Goal: Task Accomplishment & Management: Manage account settings

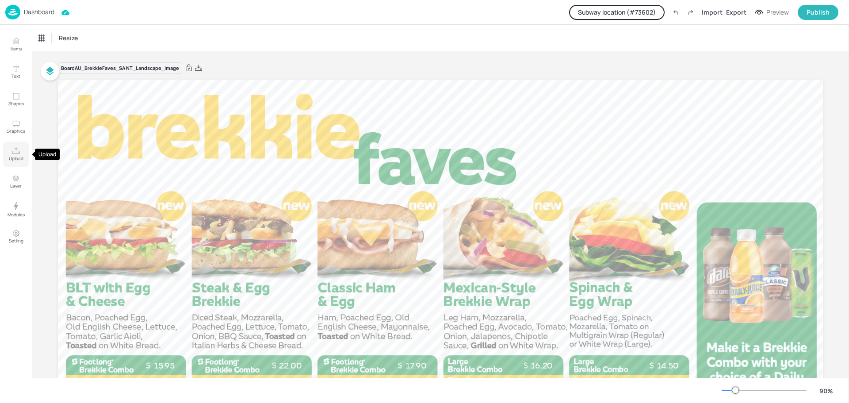
click at [15, 155] on icon "Upload" at bounding box center [16, 151] width 8 height 8
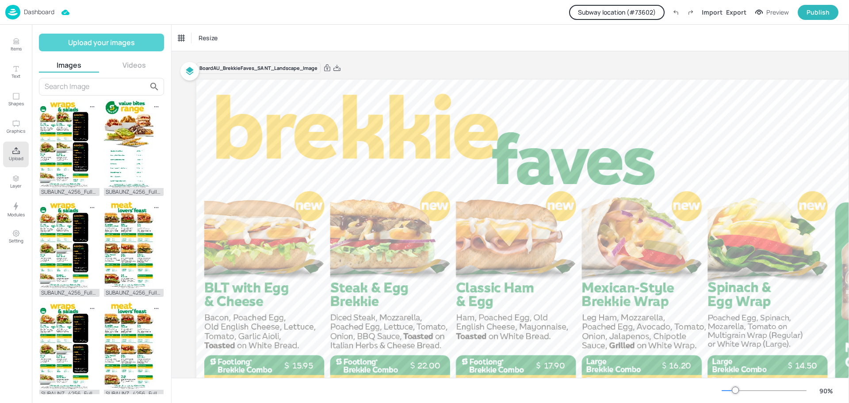
click at [98, 41] on button "Upload your images" at bounding box center [101, 43] width 125 height 18
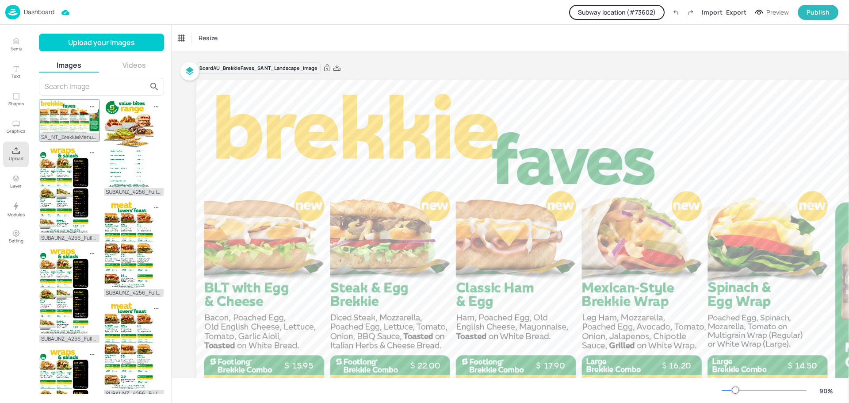
click at [58, 121] on img at bounding box center [69, 116] width 60 height 34
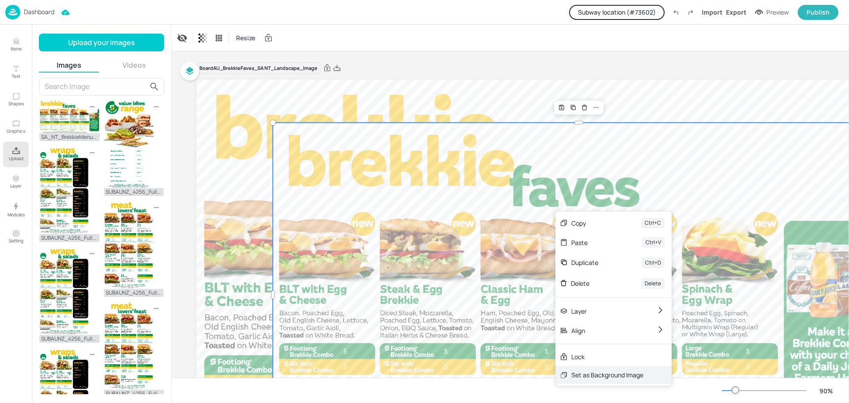
click at [602, 374] on div "Set as Background Image" at bounding box center [607, 374] width 72 height 9
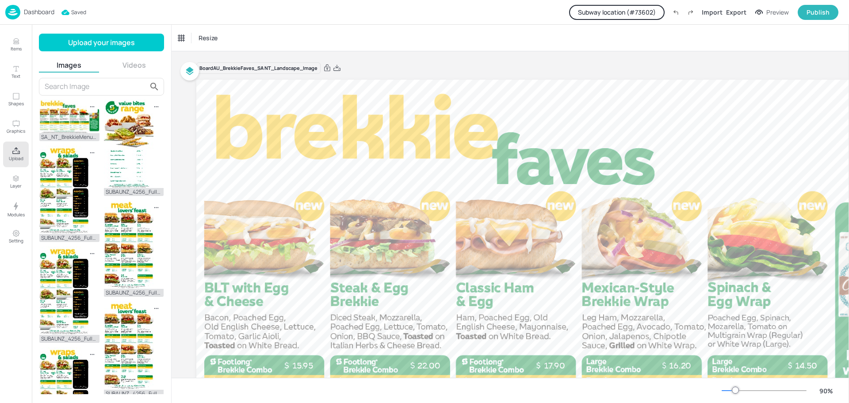
click at [41, 13] on p "Dashboard" at bounding box center [39, 12] width 31 height 6
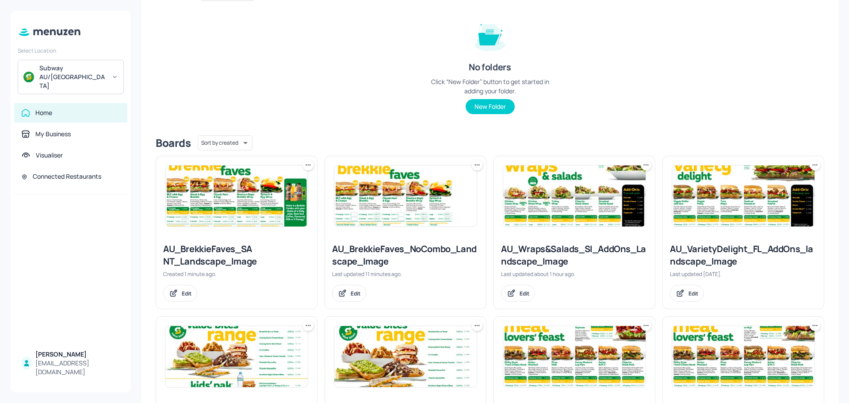
scroll to position [88, 0]
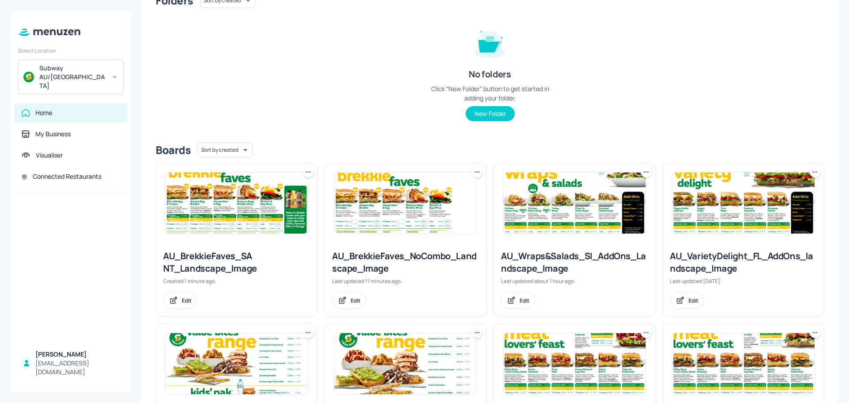
click at [307, 173] on icon at bounding box center [308, 172] width 9 height 9
click at [270, 202] on p "Duplicate" at bounding box center [264, 205] width 24 height 8
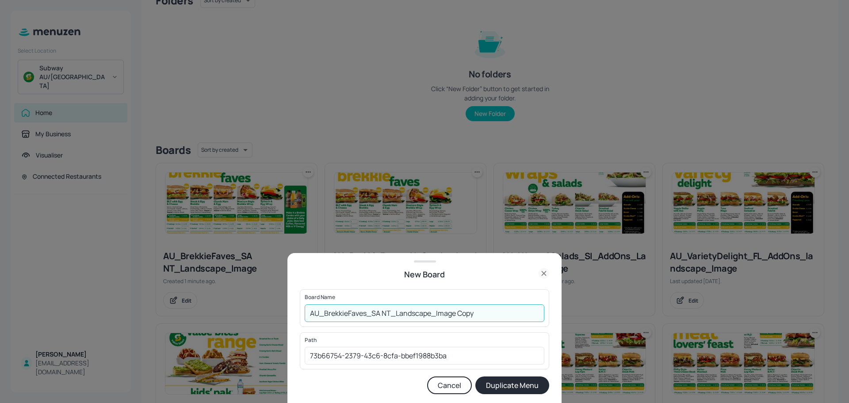
drag, startPoint x: 390, startPoint y: 313, endPoint x: 372, endPoint y: 313, distance: 18.1
click at [372, 313] on input "AU_BrekkieFaves_SA NT_Landscape_Image Copy" at bounding box center [425, 313] width 240 height 18
click at [453, 313] on input "AU_BrekkieFaves_VIC_Landscape_Image Copy" at bounding box center [425, 313] width 240 height 18
type input "AU_BrekkieFaves_VIC_Landscape_Image"
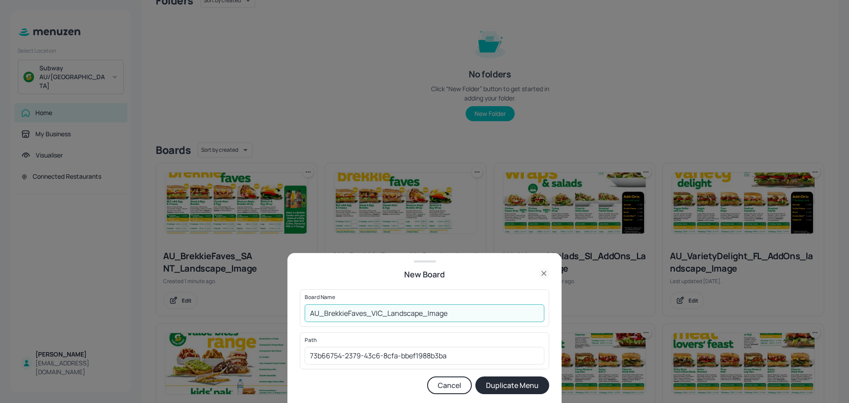
click at [511, 383] on button "Duplicate Menu" at bounding box center [512, 385] width 74 height 18
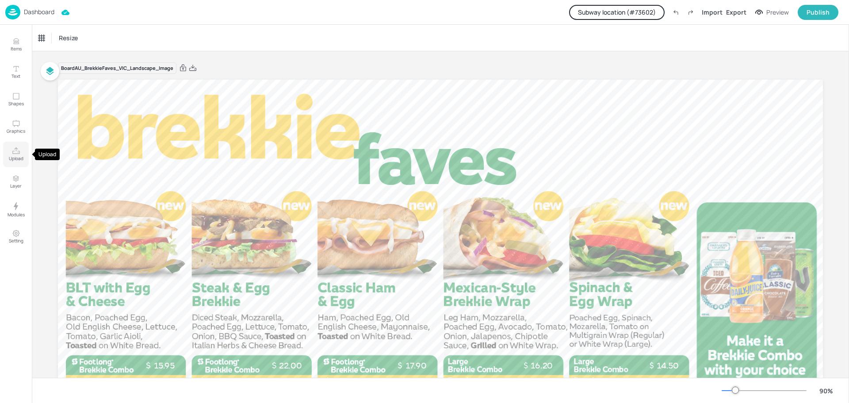
click at [16, 153] on icon "Upload" at bounding box center [16, 151] width 8 height 8
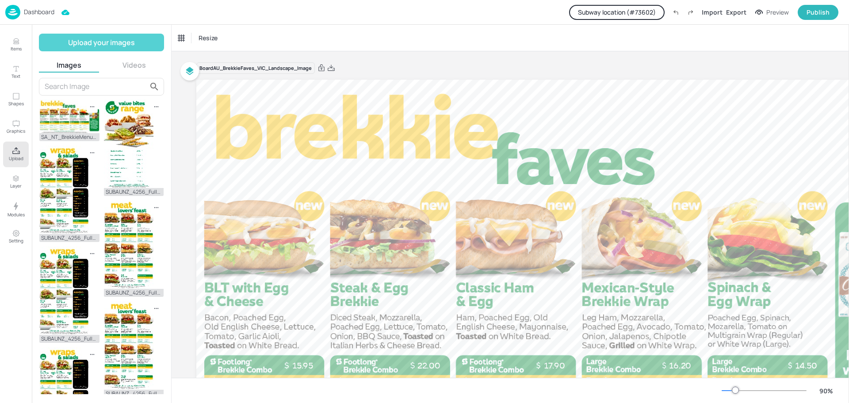
click at [116, 39] on button "Upload your images" at bounding box center [101, 43] width 125 height 18
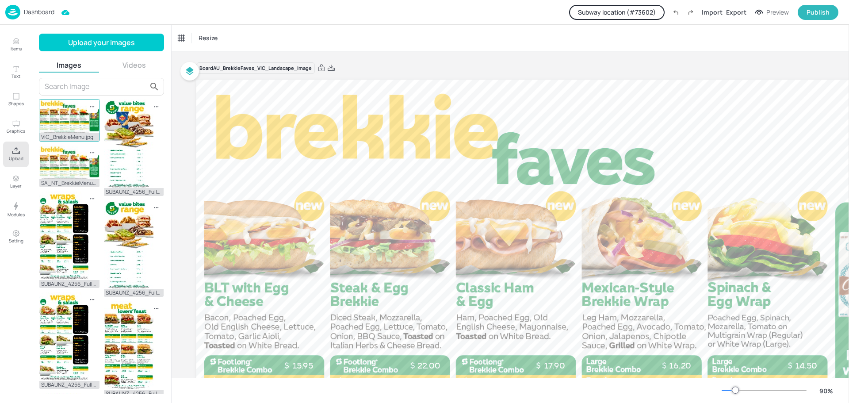
click at [73, 122] on img at bounding box center [69, 116] width 60 height 34
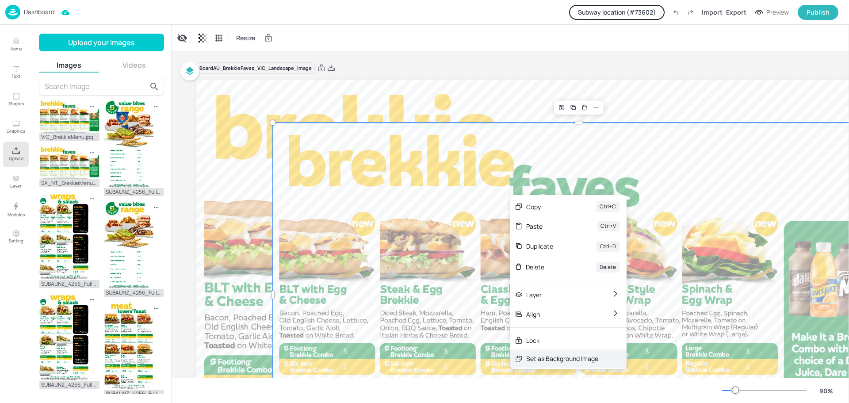
click at [557, 359] on div "Set as Background Image" at bounding box center [562, 358] width 72 height 9
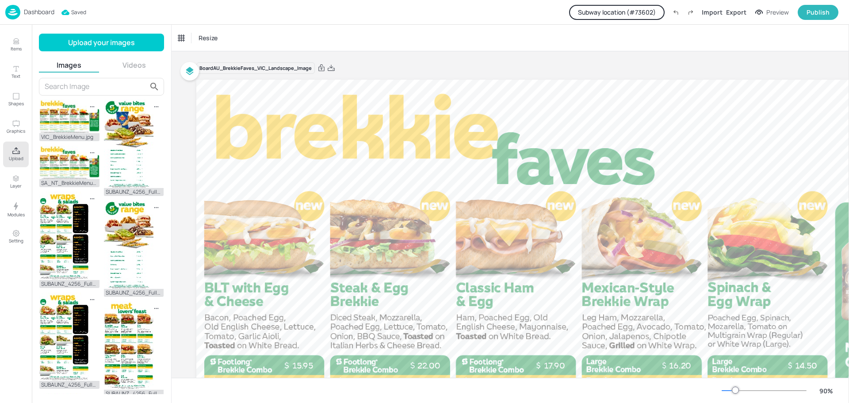
click at [36, 16] on div "Dashboard" at bounding box center [29, 12] width 49 height 15
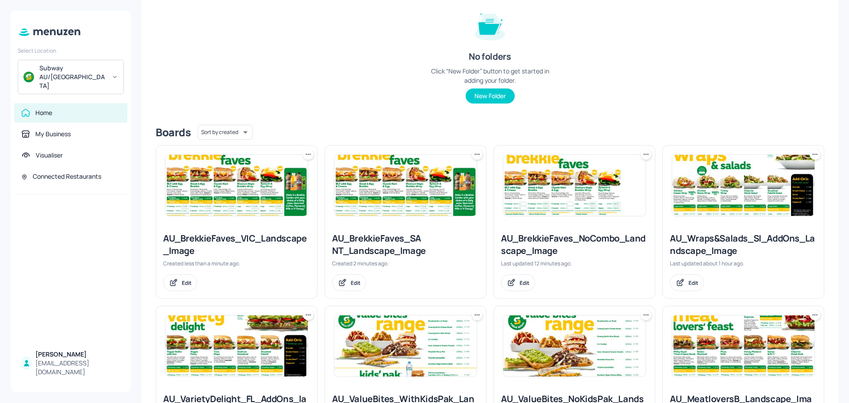
scroll to position [133, 0]
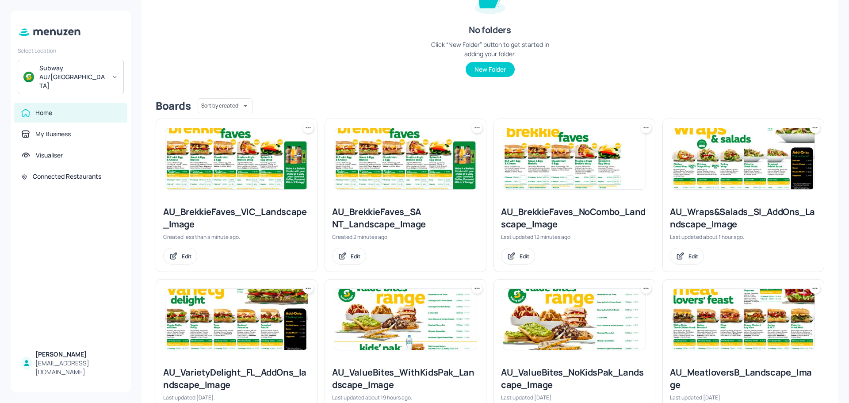
click at [307, 130] on icon at bounding box center [308, 127] width 9 height 9
click at [271, 160] on p "Duplicate" at bounding box center [264, 161] width 24 height 8
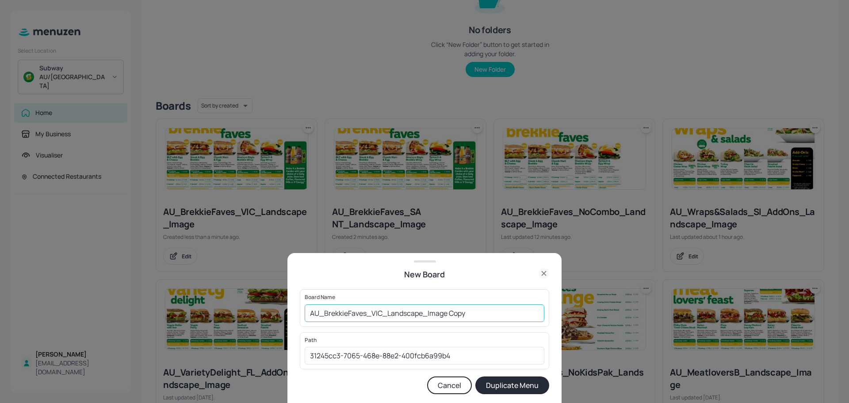
click at [375, 312] on input "AU_BrekkieFaves_VIC_Landscape_Image Copy" at bounding box center [425, 313] width 240 height 18
click at [377, 313] on input "AU_BrekkieFaves_VIC_Landscape_Image Copy" at bounding box center [425, 313] width 240 height 18
drag, startPoint x: 383, startPoint y: 313, endPoint x: 372, endPoint y: 312, distance: 10.6
click at [372, 312] on input "AU_BrekkieFaves_VIC_Landscape_Image Copy" at bounding box center [425, 313] width 240 height 18
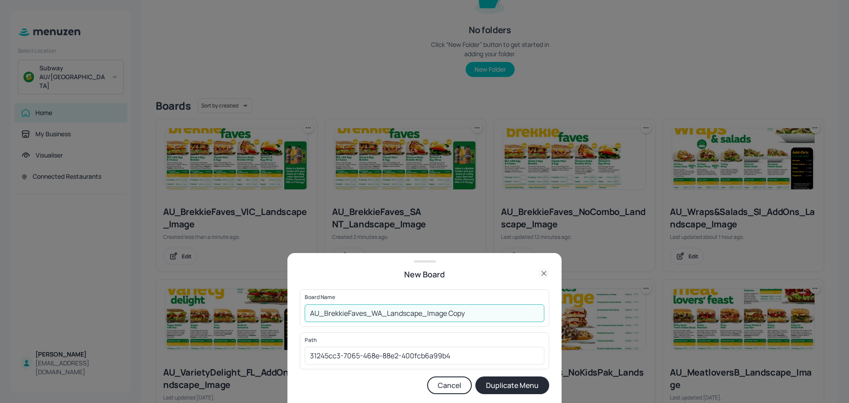
click at [451, 315] on input "AU_BrekkieFaves_WA_Landscape_Image Copy" at bounding box center [425, 313] width 240 height 18
type input "AU_BrekkieFaves_WA_Landscape_Image"
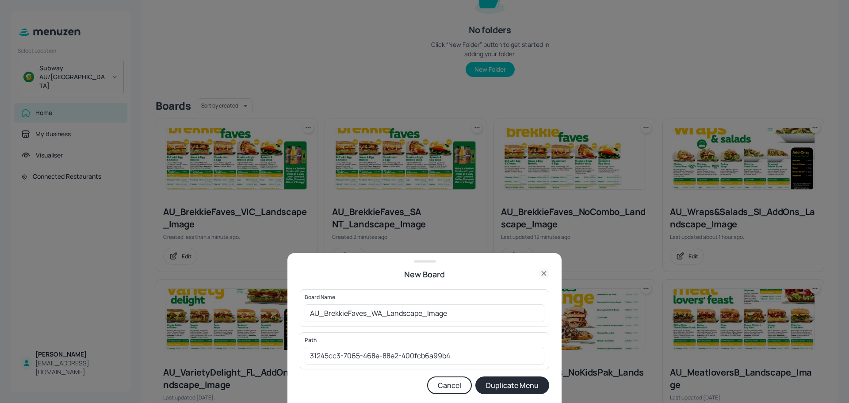
click at [503, 385] on button "Duplicate Menu" at bounding box center [512, 385] width 74 height 18
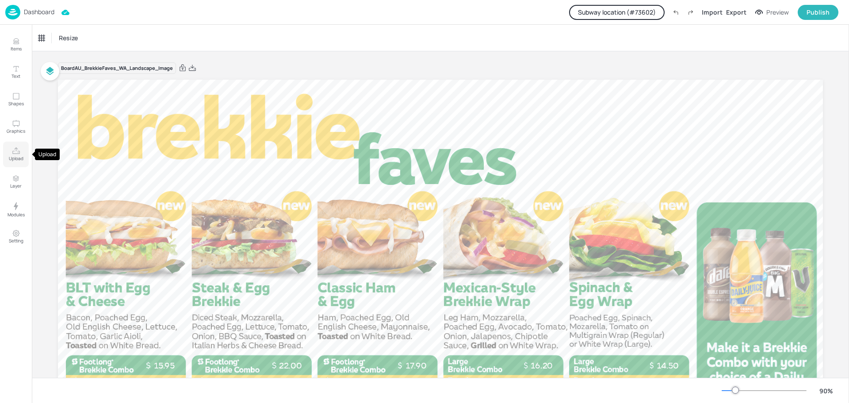
click at [12, 155] on p "Upload" at bounding box center [16, 158] width 15 height 6
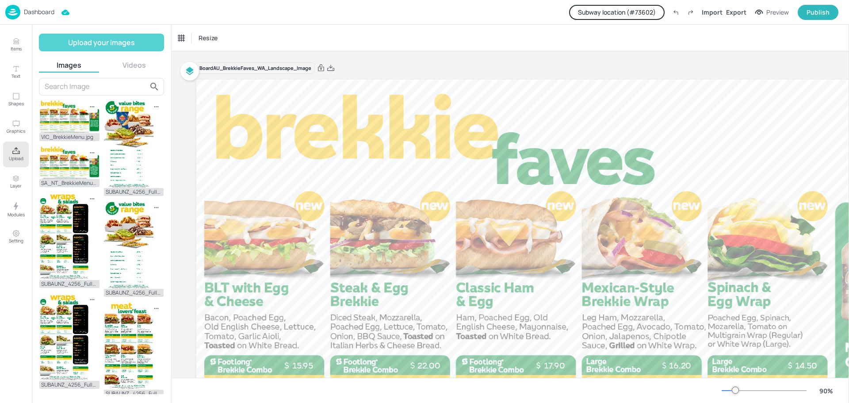
click at [103, 44] on button "Upload your images" at bounding box center [101, 43] width 125 height 18
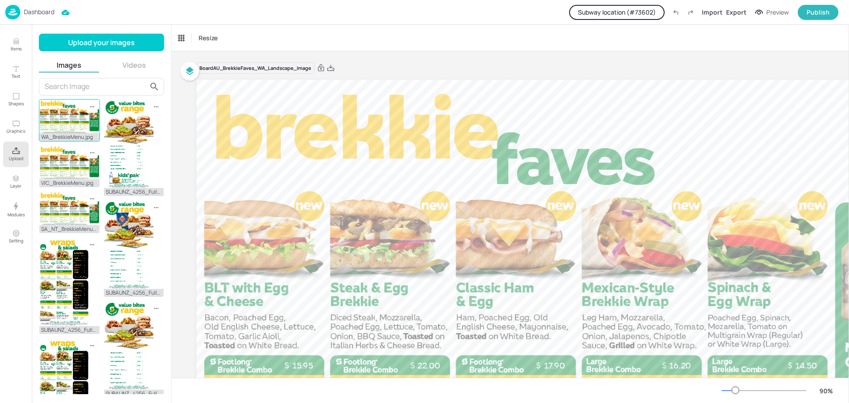
click at [65, 117] on img at bounding box center [69, 116] width 60 height 34
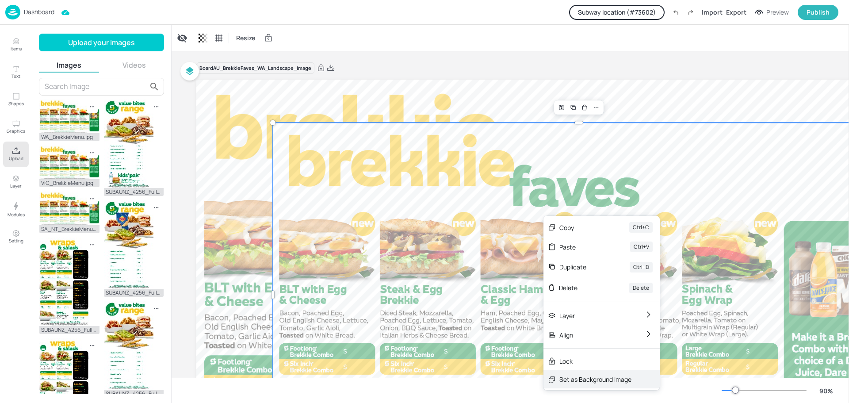
click at [577, 376] on div "Set as Background Image" at bounding box center [595, 378] width 72 height 9
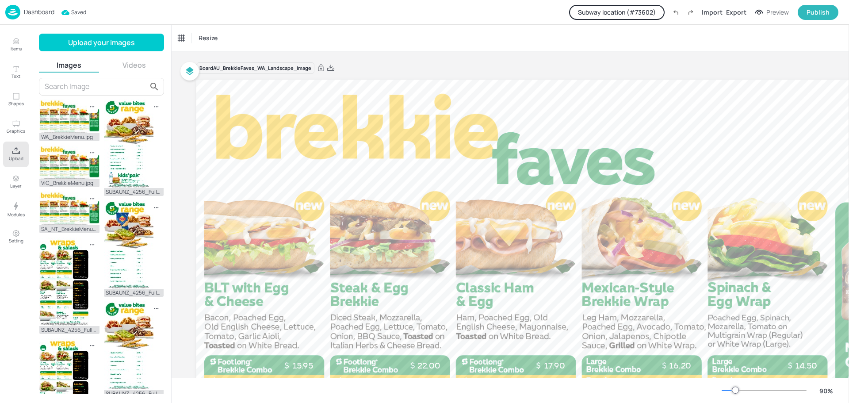
click at [33, 15] on p "Dashboard" at bounding box center [39, 12] width 31 height 6
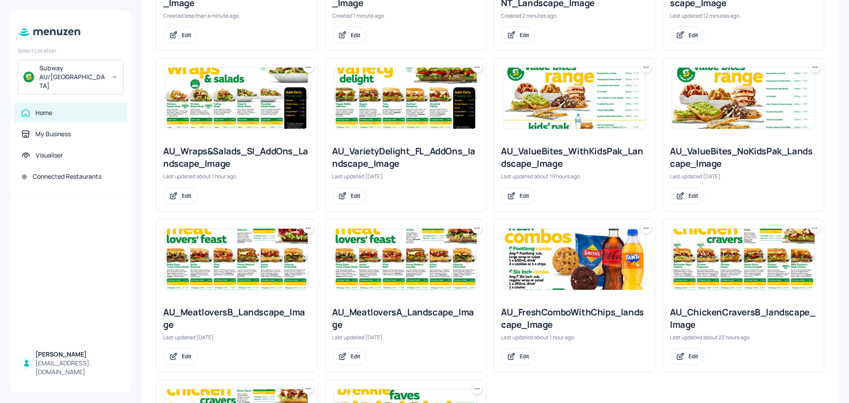
scroll to position [505, 0]
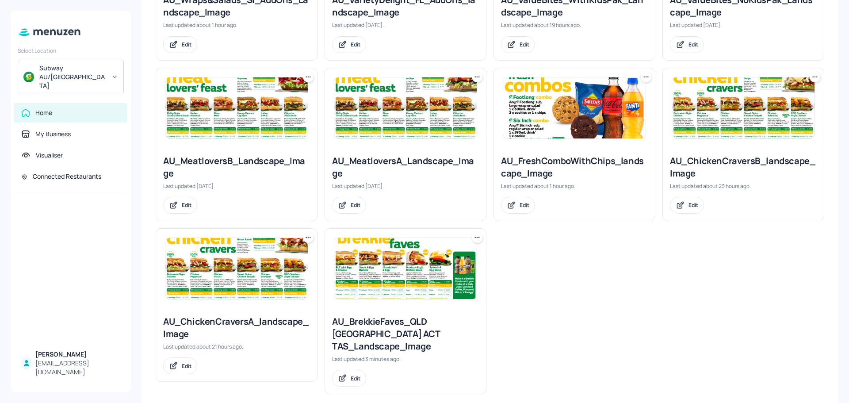
click at [474, 240] on icon at bounding box center [477, 237] width 9 height 9
click at [442, 272] on p "Duplicate" at bounding box center [432, 271] width 24 height 8
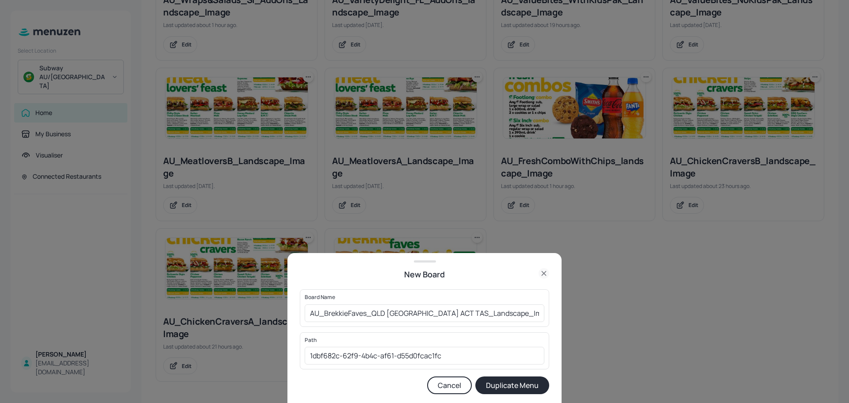
click at [511, 388] on button "Duplicate Menu" at bounding box center [512, 385] width 74 height 18
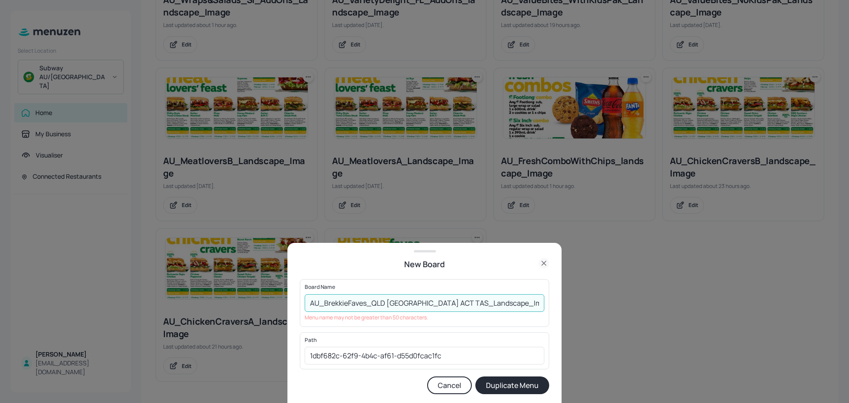
drag, startPoint x: 515, startPoint y: 304, endPoint x: 497, endPoint y: 304, distance: 17.7
click at [497, 304] on input "AU_BrekkieFaves_QLD NSW ACT TAS_Landscape_Image Copy" at bounding box center [425, 303] width 240 height 18
type input "AU_BrekkieFaves_QLD NSW ACT TAS_Landscape_ImageCC"
click at [500, 384] on button "Duplicate Menu" at bounding box center [512, 385] width 74 height 18
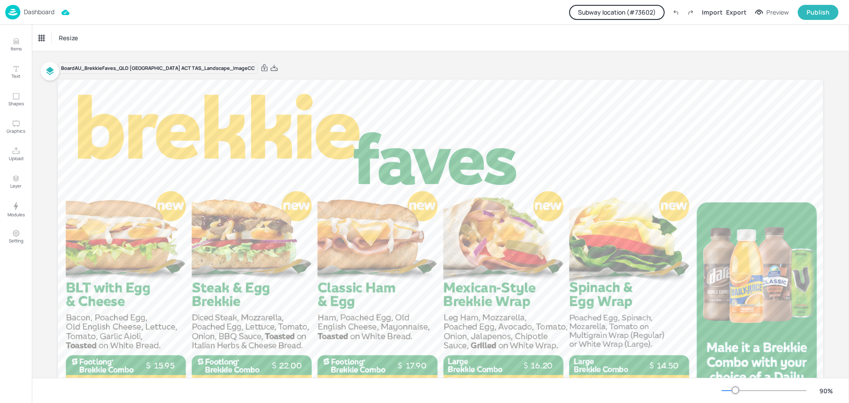
click at [47, 14] on p "Dashboard" at bounding box center [39, 12] width 31 height 6
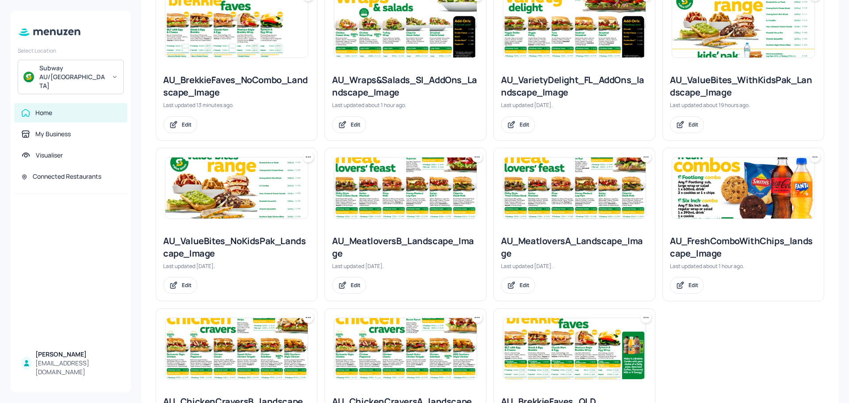
scroll to position [505, 0]
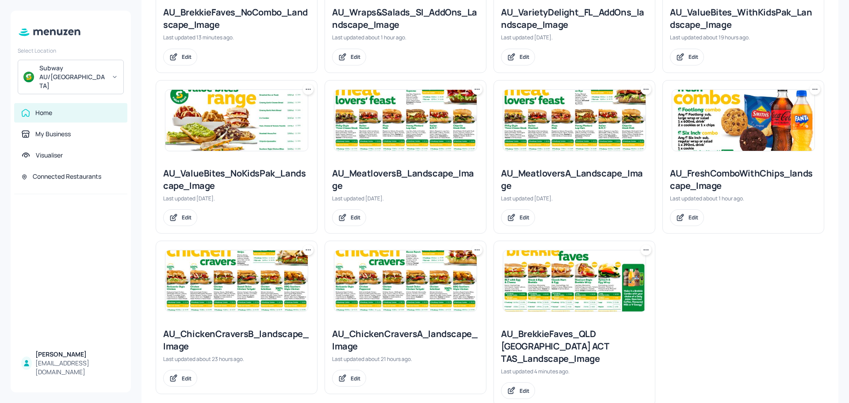
click at [643, 245] on icon at bounding box center [645, 249] width 9 height 9
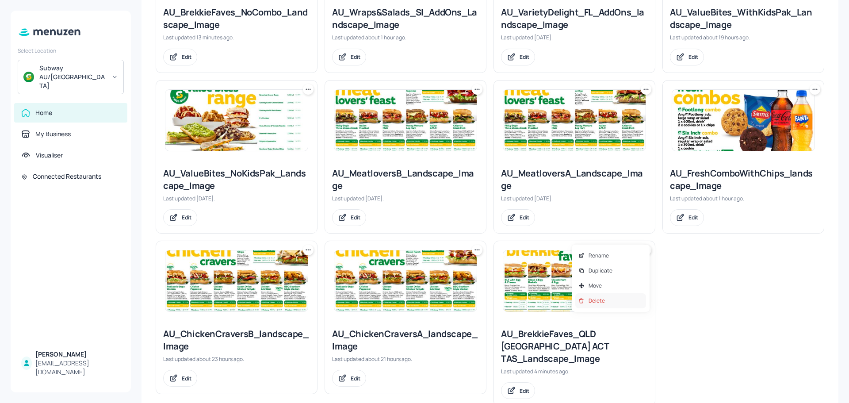
click at [603, 298] on p "Delete" at bounding box center [596, 301] width 16 height 8
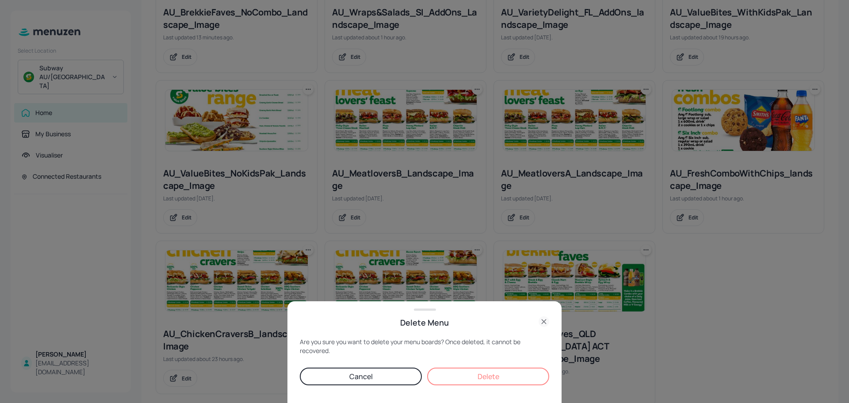
click at [526, 379] on button "Delete" at bounding box center [488, 376] width 122 height 18
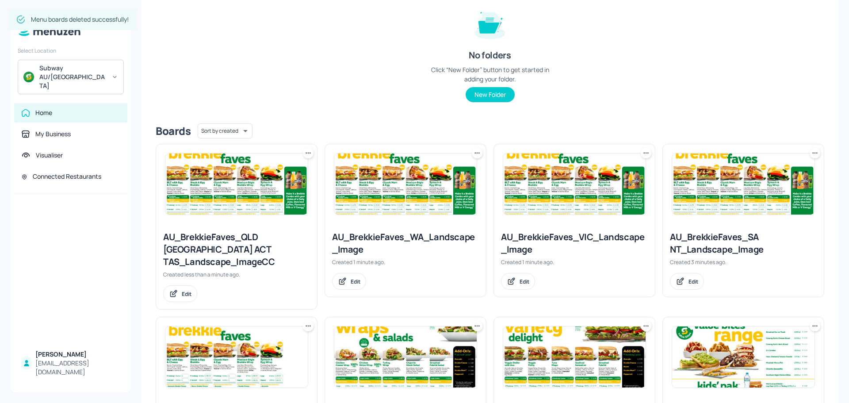
scroll to position [107, 0]
click at [222, 187] on img at bounding box center [236, 184] width 142 height 61
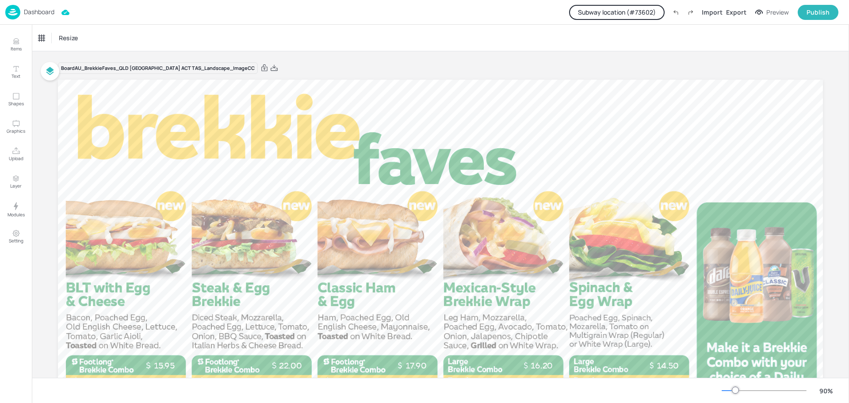
click at [204, 69] on div "Board AU_BrekkieFaves_QLD NSW ACT TAS_Landscape_ImageCC" at bounding box center [158, 68] width 200 height 12
drag, startPoint x: 203, startPoint y: 67, endPoint x: 294, endPoint y: 53, distance: 91.7
click at [294, 53] on div "Board AU_BrekkieFaves_QLD NSW ACT TAS_Landscape_ImageCC 13.20 12.90 19.00 11.50…" at bounding box center [440, 291] width 765 height 480
click at [43, 12] on p "Dashboard" at bounding box center [39, 12] width 31 height 6
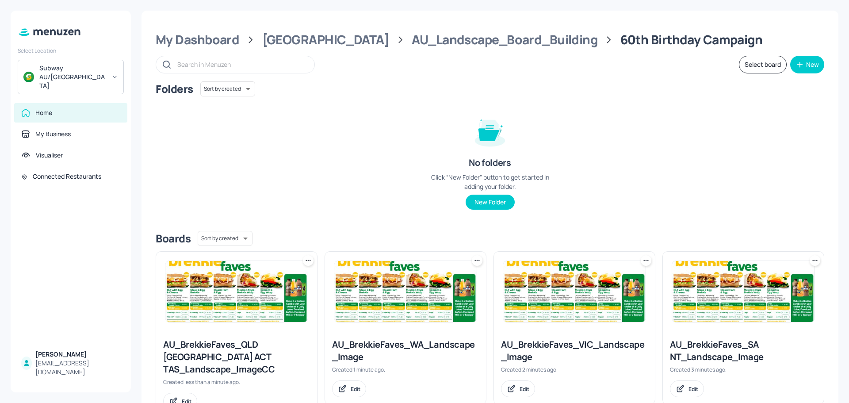
click at [306, 259] on icon at bounding box center [308, 260] width 9 height 9
click at [270, 278] on p "Rename" at bounding box center [262, 279] width 20 height 8
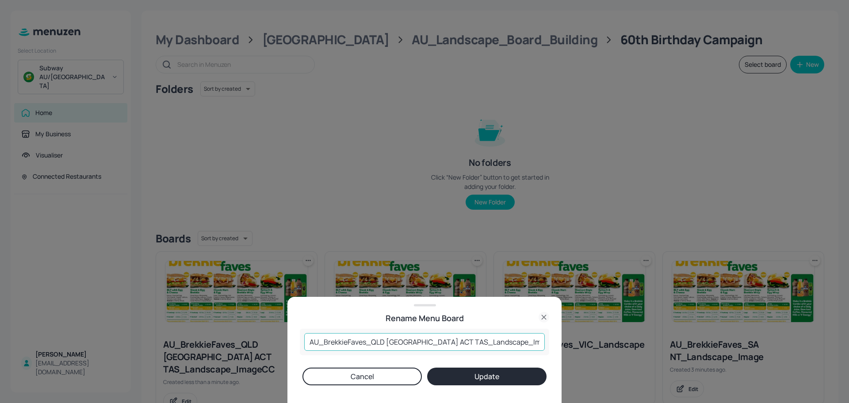
click at [509, 342] on input "AU_BrekkieFaves_QLD NSW ACT TAS_Landscape_ImageCC" at bounding box center [424, 342] width 240 height 18
type input "AU_BrekkieFaves_QLD [GEOGRAPHIC_DATA] ACT TAS_Landscape_Image"
click at [491, 373] on button "Update" at bounding box center [486, 376] width 119 height 18
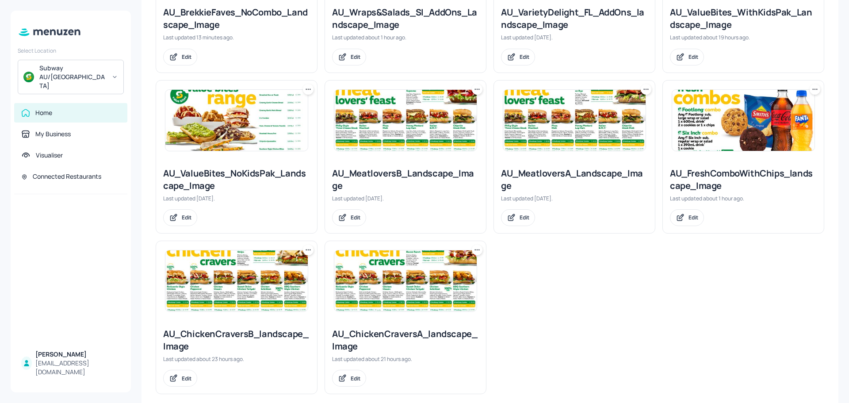
scroll to position [195, 0]
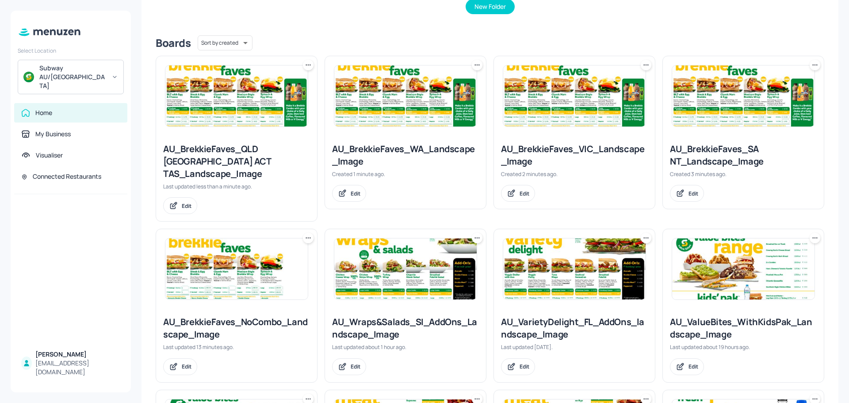
click at [306, 63] on icon at bounding box center [308, 65] width 9 height 9
click at [331, 31] on div at bounding box center [424, 201] width 849 height 403
click at [240, 95] on img at bounding box center [236, 95] width 142 height 61
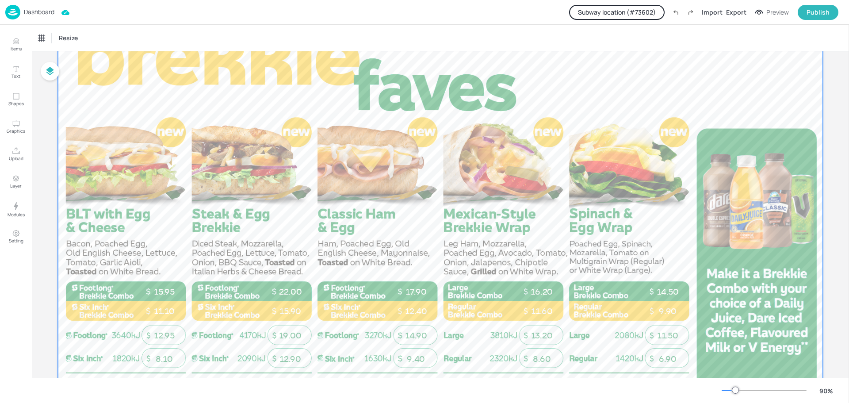
scroll to position [154, 0]
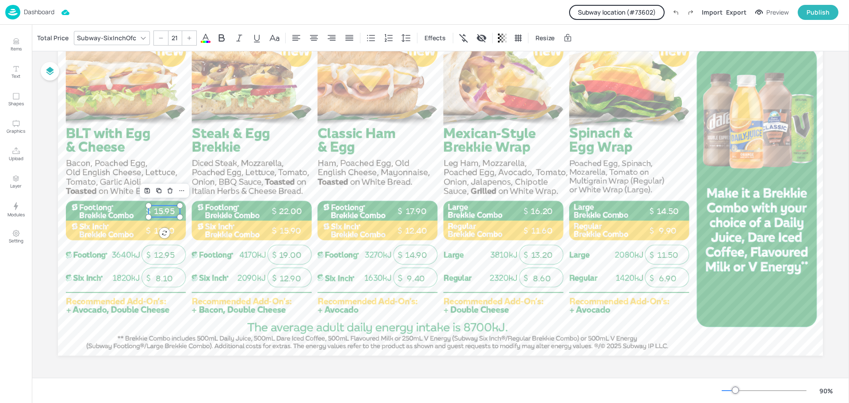
click at [167, 209] on p "15.95" at bounding box center [164, 211] width 31 height 11
click at [61, 35] on div "Total Price" at bounding box center [52, 38] width 35 height 14
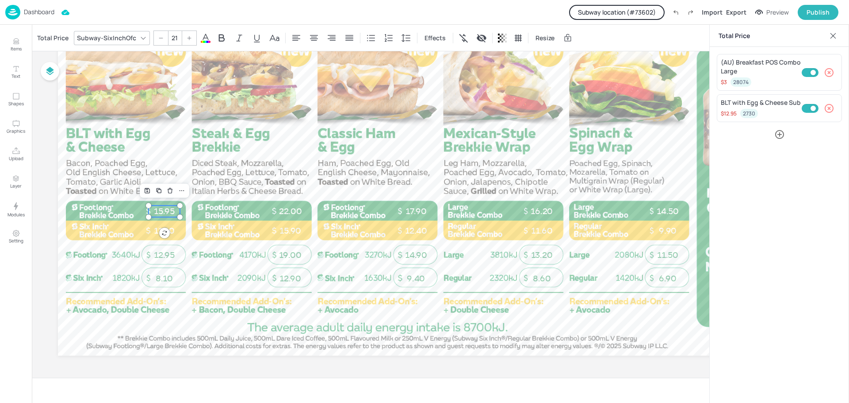
click at [641, 9] on button "Subway location (# 73602 )" at bounding box center [616, 12] width 95 height 15
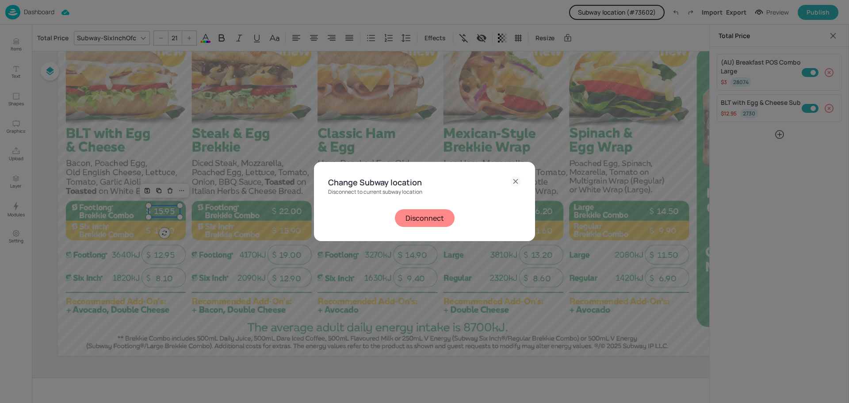
click at [441, 218] on button "Disconnect" at bounding box center [425, 218] width 60 height 18
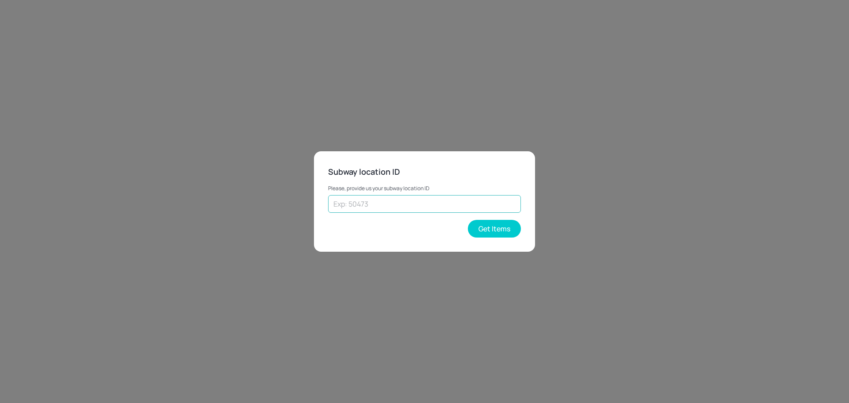
click at [426, 205] on input "text" at bounding box center [424, 204] width 193 height 18
type input "18880"
click at [488, 233] on button "Get Items" at bounding box center [494, 229] width 53 height 18
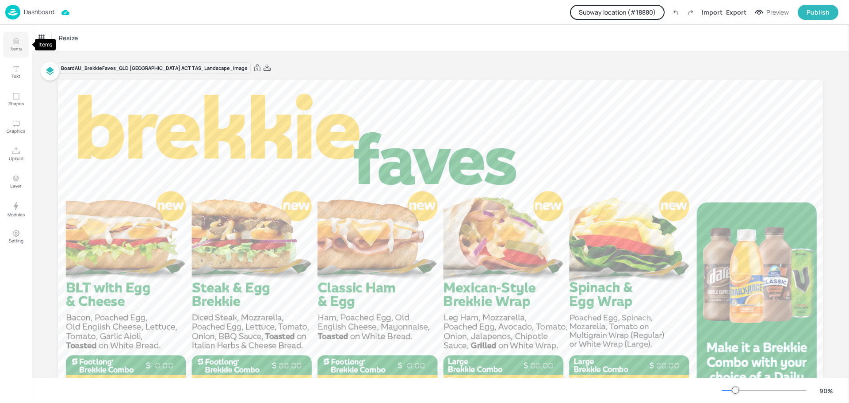
click at [16, 48] on p "Items" at bounding box center [16, 49] width 11 height 6
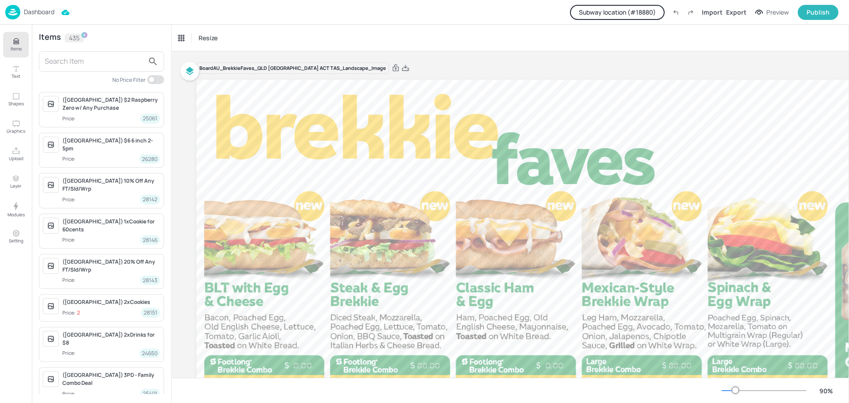
click at [77, 60] on input "text" at bounding box center [94, 61] width 99 height 14
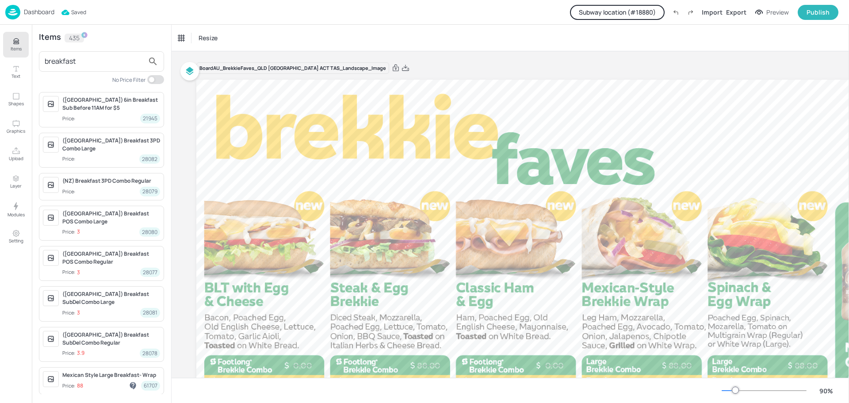
scroll to position [44, 0]
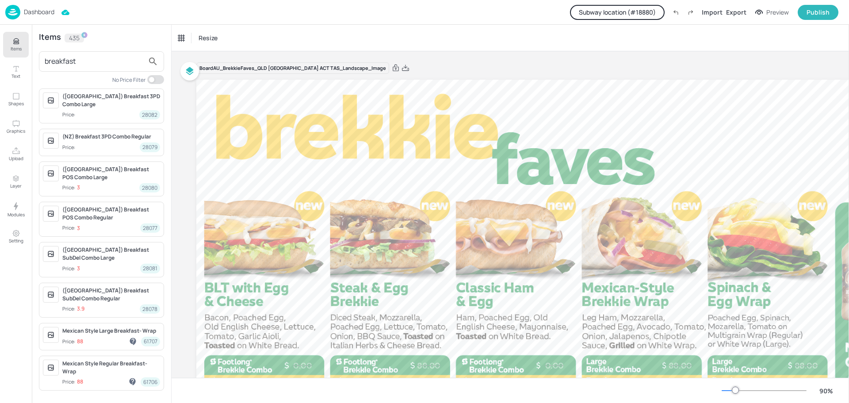
type input "breakfast"
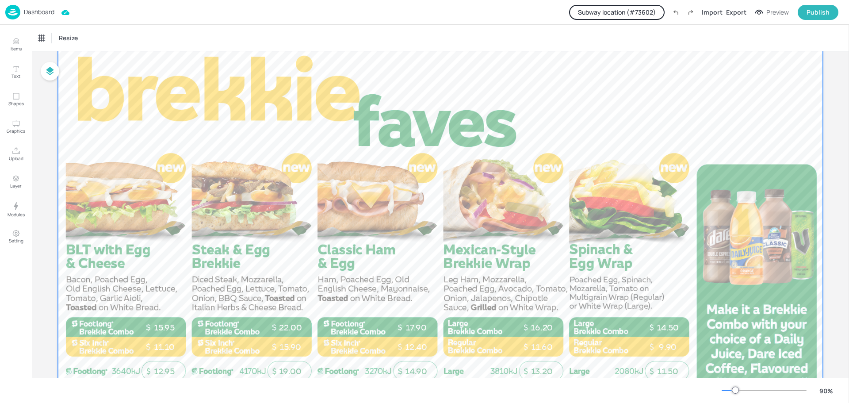
scroll to position [22, 0]
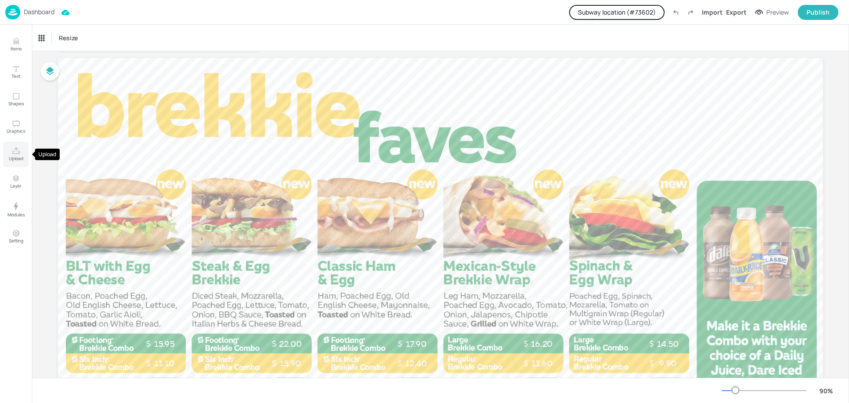
click at [15, 153] on icon "Upload" at bounding box center [16, 151] width 8 height 8
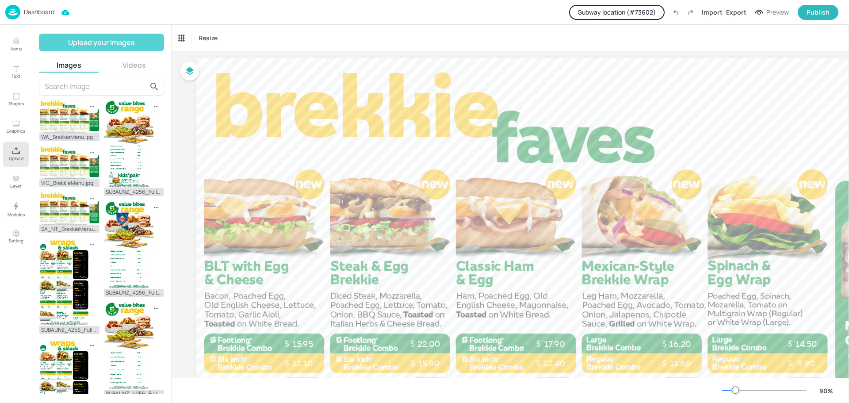
click at [82, 40] on button "Upload your images" at bounding box center [101, 43] width 125 height 18
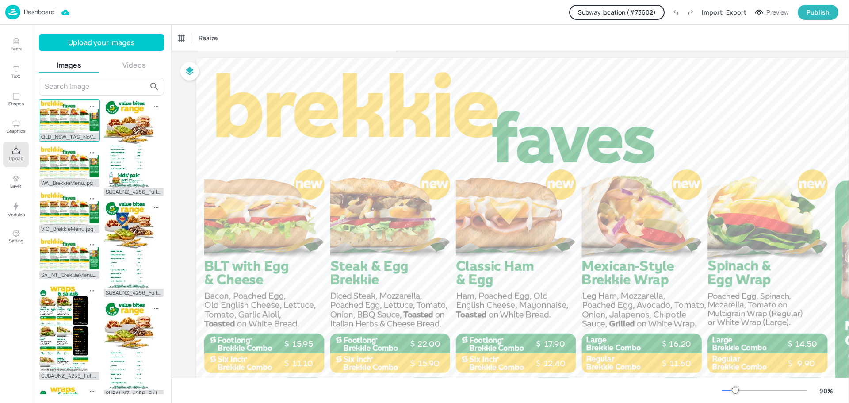
click at [63, 126] on img at bounding box center [69, 116] width 60 height 34
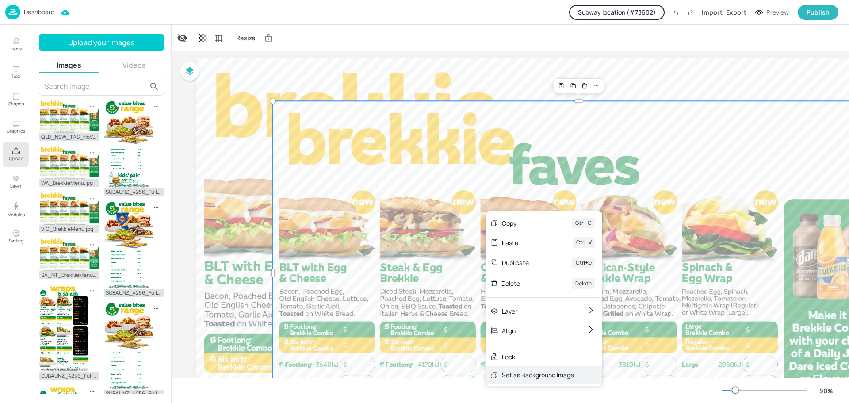
click at [537, 371] on div "Set as Background Image" at bounding box center [538, 374] width 72 height 9
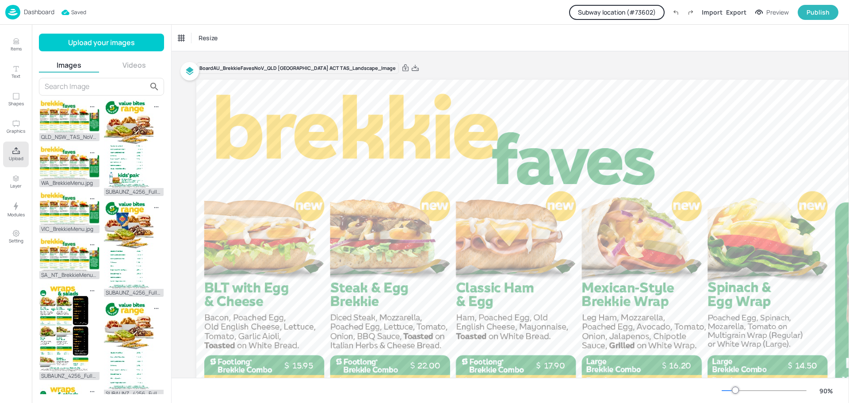
click at [34, 11] on p "Dashboard" at bounding box center [39, 12] width 31 height 6
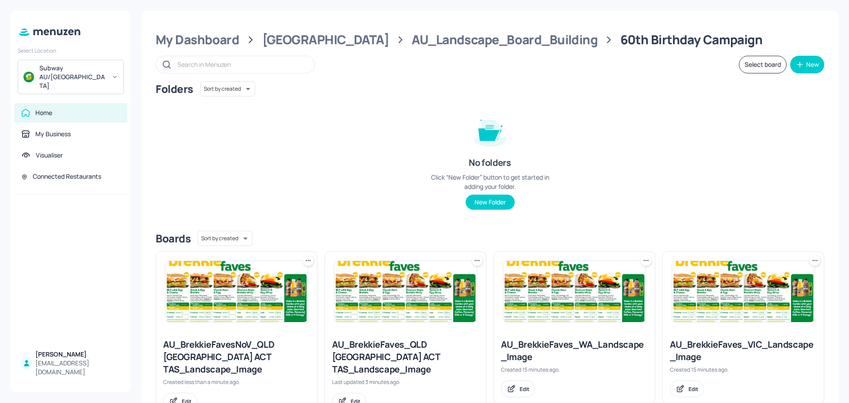
click at [309, 261] on icon at bounding box center [309, 259] width 1 height 1
click at [271, 293] on p "Duplicate" at bounding box center [264, 294] width 24 height 8
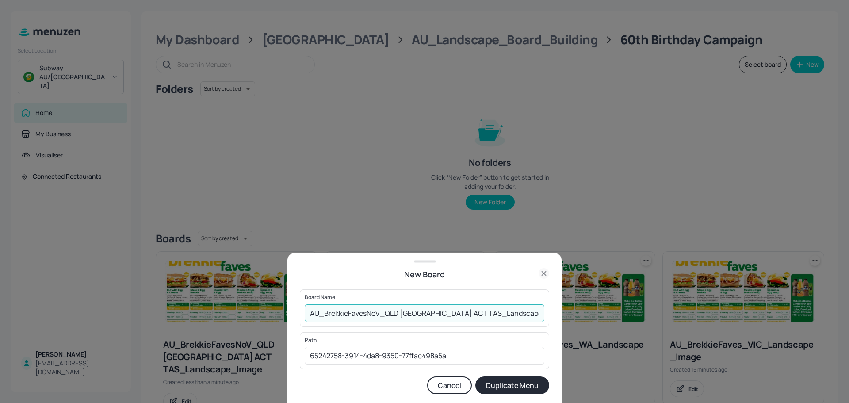
drag, startPoint x: 385, startPoint y: 311, endPoint x: 442, endPoint y: 314, distance: 58.0
click at [442, 314] on input "AU_BrekkieFavesNoV_QLD NSW ACT TAS_Landscape_Image Copy" at bounding box center [425, 313] width 240 height 18
click at [475, 314] on input "AU_BrekkieFavesNoV_SA NT_Landscape_Image Copy" at bounding box center [425, 313] width 240 height 18
type input "AU_BrekkieFavesNoV_SA NT_Landscape_Image"
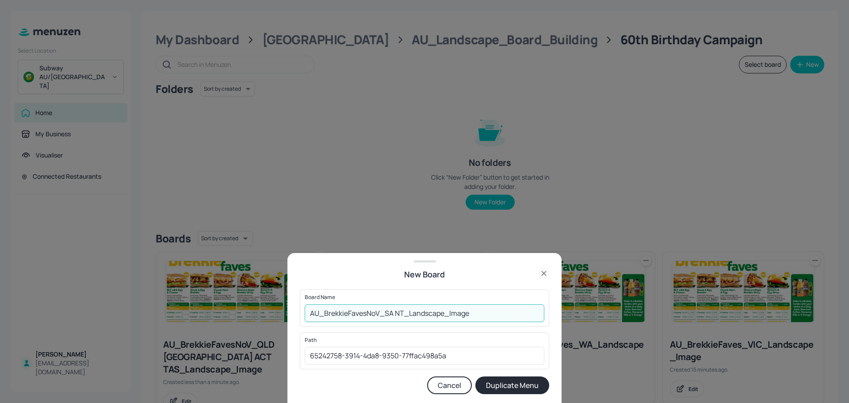
click at [511, 384] on button "Duplicate Menu" at bounding box center [512, 385] width 74 height 18
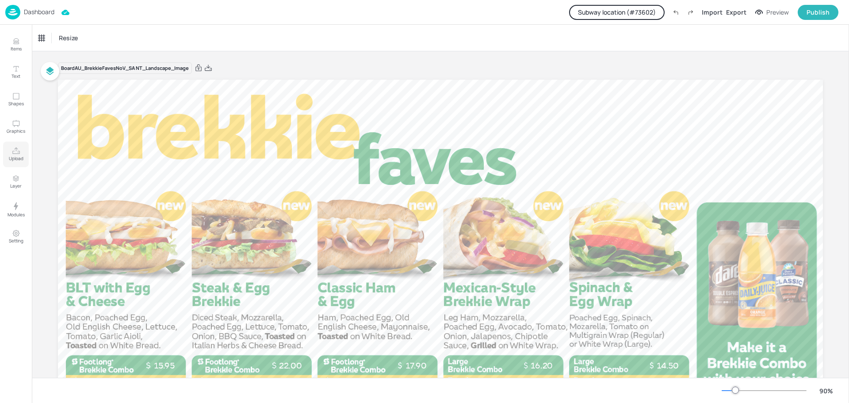
click at [15, 154] on icon "Upload" at bounding box center [16, 151] width 8 height 8
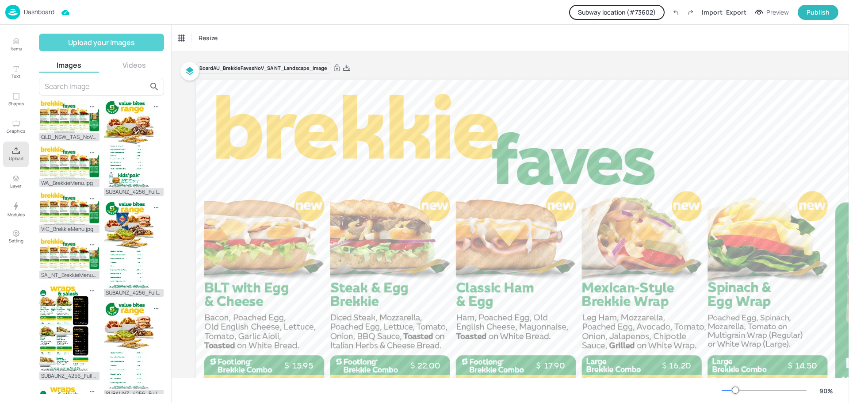
click at [99, 44] on button "Upload your images" at bounding box center [101, 43] width 125 height 18
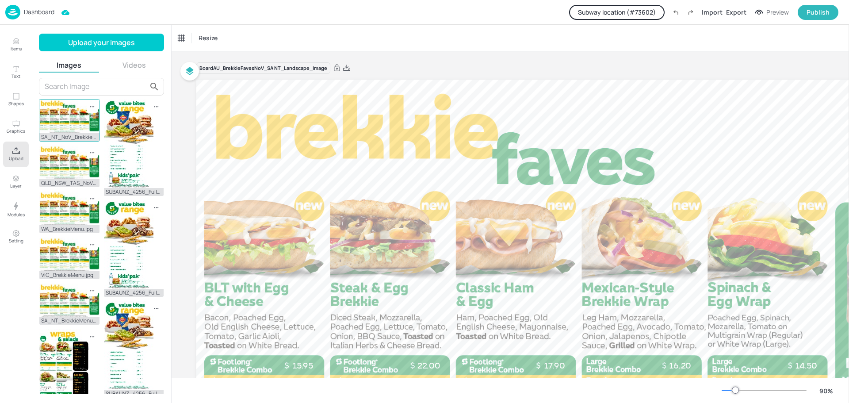
click at [72, 122] on img at bounding box center [69, 116] width 60 height 34
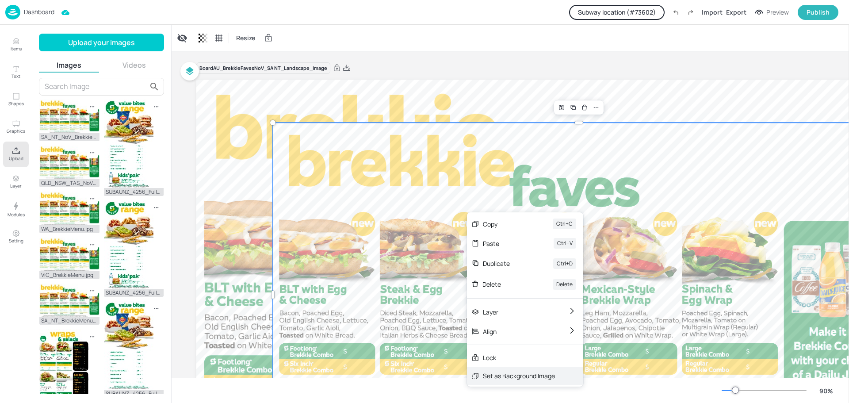
click at [521, 375] on div "Set as Background Image" at bounding box center [519, 375] width 72 height 9
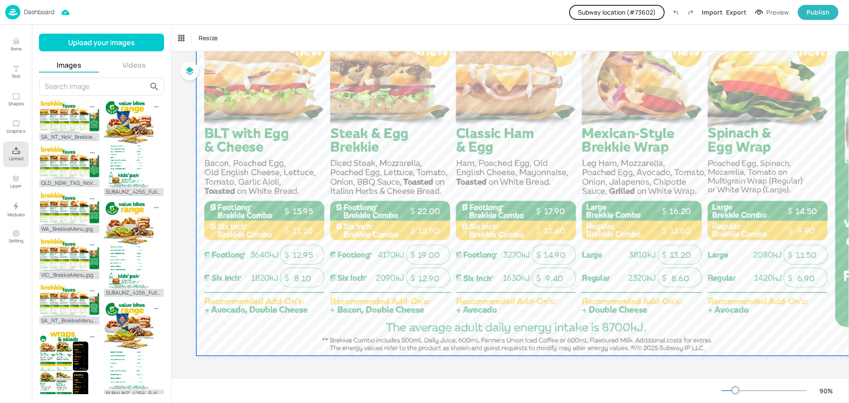
scroll to position [157, 0]
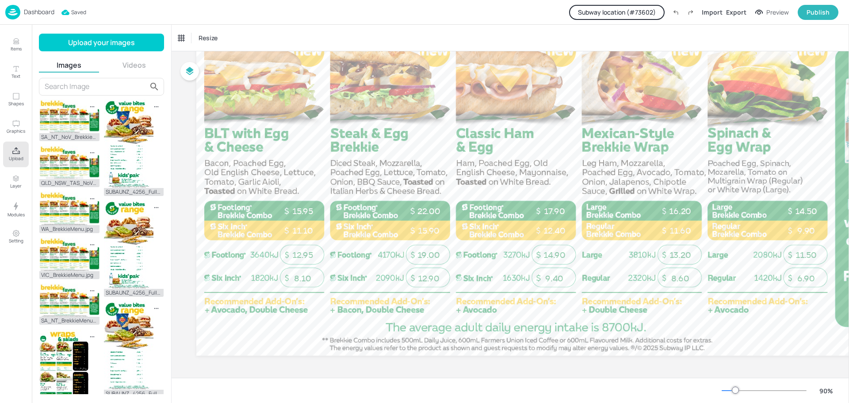
click at [43, 15] on p "Dashboard" at bounding box center [39, 12] width 31 height 6
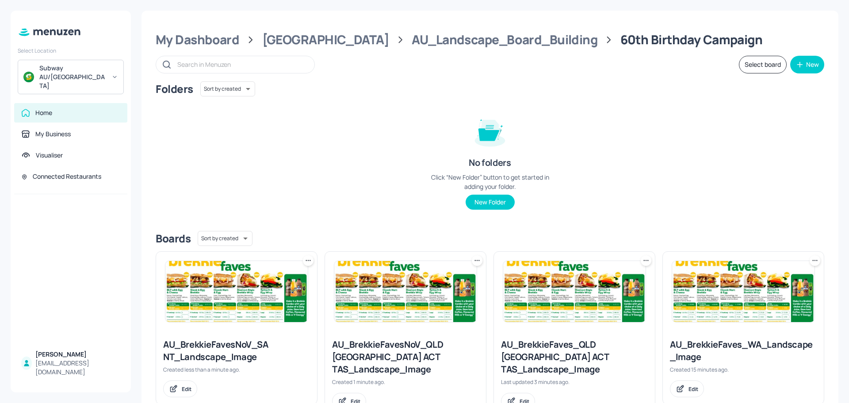
click at [306, 261] on icon at bounding box center [308, 260] width 9 height 9
click at [267, 294] on p "Duplicate" at bounding box center [264, 294] width 24 height 8
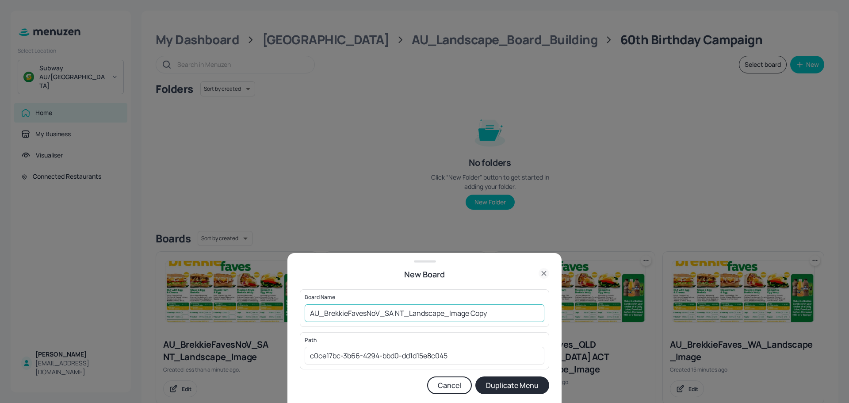
click at [477, 311] on input "AU_BrekkieFavesNoV_SA NT_Landscape_Image Copy" at bounding box center [425, 313] width 240 height 18
drag, startPoint x: 402, startPoint y: 311, endPoint x: 384, endPoint y: 313, distance: 18.2
click at [384, 313] on input "AU_BrekkieFavesNoV_SA NT_Landscape_Image" at bounding box center [425, 313] width 240 height 18
type input "AU_BrekkieFavesNoV_VIC_Landscape_Image"
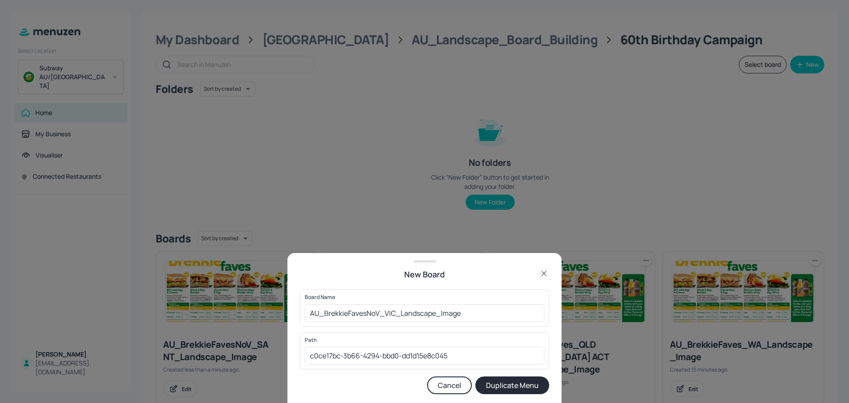
click at [508, 385] on button "Duplicate Menu" at bounding box center [512, 385] width 74 height 18
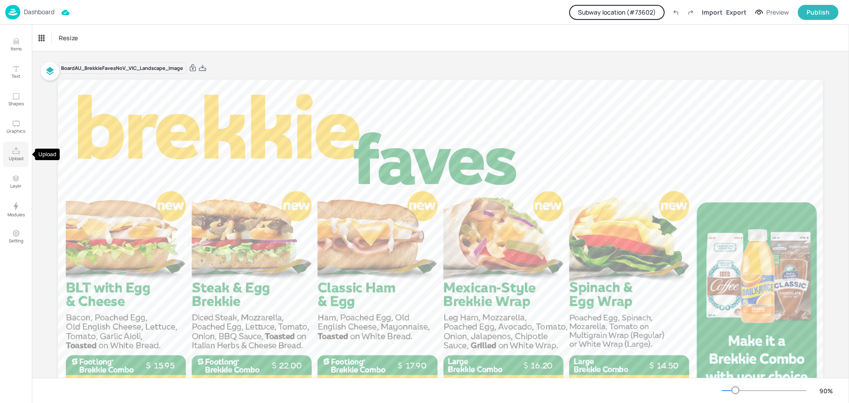
click at [19, 153] on icon "Upload" at bounding box center [16, 151] width 8 height 8
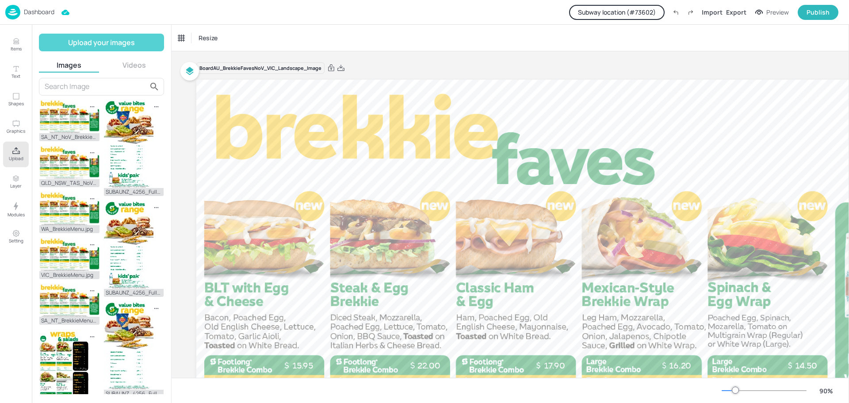
click at [106, 46] on button "Upload your images" at bounding box center [101, 43] width 125 height 18
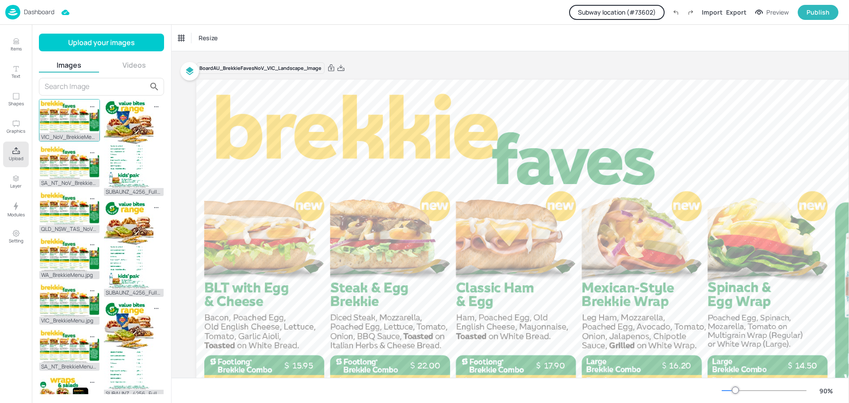
click at [68, 124] on img at bounding box center [69, 116] width 60 height 34
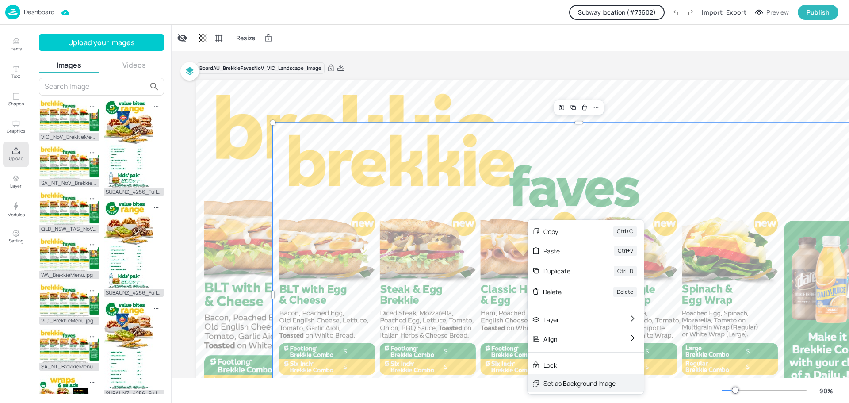
click at [570, 382] on div "Set as Background Image" at bounding box center [579, 382] width 72 height 9
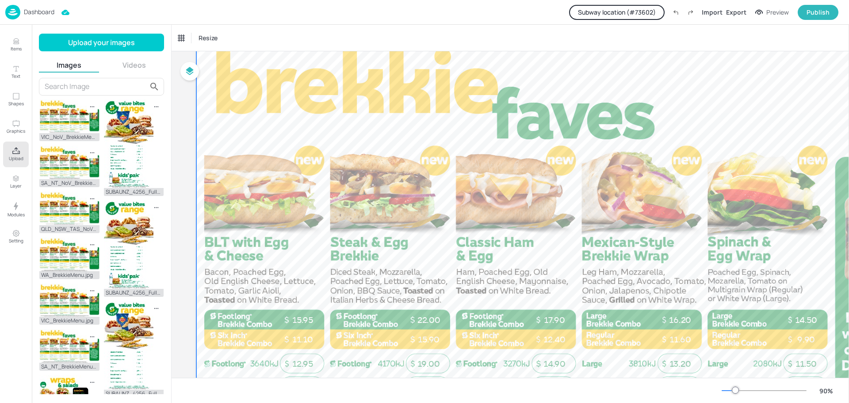
scroll to position [24, 0]
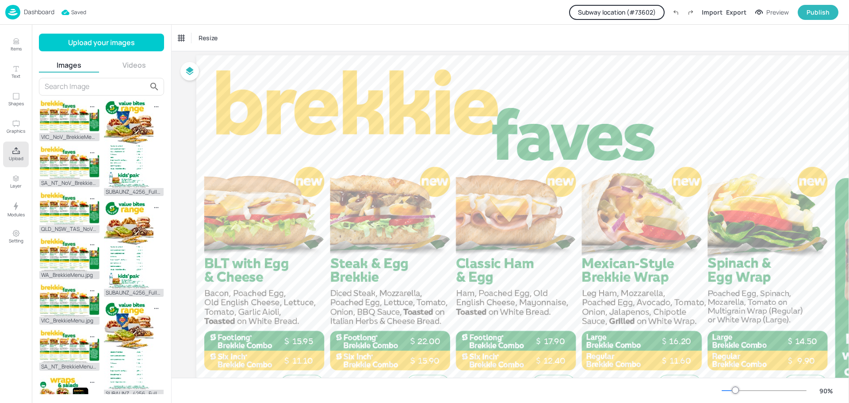
click at [33, 10] on p "Dashboard" at bounding box center [39, 12] width 31 height 6
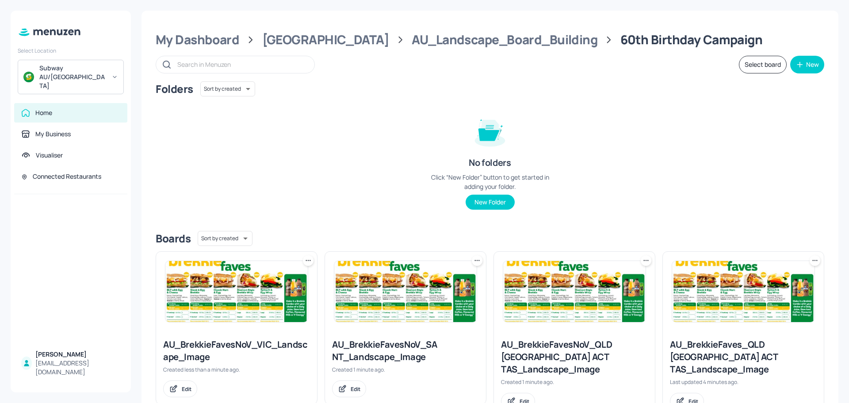
click at [307, 259] on icon at bounding box center [308, 260] width 9 height 9
click at [271, 290] on p "Duplicate" at bounding box center [264, 294] width 24 height 8
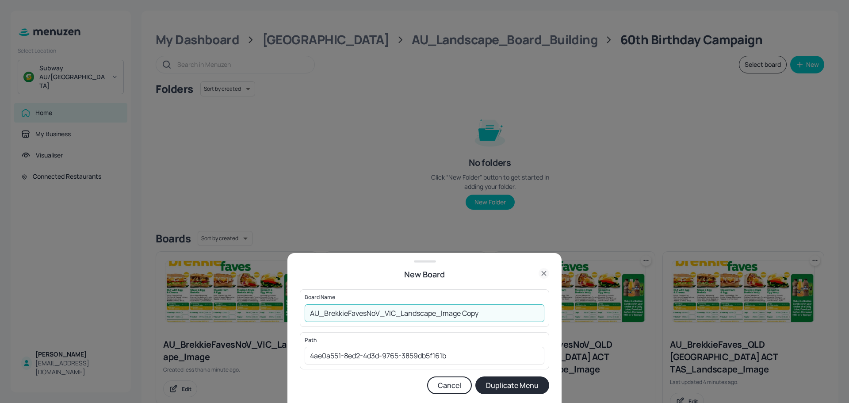
drag, startPoint x: 395, startPoint y: 313, endPoint x: 386, endPoint y: 313, distance: 9.3
click at [386, 313] on input "AU_BrekkieFavesNoV_VIC_Landscape_Image Copy" at bounding box center [425, 313] width 240 height 18
click at [471, 311] on input "AU_BrekkieFavesNoV_WA_Landscape_Image Copy" at bounding box center [425, 313] width 240 height 18
type input "AU_BrekkieFavesNoV_WA_Landscape_Image"
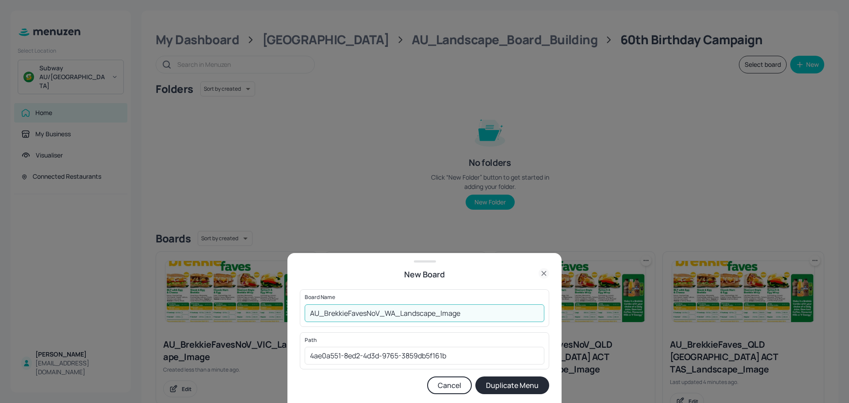
click at [510, 388] on button "Duplicate Menu" at bounding box center [512, 385] width 74 height 18
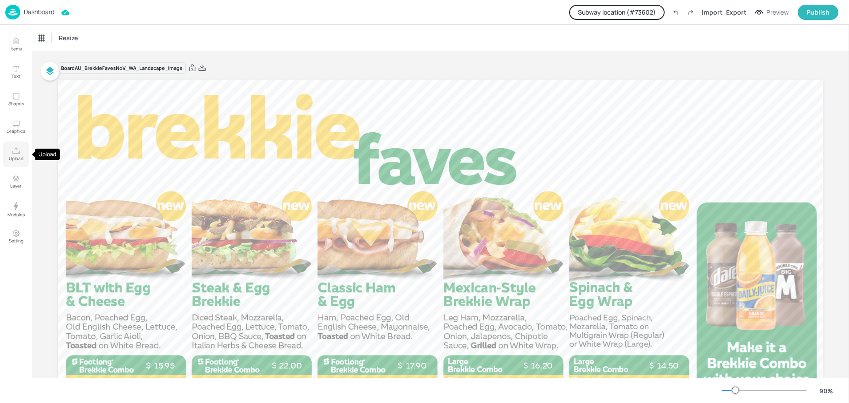
click at [14, 153] on icon "Upload" at bounding box center [16, 151] width 8 height 8
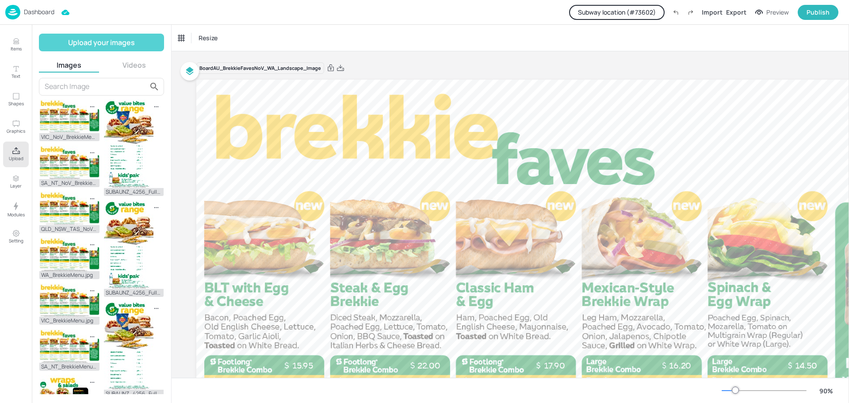
click at [92, 38] on button "Upload your images" at bounding box center [101, 43] width 125 height 18
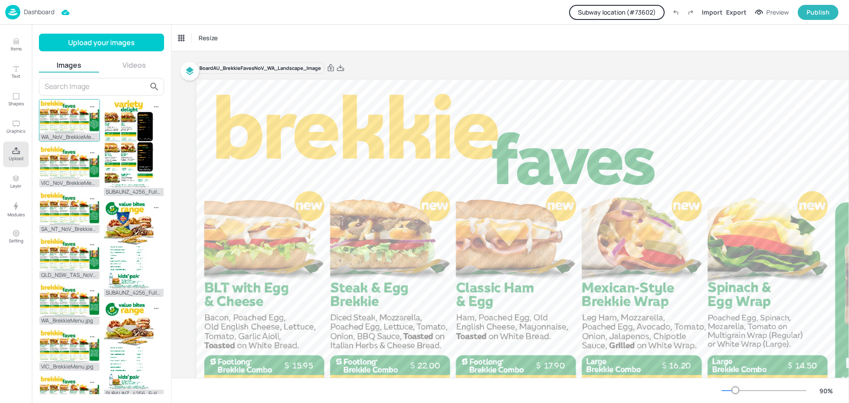
click at [62, 110] on img at bounding box center [69, 116] width 60 height 34
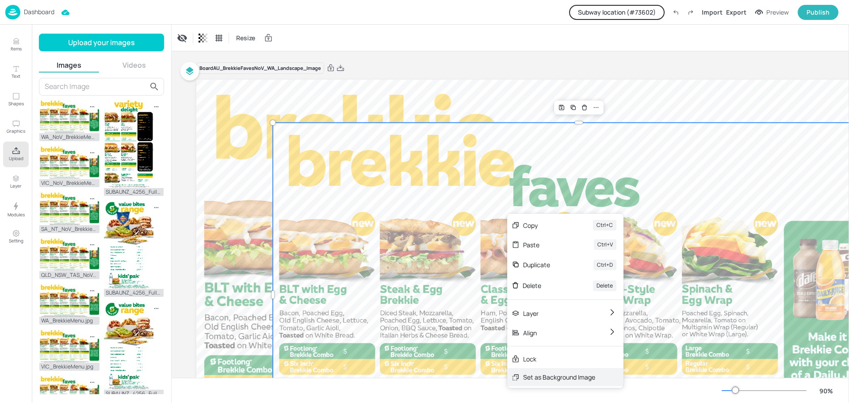
click at [556, 375] on div "Set as Background Image" at bounding box center [559, 376] width 72 height 9
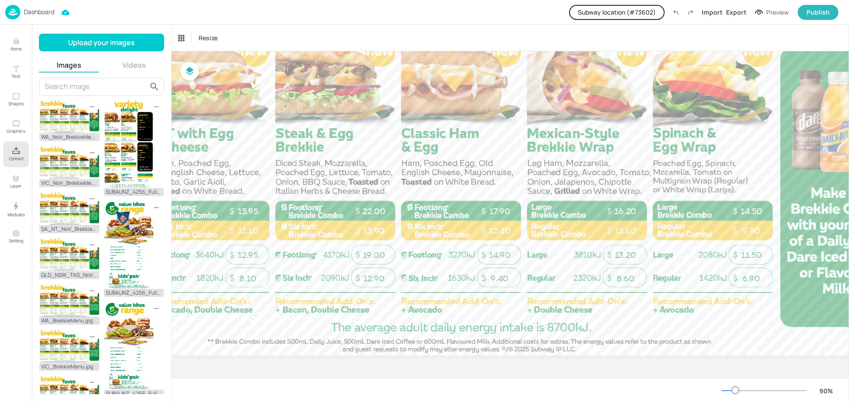
scroll to position [157, 0]
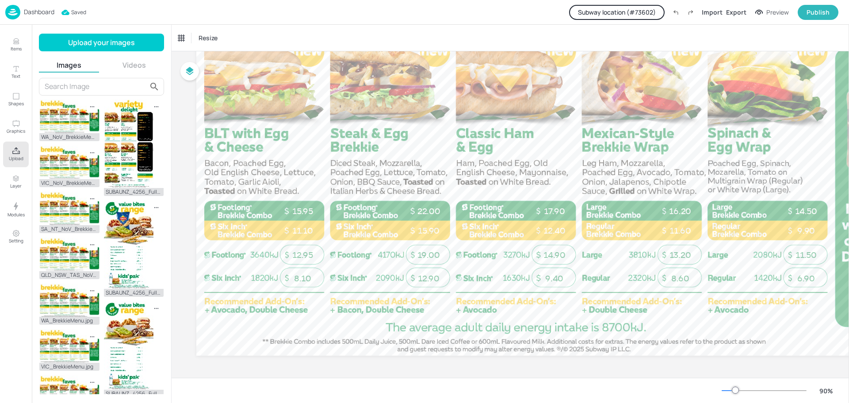
click at [36, 12] on p "Dashboard" at bounding box center [39, 12] width 31 height 6
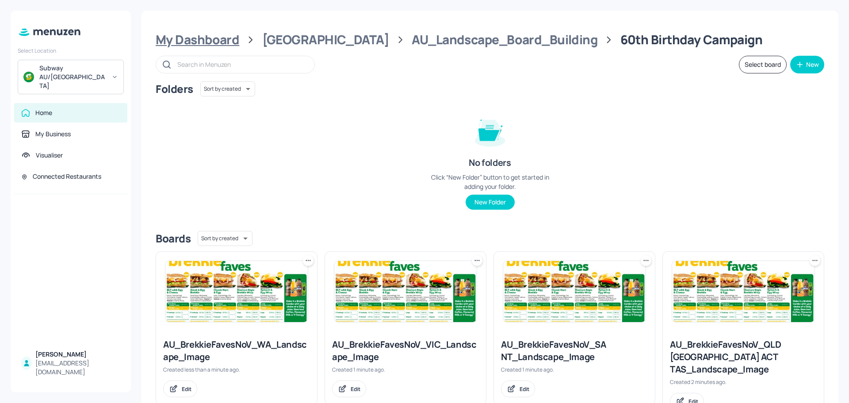
click at [214, 43] on div "My Dashboard" at bounding box center [198, 40] width 84 height 16
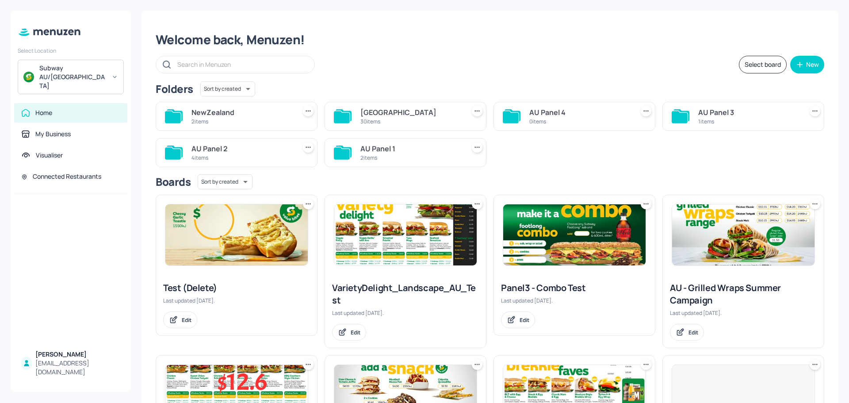
click at [224, 119] on div "2 items" at bounding box center [241, 122] width 101 height 8
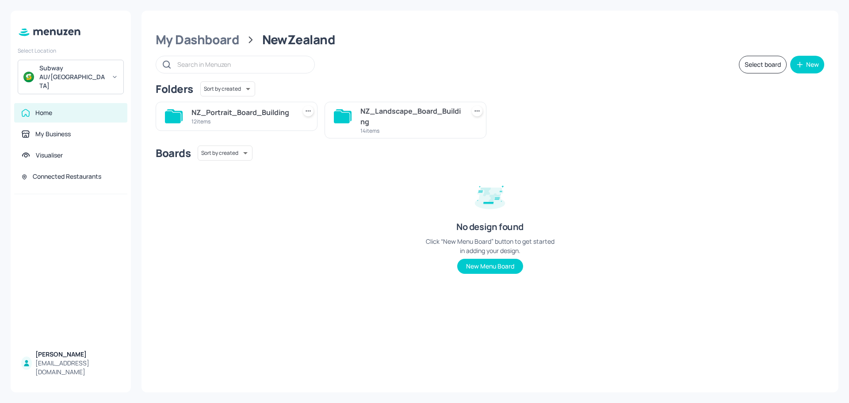
click at [394, 121] on div "NZ_Landscape_Board_Building" at bounding box center [410, 116] width 101 height 21
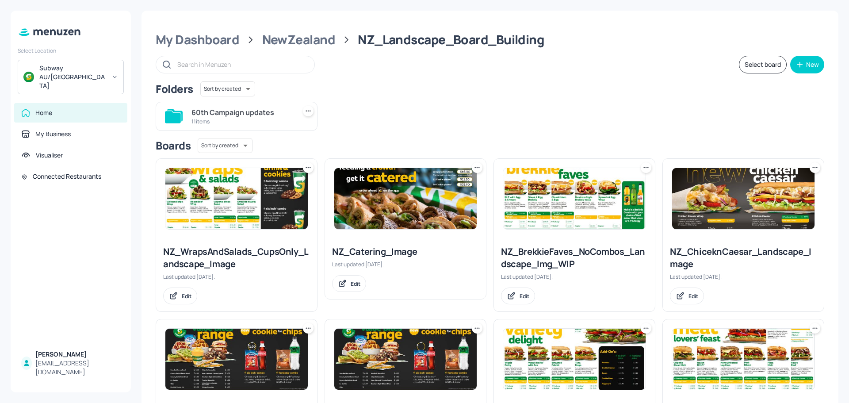
click at [559, 215] on img at bounding box center [574, 198] width 142 height 61
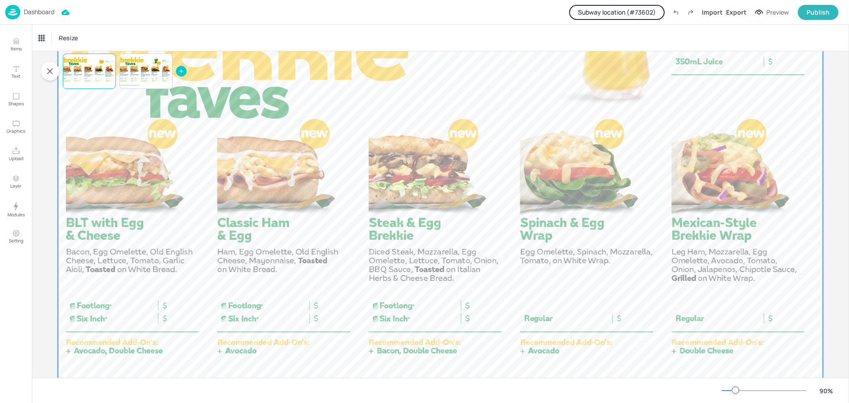
scroll to position [154, 0]
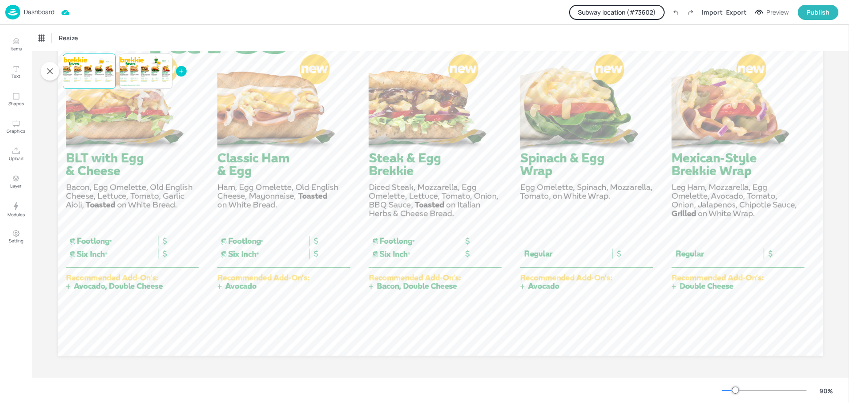
click at [633, 11] on button "Subway location (# 73602 )" at bounding box center [616, 12] width 95 height 15
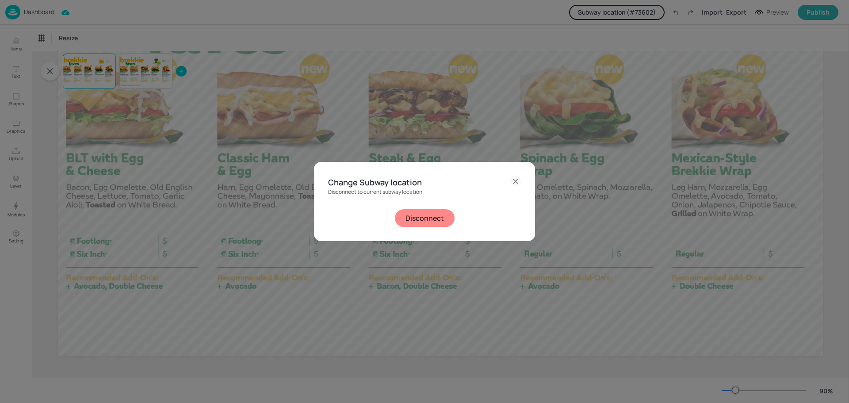
click at [440, 219] on button "Disconnect" at bounding box center [425, 218] width 60 height 18
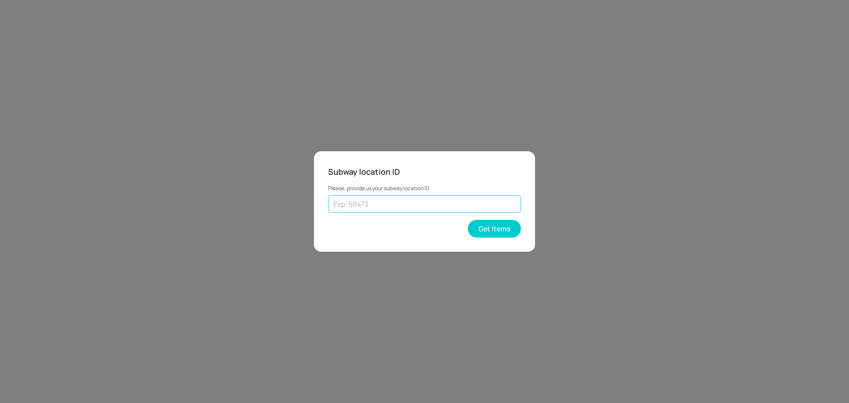
click at [417, 201] on input "text" at bounding box center [424, 204] width 193 height 18
type input "18880"
click at [481, 233] on button "Get Items" at bounding box center [494, 229] width 53 height 18
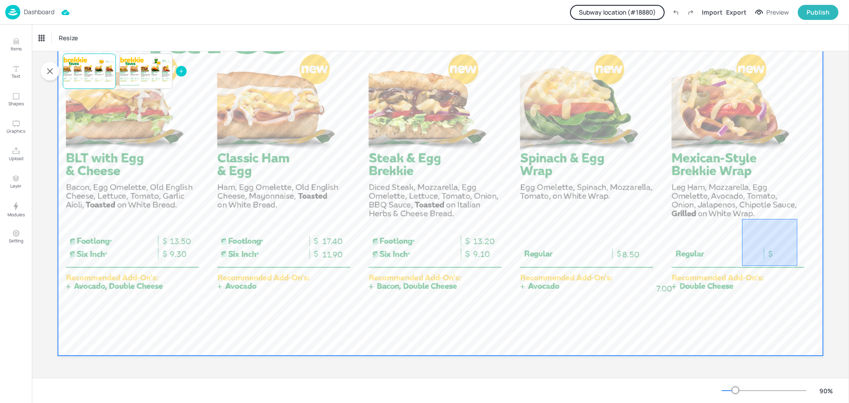
drag, startPoint x: 742, startPoint y: 219, endPoint x: 802, endPoint y: 272, distance: 80.2
click at [802, 272] on div at bounding box center [440, 140] width 765 height 430
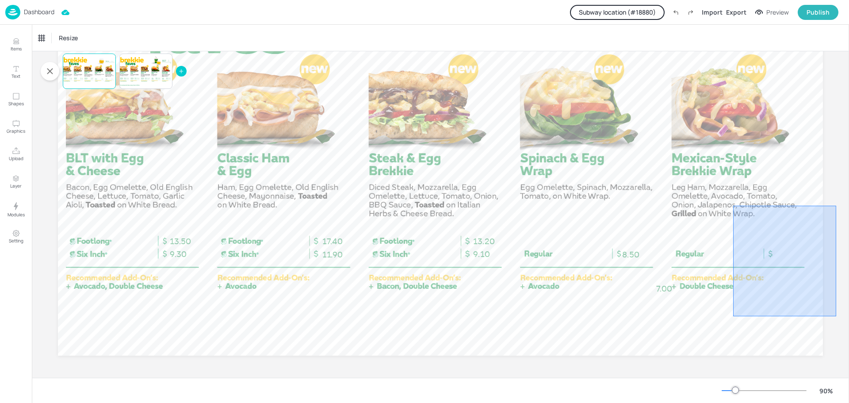
drag, startPoint x: 733, startPoint y: 206, endPoint x: 836, endPoint y: 316, distance: 151.1
click at [836, 316] on div "Board NZ_BrekkieFaves_NoCombos_Landscape_Img_WIP [Page default] 13.50 9.30 11.9…" at bounding box center [440, 137] width 814 height 480
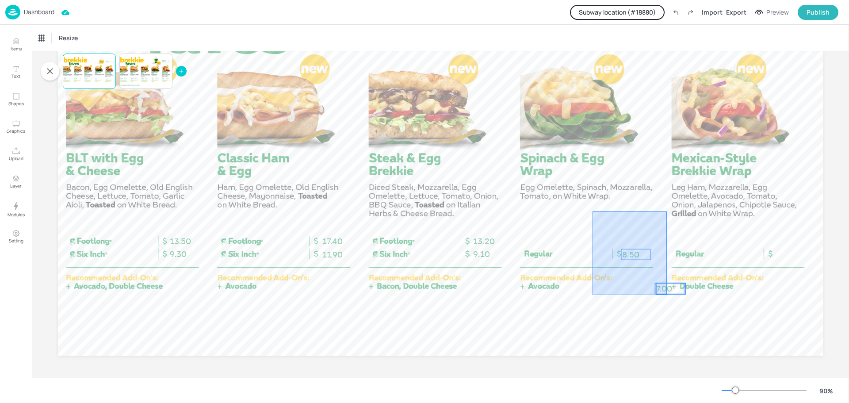
drag, startPoint x: 592, startPoint y: 211, endPoint x: 667, endPoint y: 295, distance: 111.8
click at [667, 295] on div at bounding box center [440, 140] width 765 height 430
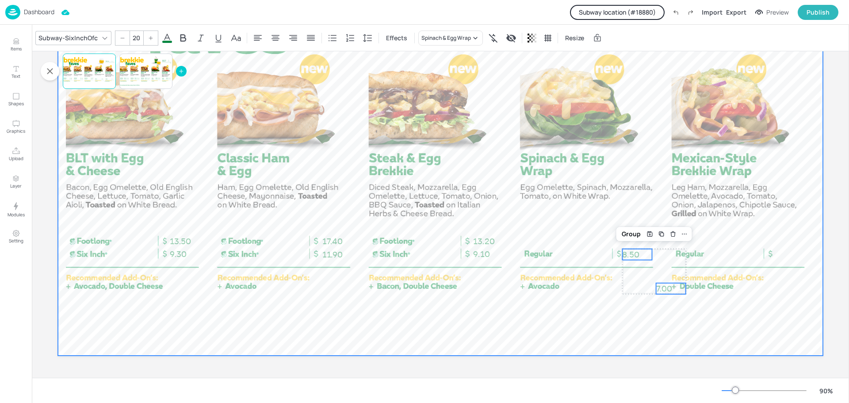
click at [667, 315] on div at bounding box center [440, 140] width 765 height 430
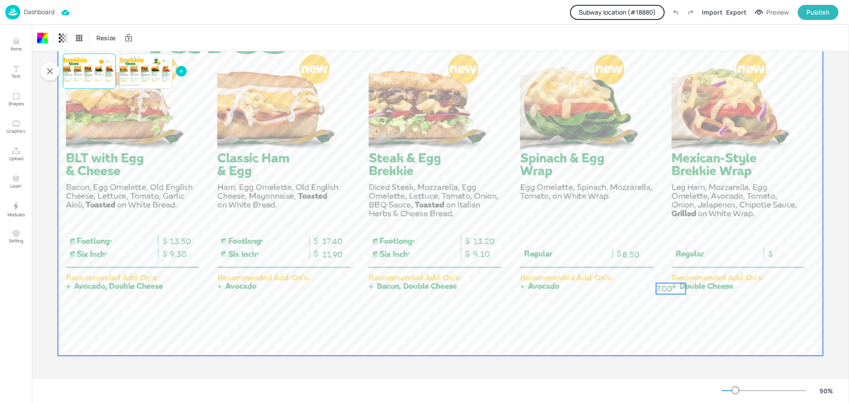
click at [669, 284] on span "7.00" at bounding box center [664, 289] width 16 height 10
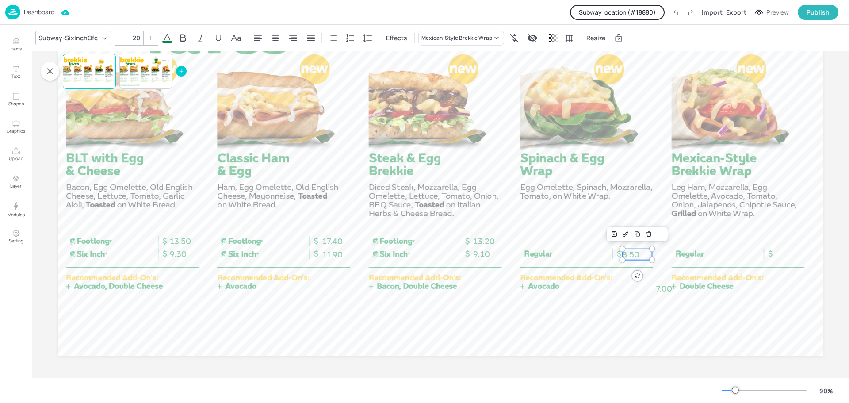
click at [632, 256] on span "8.50" at bounding box center [630, 254] width 17 height 10
drag, startPoint x: 632, startPoint y: 256, endPoint x: 780, endPoint y: 258, distance: 148.5
click at [780, 258] on span "8.50" at bounding box center [778, 254] width 17 height 10
click at [276, 39] on icon at bounding box center [275, 38] width 11 height 11
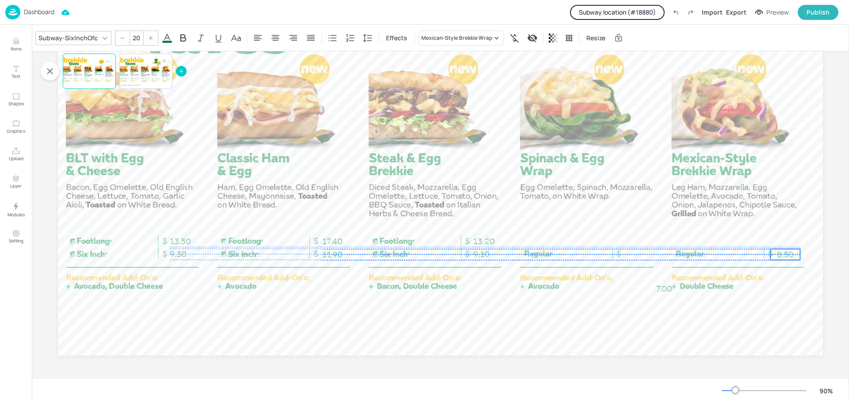
click at [790, 252] on span "8.50" at bounding box center [785, 254] width 17 height 10
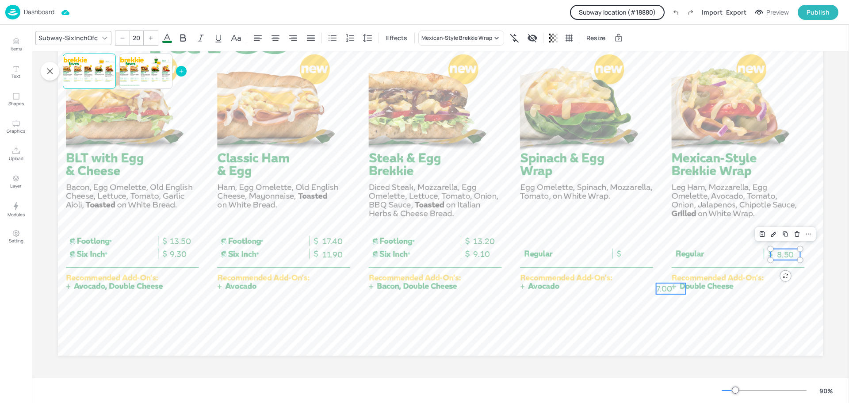
type input "20"
drag, startPoint x: 664, startPoint y: 287, endPoint x: 632, endPoint y: 274, distance: 34.7
click at [632, 274] on span "7.00" at bounding box center [632, 270] width 16 height 10
click at [648, 255] on icon "Delete" at bounding box center [650, 254] width 7 height 7
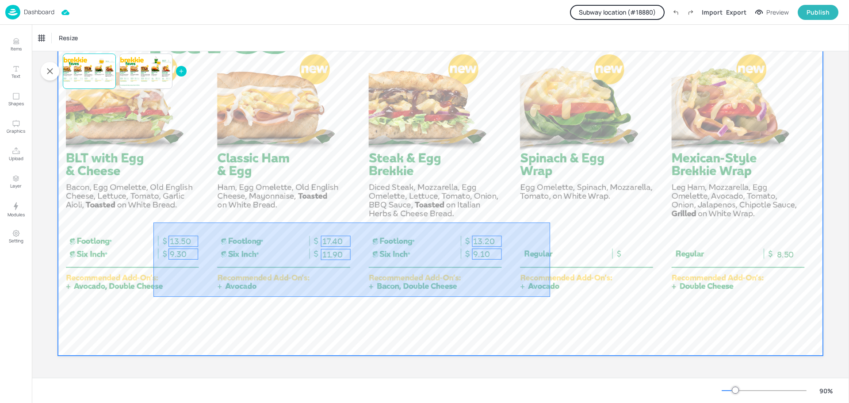
drag, startPoint x: 153, startPoint y: 222, endPoint x: 550, endPoint y: 297, distance: 403.4
click at [550, 297] on div at bounding box center [440, 140] width 765 height 430
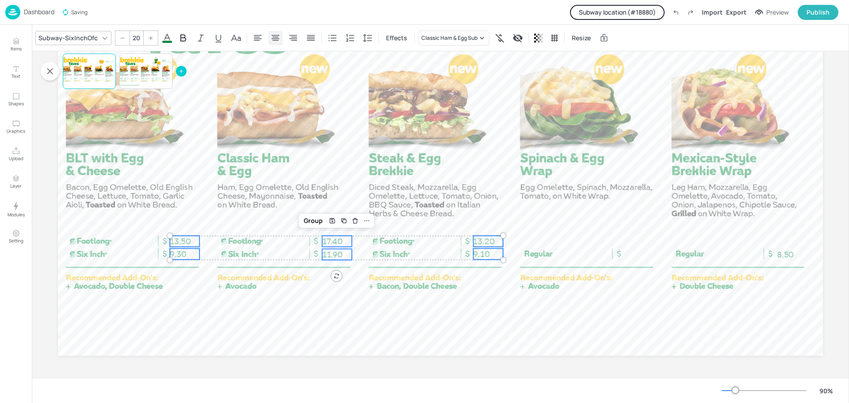
click at [276, 41] on icon at bounding box center [275, 38] width 11 height 11
drag, startPoint x: 340, startPoint y: 249, endPoint x: 334, endPoint y: 248, distance: 6.3
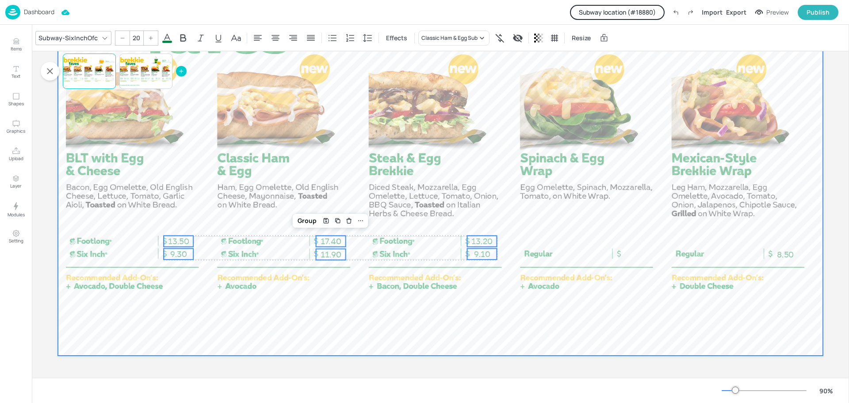
click at [274, 290] on div at bounding box center [440, 140] width 765 height 430
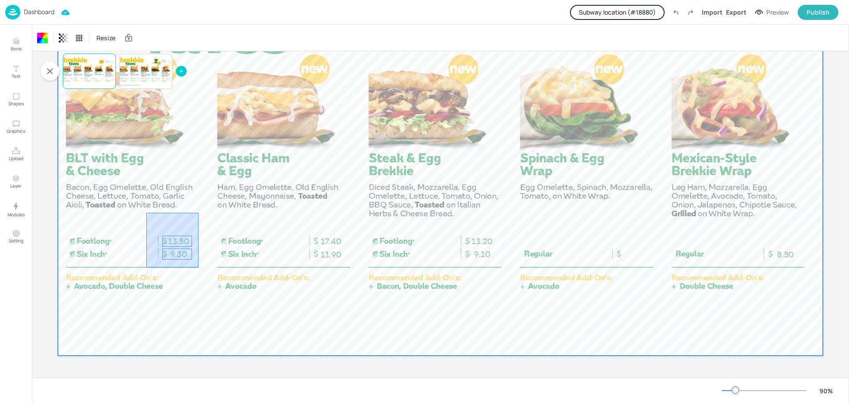
drag, startPoint x: 146, startPoint y: 213, endPoint x: 198, endPoint y: 267, distance: 75.7
click at [198, 267] on div at bounding box center [440, 140] width 765 height 430
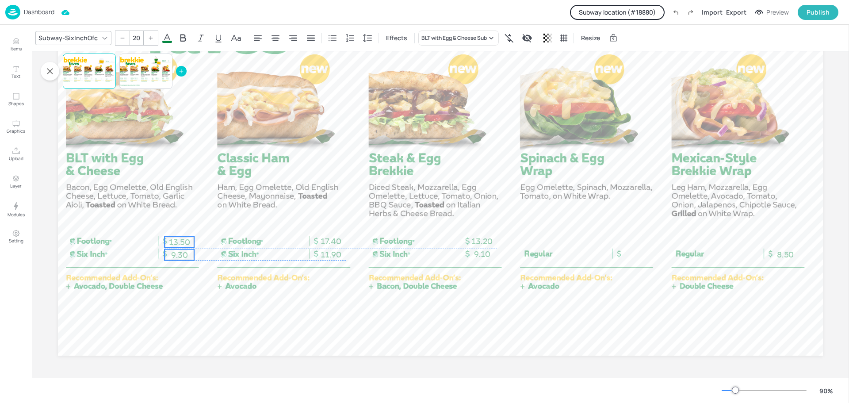
click at [180, 252] on span "9.30" at bounding box center [179, 255] width 17 height 10
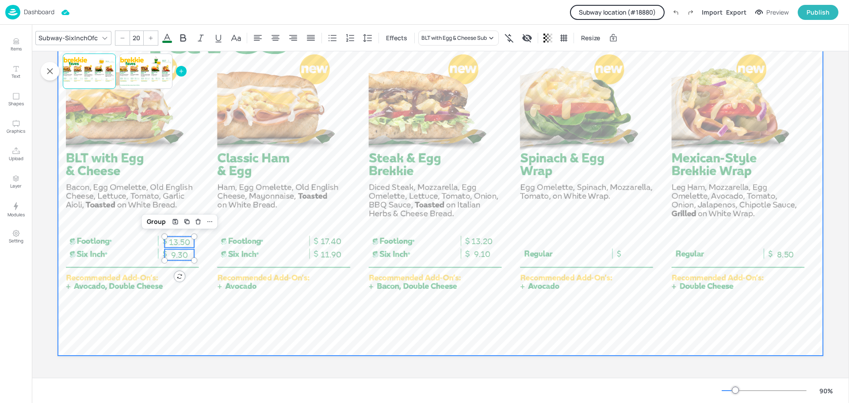
click at [191, 292] on div at bounding box center [440, 140] width 765 height 430
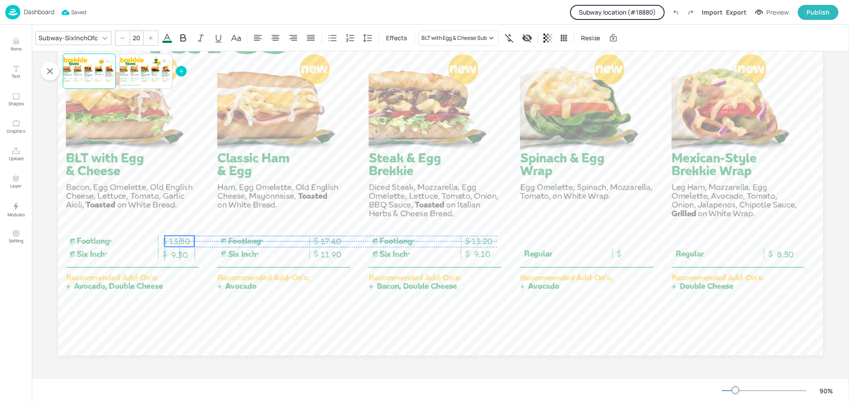
click at [181, 242] on span "13.50" at bounding box center [179, 241] width 21 height 10
type input "20"
click at [187, 253] on p "9.30" at bounding box center [179, 254] width 30 height 11
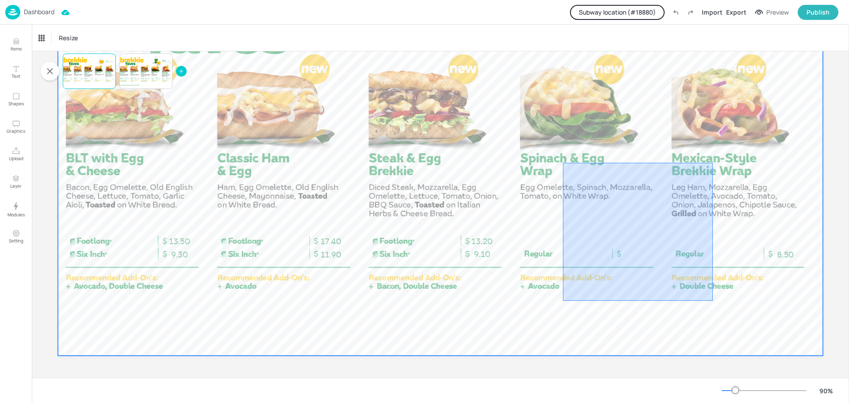
drag, startPoint x: 563, startPoint y: 163, endPoint x: 713, endPoint y: 301, distance: 203.7
click at [713, 301] on div at bounding box center [440, 140] width 765 height 430
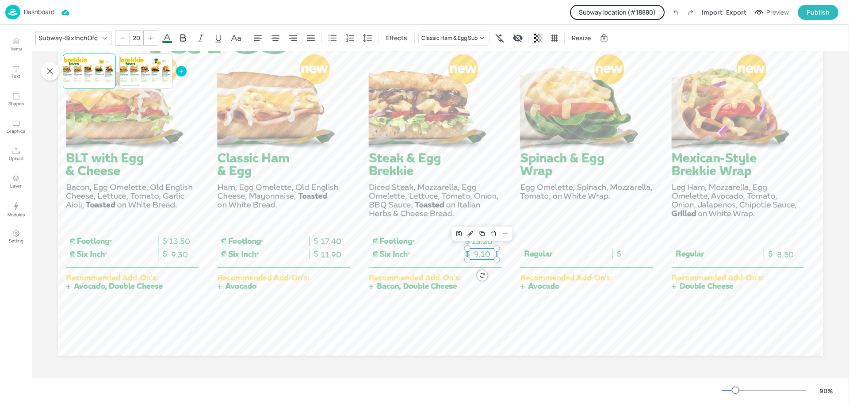
click at [480, 254] on span "9.10" at bounding box center [482, 254] width 16 height 10
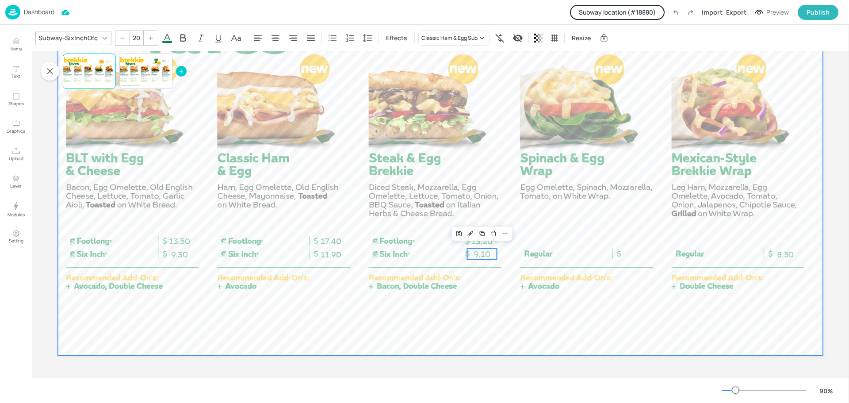
click at [559, 301] on div at bounding box center [440, 140] width 765 height 430
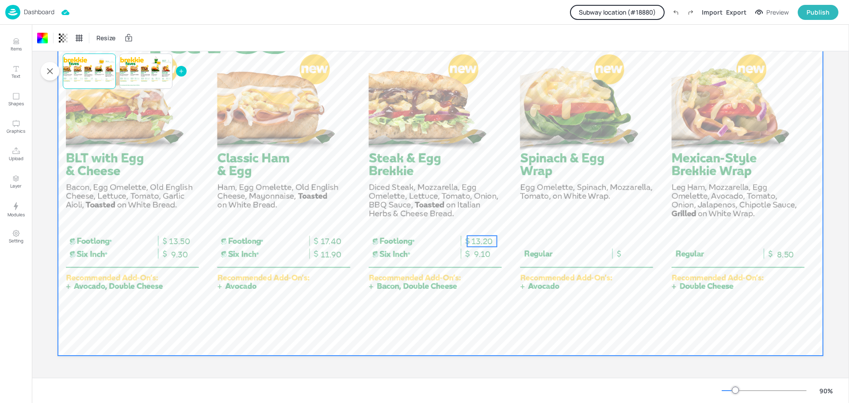
click at [486, 240] on span "13.20" at bounding box center [481, 241] width 21 height 10
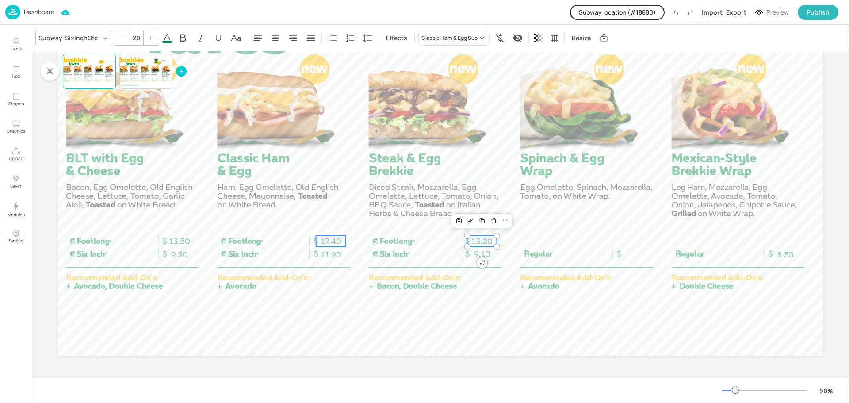
click at [333, 239] on span "17.40" at bounding box center [330, 241] width 20 height 10
click at [332, 251] on span "11.90" at bounding box center [330, 254] width 20 height 10
click at [189, 241] on p "13.50" at bounding box center [179, 241] width 30 height 11
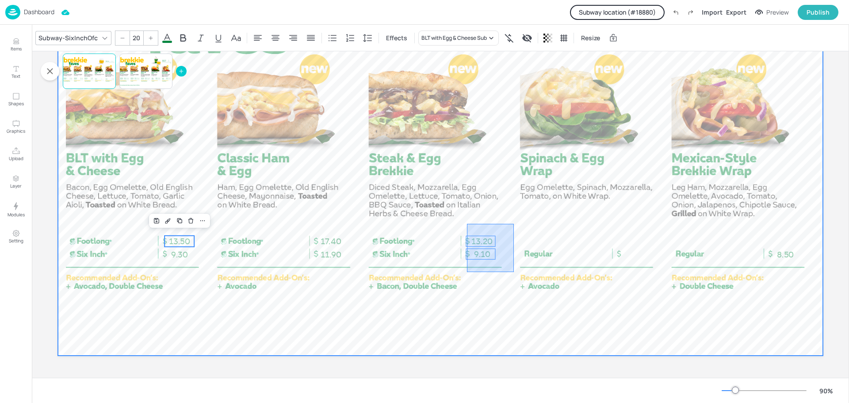
drag, startPoint x: 467, startPoint y: 224, endPoint x: 518, endPoint y: 278, distance: 74.1
click at [518, 278] on div at bounding box center [440, 140] width 765 height 430
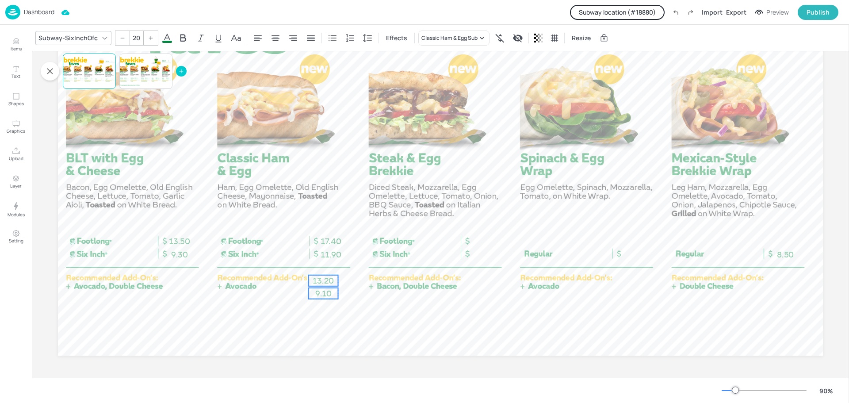
drag, startPoint x: 480, startPoint y: 243, endPoint x: 321, endPoint y: 282, distance: 163.7
click at [321, 282] on span "13.20" at bounding box center [323, 281] width 21 height 10
drag, startPoint x: 306, startPoint y: 214, endPoint x: 347, endPoint y: 258, distance: 59.7
click at [347, 258] on div "13.50 9.30 11.90 17.40 13.20 9.10 8.50 Group" at bounding box center [440, 140] width 765 height 430
type input "20"
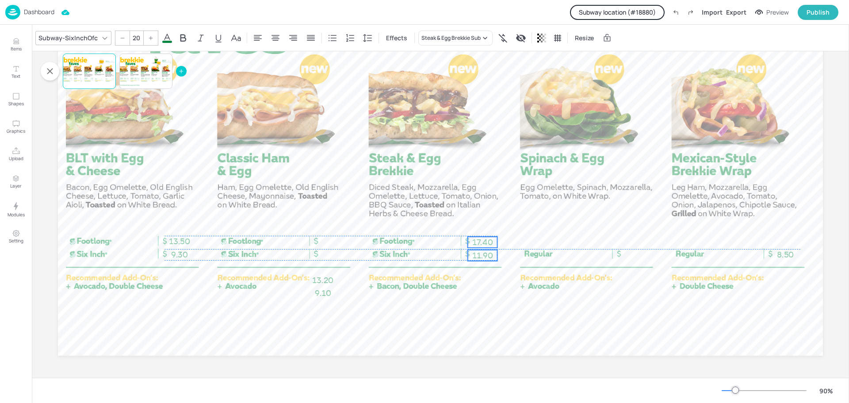
drag, startPoint x: 329, startPoint y: 242, endPoint x: 480, endPoint y: 243, distance: 151.6
click at [480, 243] on span "17.40" at bounding box center [482, 242] width 20 height 10
click at [480, 238] on span "17.40" at bounding box center [482, 241] width 20 height 10
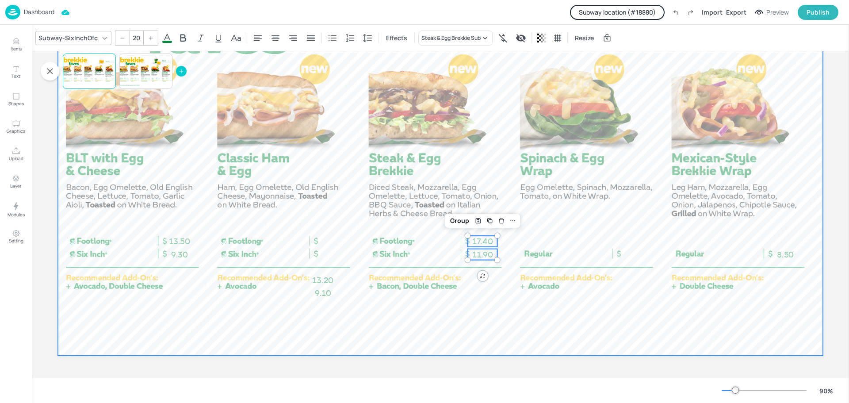
click at [491, 291] on div at bounding box center [440, 140] width 765 height 430
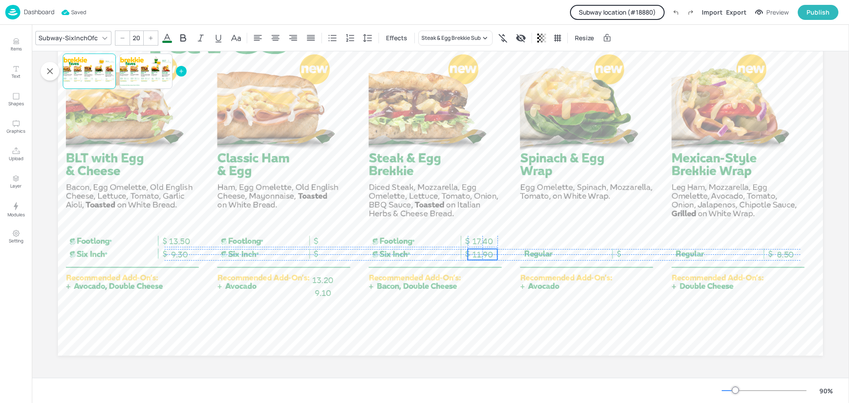
click at [480, 256] on span "11.90" at bounding box center [482, 254] width 20 height 10
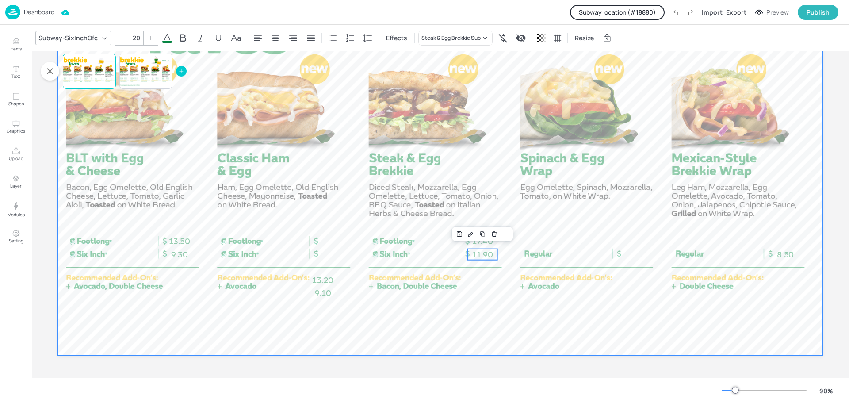
click at [493, 304] on div at bounding box center [440, 140] width 765 height 430
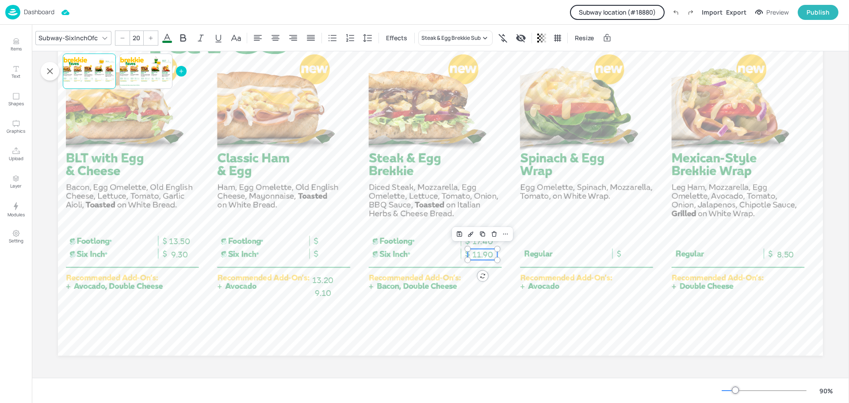
click at [483, 256] on span "11.90" at bounding box center [482, 254] width 20 height 10
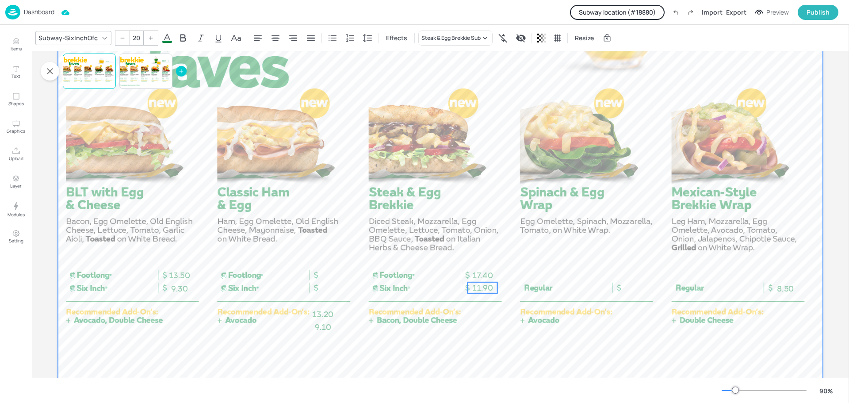
scroll to position [119, 0]
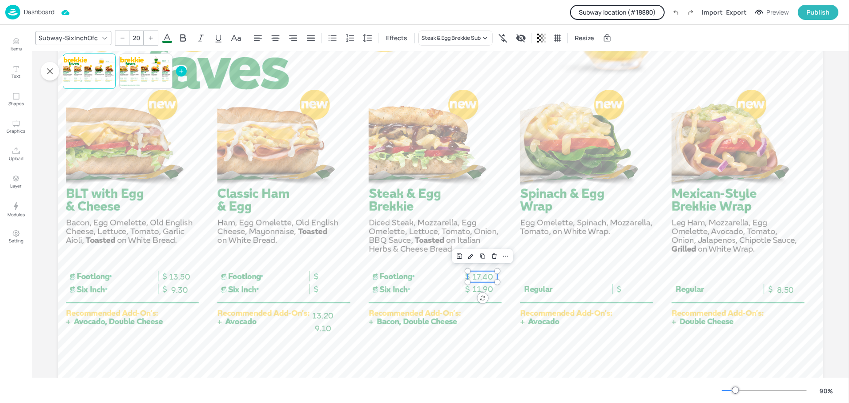
click at [482, 273] on span "17.40" at bounding box center [482, 277] width 20 height 10
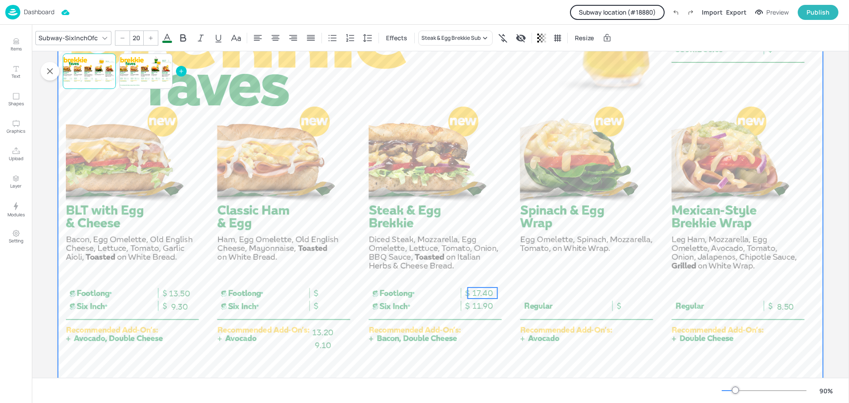
scroll to position [101, 0]
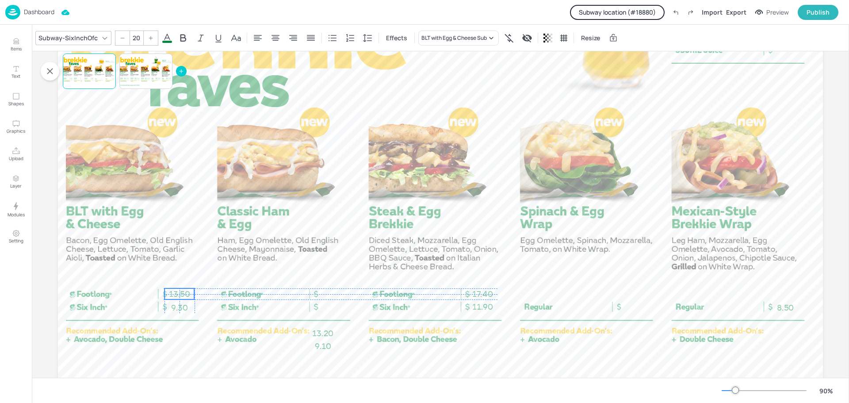
click at [176, 295] on span "13.50" at bounding box center [179, 294] width 21 height 10
type input "20"
click at [185, 305] on span "9.30" at bounding box center [179, 307] width 17 height 10
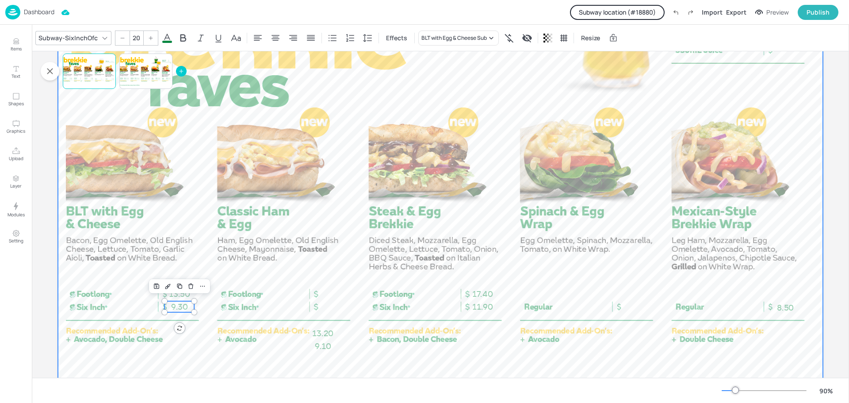
click at [220, 322] on div at bounding box center [440, 193] width 765 height 430
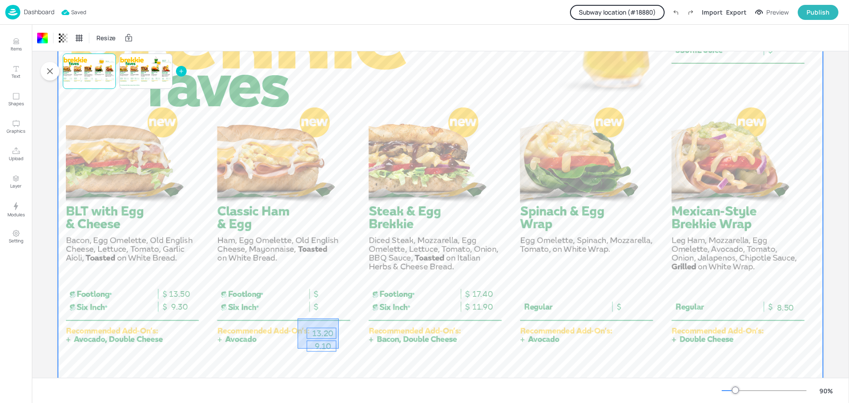
drag, startPoint x: 310, startPoint y: 322, endPoint x: 339, endPoint y: 348, distance: 38.8
click at [339, 348] on div at bounding box center [440, 193] width 765 height 430
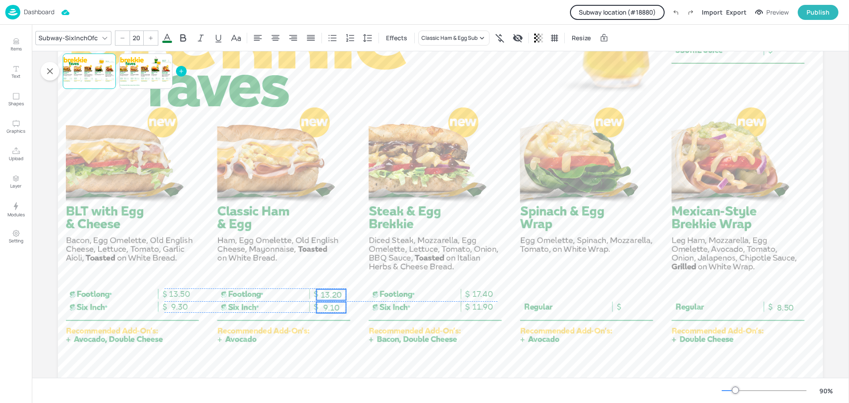
drag, startPoint x: 327, startPoint y: 338, endPoint x: 335, endPoint y: 298, distance: 40.7
click at [335, 298] on p "13.20" at bounding box center [331, 294] width 30 height 11
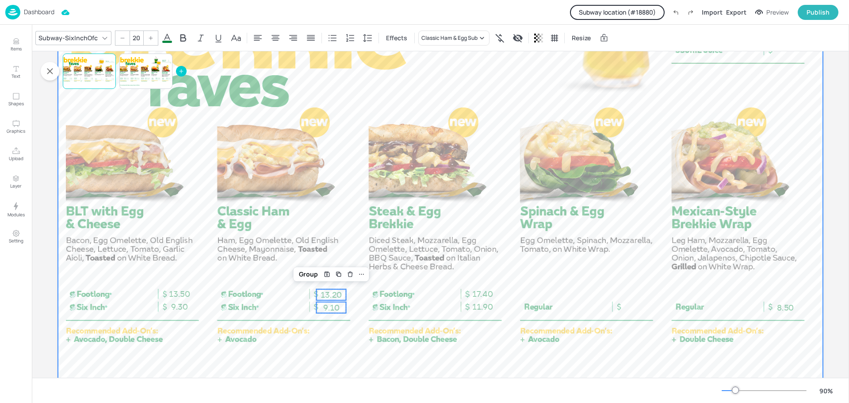
click at [365, 342] on div at bounding box center [440, 193] width 765 height 430
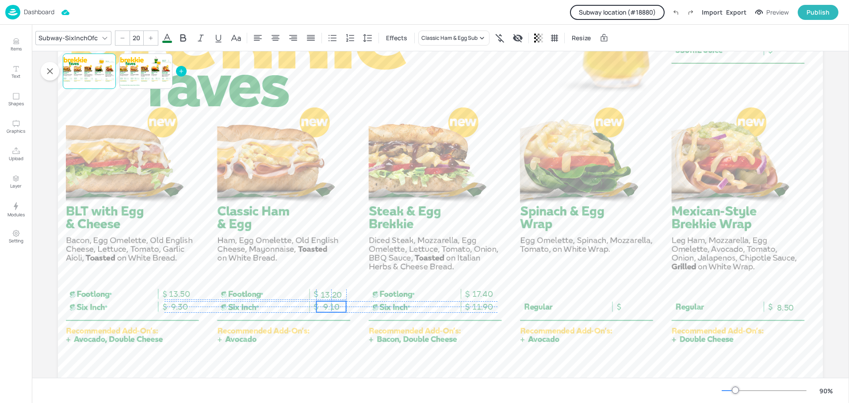
click at [331, 305] on span "9.10" at bounding box center [331, 307] width 16 height 10
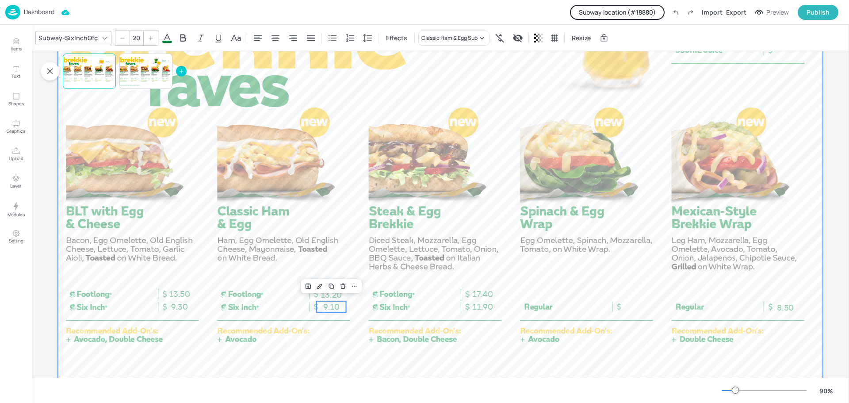
click at [378, 314] on div at bounding box center [440, 193] width 765 height 430
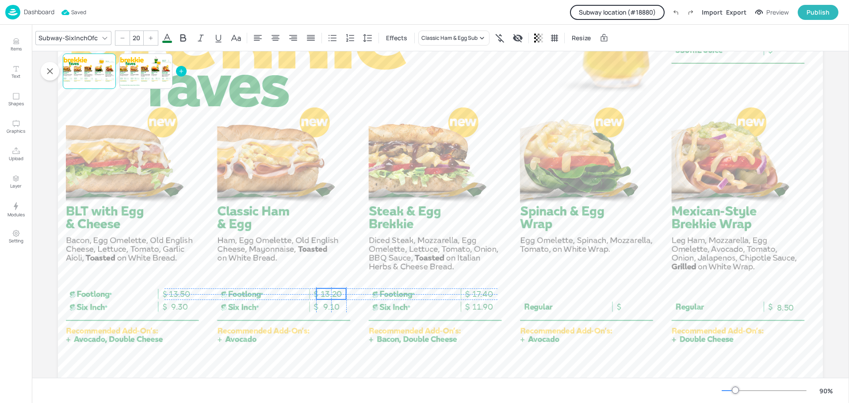
click at [326, 291] on span "13.20" at bounding box center [330, 294] width 21 height 10
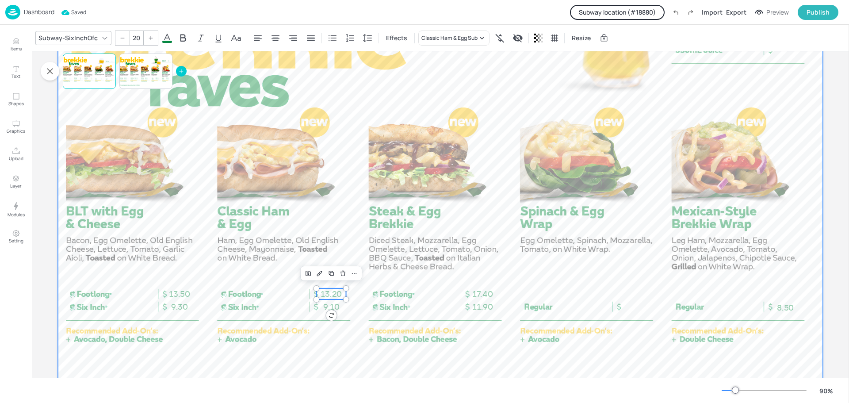
click at [395, 263] on div at bounding box center [440, 193] width 765 height 430
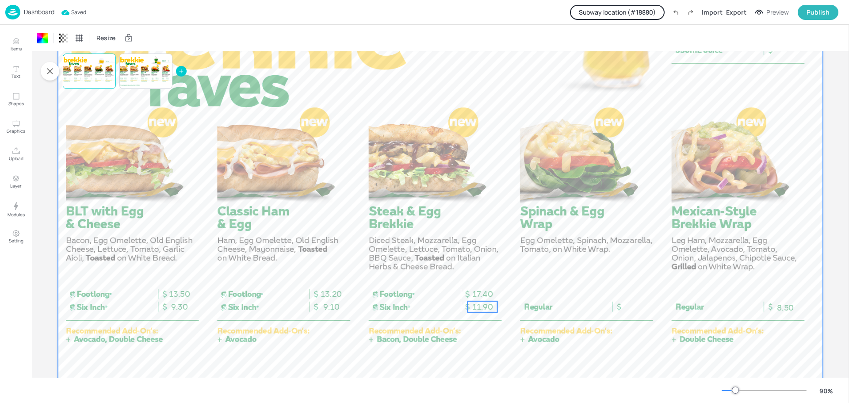
click at [479, 303] on span "11.90" at bounding box center [482, 307] width 20 height 10
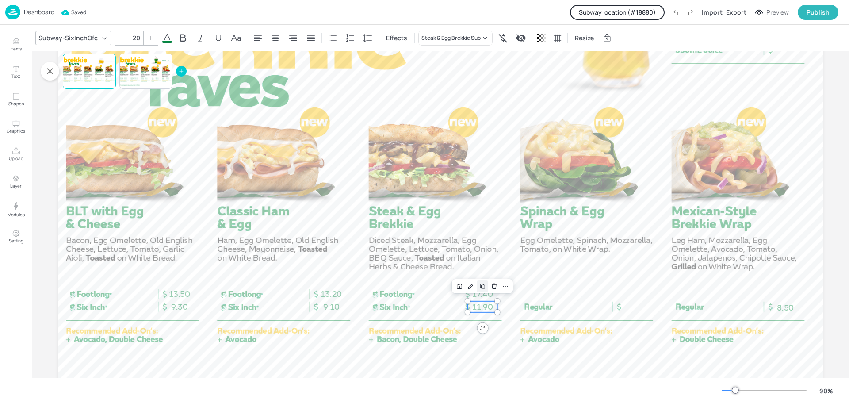
click at [481, 284] on icon "Duplicate" at bounding box center [482, 286] width 4 height 4
type input "--"
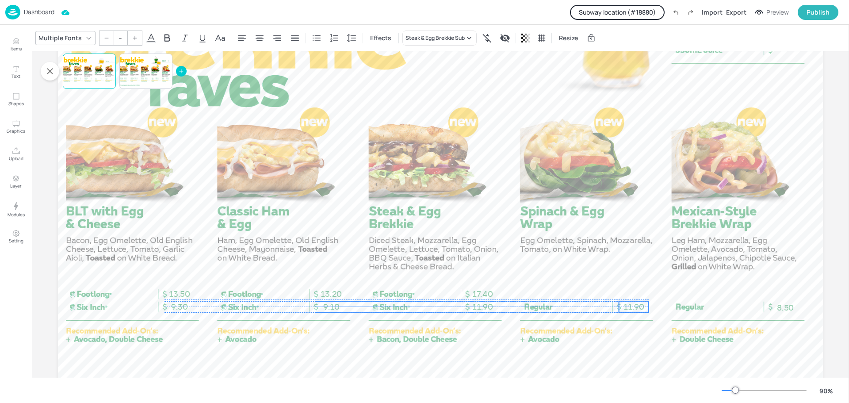
drag, startPoint x: 481, startPoint y: 311, endPoint x: 628, endPoint y: 305, distance: 147.3
click at [628, 305] on span "11.90" at bounding box center [633, 307] width 20 height 10
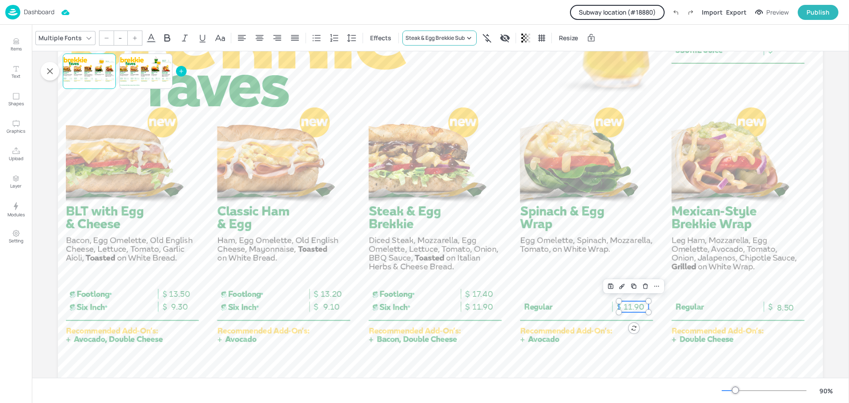
click at [448, 38] on div "Steak & Egg Brekkie Sub" at bounding box center [434, 38] width 59 height 8
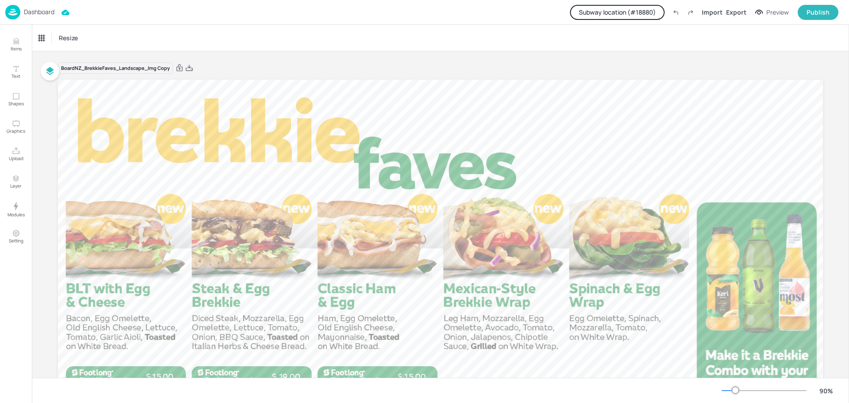
click at [38, 14] on p "Dashboard" at bounding box center [39, 12] width 31 height 6
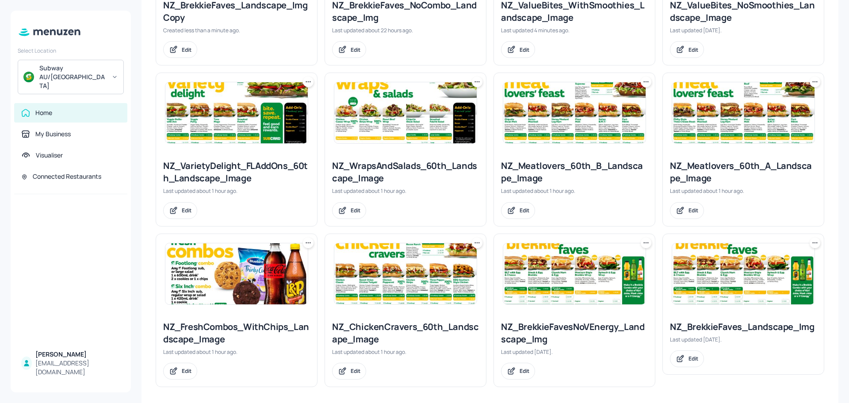
scroll to position [344, 0]
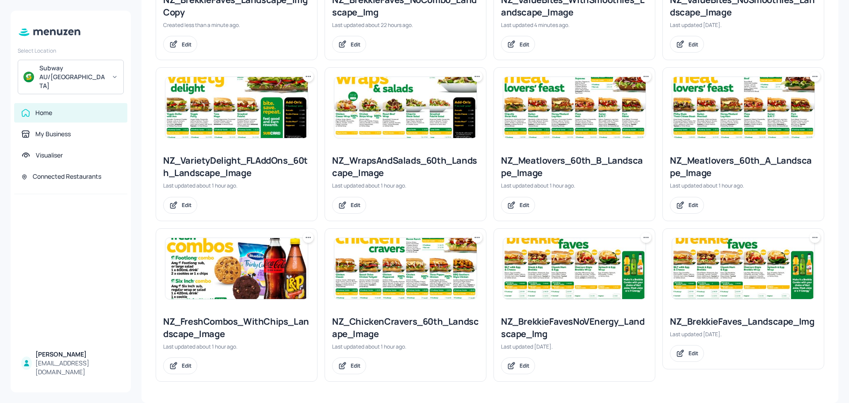
click at [644, 240] on icon at bounding box center [645, 237] width 9 height 9
click at [586, 224] on div at bounding box center [424, 201] width 849 height 403
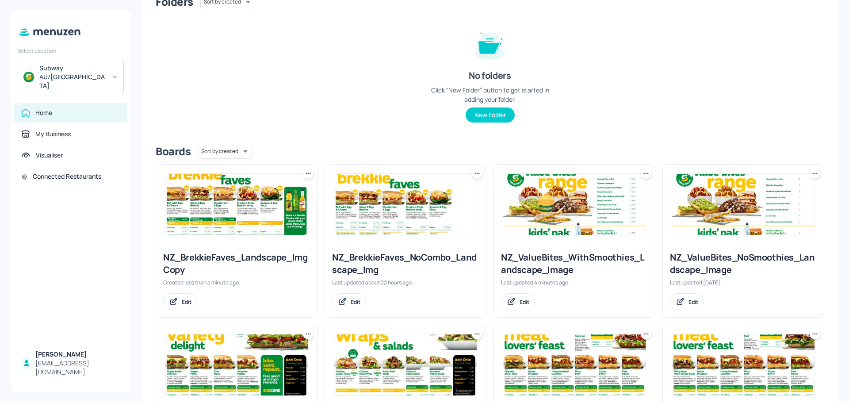
scroll to position [79, 0]
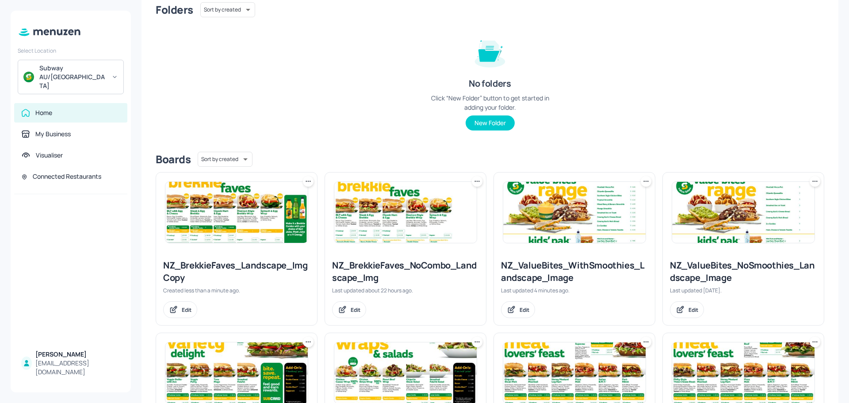
click at [247, 202] on img at bounding box center [236, 212] width 142 height 61
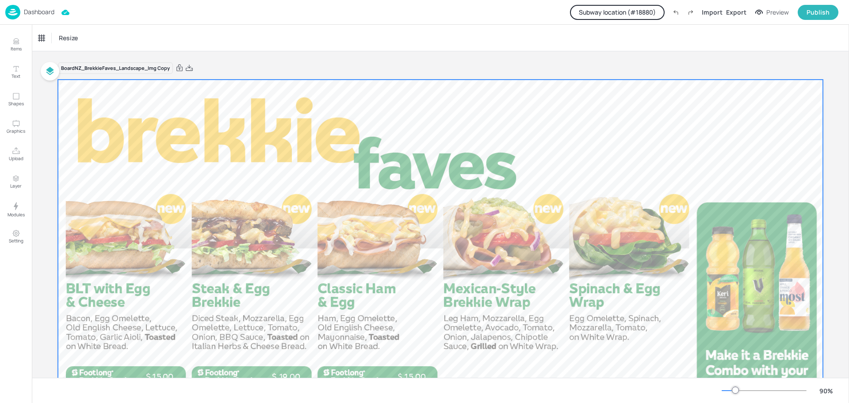
scroll to position [154, 0]
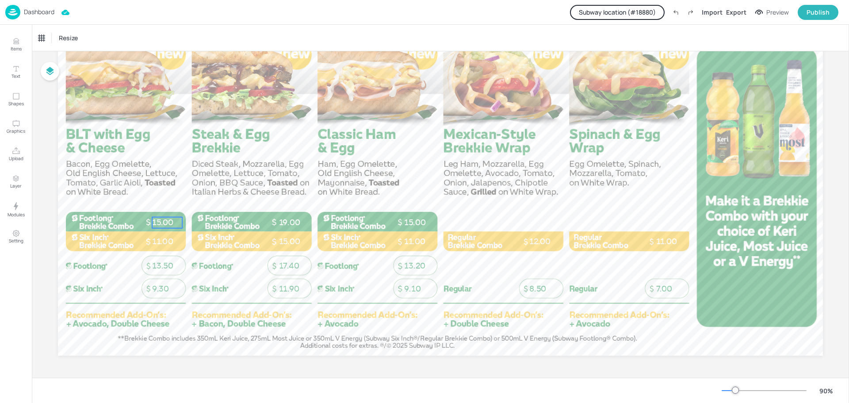
click at [153, 222] on div "13.50 9.30 11.90 17.40 13.20 9.10 8.50 7.00 15.00 15.00 11.00 11.00 15.00 19.00…" at bounding box center [440, 140] width 765 height 430
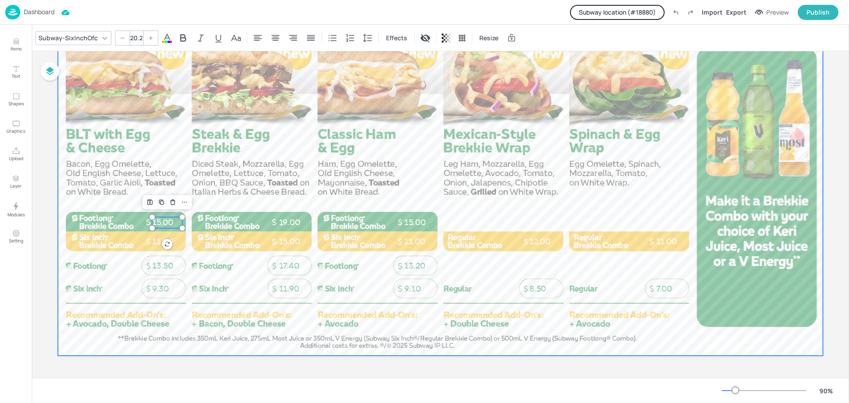
click at [103, 148] on div at bounding box center [440, 140] width 765 height 430
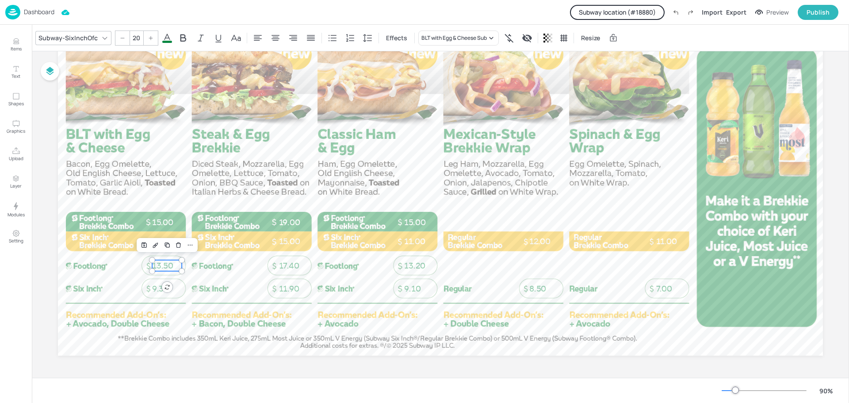
click at [153, 263] on div "13.50 9.30 11.90 17.40 13.20 9.10 8.50 7.00 15.00 15.00 11.00 11.00 15.00 19.00…" at bounding box center [440, 140] width 765 height 430
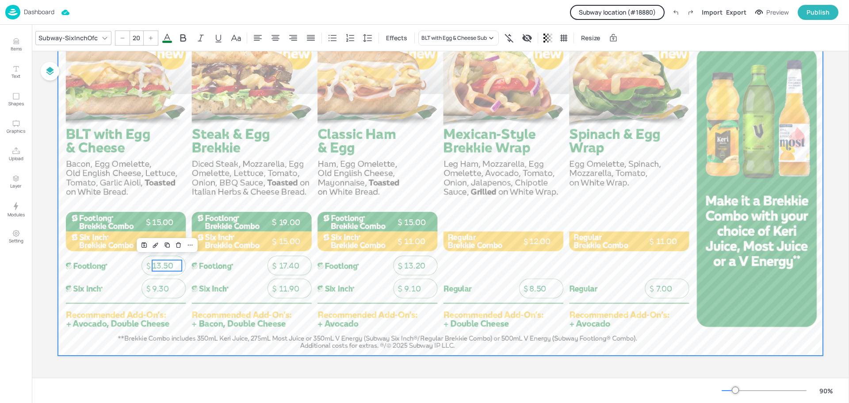
click at [130, 261] on div at bounding box center [440, 140] width 765 height 430
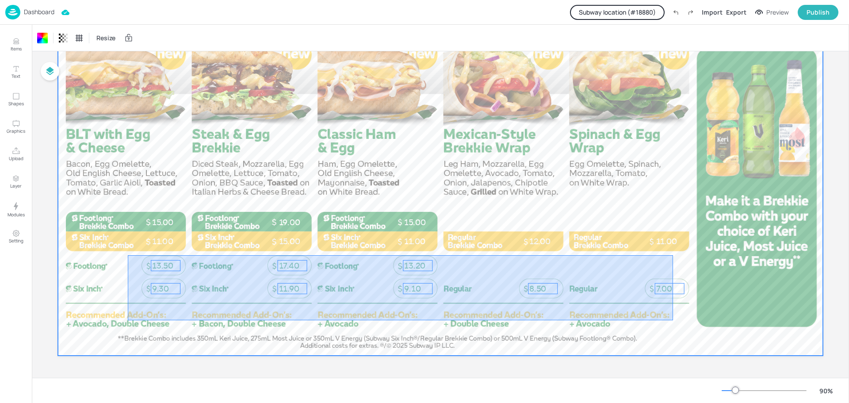
drag, startPoint x: 128, startPoint y: 255, endPoint x: 675, endPoint y: 320, distance: 551.1
click at [675, 320] on div at bounding box center [440, 140] width 765 height 430
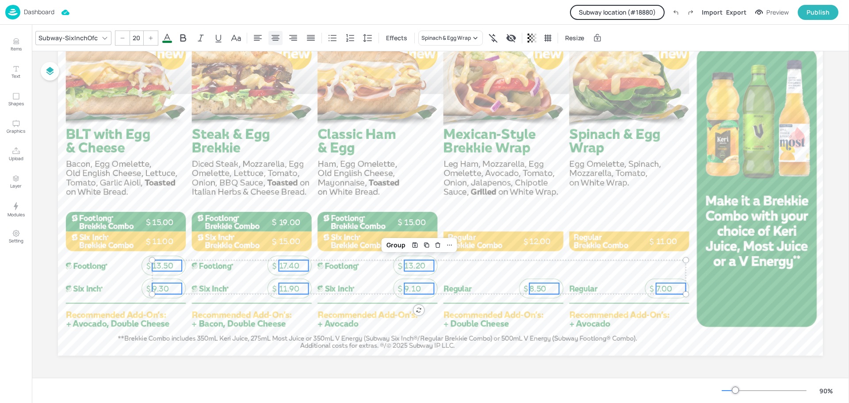
click at [277, 40] on icon at bounding box center [275, 38] width 11 height 11
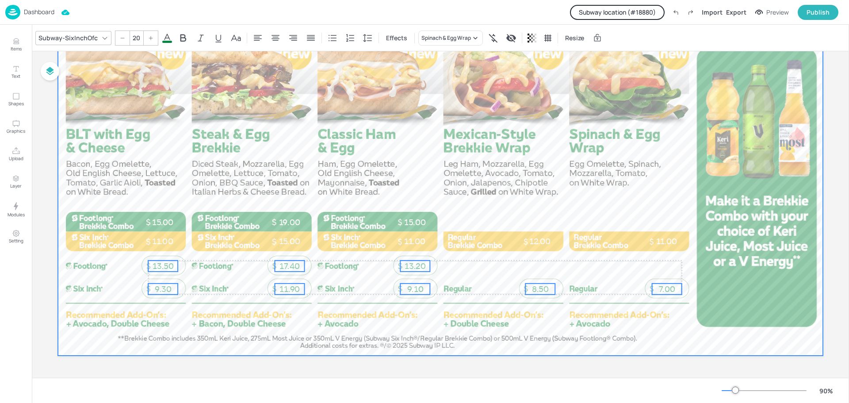
click at [347, 273] on div at bounding box center [440, 140] width 765 height 430
click at [327, 319] on div at bounding box center [440, 140] width 765 height 430
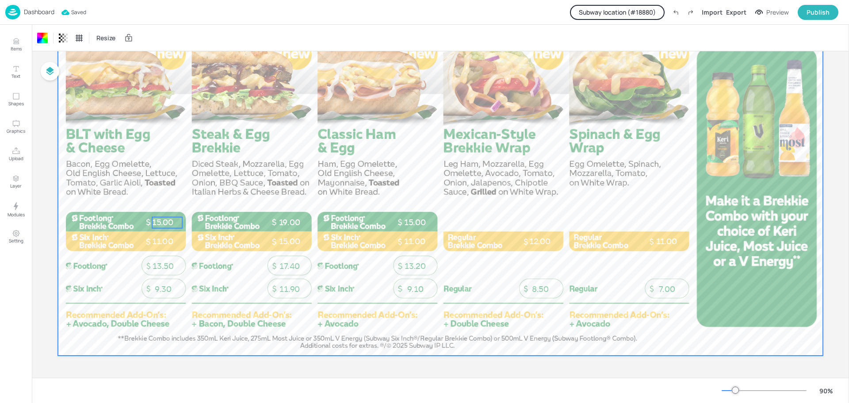
click at [155, 222] on span "15.00" at bounding box center [163, 222] width 22 height 10
click at [112, 194] on div at bounding box center [440, 140] width 765 height 430
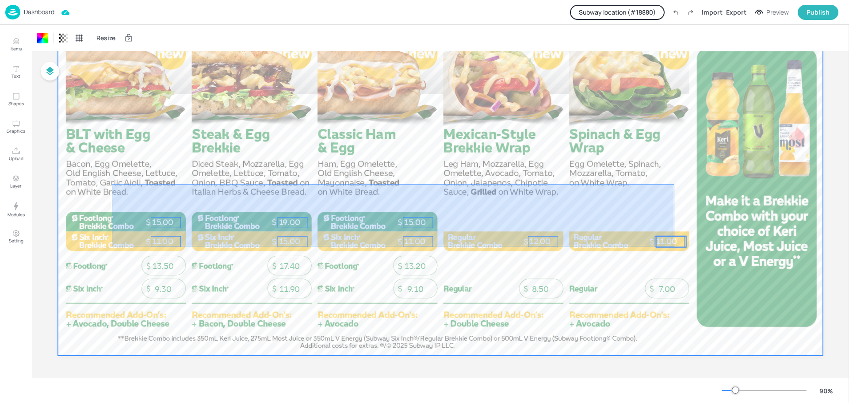
drag, startPoint x: 112, startPoint y: 184, endPoint x: 674, endPoint y: 246, distance: 565.7
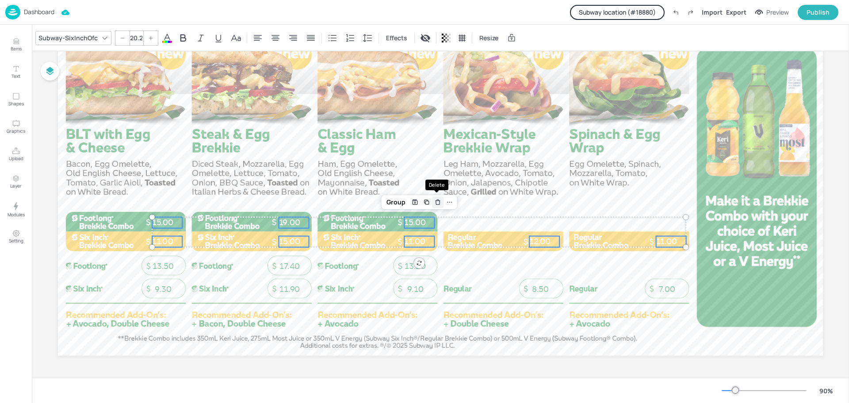
click at [437, 202] on icon "Delete" at bounding box center [438, 201] width 7 height 7
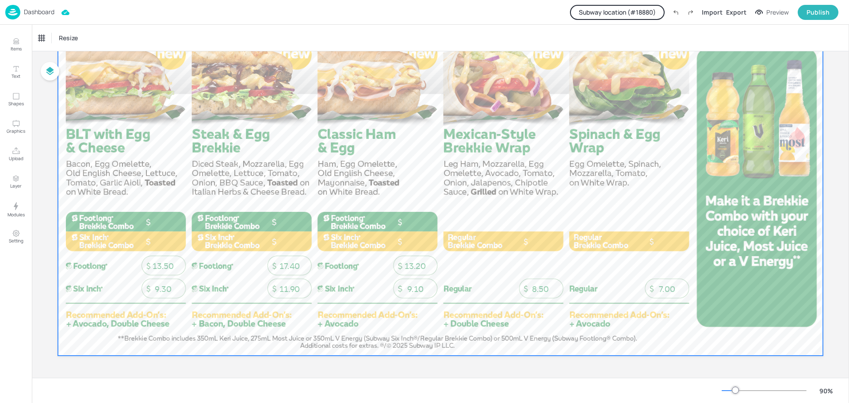
click at [408, 171] on div at bounding box center [440, 140] width 765 height 430
click at [15, 207] on icon "Modules" at bounding box center [16, 206] width 11 height 11
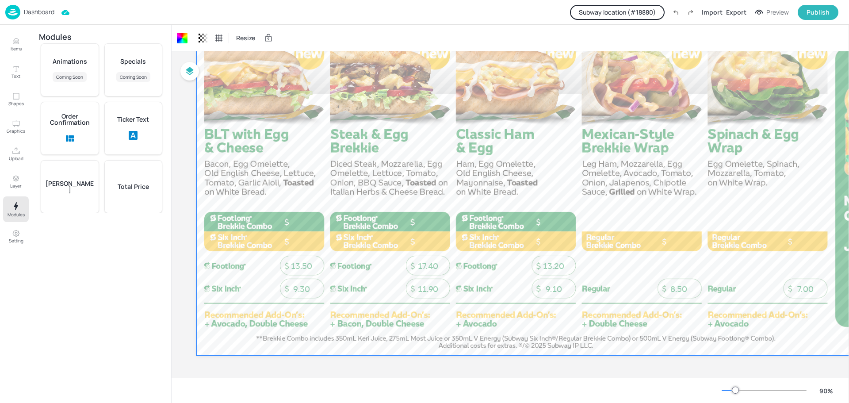
click at [133, 183] on p "Total Price" at bounding box center [133, 186] width 31 height 6
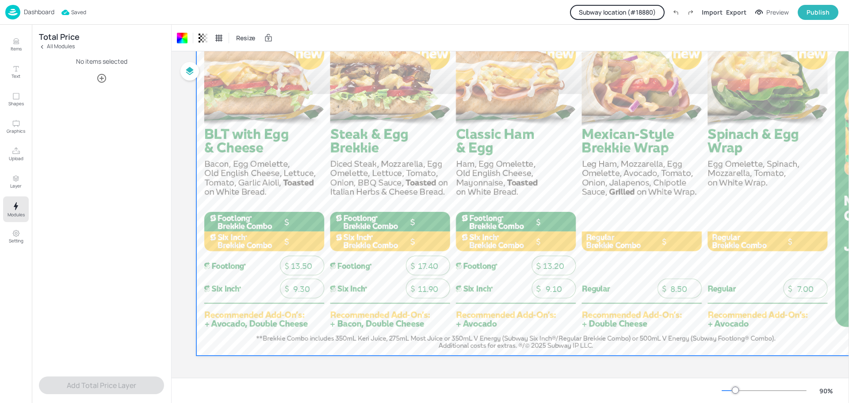
click at [100, 78] on icon "button" at bounding box center [101, 78] width 9 height 9
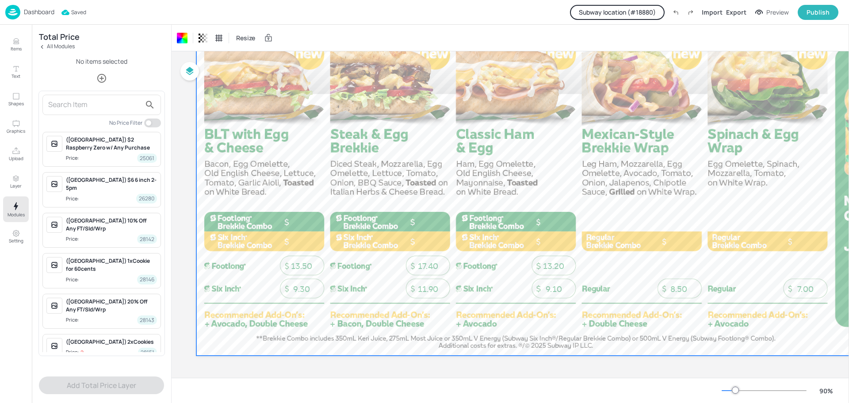
click at [91, 107] on input "text" at bounding box center [94, 105] width 93 height 14
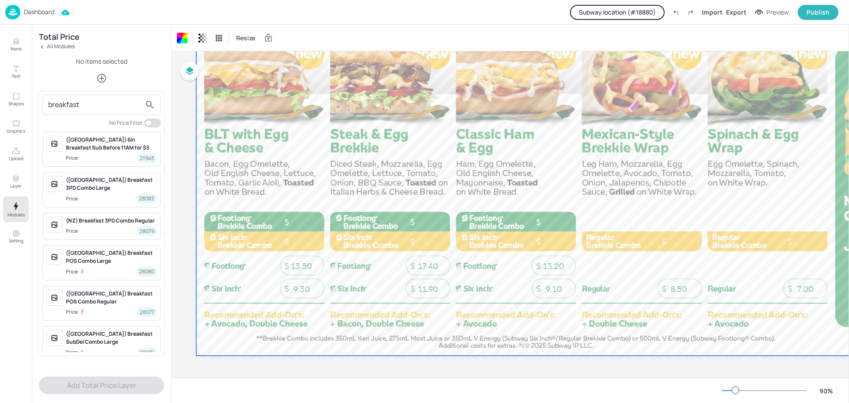
type input "breakfast"
click at [92, 253] on div "([GEOGRAPHIC_DATA]) Breakfast POS Combo Large" at bounding box center [111, 257] width 91 height 16
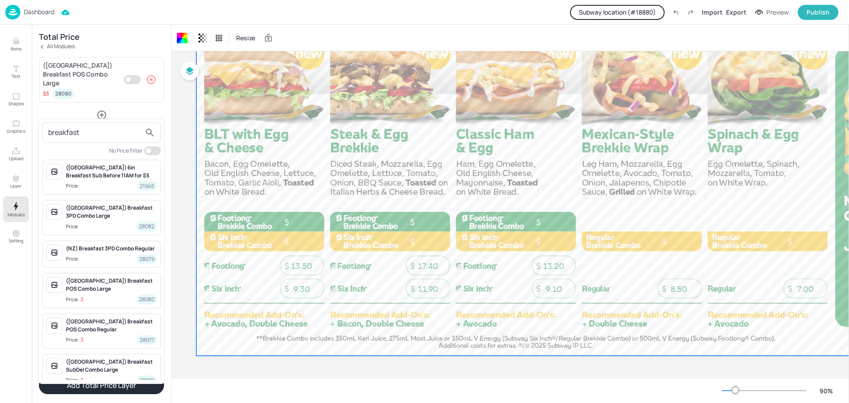
click at [133, 75] on div at bounding box center [424, 201] width 849 height 403
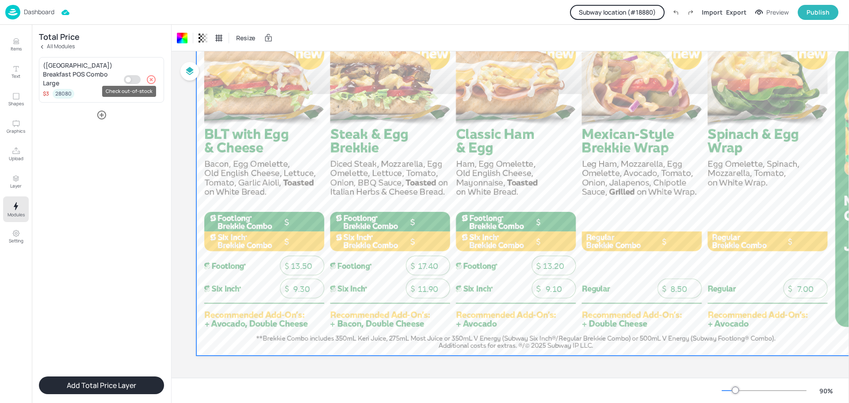
click at [131, 75] on input "Check out-of-stock" at bounding box center [128, 79] width 27 height 9
checkbox input "true"
click at [103, 110] on icon "button" at bounding box center [101, 115] width 11 height 11
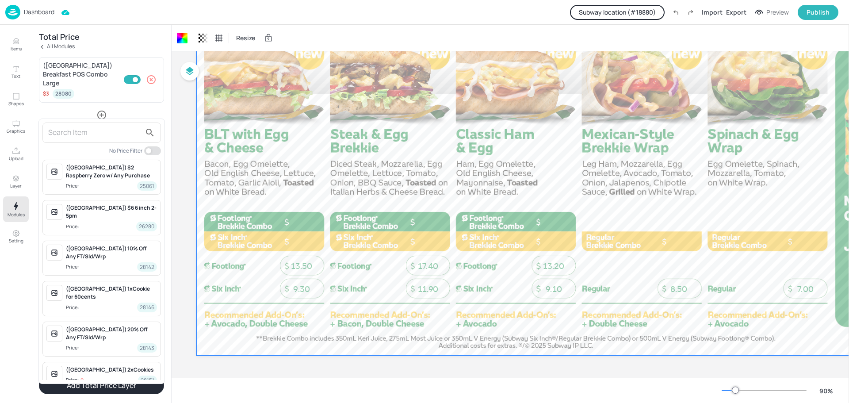
click at [93, 135] on input "text" at bounding box center [94, 133] width 93 height 14
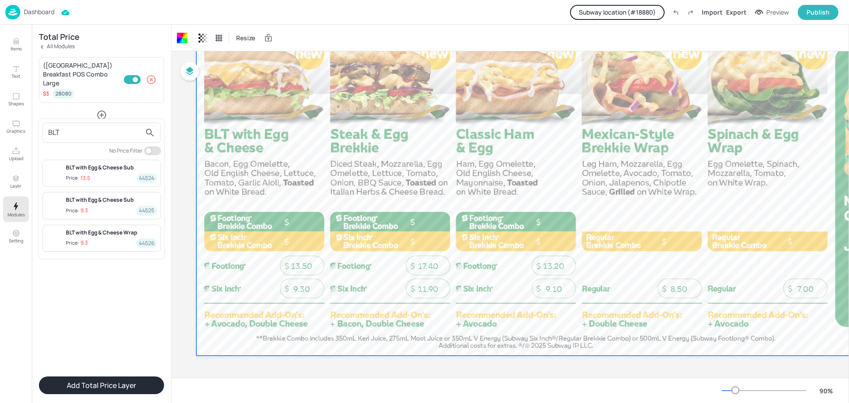
type input "BLT"
click at [101, 170] on div "BLT with Egg & Cheese Sub" at bounding box center [111, 168] width 91 height 8
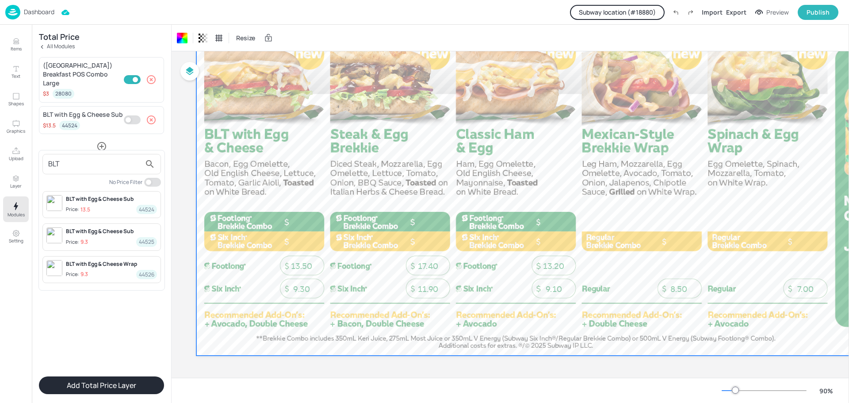
click at [134, 111] on div at bounding box center [424, 201] width 849 height 403
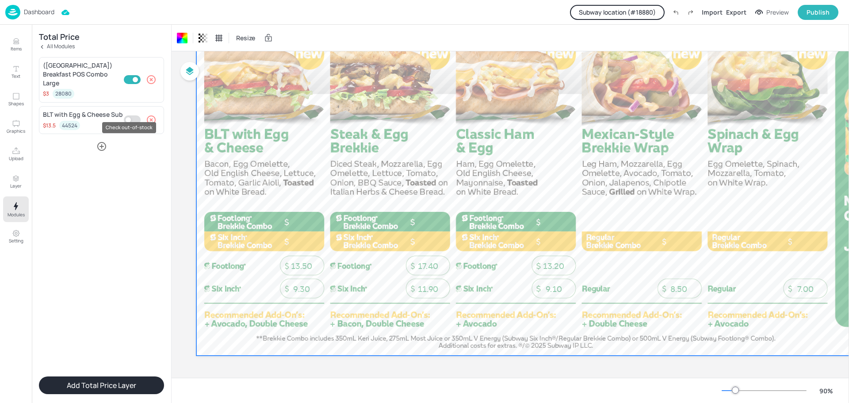
click at [131, 115] on input "Check out-of-stock" at bounding box center [128, 119] width 27 height 9
checkbox input "true"
click at [110, 381] on button "Add Total Price Layer" at bounding box center [101, 385] width 125 height 18
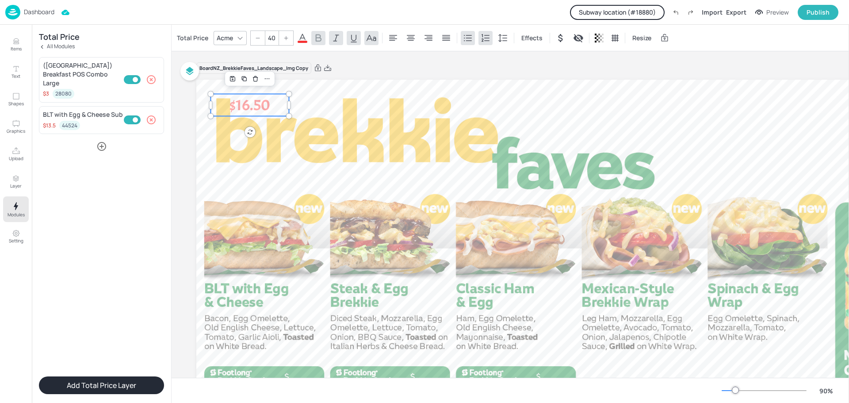
click at [270, 38] on input "40" at bounding box center [271, 38] width 12 height 14
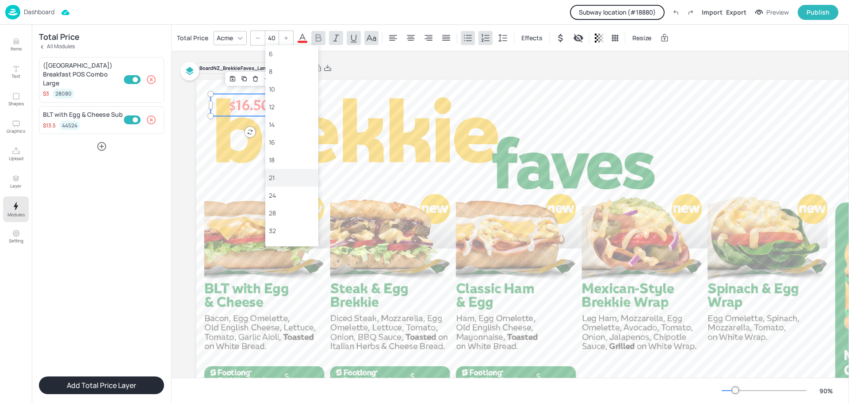
click at [271, 177] on div "21" at bounding box center [292, 177] width 46 height 9
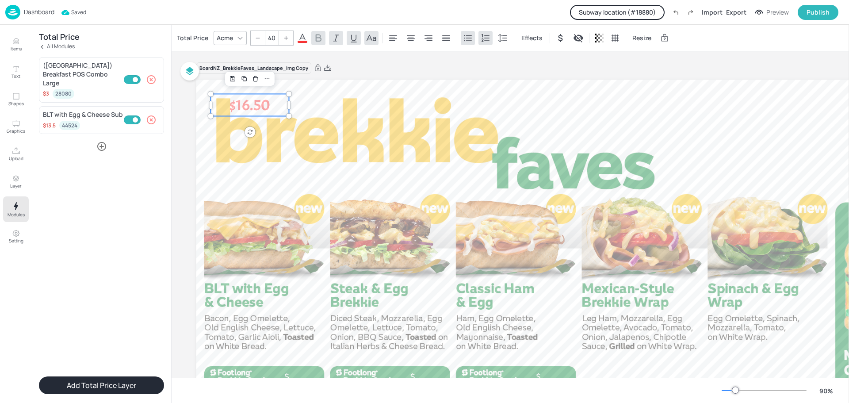
click at [300, 38] on icon at bounding box center [302, 38] width 8 height 8
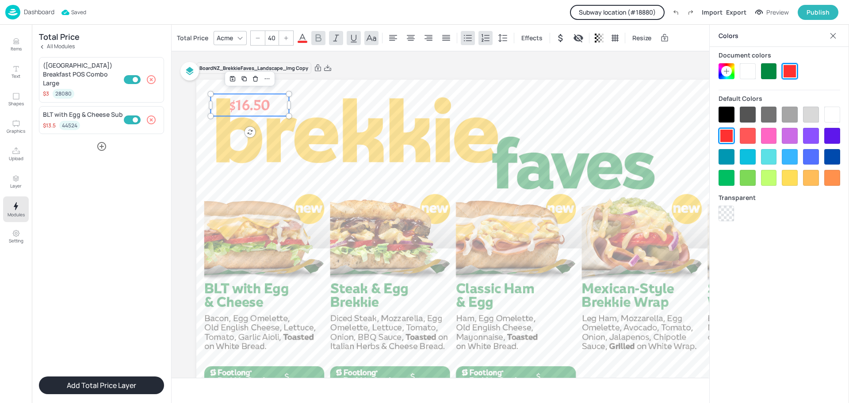
click at [747, 73] on div at bounding box center [748, 71] width 16 height 16
click at [237, 38] on icon at bounding box center [239, 37] width 7 height 7
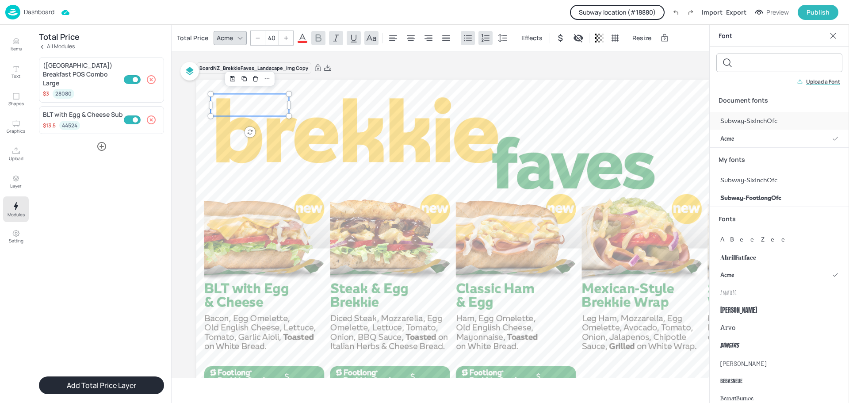
click at [742, 119] on span "Subway-SixInchOfc" at bounding box center [748, 120] width 57 height 9
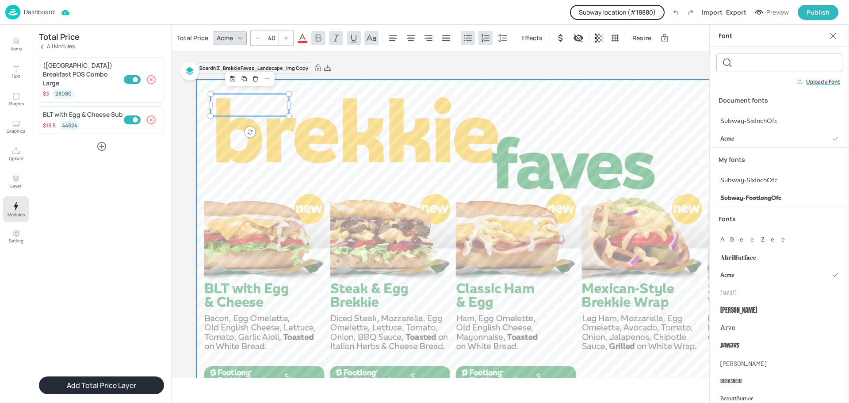
click at [366, 149] on div at bounding box center [578, 295] width 765 height 430
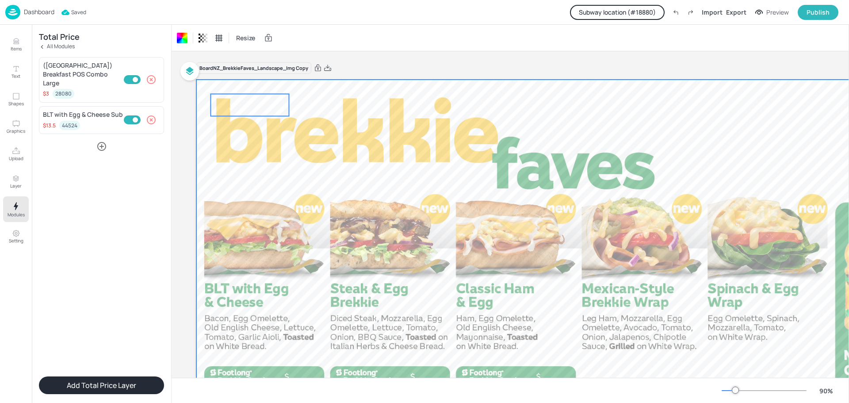
click at [243, 104] on p "$16.50" at bounding box center [249, 105] width 78 height 22
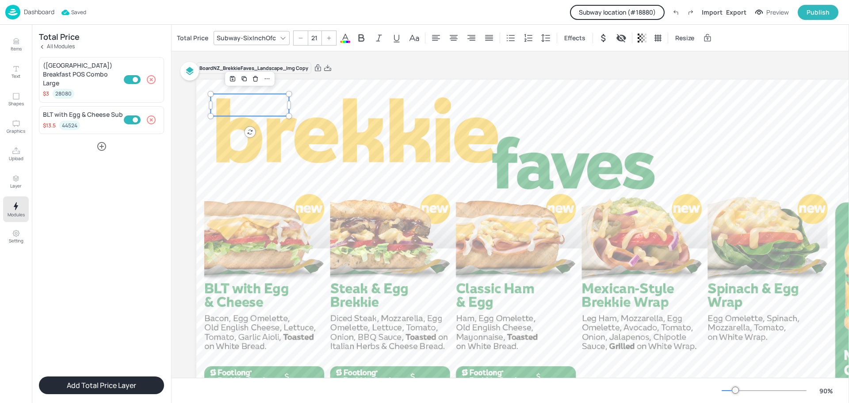
click at [314, 39] on input "21" at bounding box center [314, 38] width 12 height 14
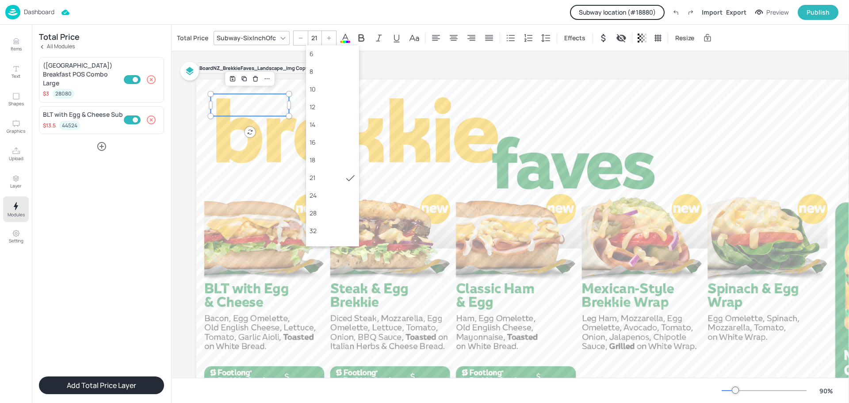
click at [298, 39] on icon at bounding box center [300, 37] width 5 height 5
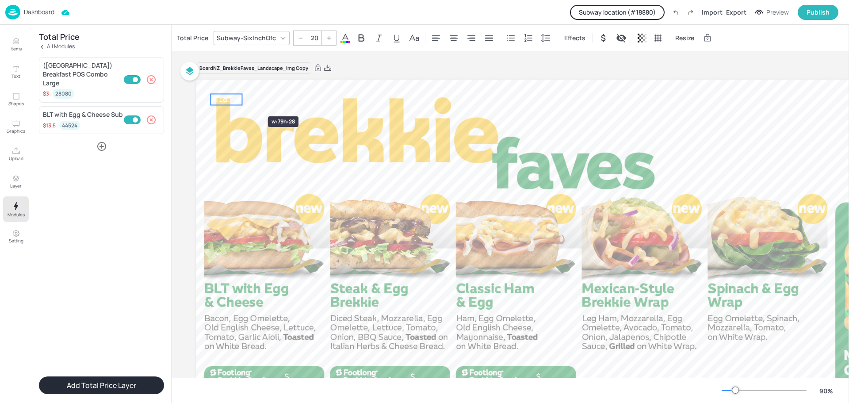
drag, startPoint x: 288, startPoint y: 99, endPoint x: 241, endPoint y: 100, distance: 46.9
click at [241, 100] on div at bounding box center [242, 99] width 7 height 11
click at [600, 39] on icon "Hide symbol" at bounding box center [603, 38] width 11 height 11
drag, startPoint x: 230, startPoint y: 98, endPoint x: 290, endPoint y: 366, distance: 275.5
click at [290, 366] on p "16.50" at bounding box center [286, 367] width 31 height 11
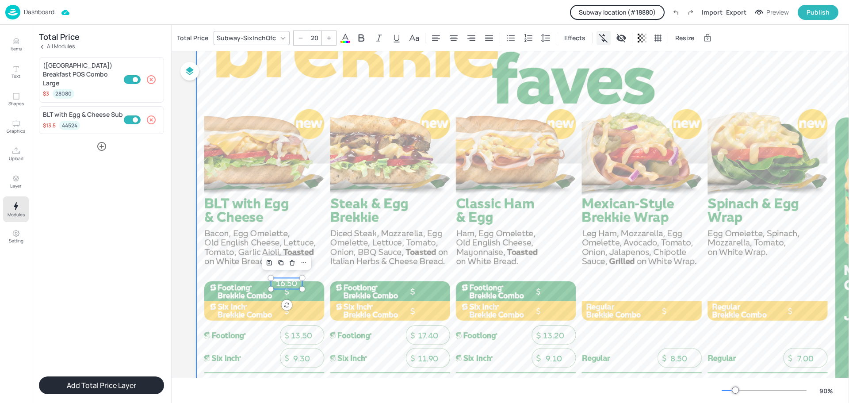
scroll to position [88, 0]
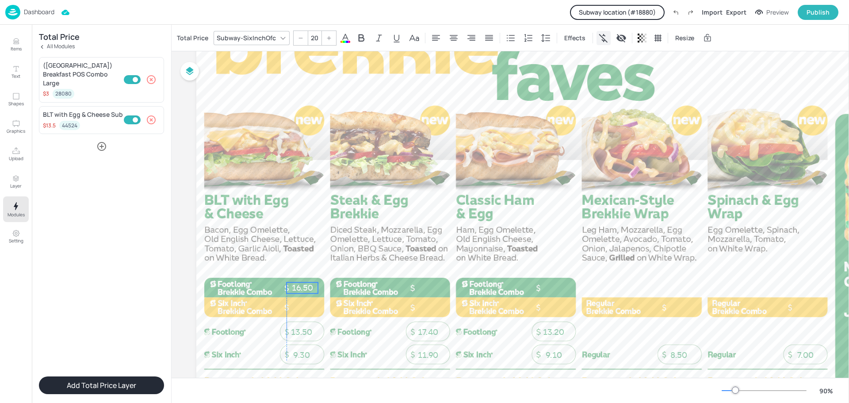
drag, startPoint x: 286, startPoint y: 280, endPoint x: 301, endPoint y: 288, distance: 17.0
click at [301, 288] on p "16.50" at bounding box center [301, 287] width 31 height 11
click at [297, 264] on icon "Duplicate" at bounding box center [296, 266] width 7 height 7
drag, startPoint x: 304, startPoint y: 292, endPoint x: 425, endPoint y: 287, distance: 120.8
click at [425, 287] on p "16.50" at bounding box center [427, 287] width 31 height 11
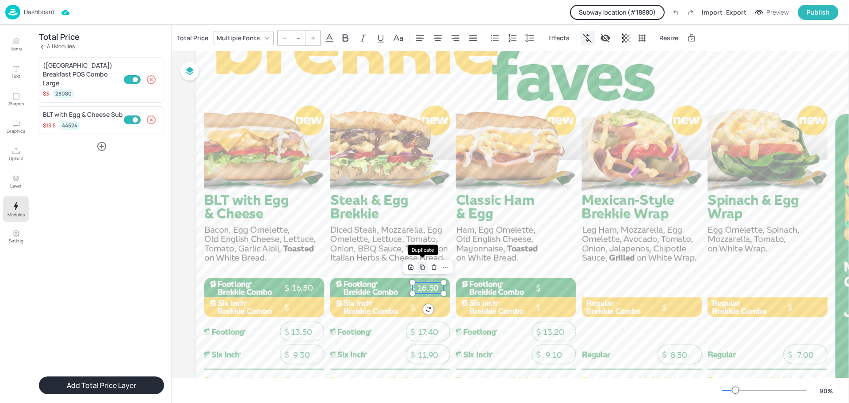
click at [420, 264] on icon "Duplicate" at bounding box center [422, 266] width 7 height 7
drag, startPoint x: 433, startPoint y: 290, endPoint x: 553, endPoint y: 286, distance: 120.8
click at [553, 286] on p "16.50" at bounding box center [553, 287] width 31 height 11
type input "20"
click at [436, 285] on p "16.50" at bounding box center [427, 287] width 31 height 11
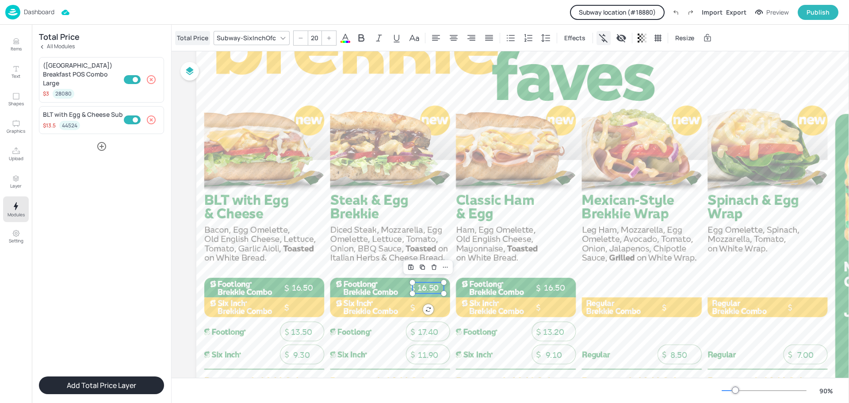
click at [194, 40] on div "Total Price" at bounding box center [192, 38] width 35 height 14
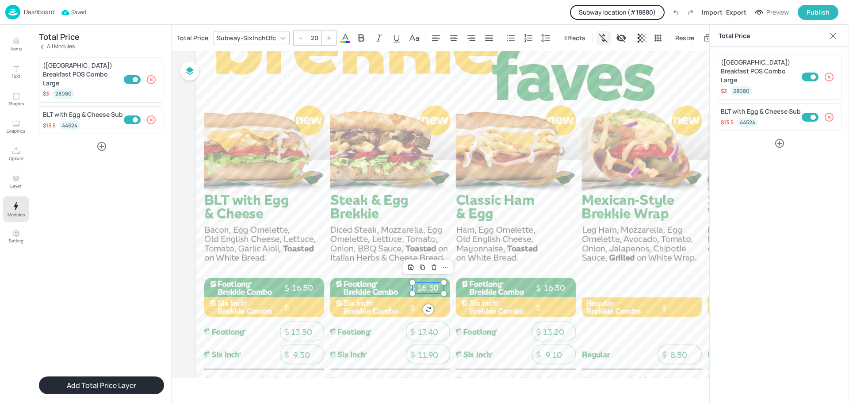
click at [828, 112] on icon "button" at bounding box center [829, 117] width 11 height 11
click at [782, 107] on icon "button" at bounding box center [779, 112] width 11 height 11
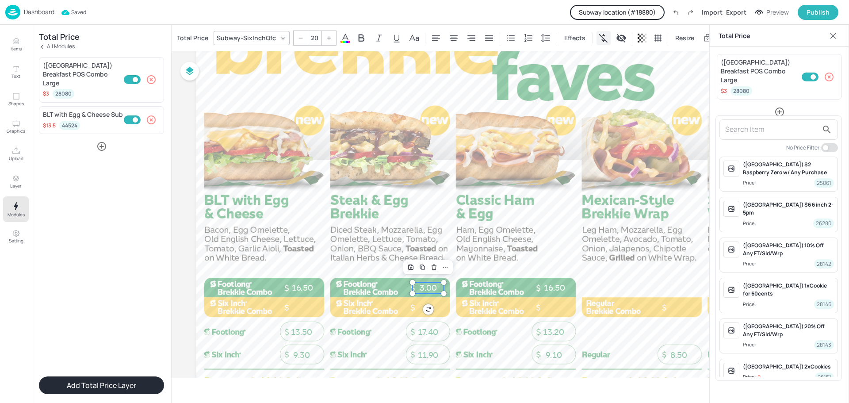
click at [766, 129] on input "text" at bounding box center [771, 129] width 93 height 14
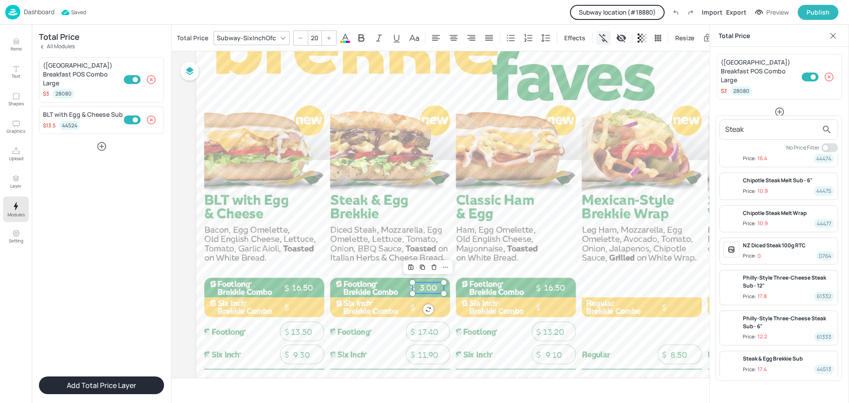
scroll to position [232, 0]
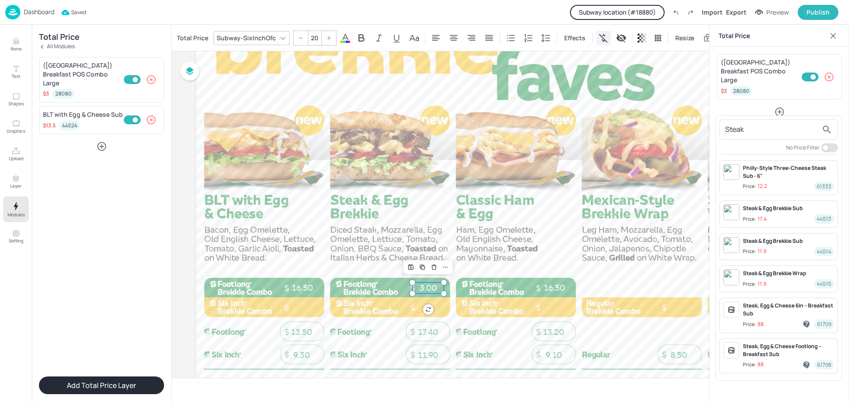
type input "Steak"
click at [797, 214] on div "Steak & Egg Brekkie Sub Price: 17.4 44513" at bounding box center [788, 213] width 91 height 19
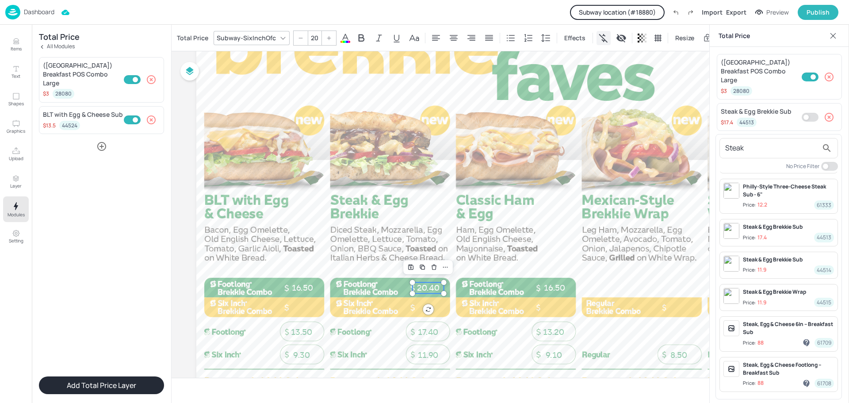
click at [810, 108] on div at bounding box center [424, 201] width 849 height 403
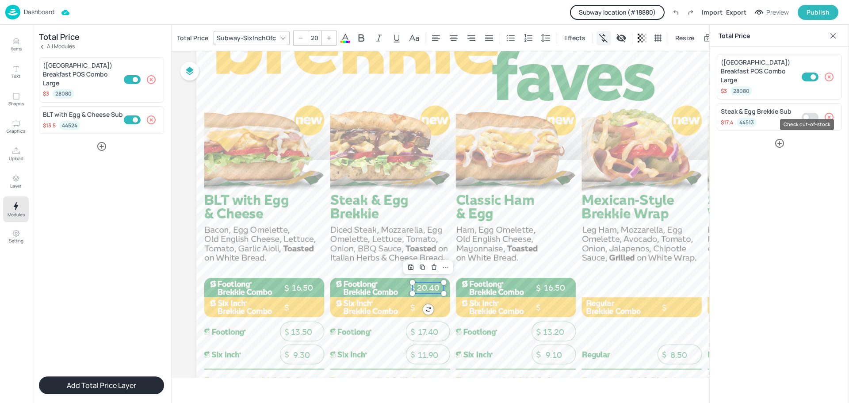
click at [810, 113] on input "Check out-of-stock" at bounding box center [806, 117] width 27 height 9
checkbox input "true"
type input "20"
click at [549, 288] on p "16.50" at bounding box center [553, 287] width 31 height 11
click at [831, 112] on icon "button" at bounding box center [829, 117] width 11 height 11
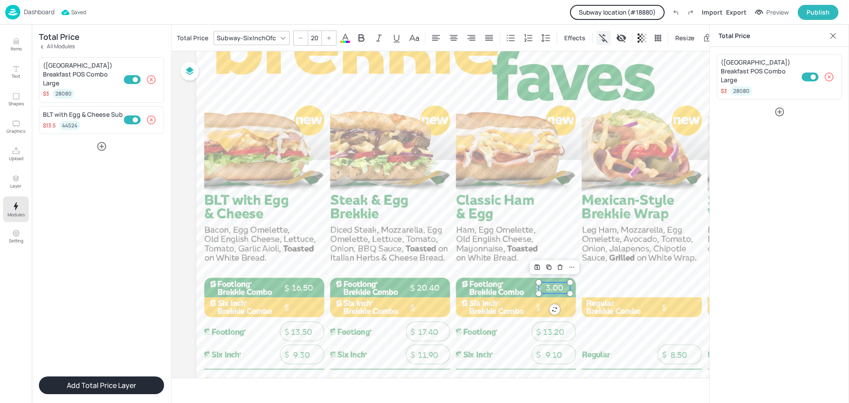
click at [782, 107] on icon "button" at bounding box center [779, 112] width 11 height 11
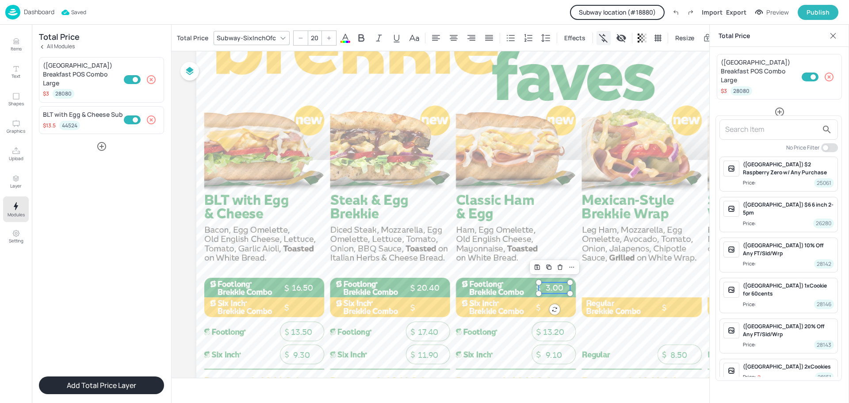
click at [775, 125] on input "text" at bounding box center [771, 129] width 93 height 14
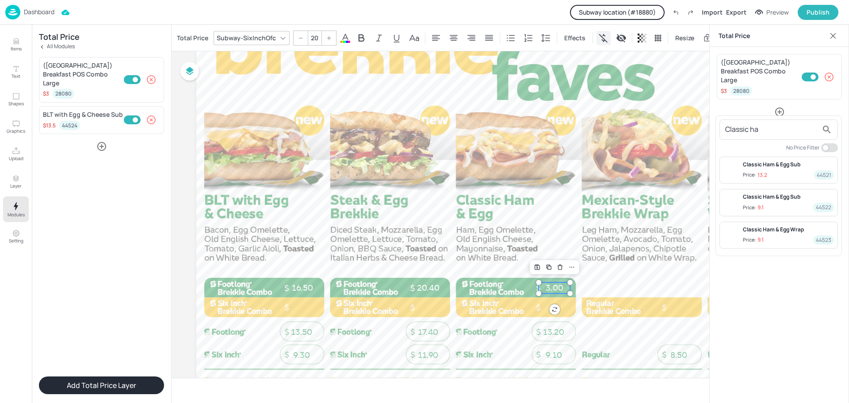
type input "Classic ha"
click at [774, 171] on span "Price: 13.2 44521" at bounding box center [788, 174] width 91 height 9
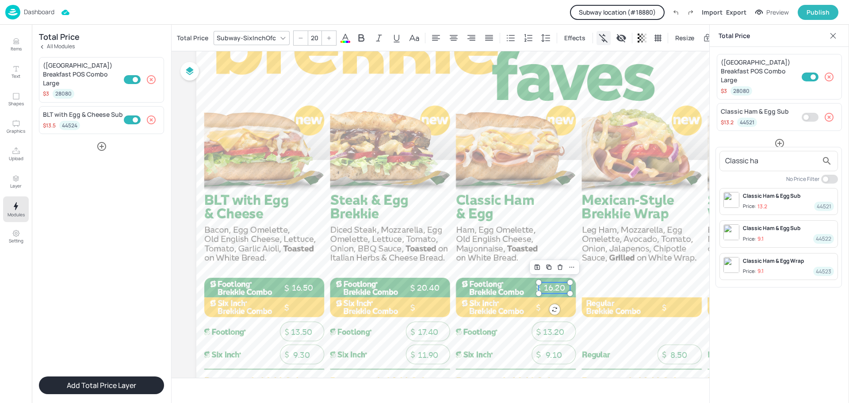
click at [812, 107] on div at bounding box center [424, 201] width 849 height 403
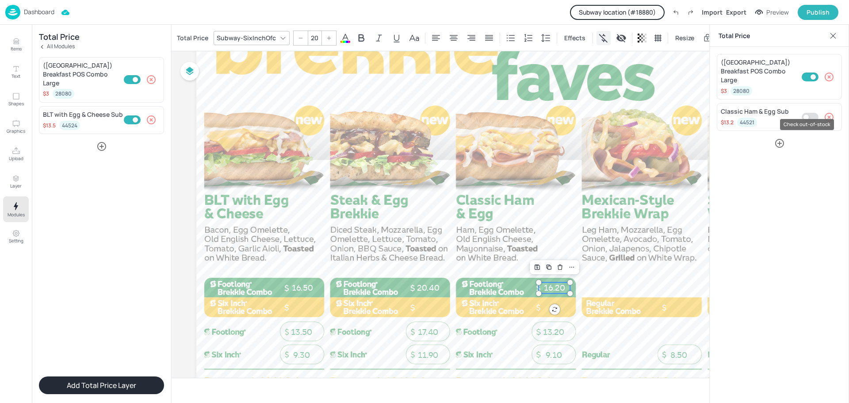
click at [809, 113] on input "Check out-of-stock" at bounding box center [806, 117] width 27 height 9
checkbox input "true"
click at [833, 32] on icon at bounding box center [832, 35] width 9 height 9
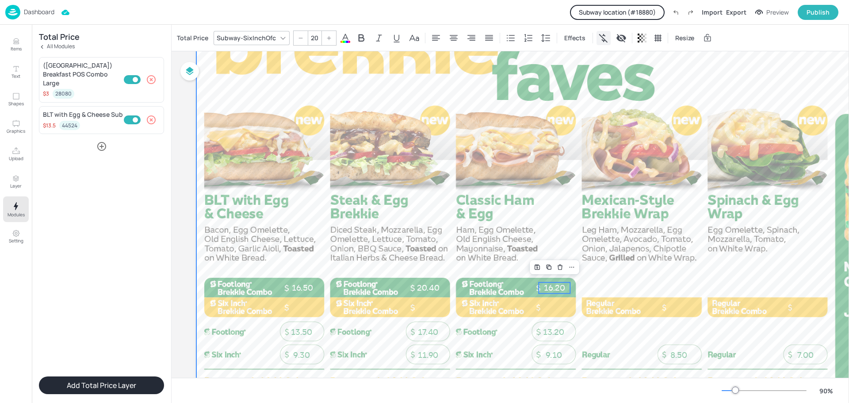
click at [472, 184] on div at bounding box center [578, 206] width 765 height 430
click at [298, 288] on p "16.50" at bounding box center [301, 287] width 31 height 11
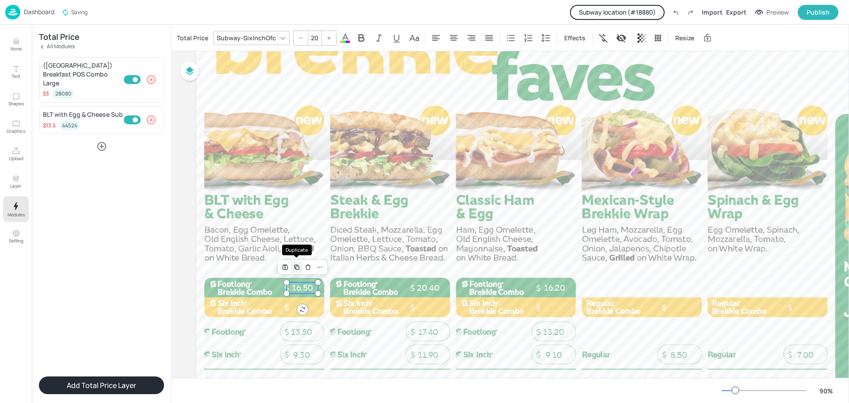
click at [297, 265] on icon "Duplicate" at bounding box center [296, 266] width 7 height 7
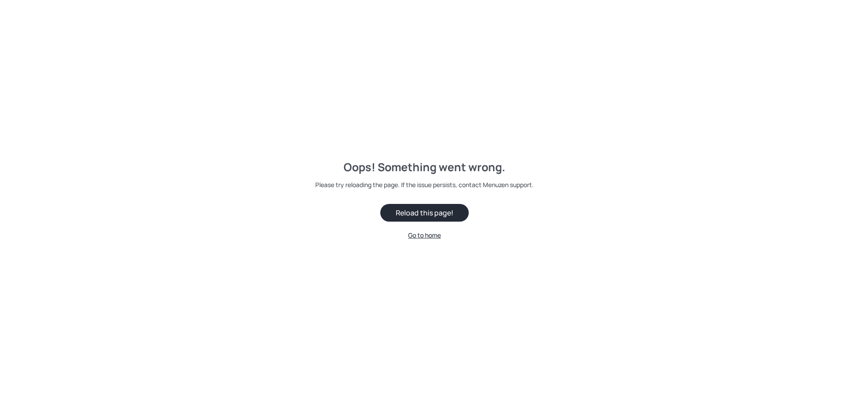
click at [435, 210] on button "Reload this page!" at bounding box center [424, 213] width 88 height 18
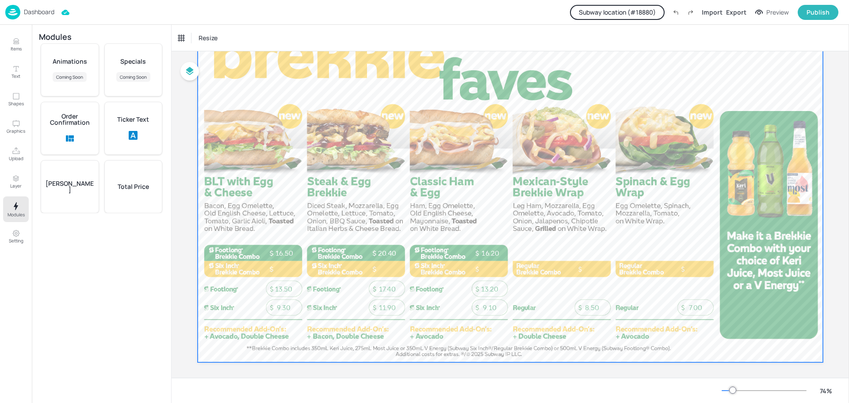
scroll to position [76, 0]
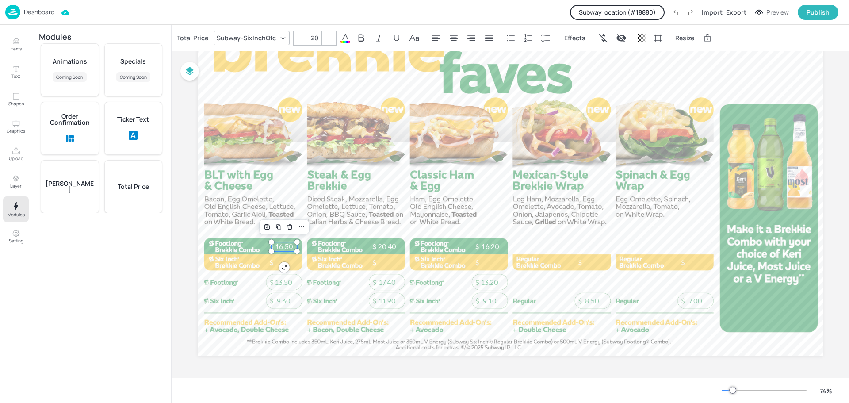
click at [287, 245] on p "16.50" at bounding box center [284, 246] width 26 height 9
click at [278, 225] on icon "Duplicate" at bounding box center [278, 227] width 4 height 4
type input "--"
drag, startPoint x: 284, startPoint y: 250, endPoint x: 280, endPoint y: 263, distance: 13.4
click at [280, 263] on p "16.50" at bounding box center [284, 262] width 26 height 9
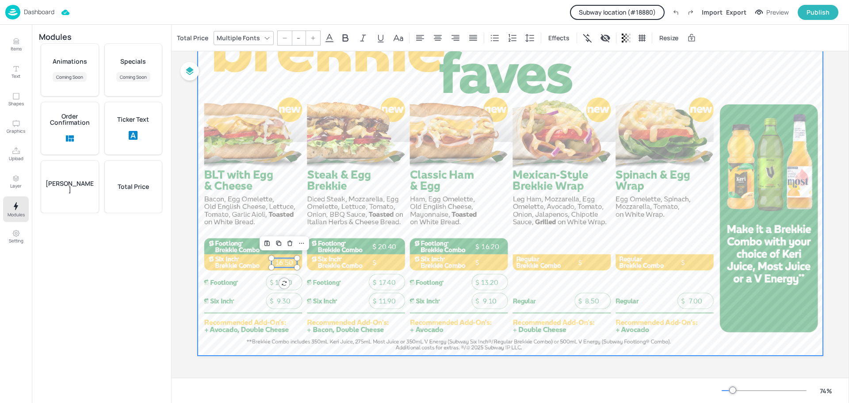
click at [348, 199] on div at bounding box center [510, 179] width 625 height 351
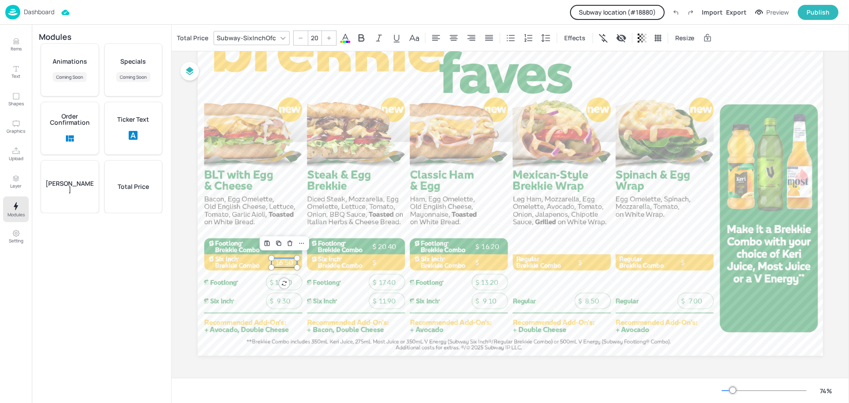
click at [285, 259] on p "16.50" at bounding box center [284, 262] width 26 height 9
click at [193, 40] on div "Total Price" at bounding box center [192, 38] width 35 height 14
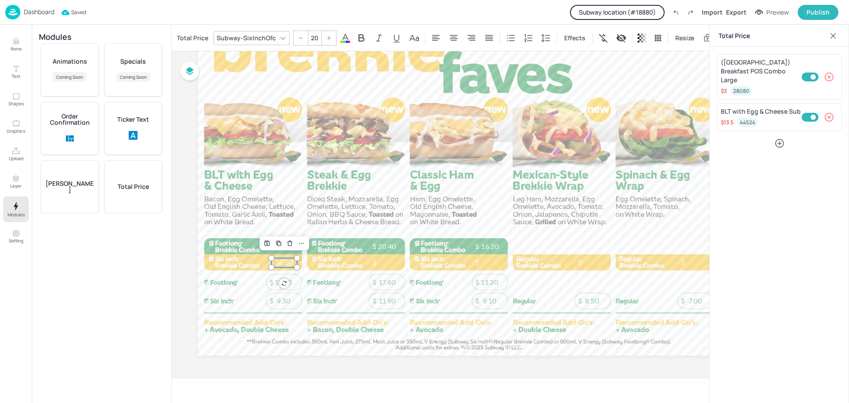
click at [831, 112] on icon "button" at bounding box center [829, 117] width 11 height 11
click at [831, 73] on icon "button" at bounding box center [829, 77] width 11 height 11
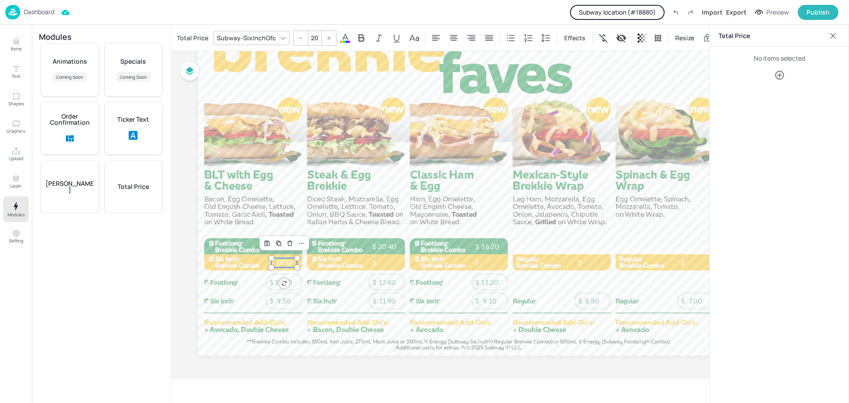
click at [778, 76] on icon "button" at bounding box center [779, 75] width 11 height 11
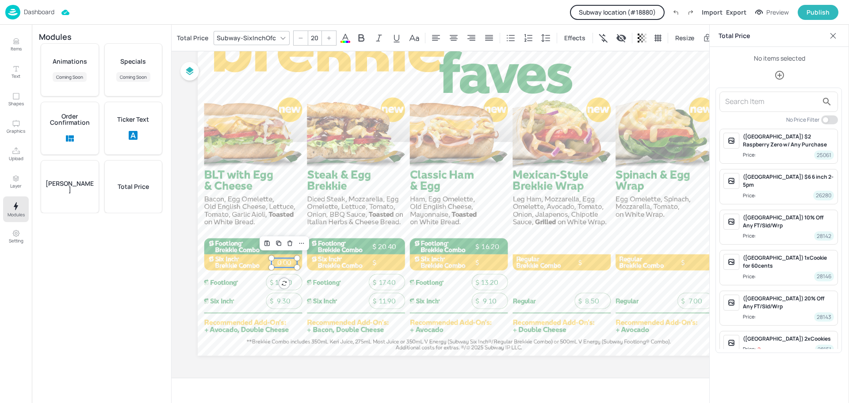
click at [761, 97] on input "text" at bounding box center [771, 102] width 93 height 14
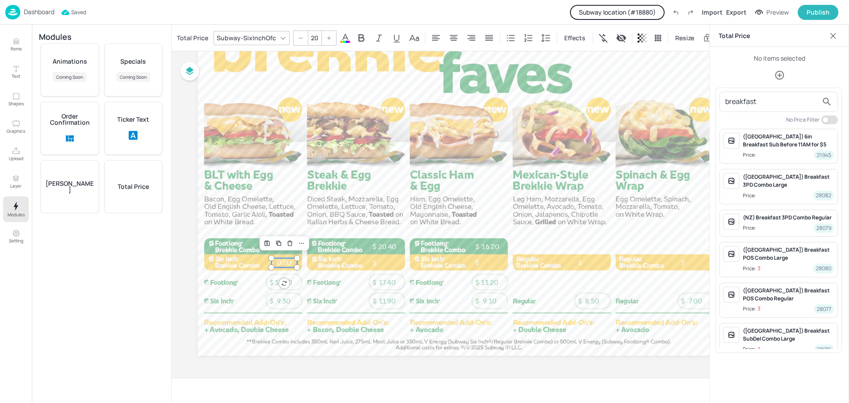
type input "breakfast"
click at [782, 287] on div "([GEOGRAPHIC_DATA]) Breakfast POS Combo Regular" at bounding box center [788, 294] width 91 height 16
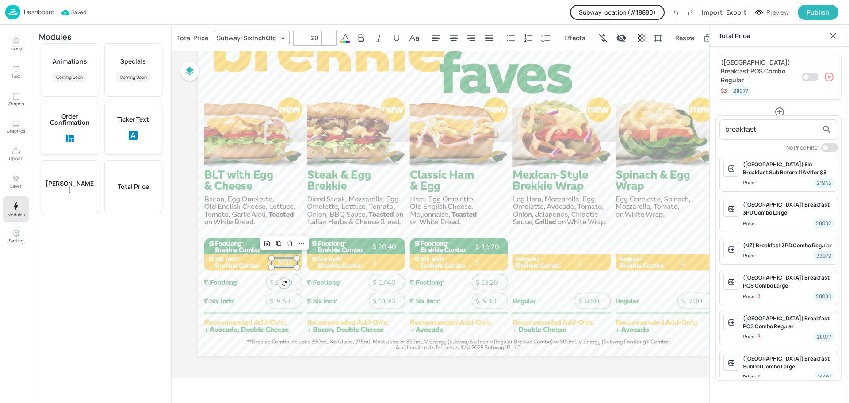
click at [808, 72] on div at bounding box center [424, 201] width 849 height 403
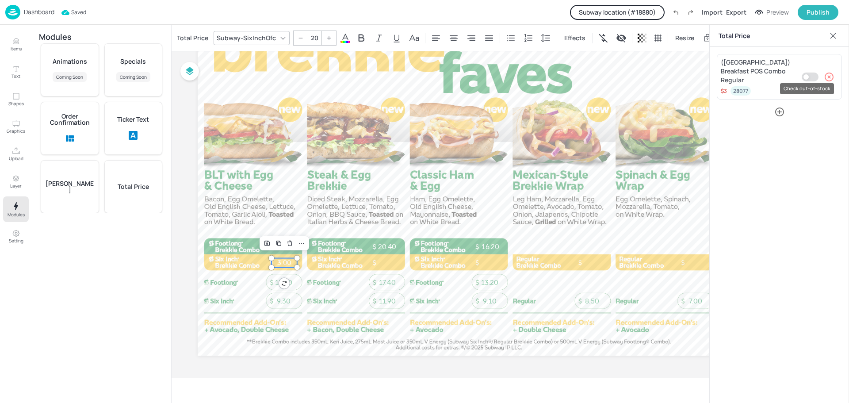
click at [810, 72] on input "Check out-of-stock" at bounding box center [806, 76] width 27 height 9
checkbox input "true"
click at [779, 107] on icon "button" at bounding box center [779, 111] width 9 height 9
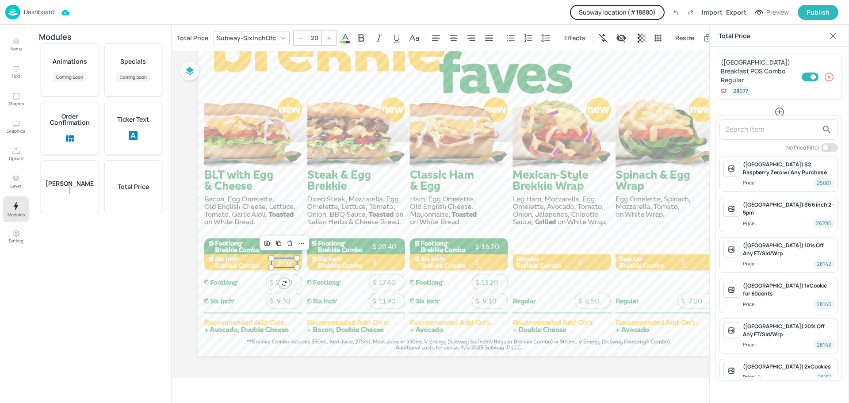
click at [762, 132] on input "text" at bounding box center [771, 129] width 93 height 14
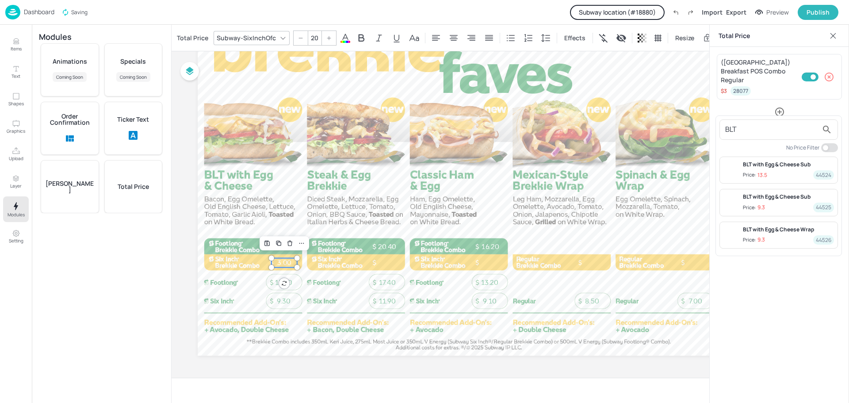
type input "BLT"
click at [769, 205] on span "Price: 9.3 44525" at bounding box center [788, 206] width 91 height 9
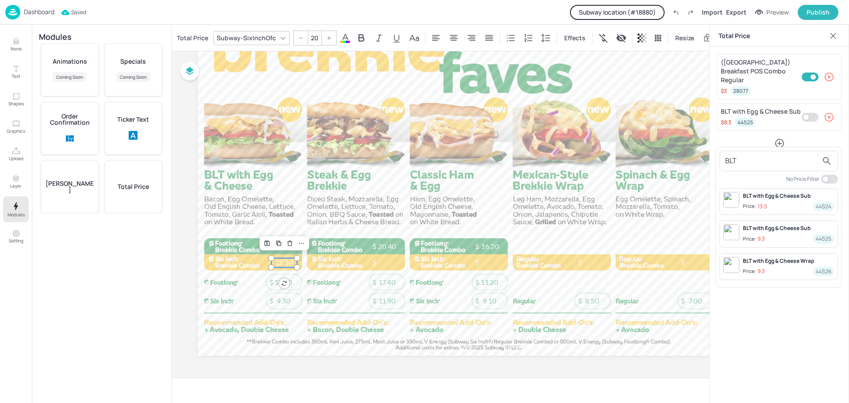
click at [808, 106] on div at bounding box center [424, 201] width 849 height 403
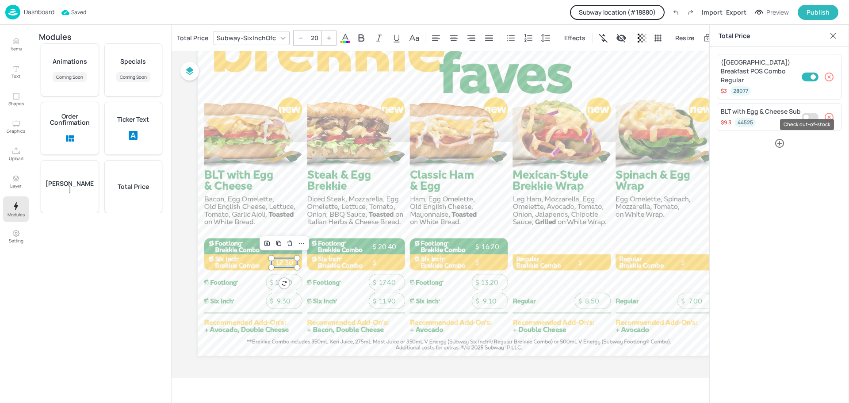
click at [809, 113] on input "Check out-of-stock" at bounding box center [806, 117] width 27 height 9
checkbox input "true"
click at [833, 34] on icon at bounding box center [832, 35] width 9 height 9
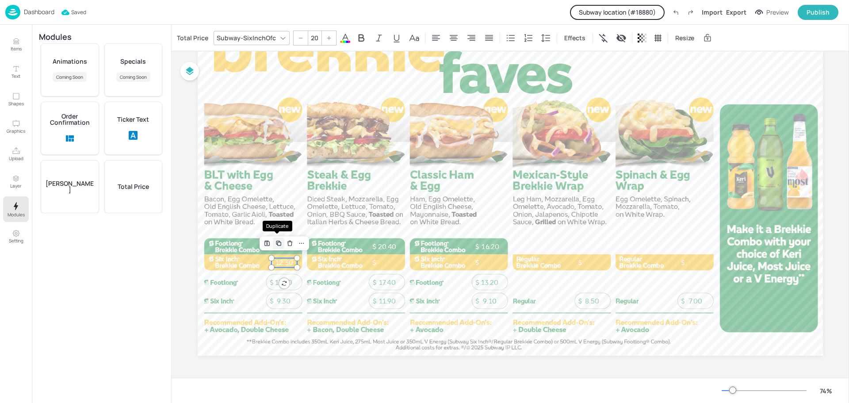
click at [278, 242] on icon "Duplicate" at bounding box center [278, 242] width 4 height 4
type input "--"
drag, startPoint x: 288, startPoint y: 265, endPoint x: 389, endPoint y: 263, distance: 101.3
click at [389, 263] on p "12.30" at bounding box center [388, 262] width 26 height 9
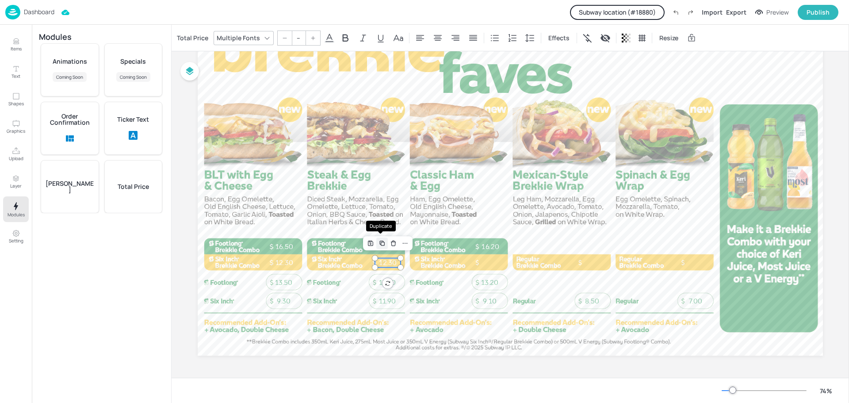
click at [382, 242] on icon "Duplicate" at bounding box center [383, 244] width 4 height 4
drag, startPoint x: 387, startPoint y: 264, endPoint x: 487, endPoint y: 261, distance: 99.9
click at [487, 261] on p "12.30" at bounding box center [490, 262] width 26 height 9
click at [483, 241] on icon "Duplicate" at bounding box center [484, 243] width 7 height 7
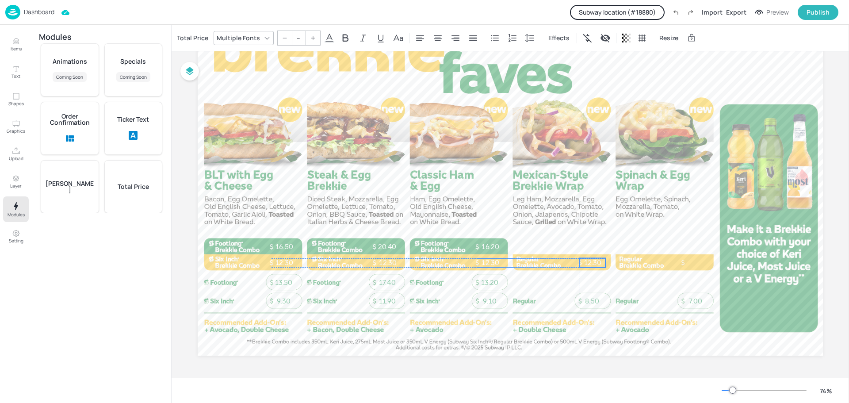
drag, startPoint x: 490, startPoint y: 265, endPoint x: 590, endPoint y: 261, distance: 99.5
click at [590, 261] on p "12.30" at bounding box center [593, 262] width 26 height 9
click at [586, 244] on icon "Duplicate" at bounding box center [586, 243] width 7 height 7
drag, startPoint x: 593, startPoint y: 263, endPoint x: 693, endPoint y: 259, distance: 99.5
click at [693, 259] on p "12.30" at bounding box center [696, 262] width 26 height 9
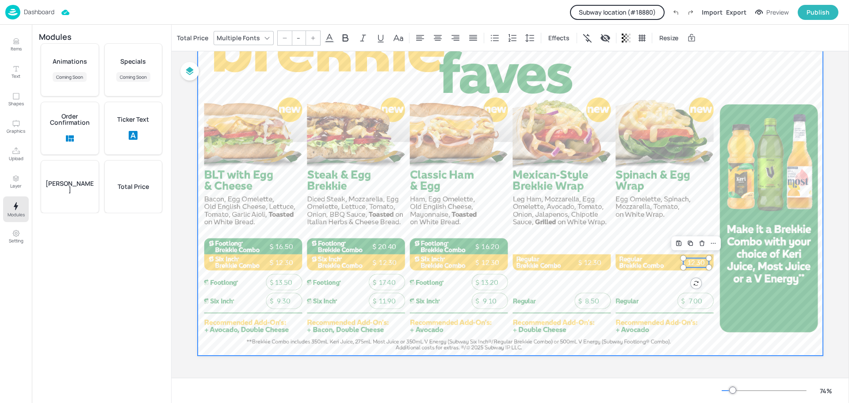
click at [563, 201] on div at bounding box center [510, 179] width 625 height 351
click at [412, 164] on div at bounding box center [510, 179] width 625 height 351
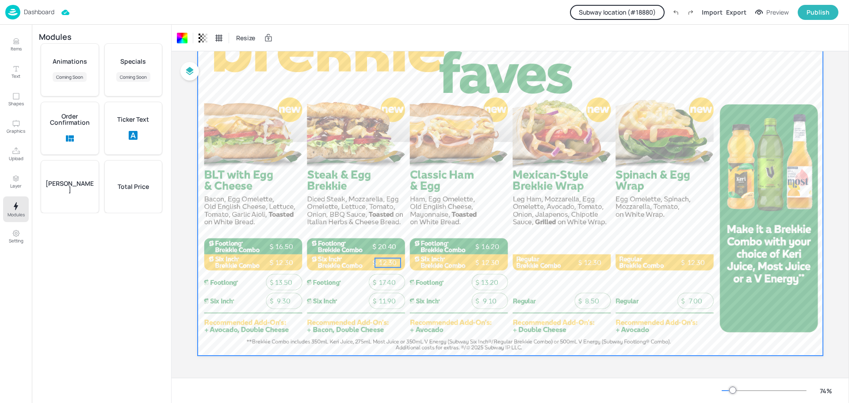
click at [382, 261] on p "12.30" at bounding box center [388, 262] width 26 height 9
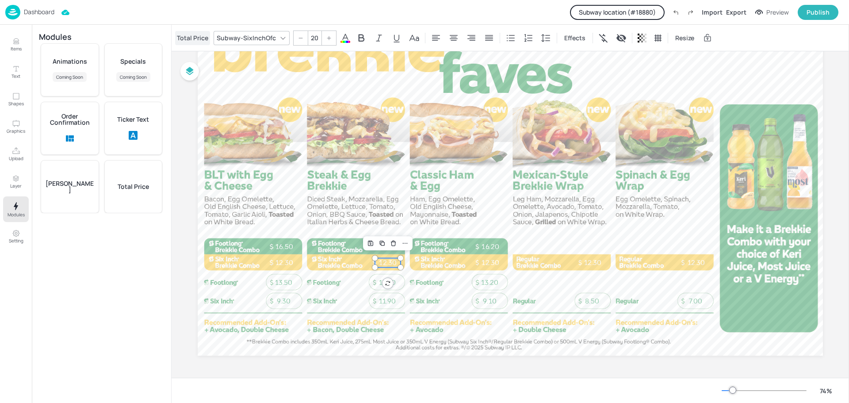
click at [194, 38] on div "Total Price" at bounding box center [192, 38] width 35 height 14
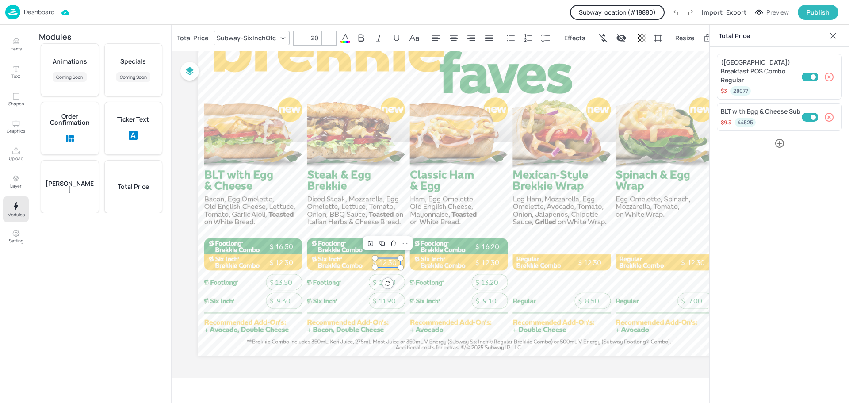
click at [828, 112] on icon "button" at bounding box center [829, 117] width 11 height 11
click at [781, 107] on icon "button" at bounding box center [779, 112] width 11 height 11
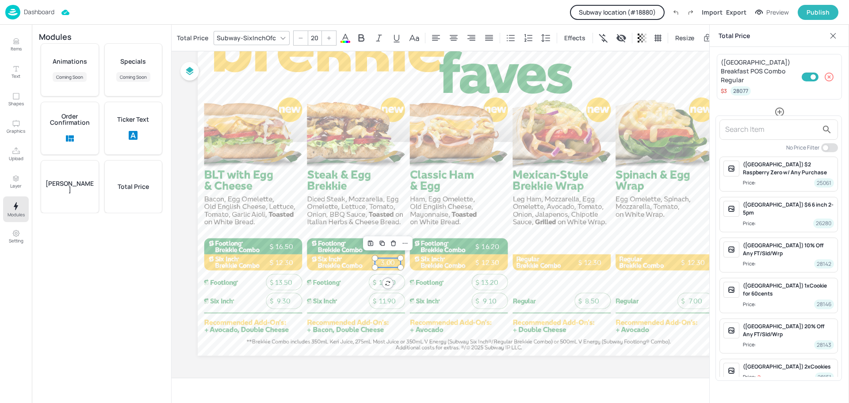
click at [760, 134] on input "text" at bounding box center [771, 129] width 93 height 14
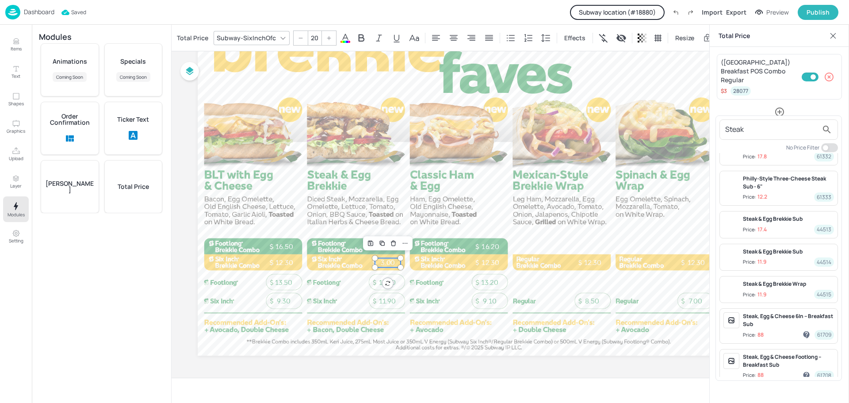
scroll to position [232, 0]
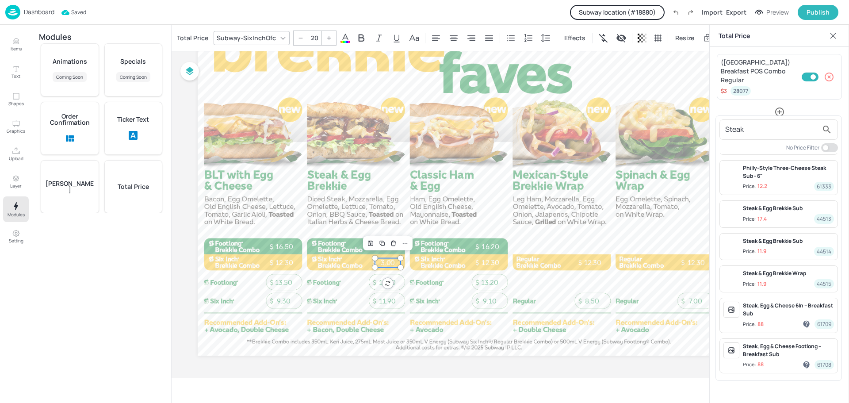
type input "Steak"
click at [786, 244] on div "Steak & Egg Brekkie Sub" at bounding box center [788, 241] width 91 height 8
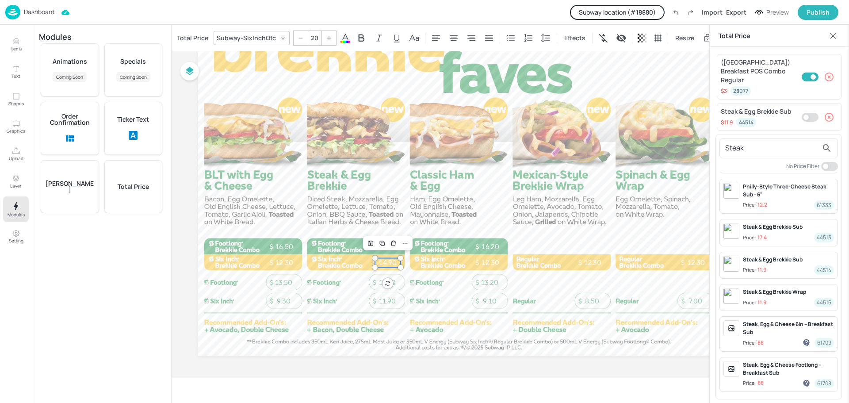
click at [806, 109] on div at bounding box center [424, 201] width 849 height 403
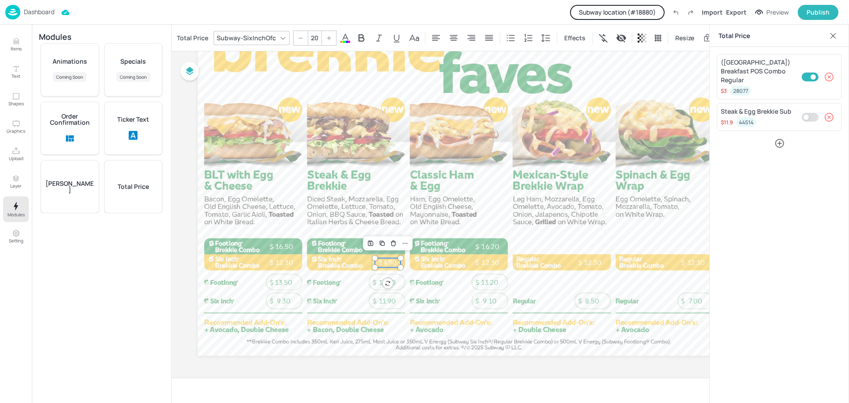
click at [809, 113] on input "Check out-of-stock" at bounding box center [806, 117] width 27 height 9
checkbox input "true"
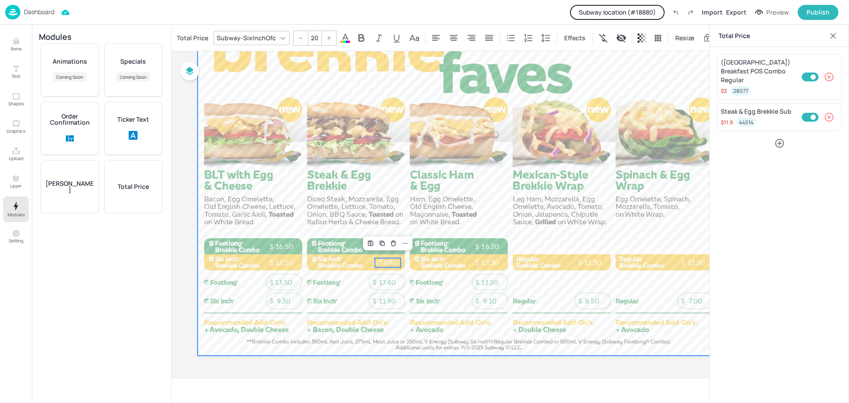
click at [582, 152] on div at bounding box center [510, 179] width 625 height 351
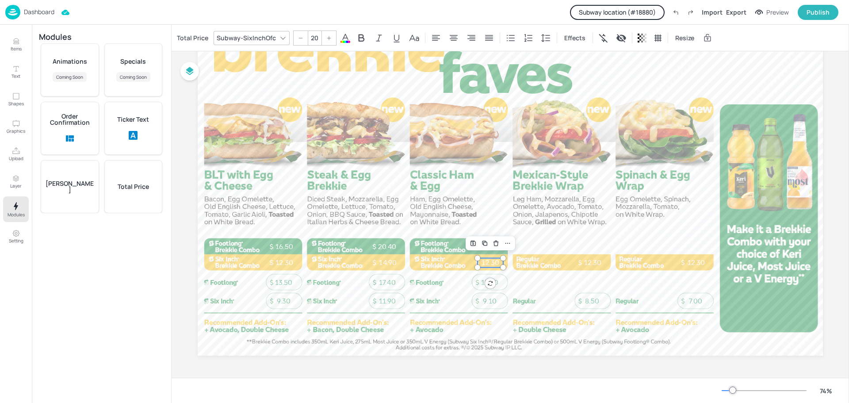
click at [496, 260] on p "12.30" at bounding box center [490, 262] width 26 height 9
click at [183, 40] on div "Total Price" at bounding box center [192, 38] width 35 height 14
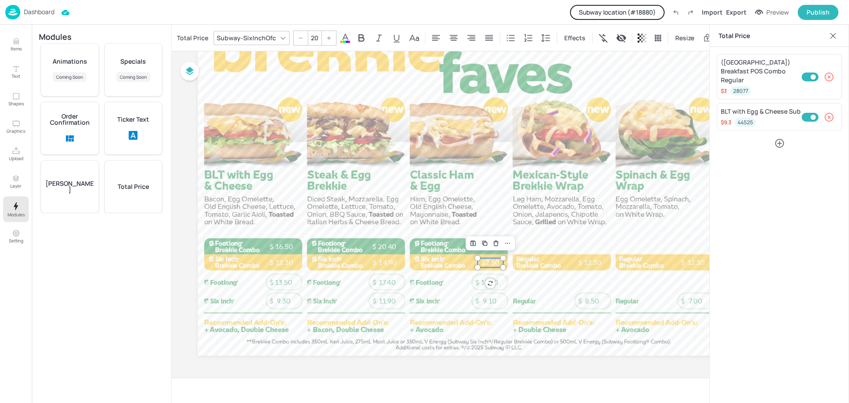
click at [832, 113] on icon "button" at bounding box center [828, 117] width 9 height 9
click at [782, 107] on icon "button" at bounding box center [779, 112] width 11 height 11
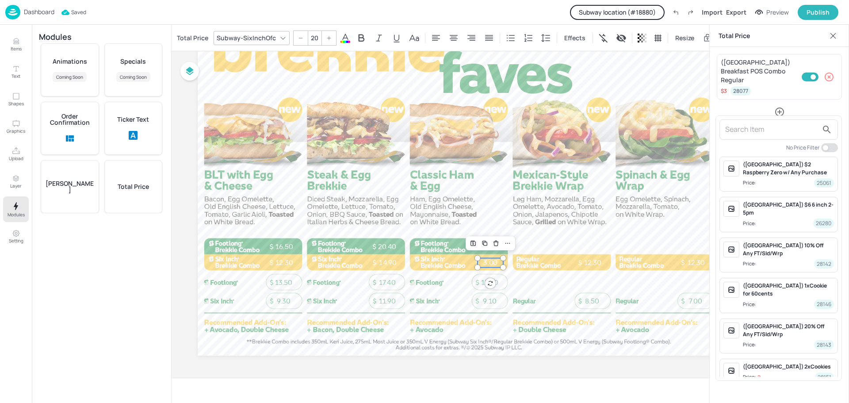
click at [768, 132] on input "text" at bounding box center [771, 129] width 93 height 14
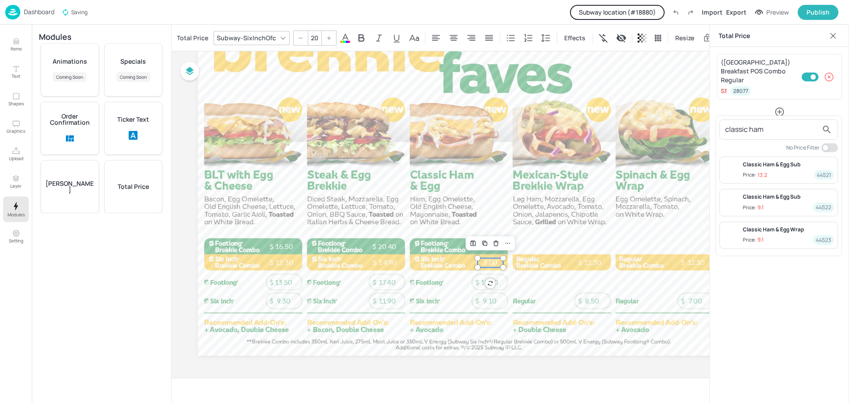
type input "classic ham"
click at [776, 197] on div "Classic Ham & Egg Sub" at bounding box center [788, 197] width 91 height 8
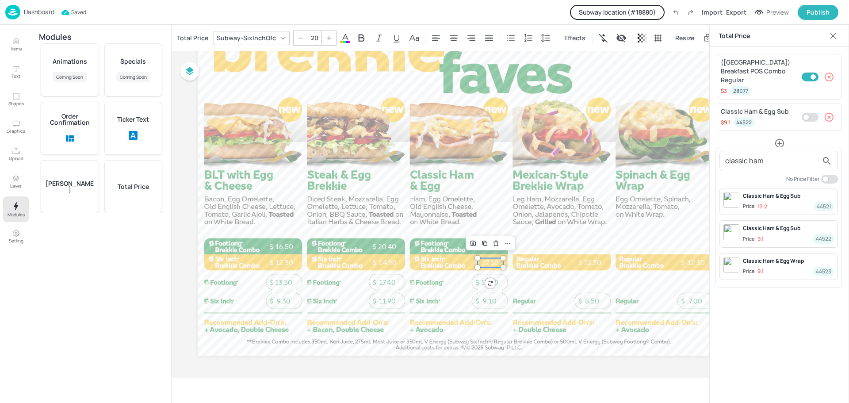
click at [808, 107] on div at bounding box center [424, 201] width 849 height 403
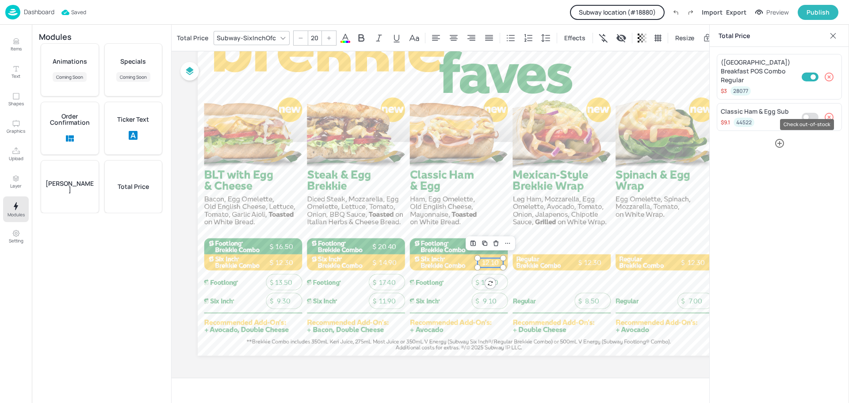
click at [808, 113] on input "Check out-of-stock" at bounding box center [806, 117] width 27 height 9
checkbox input "true"
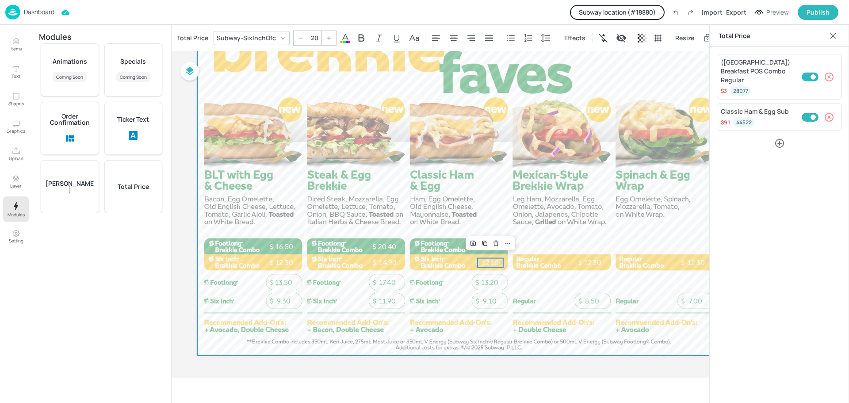
click at [616, 148] on div at bounding box center [510, 179] width 625 height 351
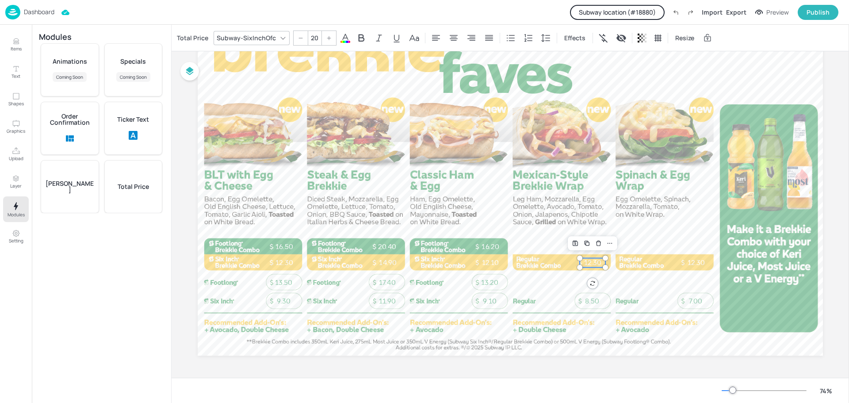
click at [596, 260] on p "12.30" at bounding box center [593, 262] width 26 height 9
click at [195, 37] on div "Total Price" at bounding box center [192, 38] width 35 height 14
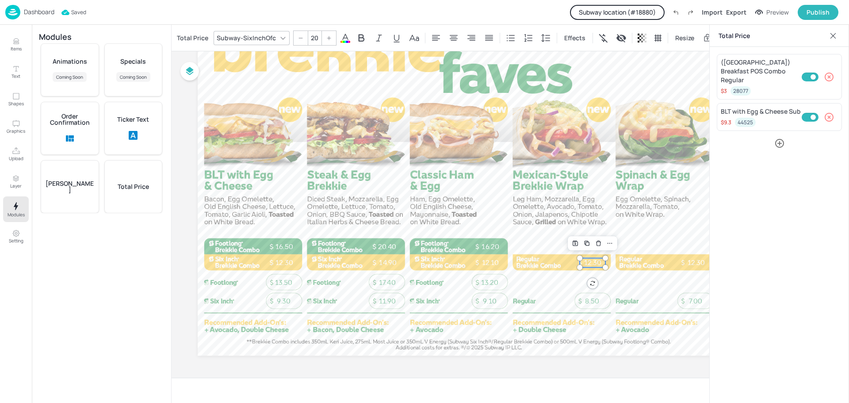
click at [831, 112] on icon "button" at bounding box center [829, 117] width 11 height 11
click at [778, 107] on icon "button" at bounding box center [779, 112] width 11 height 11
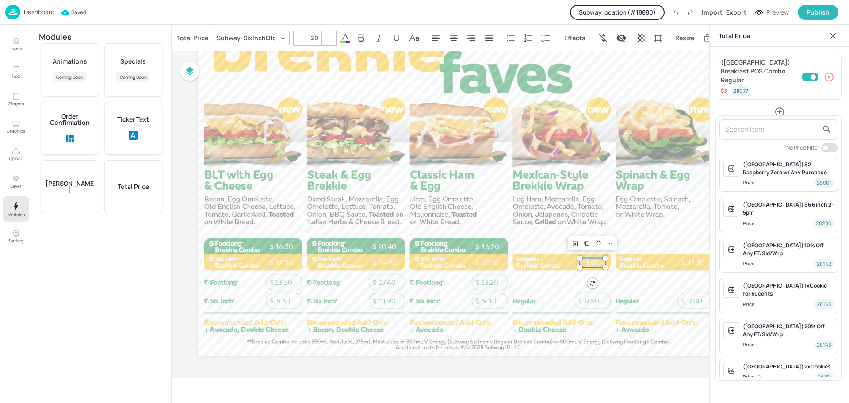
click at [768, 130] on input "text" at bounding box center [771, 129] width 93 height 14
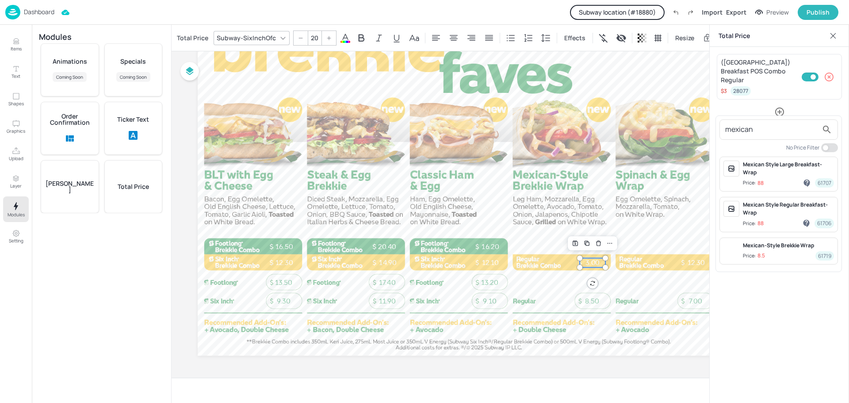
type input "mexican"
click at [785, 251] on span "Price: 8.5 61719" at bounding box center [788, 255] width 91 height 9
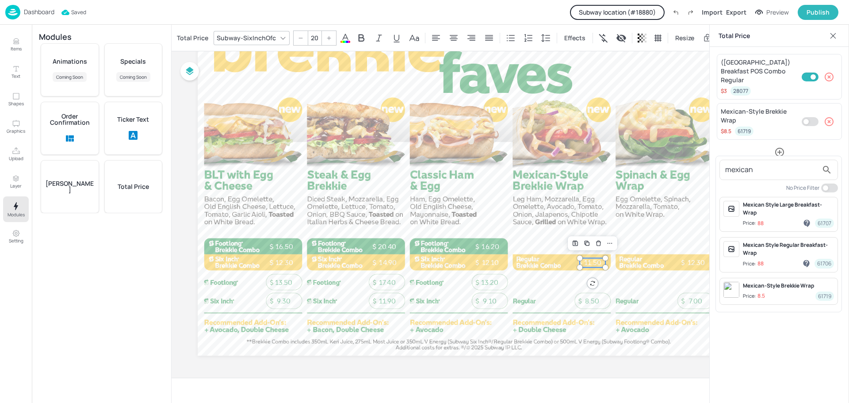
click at [812, 111] on div at bounding box center [424, 201] width 849 height 403
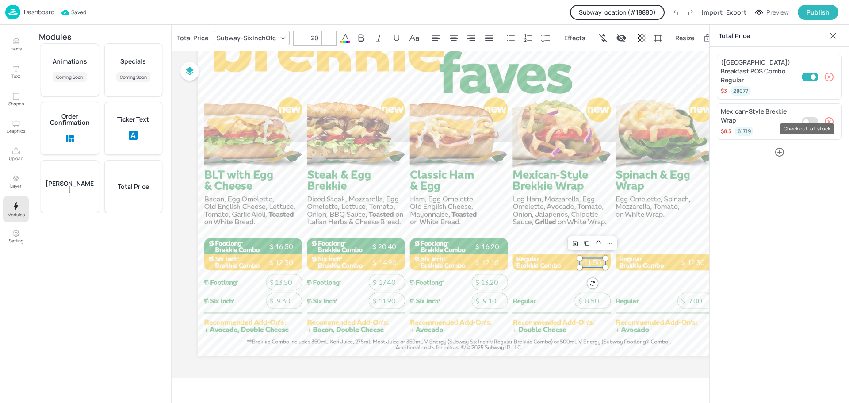
click at [811, 117] on input "Check out-of-stock" at bounding box center [806, 121] width 27 height 9
checkbox input "true"
type input "20"
click at [690, 261] on p "12.30" at bounding box center [696, 262] width 26 height 9
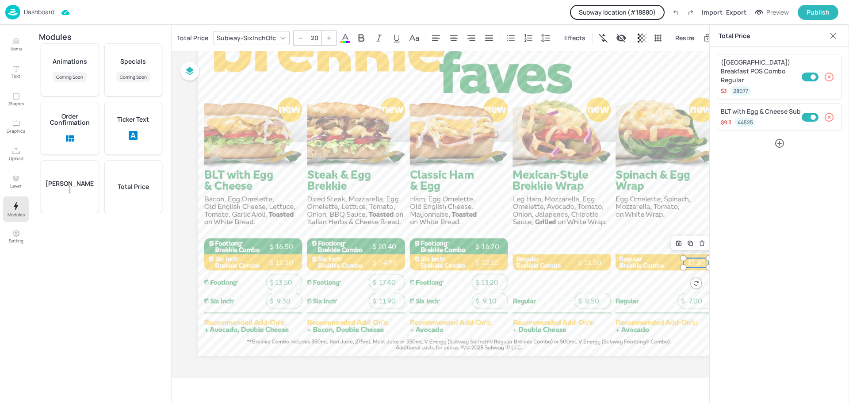
click at [830, 113] on icon "button" at bounding box center [828, 117] width 9 height 9
click at [782, 107] on icon "button" at bounding box center [779, 112] width 11 height 11
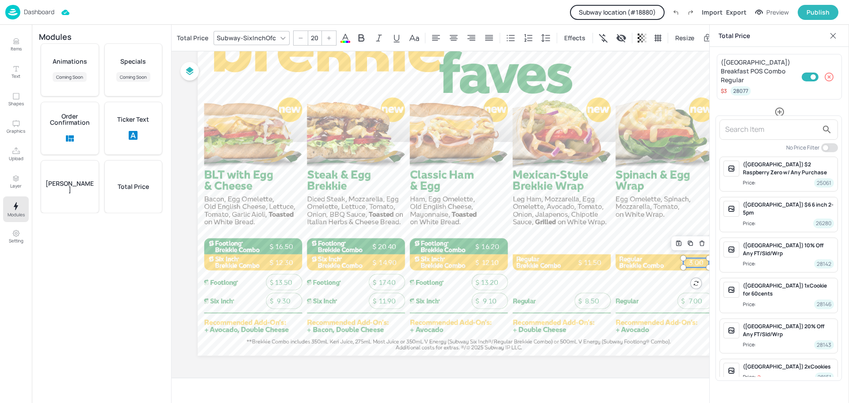
click at [768, 133] on input "text" at bounding box center [771, 129] width 93 height 14
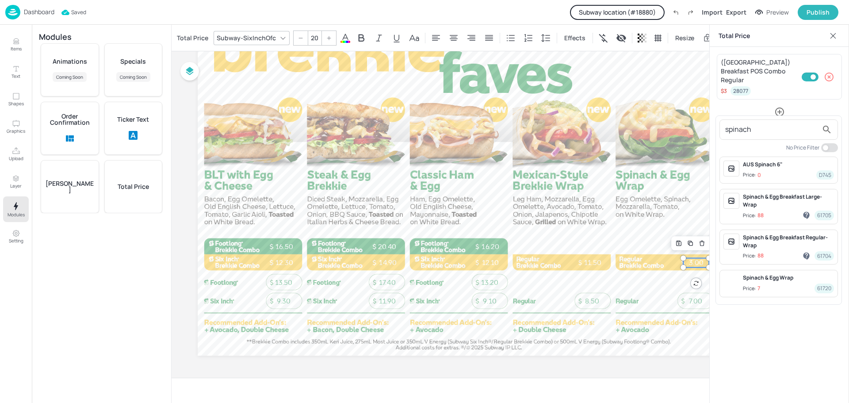
type input "spinach"
click at [784, 284] on span "Price: 7 61720" at bounding box center [788, 287] width 91 height 9
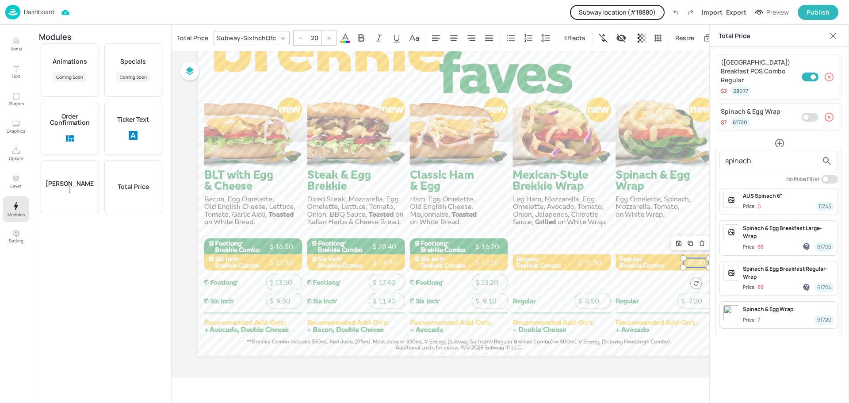
click at [808, 109] on div at bounding box center [424, 201] width 849 height 403
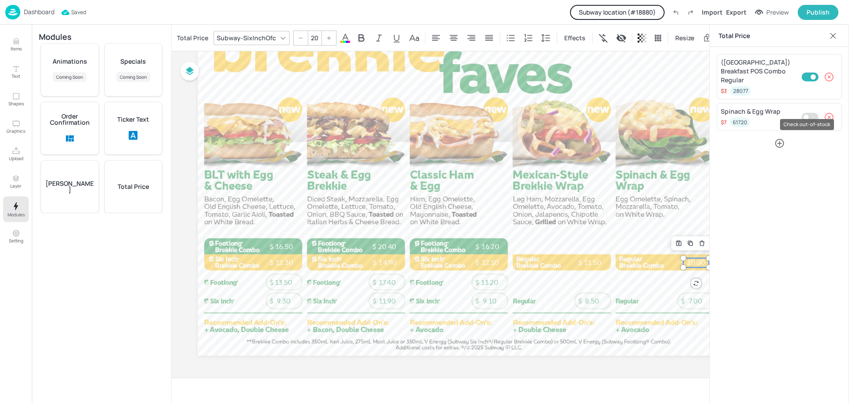
click at [810, 113] on input "Check out-of-stock" at bounding box center [806, 117] width 27 height 9
checkbox input "true"
click at [834, 33] on icon at bounding box center [832, 35] width 9 height 9
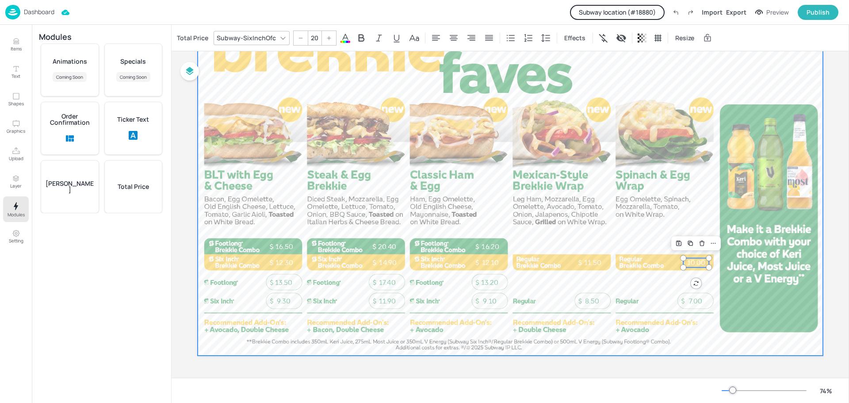
click at [674, 150] on div at bounding box center [510, 179] width 625 height 351
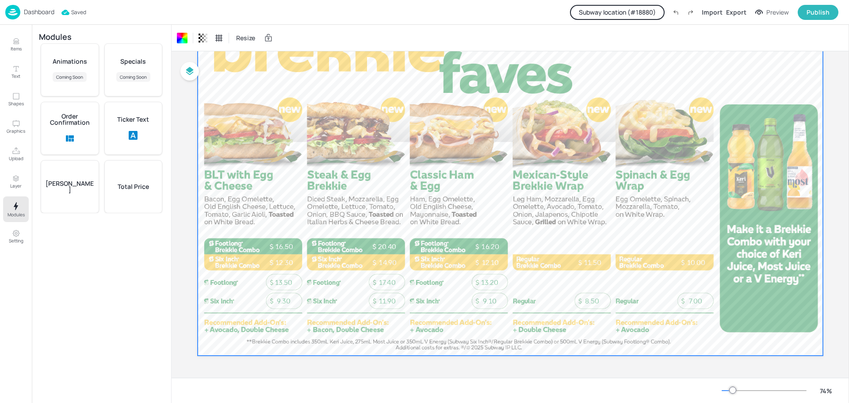
click at [579, 183] on div at bounding box center [510, 179] width 625 height 351
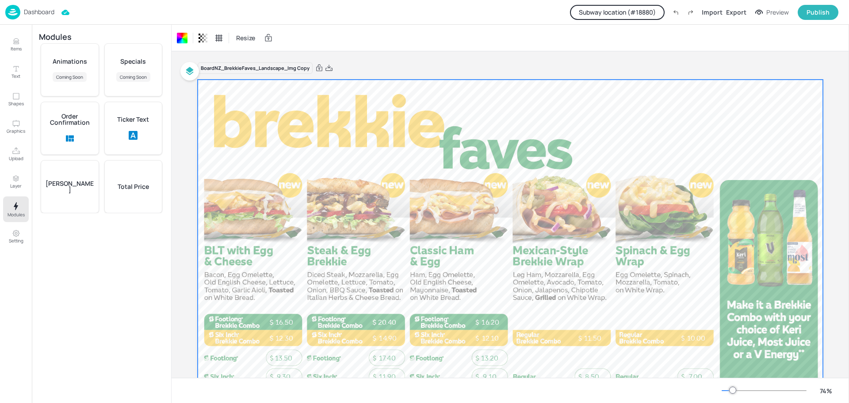
scroll to position [76, 0]
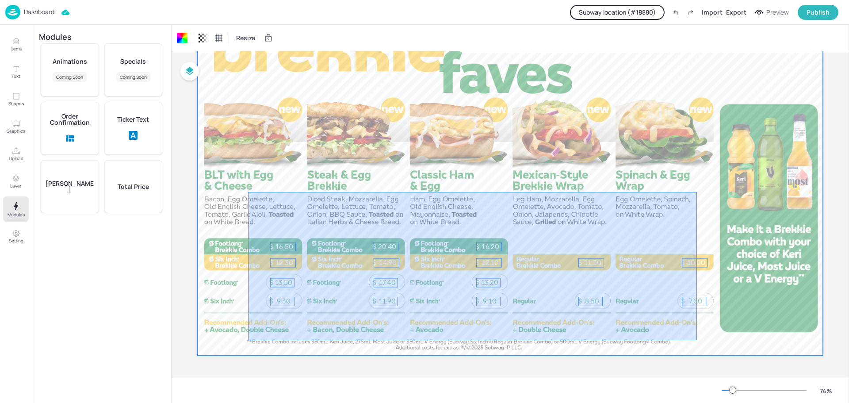
drag, startPoint x: 248, startPoint y: 192, endPoint x: 697, endPoint y: 340, distance: 472.5
click at [697, 340] on div at bounding box center [510, 179] width 625 height 351
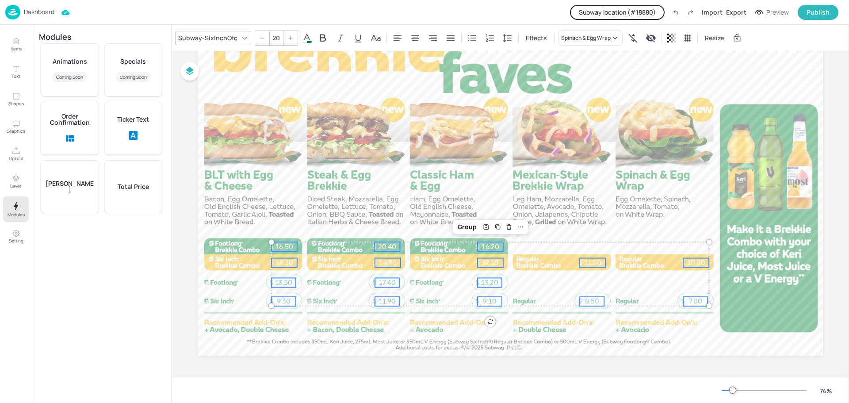
click at [32, 11] on p "Dashboard" at bounding box center [39, 12] width 31 height 6
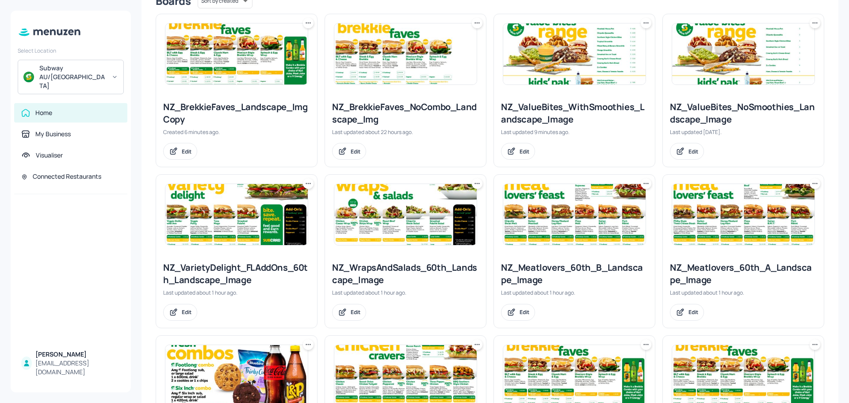
scroll to position [344, 0]
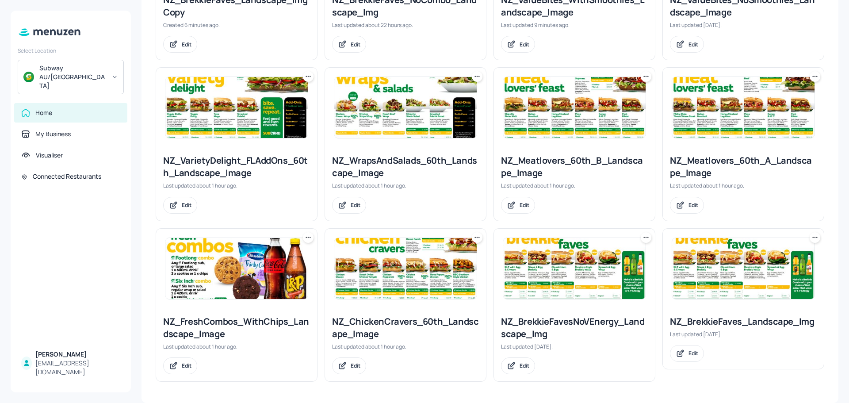
click at [569, 287] on img at bounding box center [574, 268] width 142 height 61
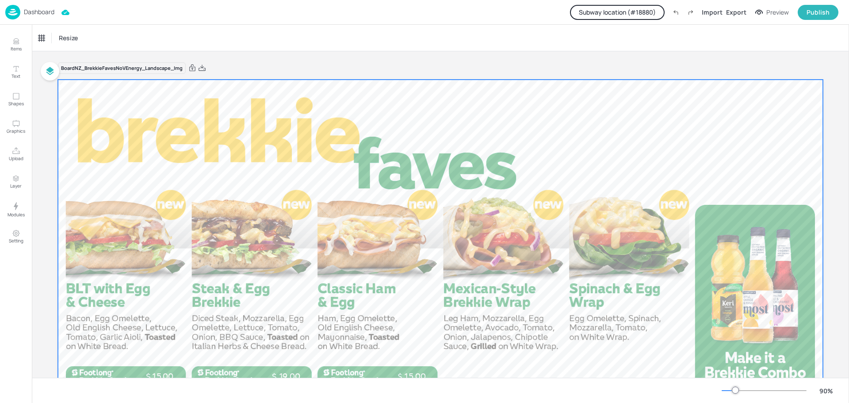
click at [265, 205] on div at bounding box center [440, 295] width 765 height 430
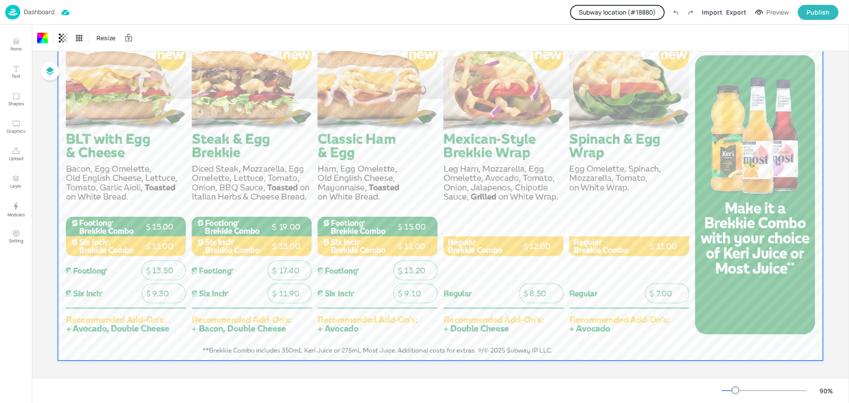
scroll to position [154, 0]
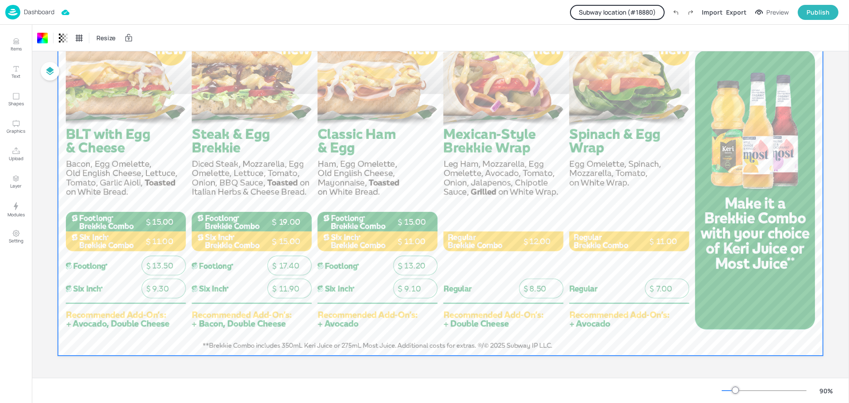
click at [259, 127] on div at bounding box center [440, 140] width 765 height 430
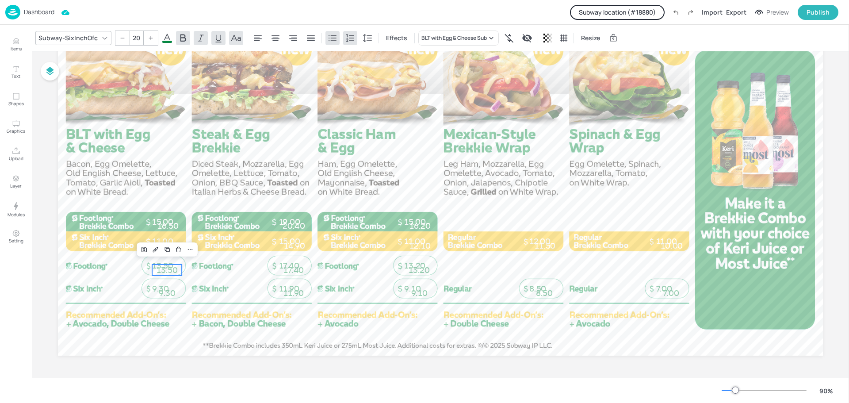
click at [152, 129] on div at bounding box center [440, 140] width 765 height 430
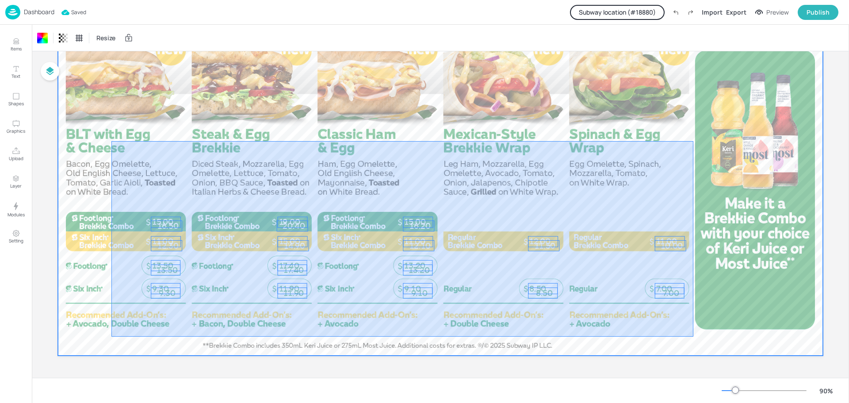
drag, startPoint x: 111, startPoint y: 141, endPoint x: 693, endPoint y: 336, distance: 613.7
click at [693, 336] on div at bounding box center [440, 140] width 765 height 430
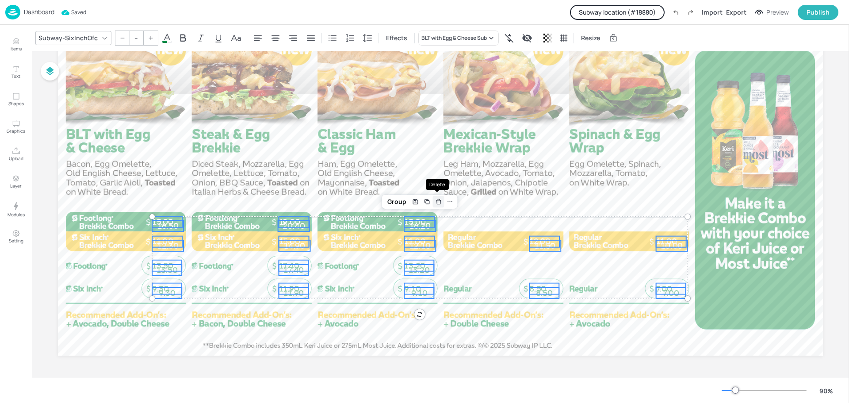
click at [436, 203] on icon "Delete" at bounding box center [438, 201] width 7 height 7
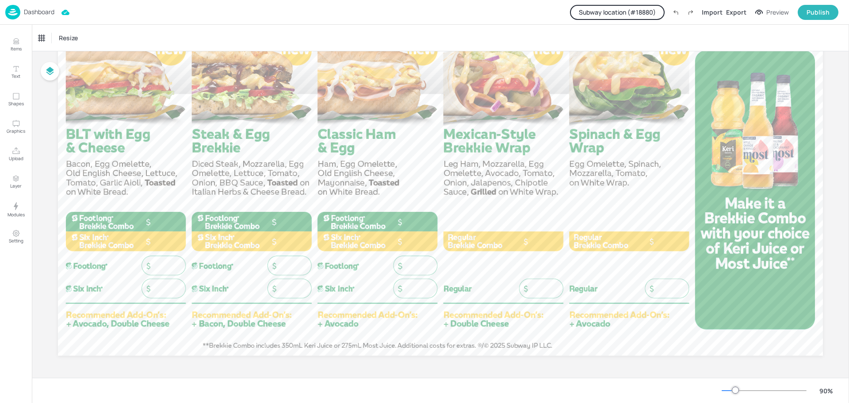
click at [42, 15] on p "Dashboard" at bounding box center [39, 12] width 31 height 6
click at [35, 15] on p "Dashboard" at bounding box center [39, 12] width 31 height 6
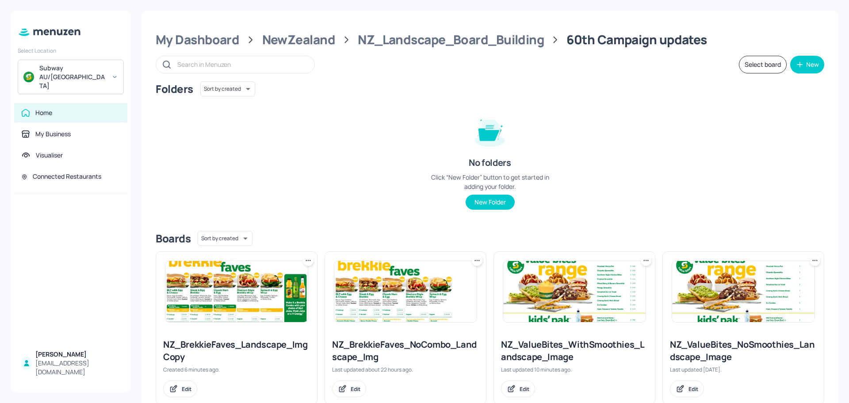
click at [246, 297] on img at bounding box center [236, 291] width 142 height 61
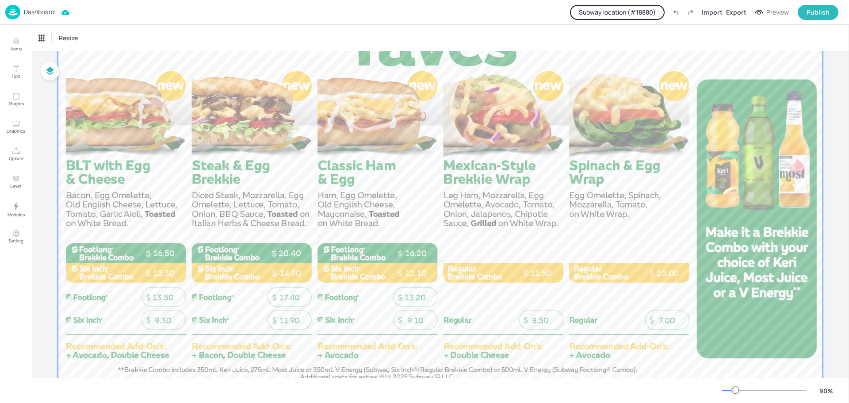
scroll to position [154, 0]
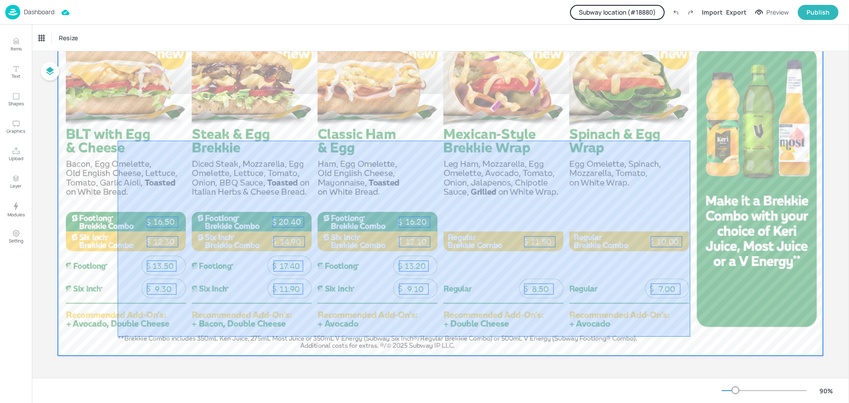
drag, startPoint x: 118, startPoint y: 141, endPoint x: 690, endPoint y: 336, distance: 605.0
click at [690, 336] on div at bounding box center [440, 140] width 765 height 430
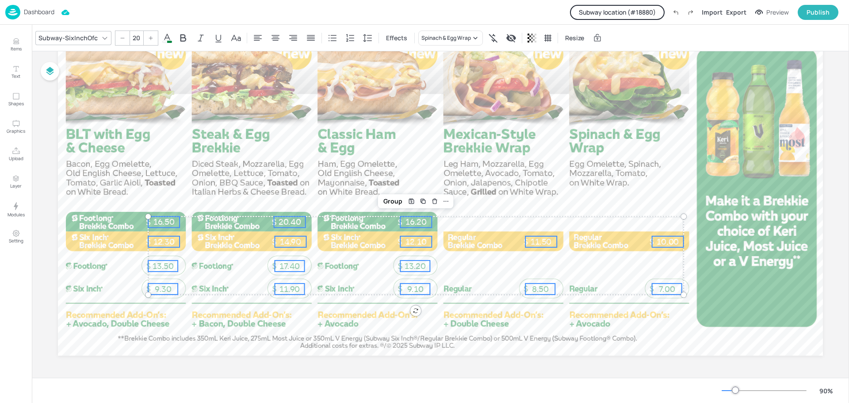
click at [32, 14] on p "Dashboard" at bounding box center [39, 12] width 31 height 6
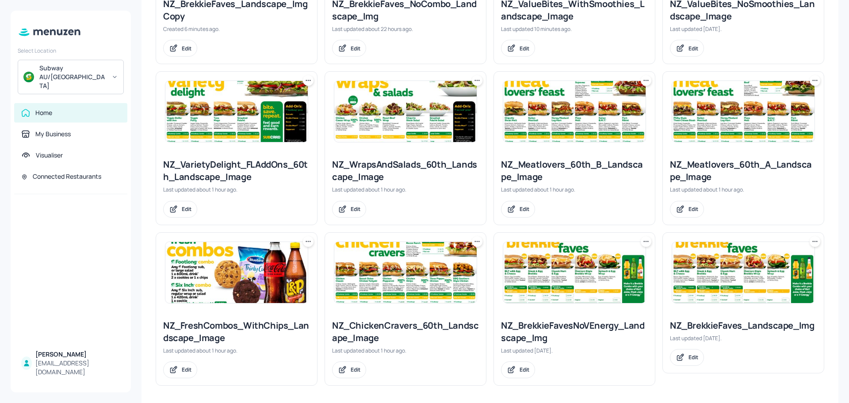
scroll to position [344, 0]
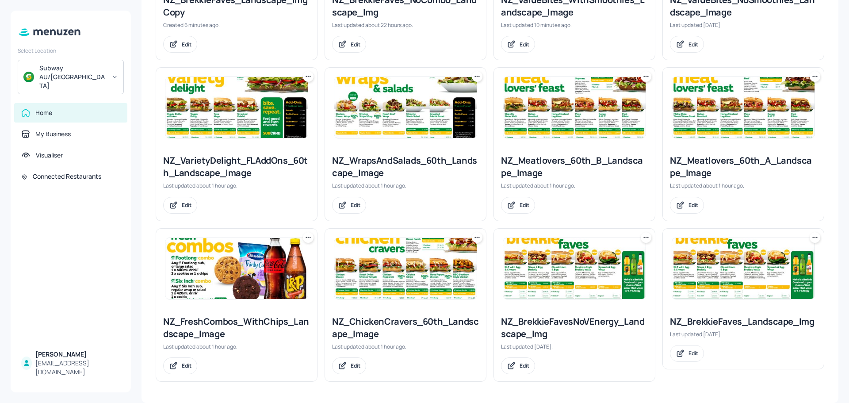
click at [586, 282] on img at bounding box center [574, 268] width 142 height 61
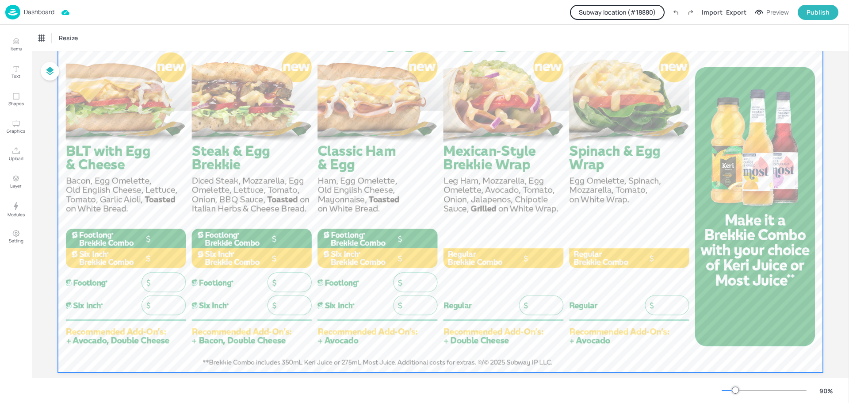
scroll to position [154, 0]
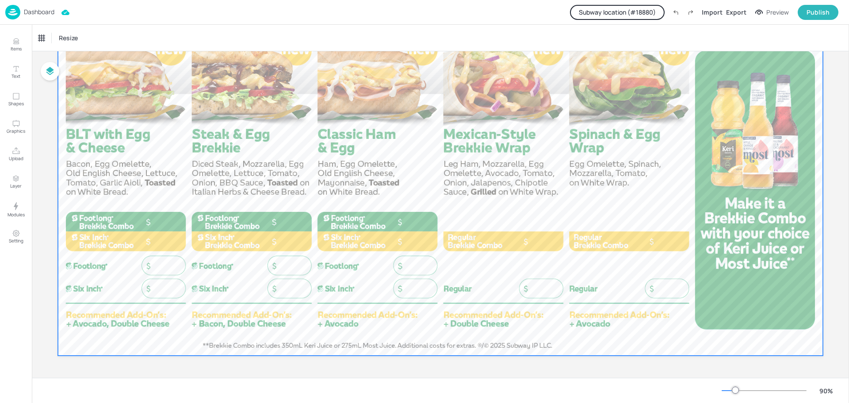
click at [174, 154] on div at bounding box center [440, 140] width 765 height 430
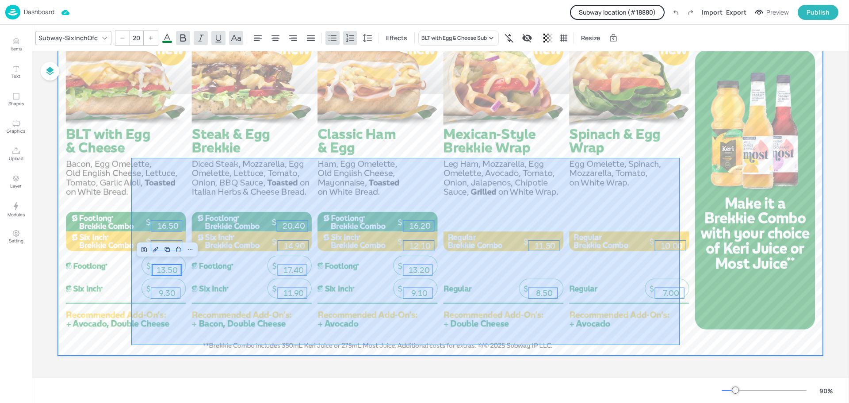
drag, startPoint x: 131, startPoint y: 158, endPoint x: 679, endPoint y: 345, distance: 579.1
click at [679, 345] on div at bounding box center [440, 140] width 765 height 430
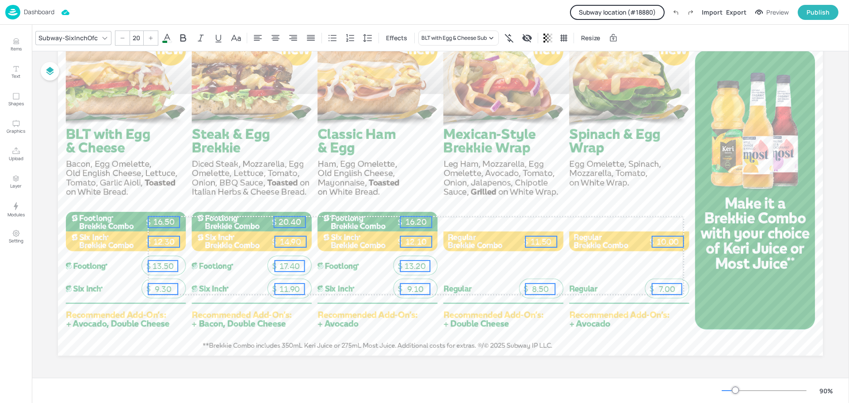
drag, startPoint x: 417, startPoint y: 268, endPoint x: 413, endPoint y: 264, distance: 5.6
click at [413, 264] on span "13.20" at bounding box center [414, 266] width 21 height 10
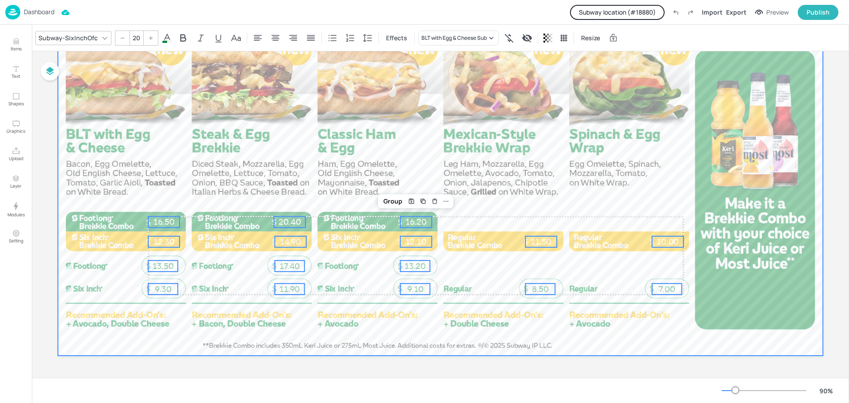
click at [525, 175] on div at bounding box center [440, 140] width 765 height 430
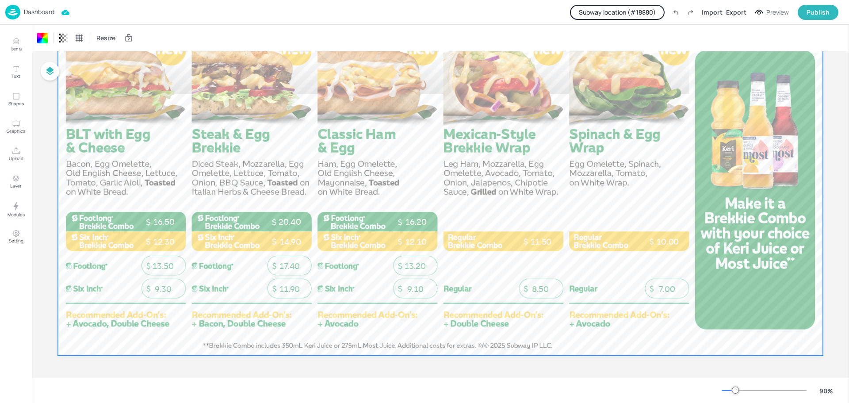
click at [525, 175] on div at bounding box center [440, 140] width 765 height 430
click at [39, 13] on p "Dashboard" at bounding box center [39, 12] width 31 height 6
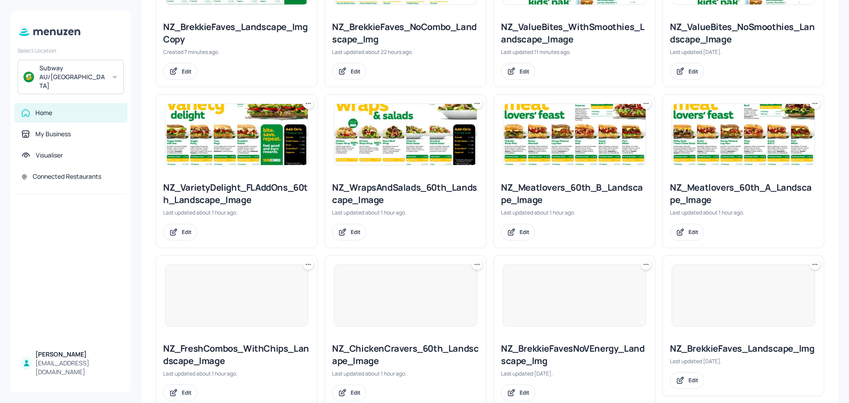
scroll to position [344, 0]
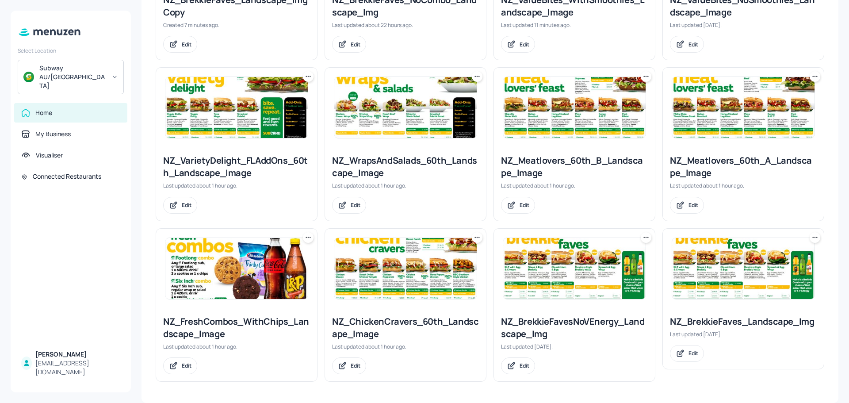
click at [646, 240] on icon at bounding box center [645, 237] width 9 height 9
click at [601, 268] on p "Duplicate" at bounding box center [600, 271] width 24 height 8
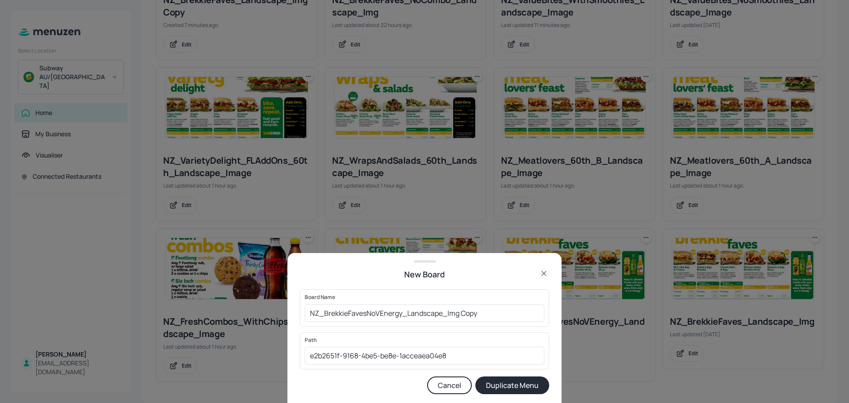
click at [508, 389] on button "Duplicate Menu" at bounding box center [512, 385] width 74 height 18
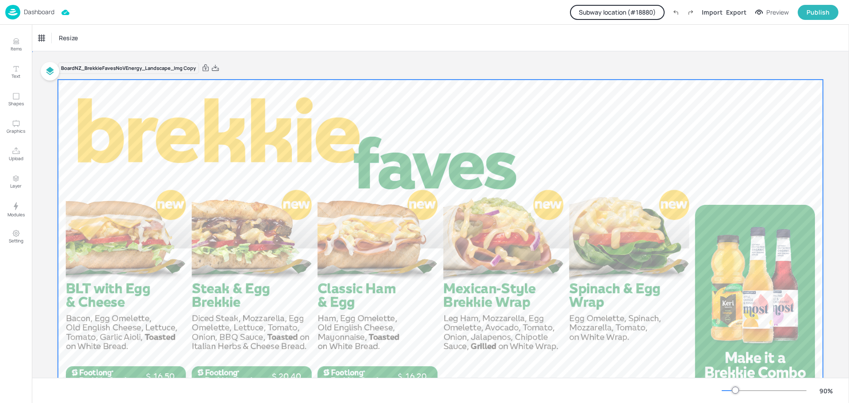
click at [236, 174] on div at bounding box center [440, 295] width 765 height 430
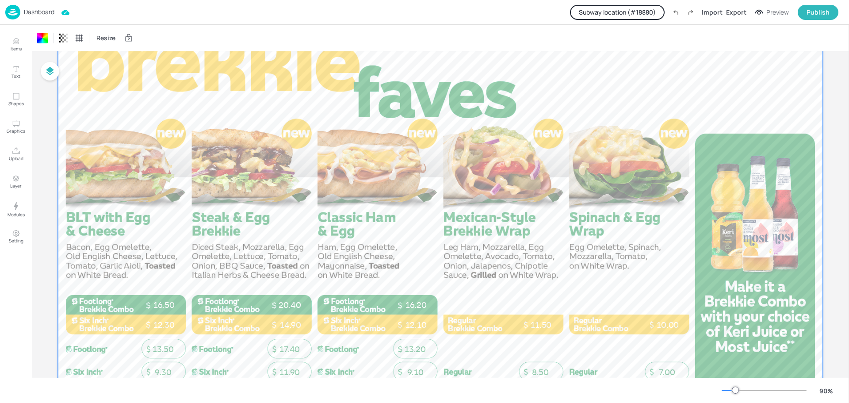
scroll to position [66, 0]
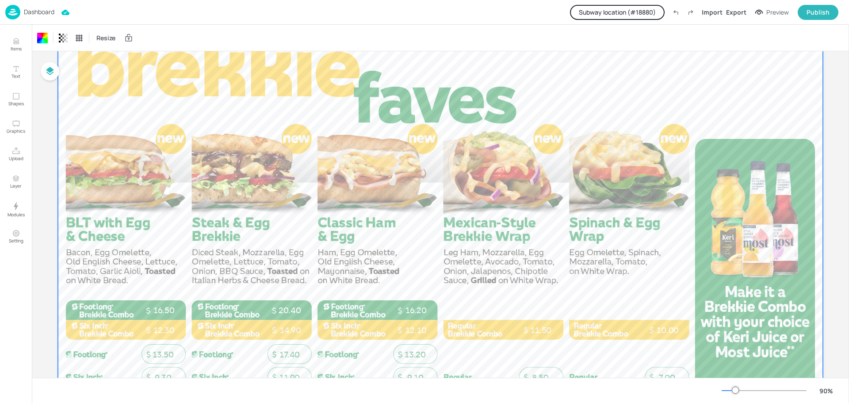
click at [34, 14] on p "Dashboard" at bounding box center [39, 12] width 31 height 6
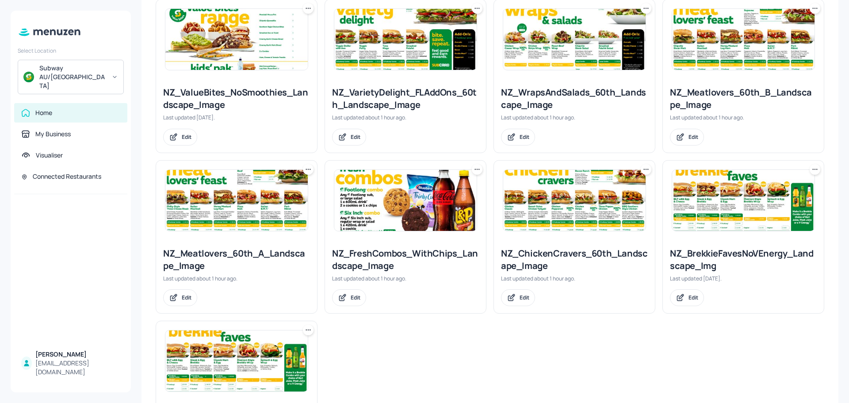
scroll to position [442, 0]
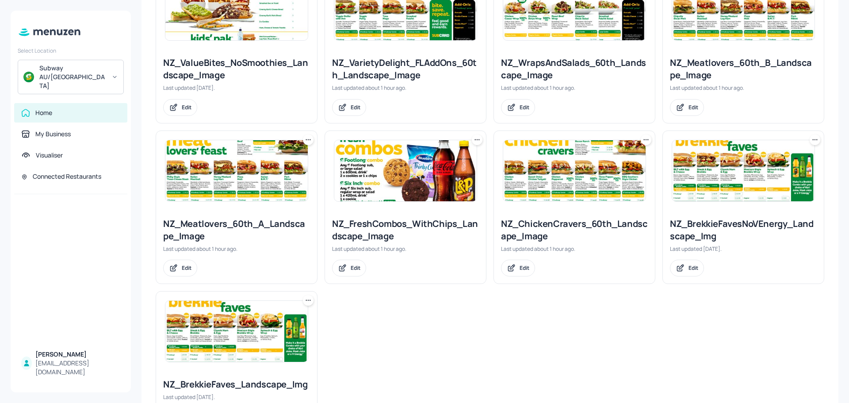
click at [812, 141] on icon at bounding box center [814, 139] width 9 height 9
click at [768, 187] on p "Move" at bounding box center [762, 188] width 13 height 8
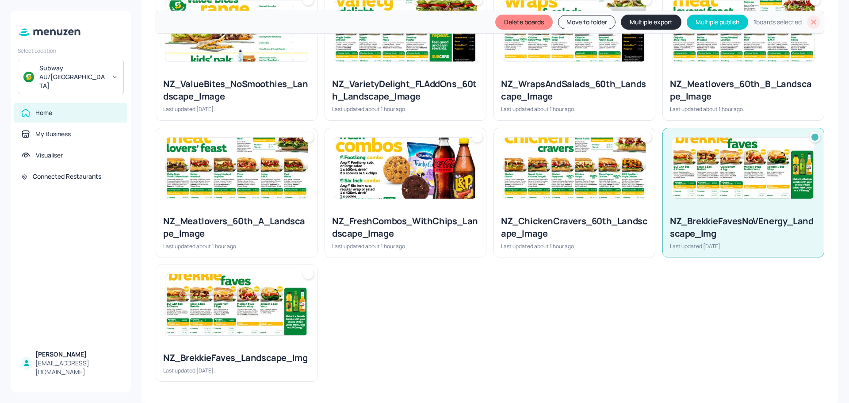
click at [259, 322] on img at bounding box center [236, 304] width 142 height 61
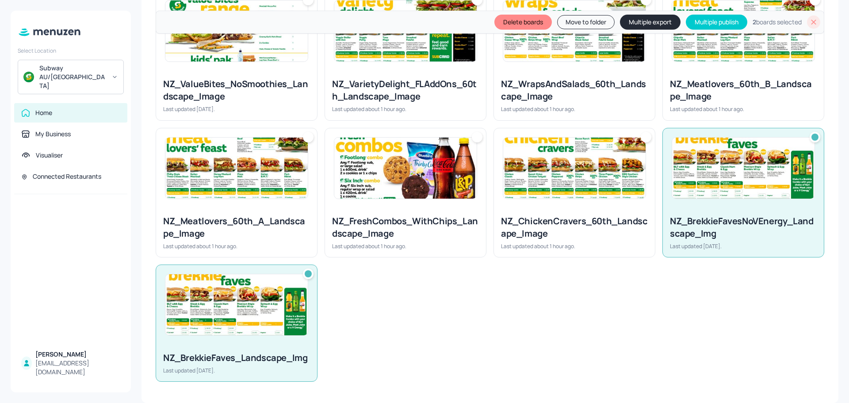
click at [525, 24] on button "Delete boards" at bounding box center [522, 22] width 57 height 15
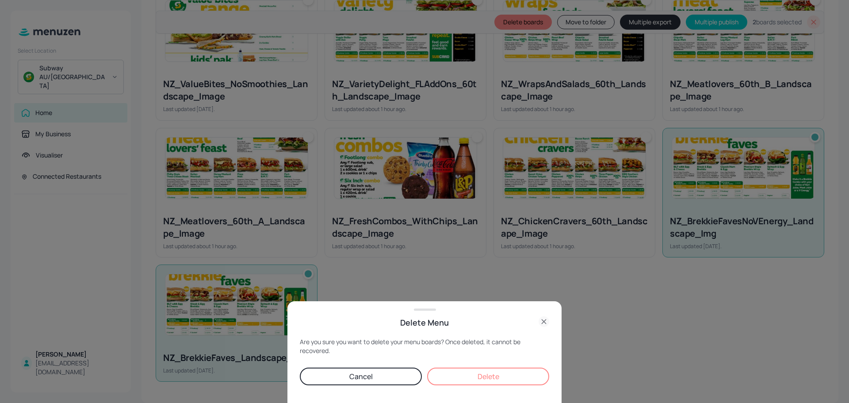
click at [496, 373] on button "Delete" at bounding box center [488, 376] width 122 height 18
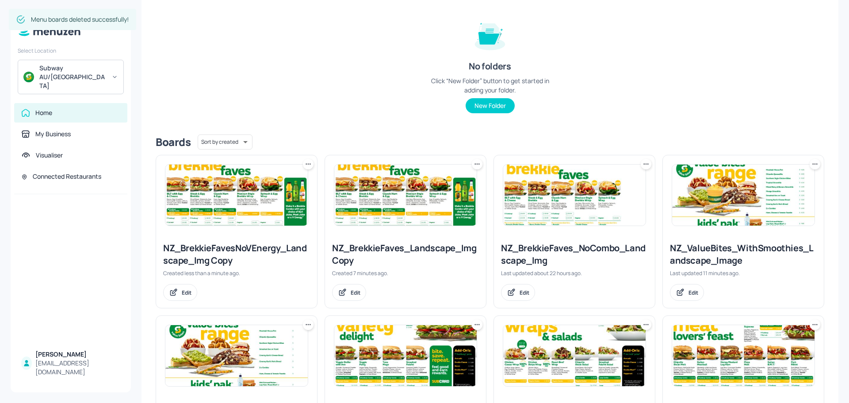
scroll to position [79, 0]
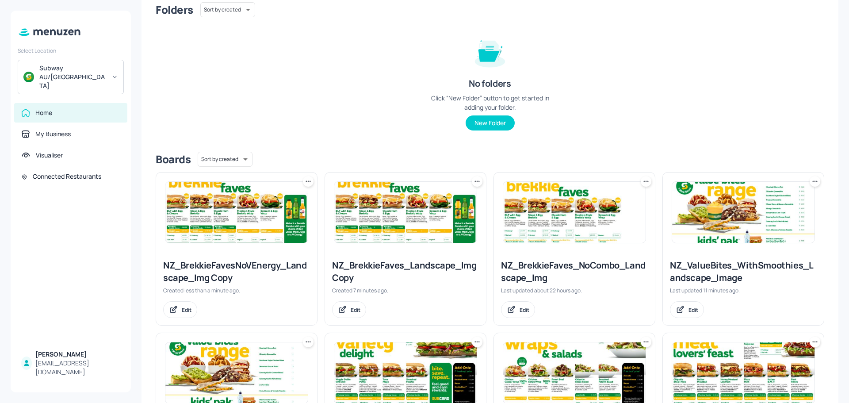
click at [473, 181] on icon at bounding box center [477, 181] width 9 height 9
click at [439, 204] on div "Rename" at bounding box center [442, 199] width 71 height 15
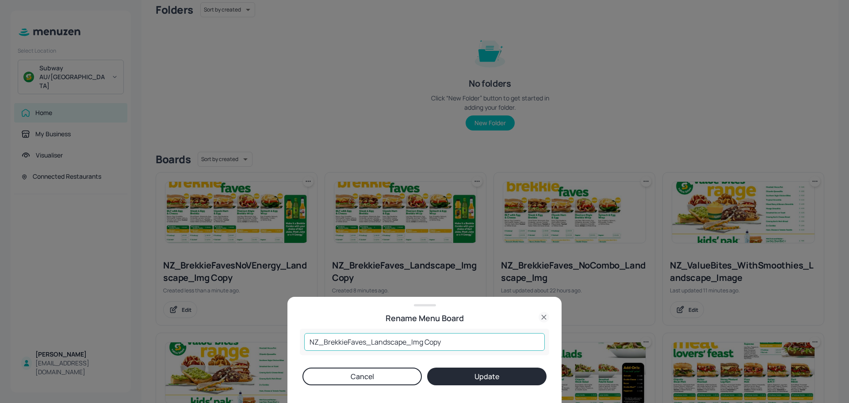
click at [430, 345] on input "NZ_BrekkieFaves_Landscape_Img Copy" at bounding box center [424, 342] width 240 height 18
type input "NZ_BrekkieFaves_Landscape_Img"
click at [488, 375] on button "Update" at bounding box center [486, 376] width 119 height 18
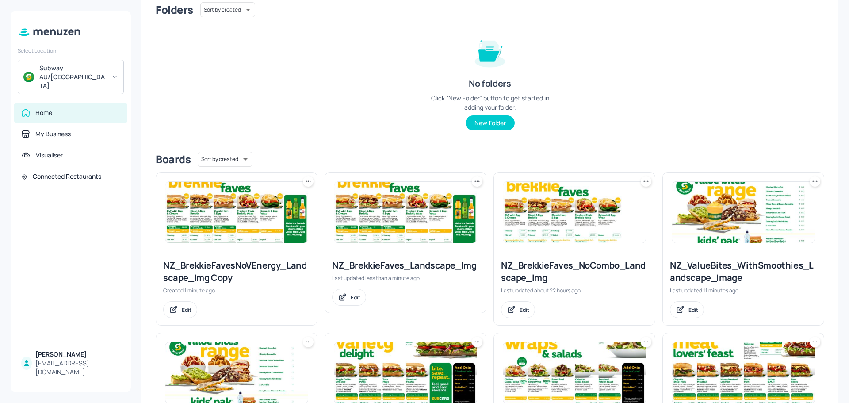
click at [309, 183] on icon at bounding box center [308, 181] width 9 height 9
click at [269, 201] on p "Rename" at bounding box center [262, 199] width 20 height 8
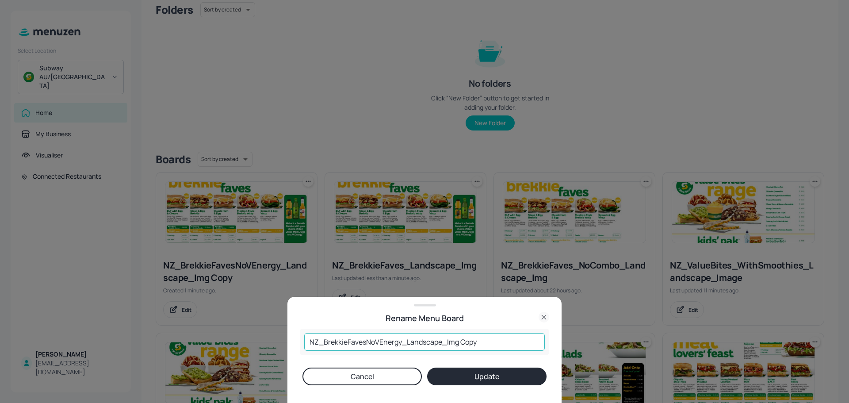
click at [469, 341] on input "NZ_BrekkieFavesNoVEnergy_Landscape_Img Copy" at bounding box center [424, 342] width 240 height 18
type input "NZ_BrekkieFavesNoVEnergy_Landscape_Img"
click at [486, 376] on button "Update" at bounding box center [486, 376] width 119 height 18
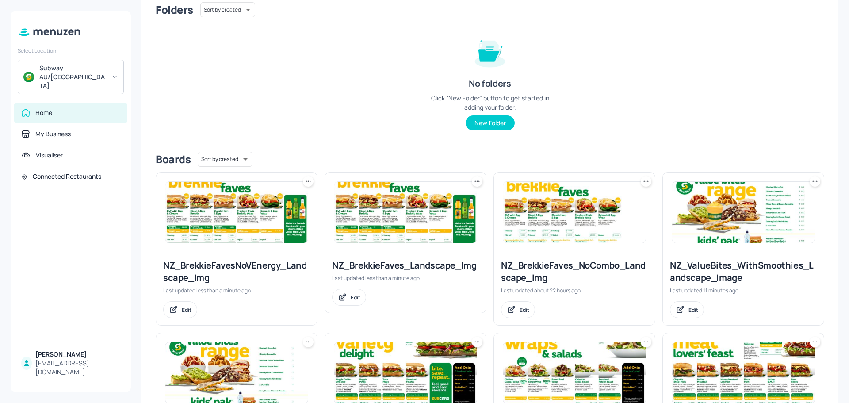
click at [355, 91] on div "Folders Sort by created id ​ No folders Click “New Folder” button to get starte…" at bounding box center [490, 73] width 668 height 142
click at [353, 93] on div "Folders Sort by created id ​ No folders Click “New Folder” button to get starte…" at bounding box center [490, 73] width 668 height 142
click at [380, 110] on div "Folders Sort by created id ​ No folders Click “New Folder” button to get starte…" at bounding box center [490, 73] width 668 height 142
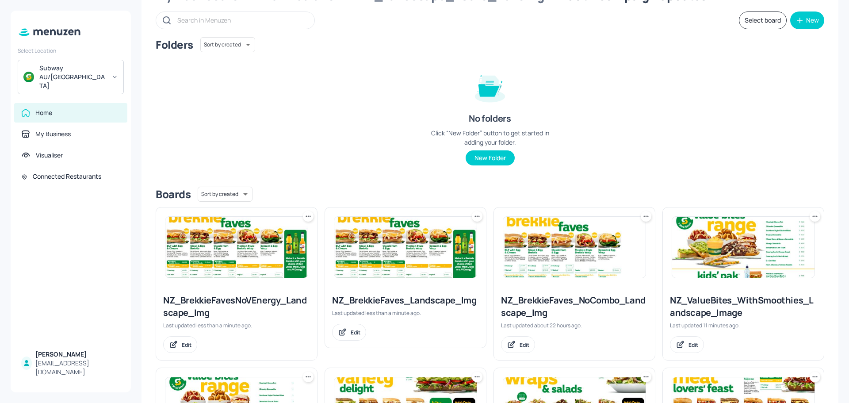
scroll to position [0, 0]
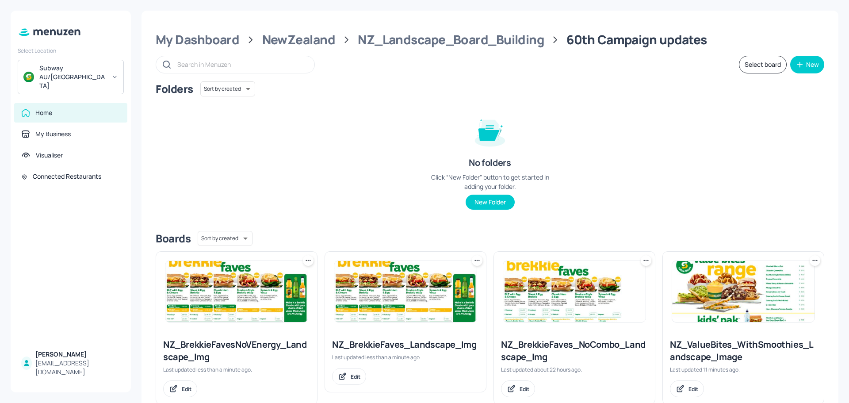
click at [290, 177] on div "Folders Sort by created id ​ No folders Click “New Folder” button to get starte…" at bounding box center [490, 152] width 668 height 142
click at [295, 40] on div "NewZealand" at bounding box center [298, 40] width 73 height 16
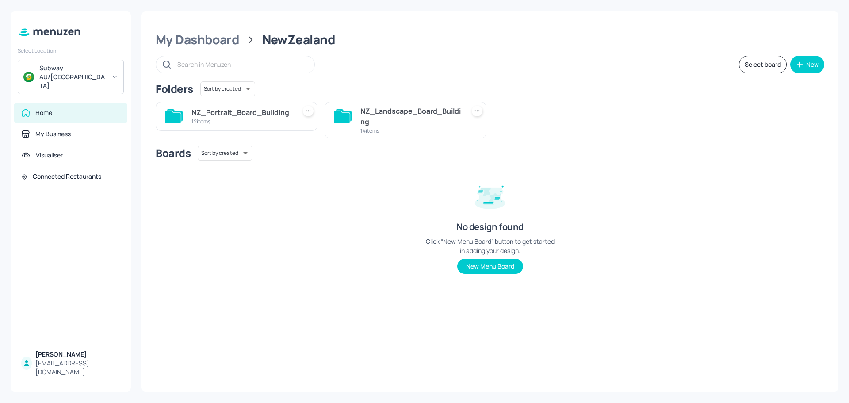
click at [251, 121] on div "12 items" at bounding box center [241, 122] width 101 height 8
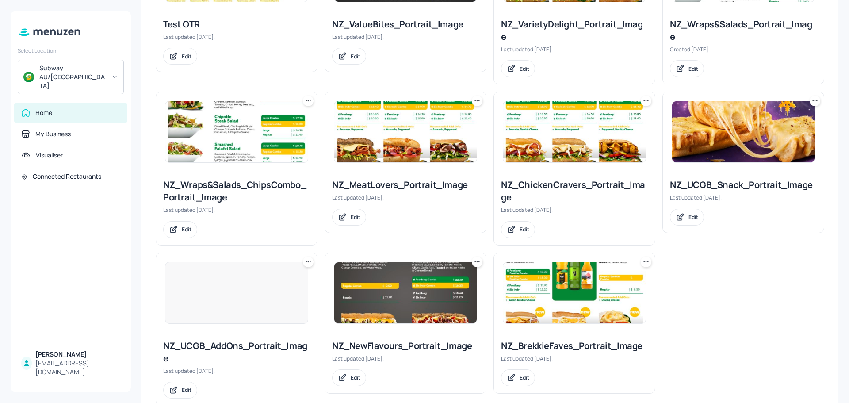
scroll to position [239, 0]
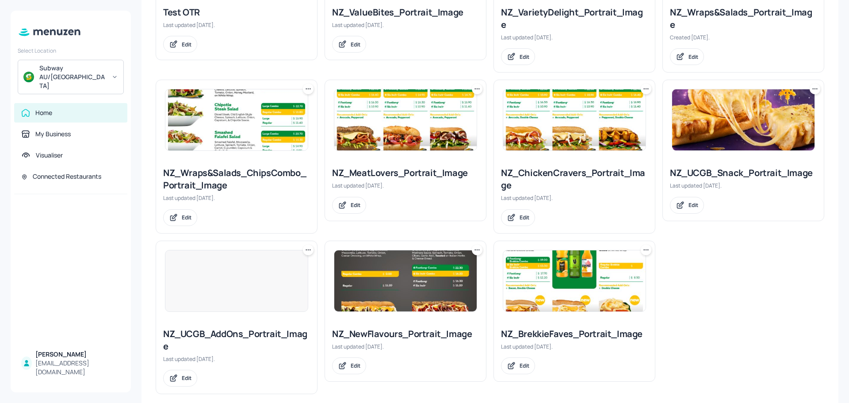
click at [557, 276] on img at bounding box center [574, 280] width 142 height 61
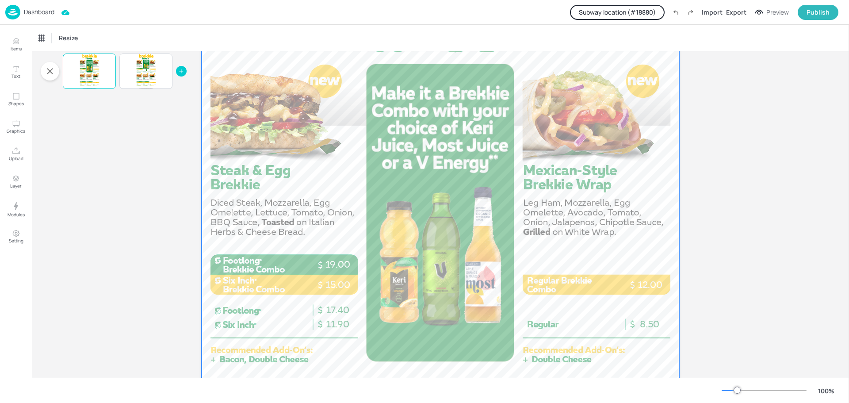
scroll to position [221, 0]
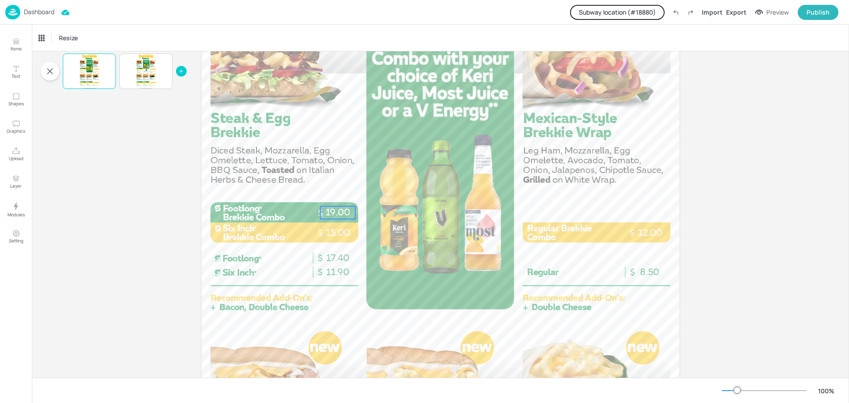
click at [336, 208] on span "19.00" at bounding box center [337, 211] width 25 height 11
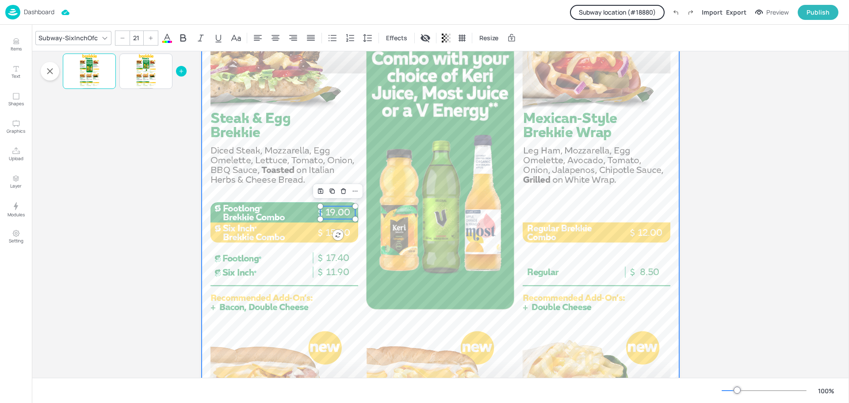
click at [396, 182] on div at bounding box center [440, 283] width 477 height 849
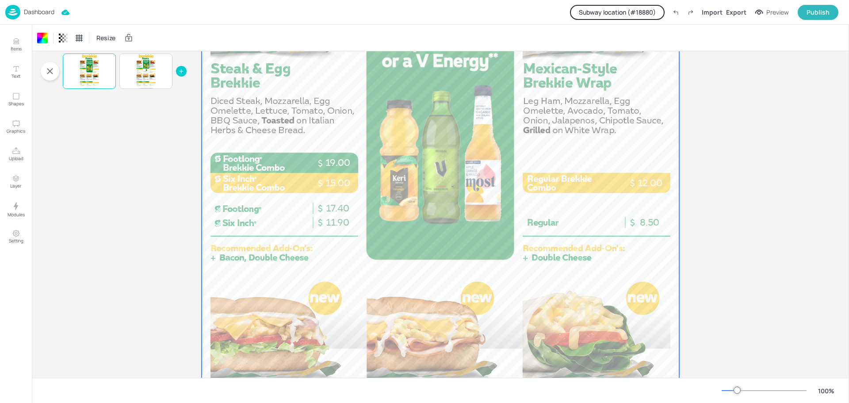
scroll to position [263, 0]
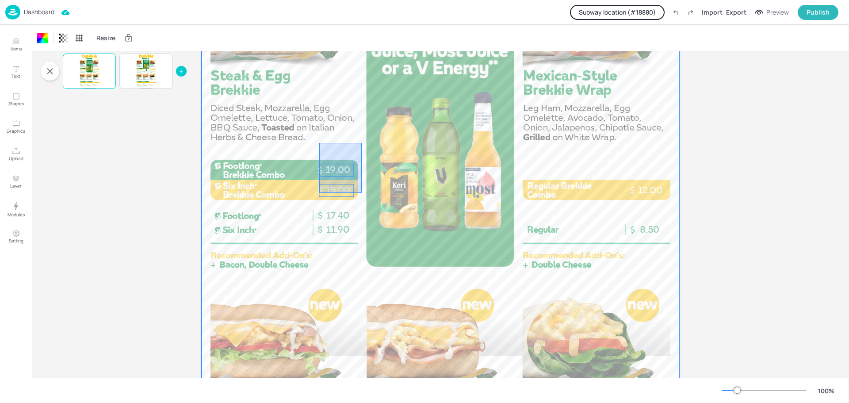
drag, startPoint x: 319, startPoint y: 143, endPoint x: 362, endPoint y: 193, distance: 65.5
click at [362, 193] on div at bounding box center [440, 240] width 477 height 849
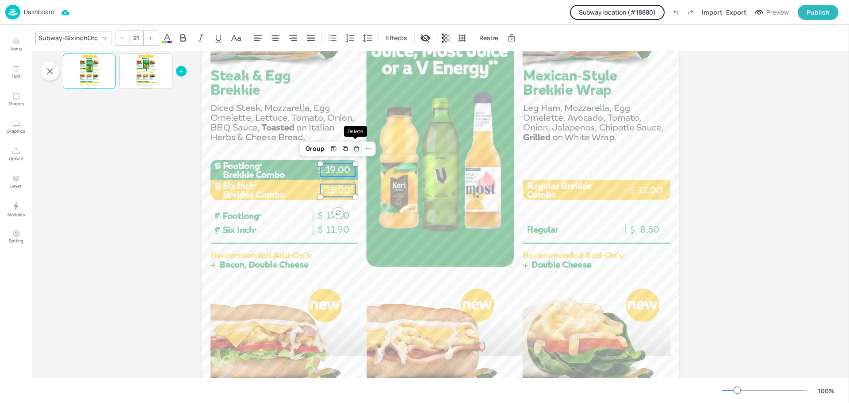
click at [355, 151] on icon "Delete" at bounding box center [357, 149] width 4 height 4
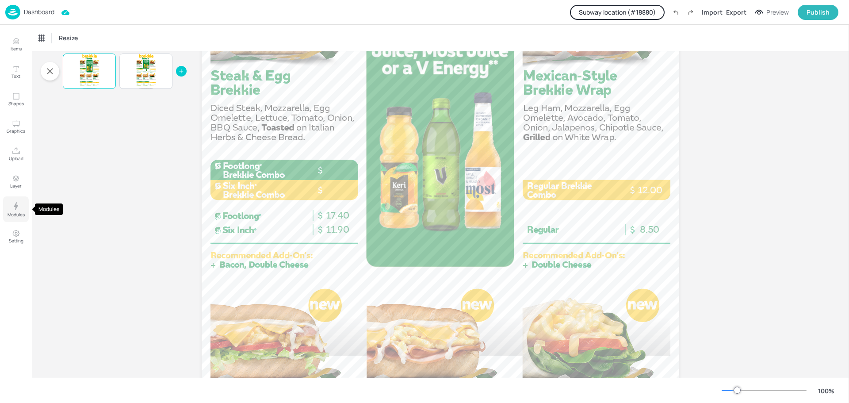
click at [15, 214] on p "Modules" at bounding box center [16, 214] width 17 height 6
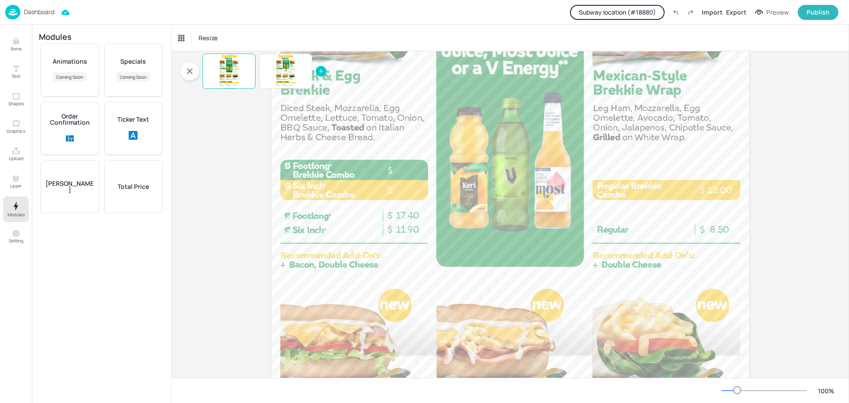
click at [133, 189] on p "Total Price" at bounding box center [133, 186] width 31 height 6
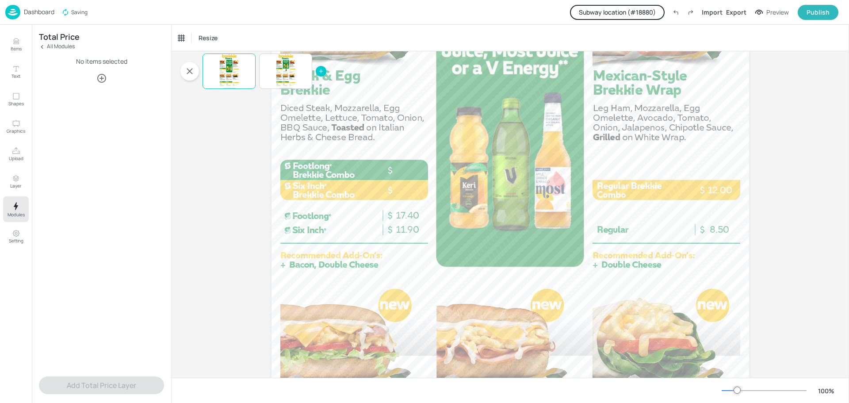
click at [104, 83] on icon "button" at bounding box center [101, 78] width 11 height 11
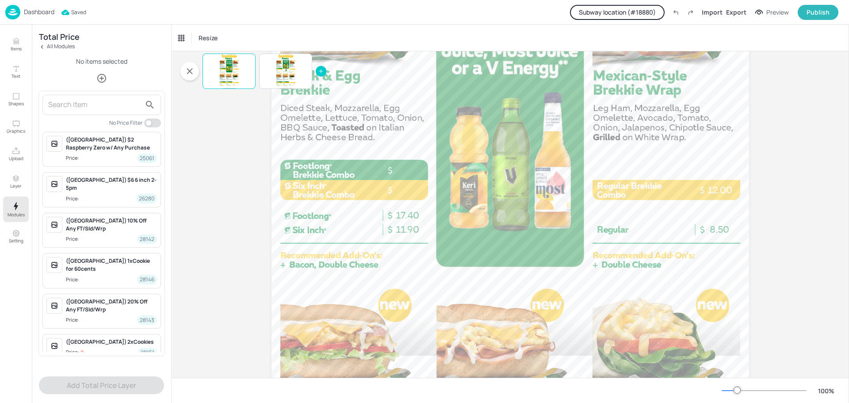
click at [92, 107] on input "text" at bounding box center [94, 105] width 93 height 14
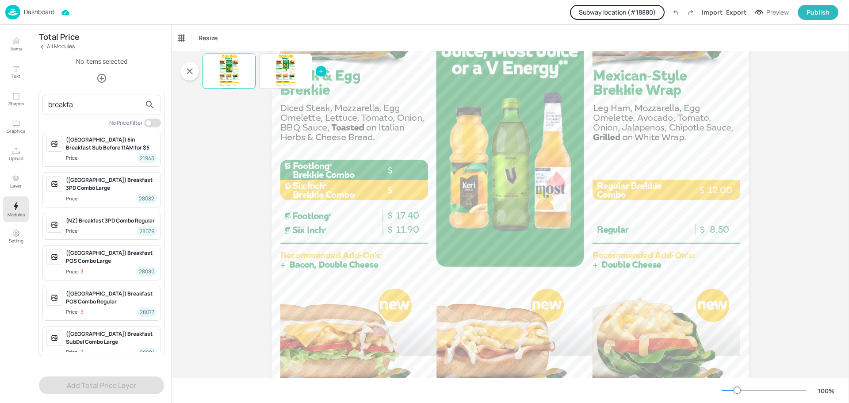
type input "breakfa"
click at [107, 253] on div "(NZ) Breakfast POS Combo Large" at bounding box center [111, 257] width 91 height 16
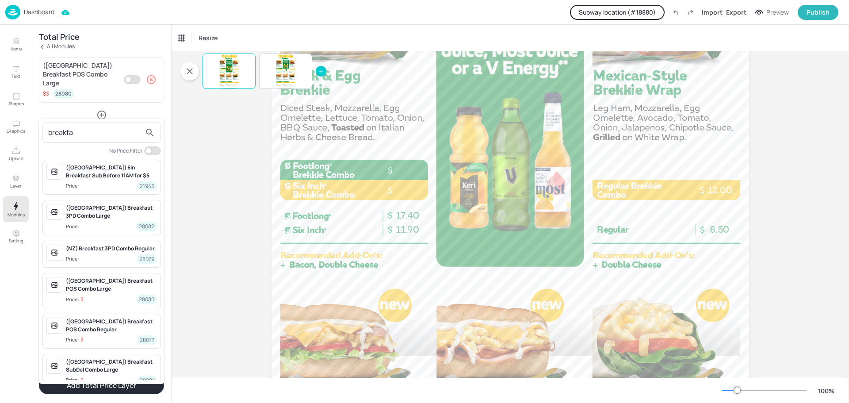
click at [130, 74] on div at bounding box center [424, 201] width 849 height 403
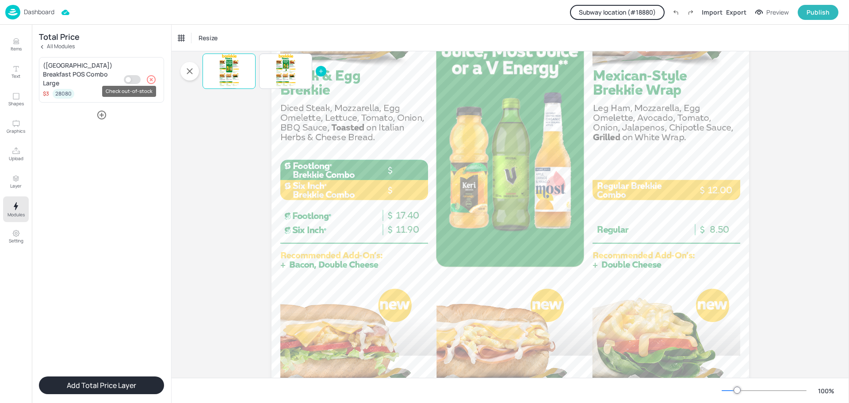
click at [131, 75] on input "Check out-of-stock" at bounding box center [128, 79] width 27 height 9
checkbox input "true"
click at [104, 110] on icon "button" at bounding box center [101, 115] width 11 height 11
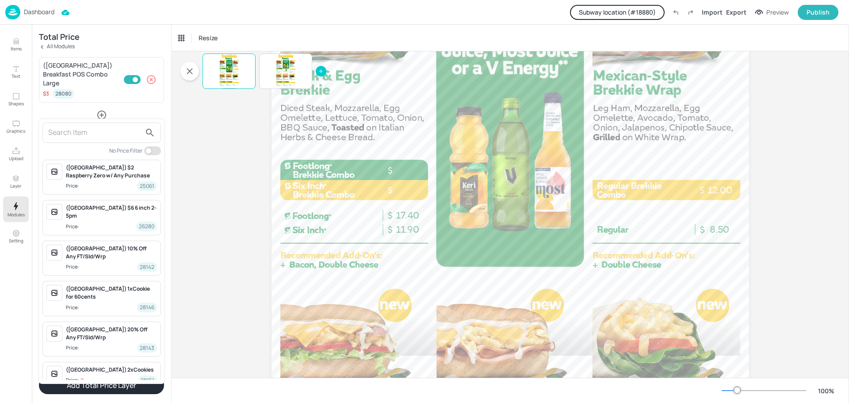
click at [92, 135] on input "text" at bounding box center [94, 133] width 93 height 14
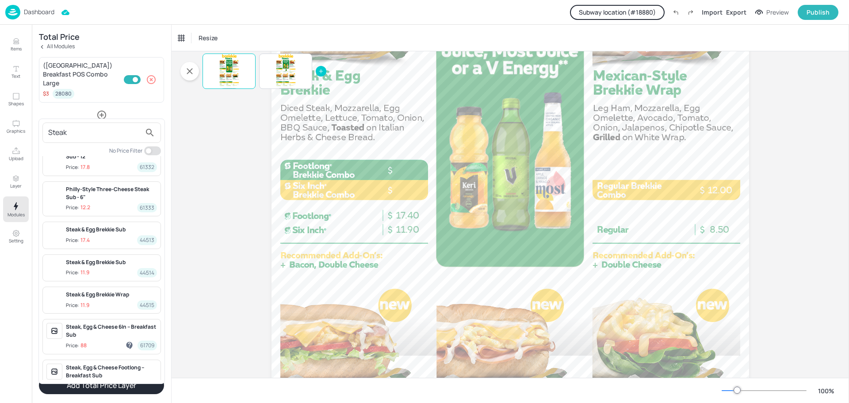
scroll to position [232, 0]
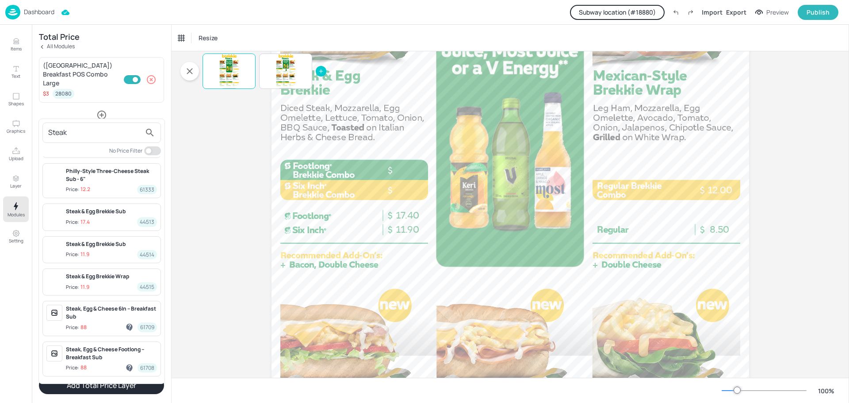
type input "Steak"
click at [100, 214] on div "Steak & Egg Brekkie Sub" at bounding box center [111, 211] width 91 height 8
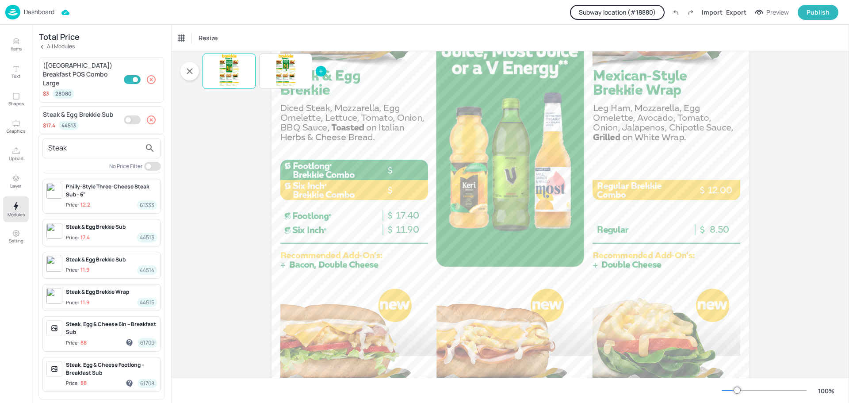
click at [133, 111] on div at bounding box center [424, 201] width 849 height 403
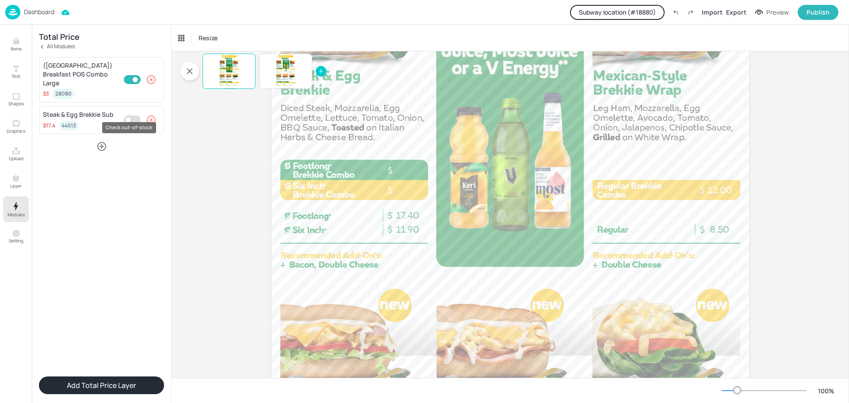
click at [129, 115] on input "Check out-of-stock" at bounding box center [128, 119] width 27 height 9
checkbox input "true"
click at [101, 383] on button "Add Total Price Layer" at bounding box center [101, 385] width 125 height 18
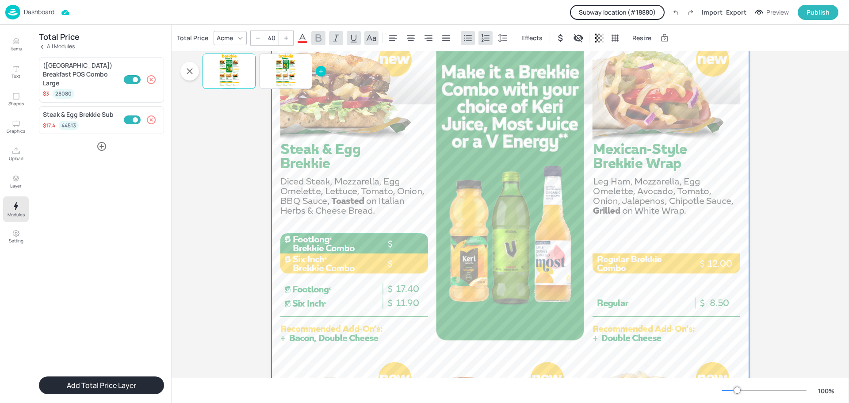
scroll to position [42, 0]
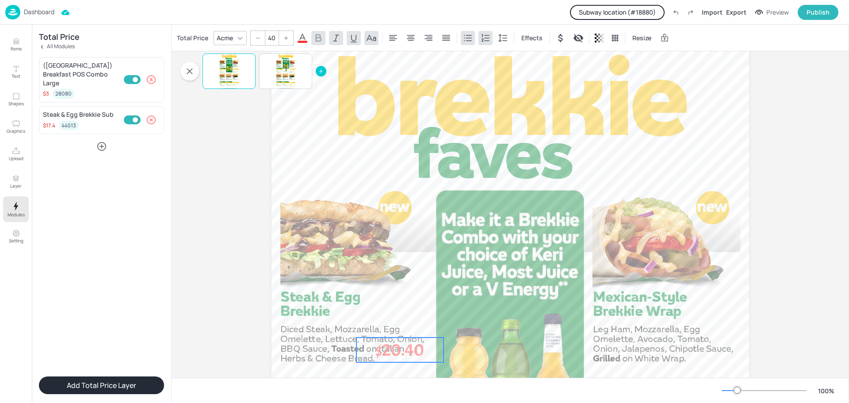
drag, startPoint x: 346, startPoint y: 65, endPoint x: 415, endPoint y: 349, distance: 292.5
click at [415, 349] on p "$20.40" at bounding box center [399, 349] width 87 height 25
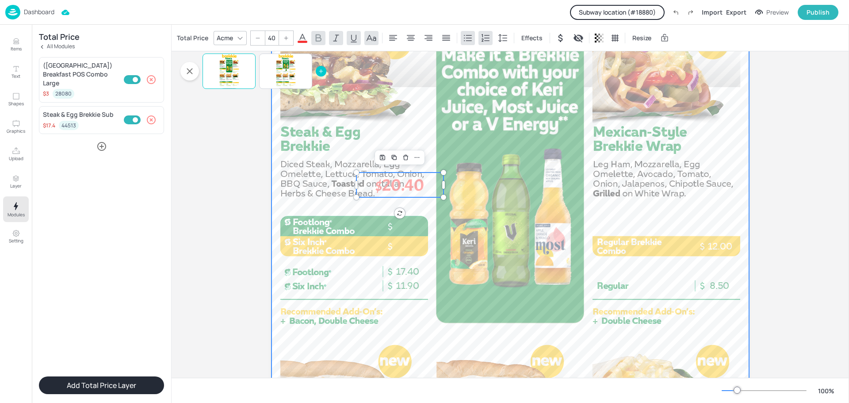
scroll to position [219, 0]
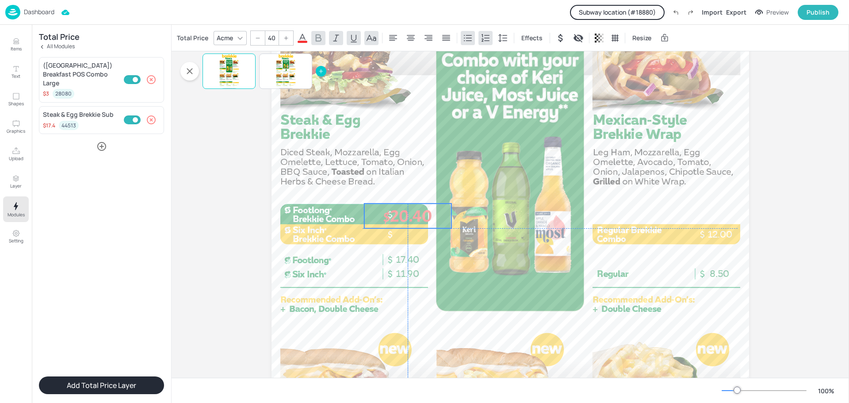
drag, startPoint x: 397, startPoint y: 174, endPoint x: 403, endPoint y: 214, distance: 41.1
click at [403, 214] on p "$20.40" at bounding box center [407, 215] width 87 height 25
click at [303, 36] on icon at bounding box center [302, 38] width 11 height 11
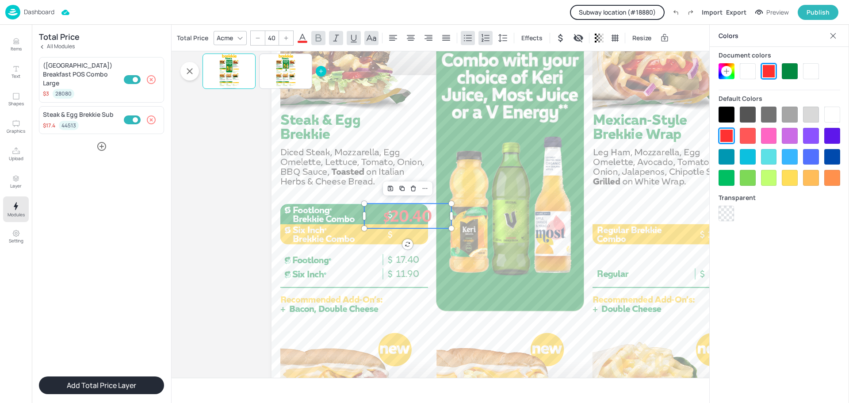
click at [750, 74] on div at bounding box center [748, 71] width 16 height 16
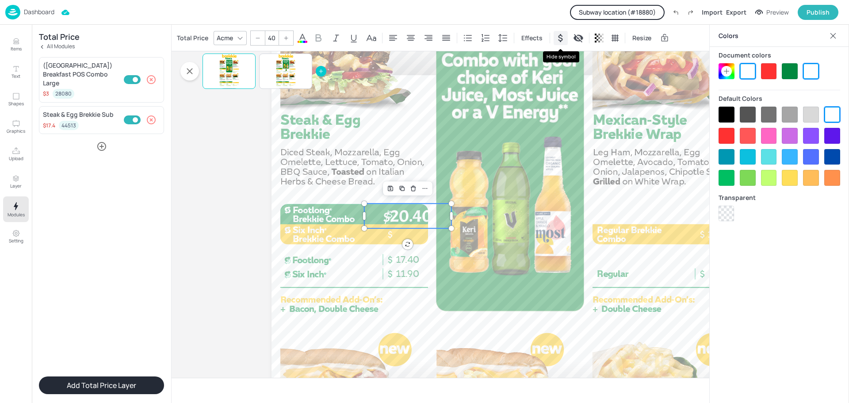
click at [563, 40] on icon "Hide symbol" at bounding box center [560, 38] width 11 height 11
click at [274, 37] on input "40" at bounding box center [271, 38] width 12 height 14
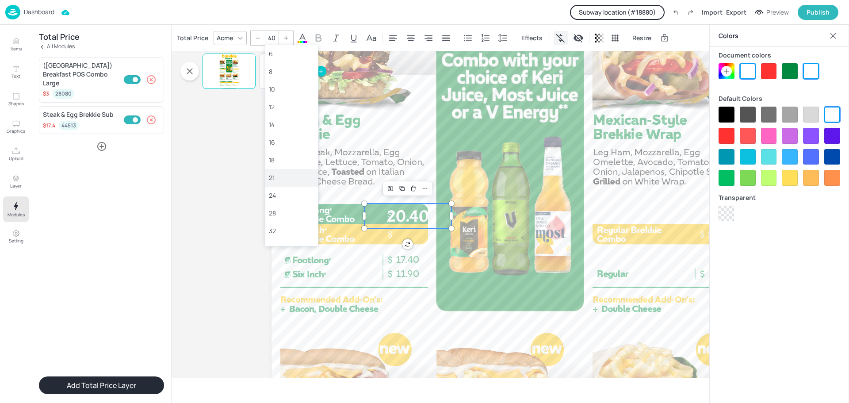
click at [275, 177] on div "21" at bounding box center [292, 177] width 46 height 9
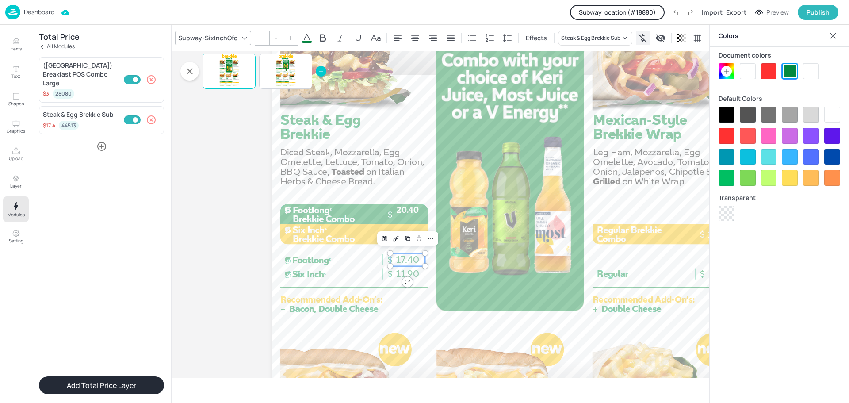
type input "21"
click at [410, 261] on span "17.40" at bounding box center [407, 259] width 23 height 11
click at [361, 161] on div at bounding box center [509, 284] width 477 height 849
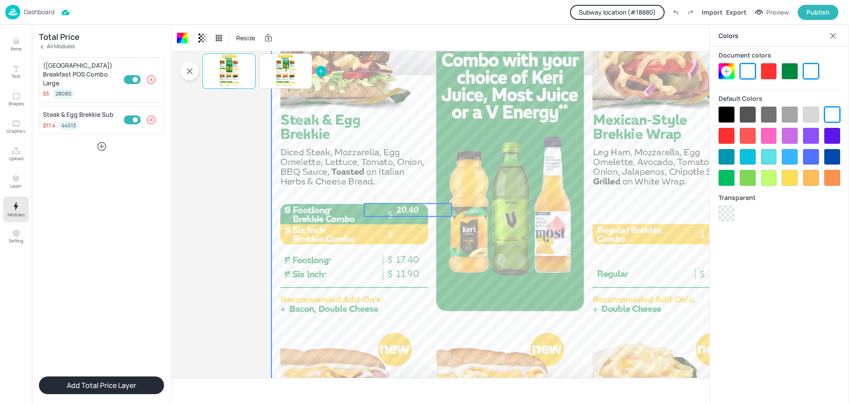
click at [406, 209] on p "20.40" at bounding box center [407, 209] width 87 height 13
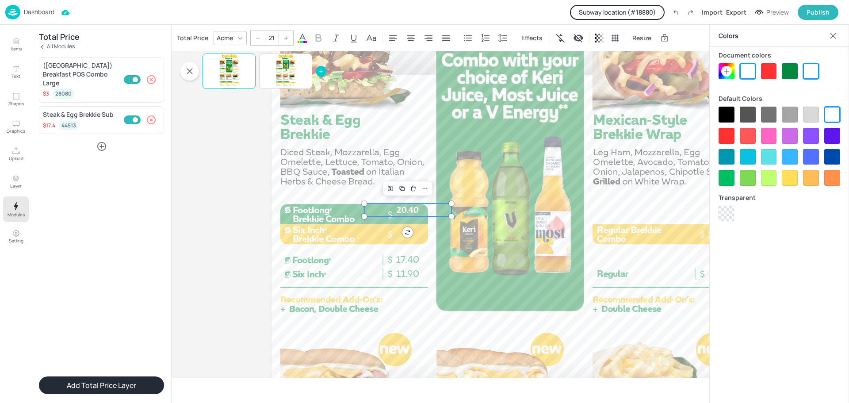
click at [237, 38] on icon at bounding box center [239, 37] width 7 height 7
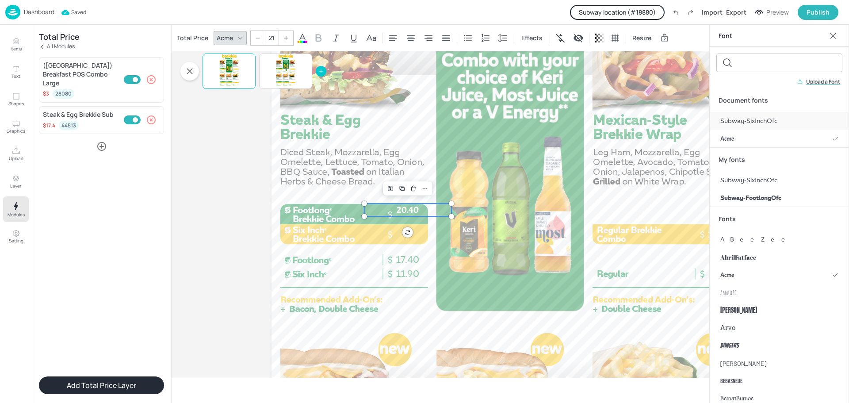
click at [765, 120] on span "Subway-SixInchOfc" at bounding box center [748, 120] width 57 height 9
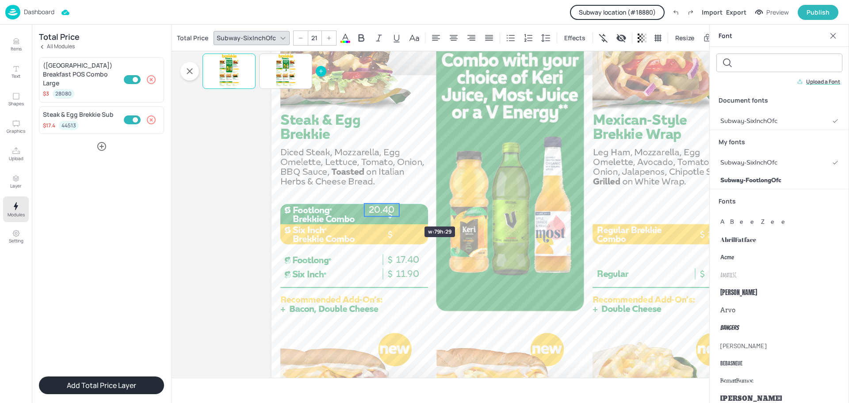
drag, startPoint x: 450, startPoint y: 209, endPoint x: 398, endPoint y: 210, distance: 52.2
click at [398, 210] on div at bounding box center [398, 209] width 7 height 13
click at [447, 219] on div at bounding box center [509, 284] width 477 height 849
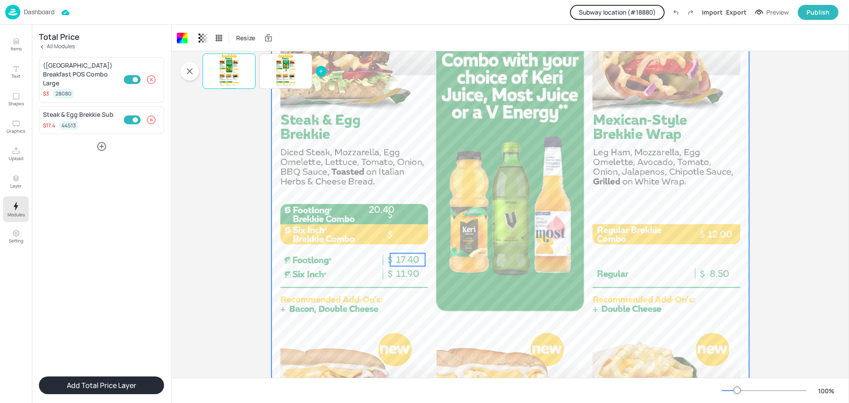
click at [414, 256] on span "17.40" at bounding box center [407, 259] width 23 height 11
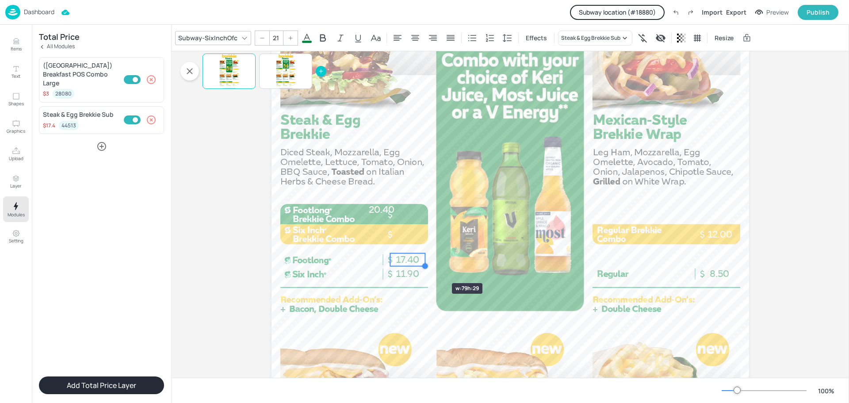
click at [425, 267] on div at bounding box center [424, 266] width 7 height 7
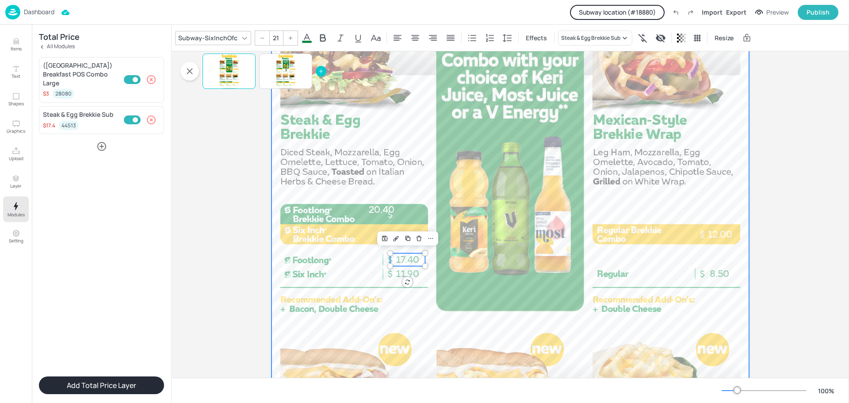
click at [451, 225] on div at bounding box center [509, 284] width 477 height 849
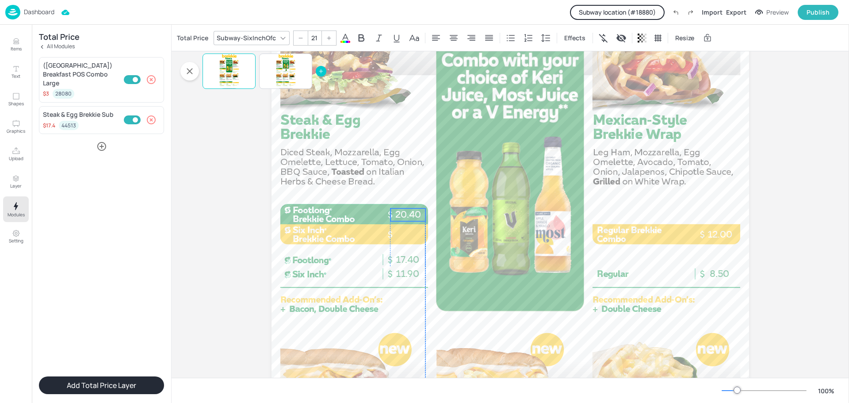
drag, startPoint x: 385, startPoint y: 208, endPoint x: 410, endPoint y: 213, distance: 25.7
click at [410, 213] on p "20.40" at bounding box center [407, 214] width 35 height 13
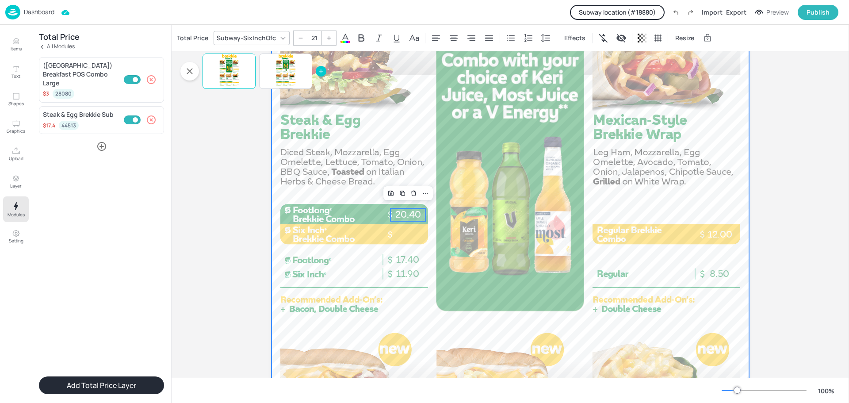
click at [457, 225] on div at bounding box center [509, 284] width 477 height 849
click at [407, 211] on p "20.40" at bounding box center [407, 214] width 35 height 13
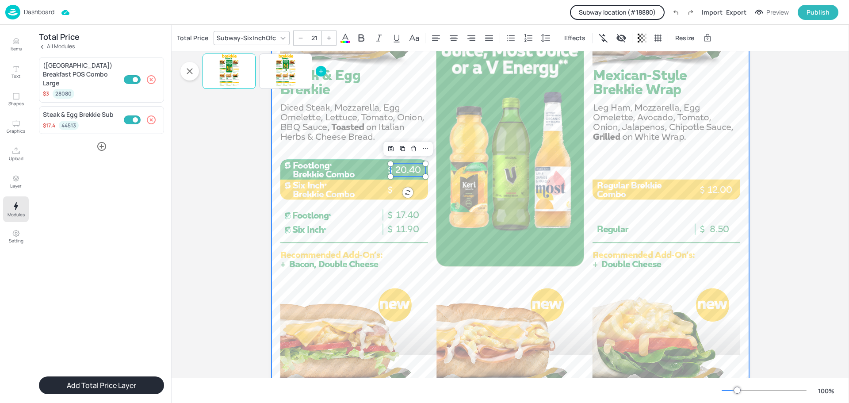
scroll to position [263, 0]
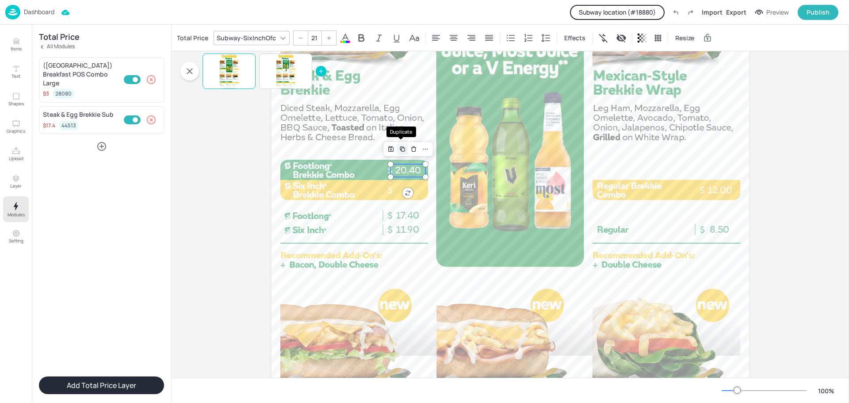
click at [400, 146] on icon "Duplicate" at bounding box center [402, 148] width 7 height 7
drag, startPoint x: 410, startPoint y: 175, endPoint x: 383, endPoint y: 307, distance: 134.5
click at [383, 307] on p "20.40" at bounding box center [387, 304] width 35 height 13
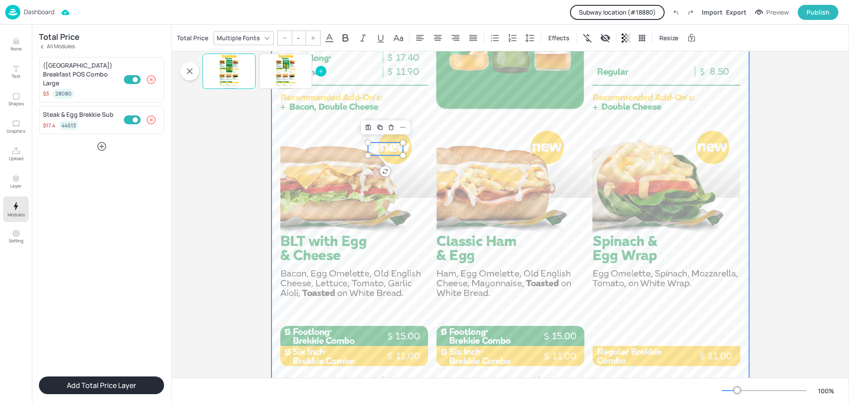
scroll to position [440, 0]
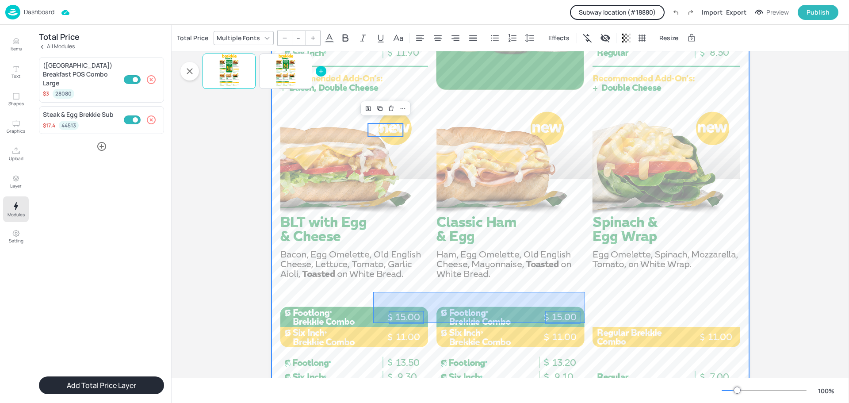
drag, startPoint x: 373, startPoint y: 292, endPoint x: 585, endPoint y: 322, distance: 213.9
click at [585, 322] on div at bounding box center [509, 63] width 477 height 849
type input "21"
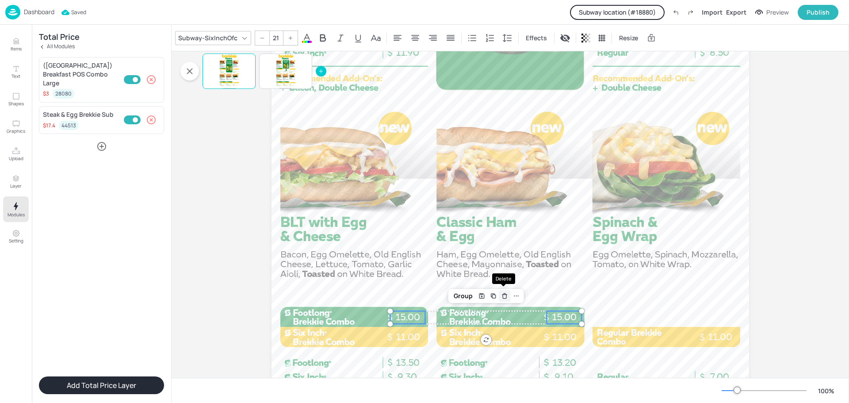
click at [505, 301] on div "Delete" at bounding box center [504, 295] width 11 height 11
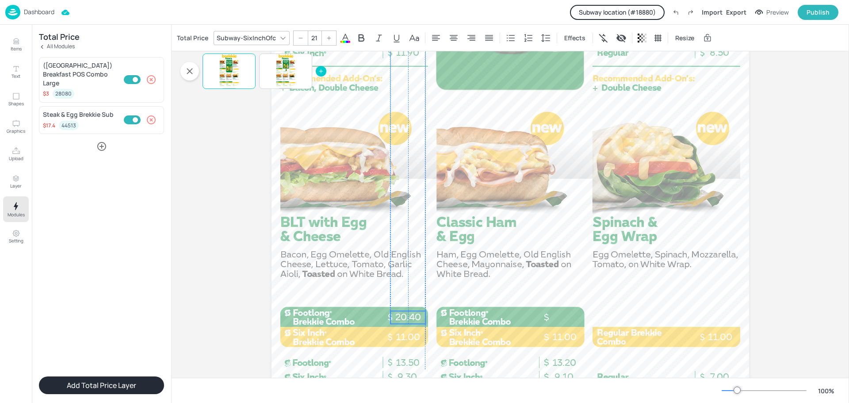
drag, startPoint x: 378, startPoint y: 130, endPoint x: 400, endPoint y: 317, distance: 188.7
click at [400, 317] on p "20.40" at bounding box center [407, 317] width 35 height 13
click at [403, 297] on icon "Duplicate" at bounding box center [402, 295] width 7 height 7
type input "--"
drag, startPoint x: 408, startPoint y: 320, endPoint x: 560, endPoint y: 318, distance: 152.1
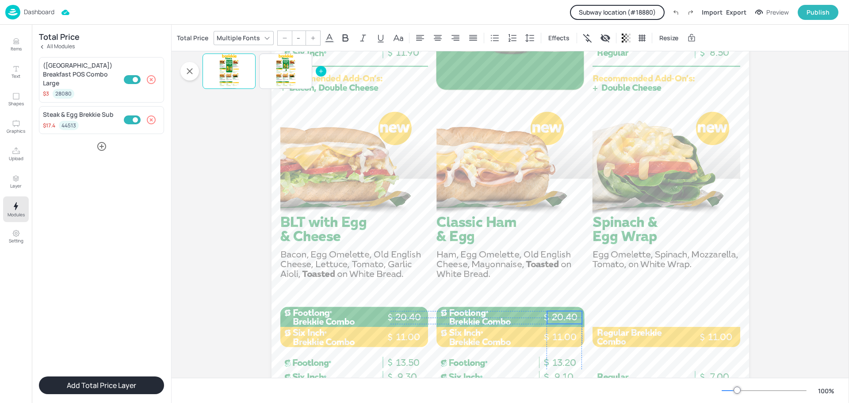
click at [560, 318] on p "20.40" at bounding box center [564, 317] width 35 height 13
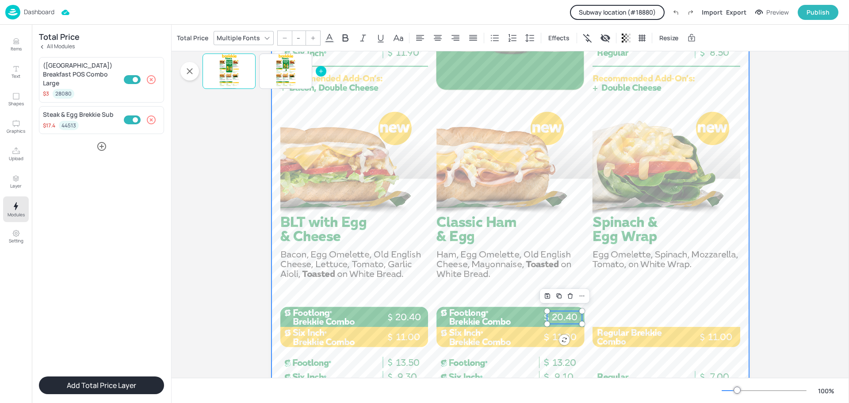
click at [633, 286] on div at bounding box center [509, 63] width 477 height 849
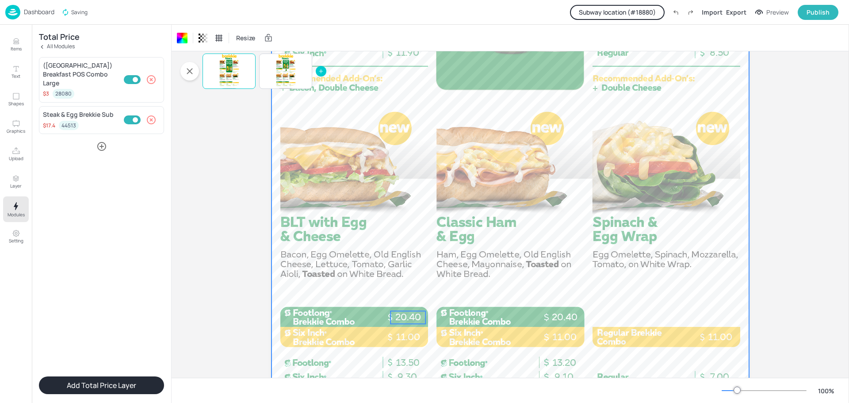
click at [408, 319] on p "20.40" at bounding box center [407, 317] width 35 height 13
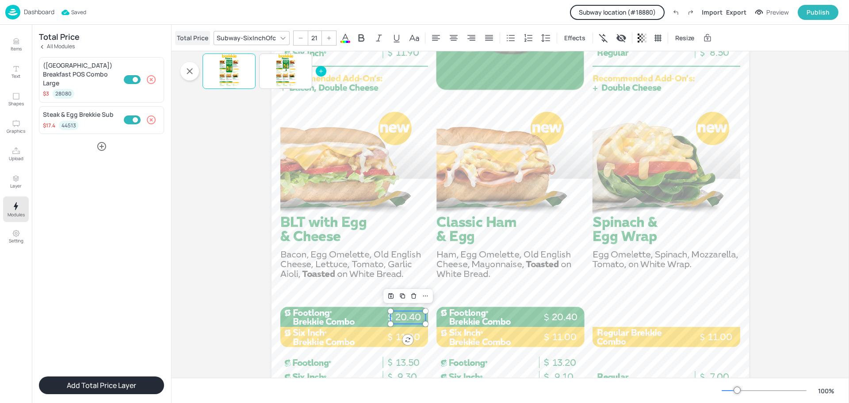
click at [191, 38] on div "Total Price" at bounding box center [192, 38] width 35 height 14
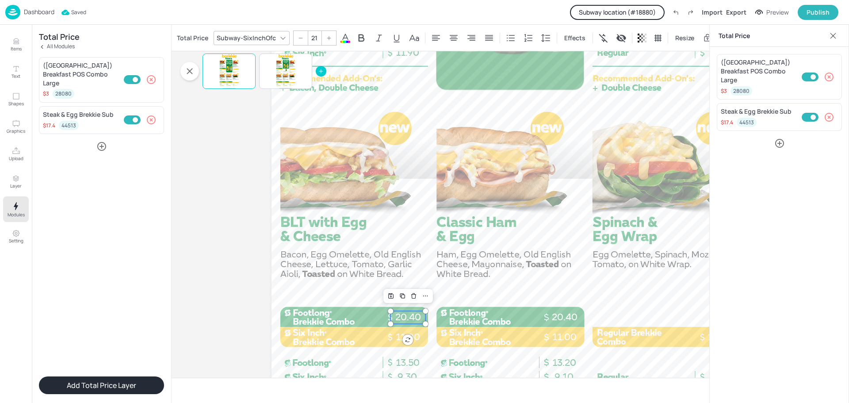
click at [831, 112] on icon "button" at bounding box center [829, 117] width 11 height 11
click at [782, 107] on icon "button" at bounding box center [779, 112] width 11 height 11
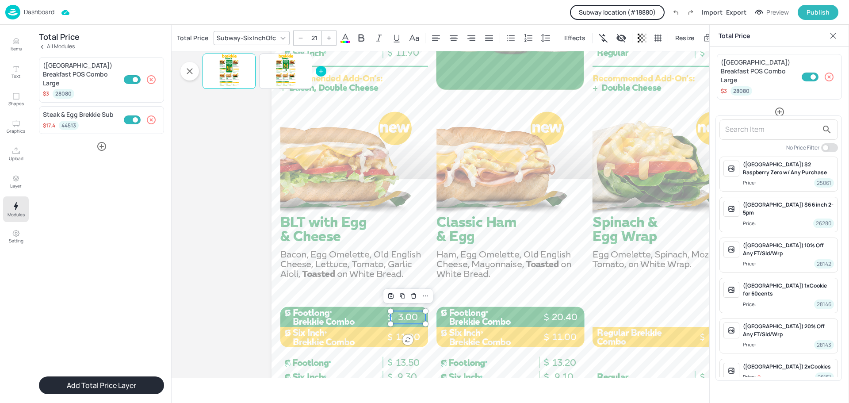
click at [754, 133] on input "text" at bounding box center [771, 129] width 93 height 14
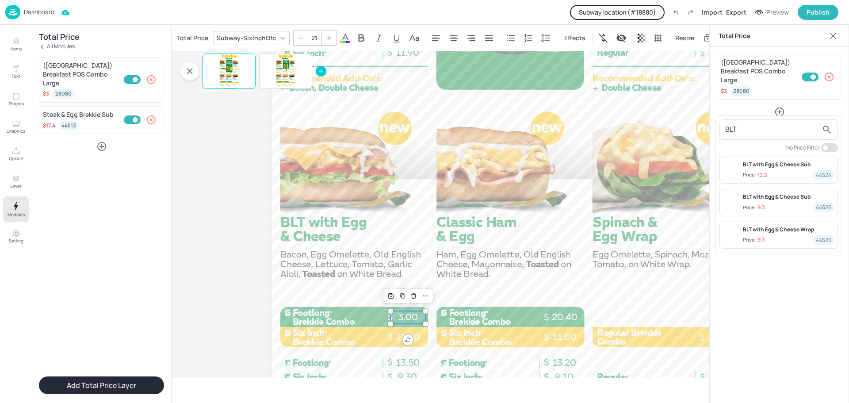
type input "BLT"
click at [780, 171] on span "Price: 13.5 44524" at bounding box center [788, 174] width 91 height 9
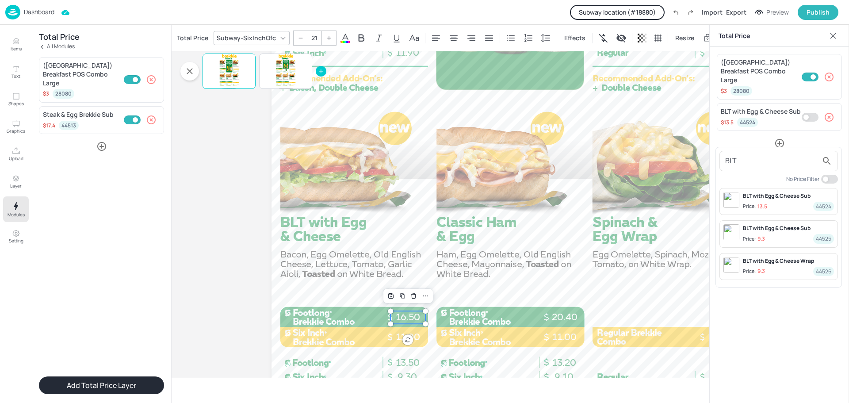
click at [808, 106] on div at bounding box center [424, 201] width 849 height 403
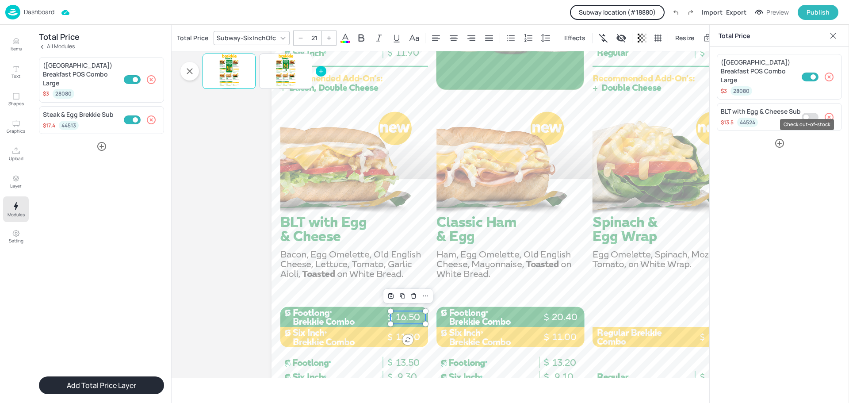
click at [809, 113] on input "Check out-of-stock" at bounding box center [806, 117] width 27 height 9
checkbox input "true"
click at [502, 191] on div at bounding box center [509, 63] width 477 height 849
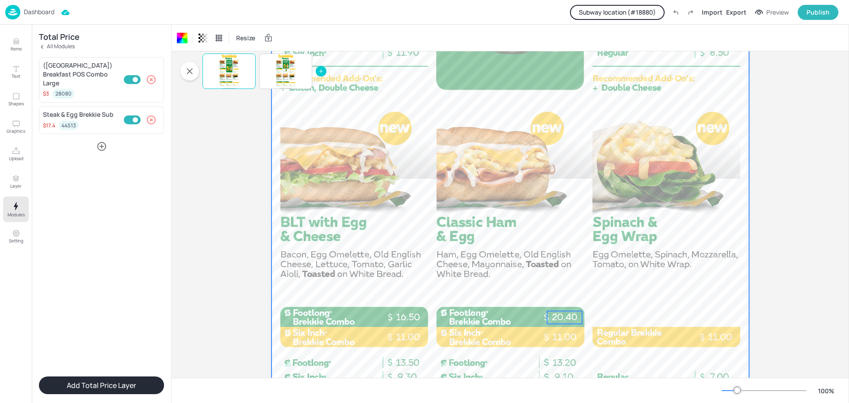
click at [565, 315] on p "20.40" at bounding box center [564, 317] width 35 height 13
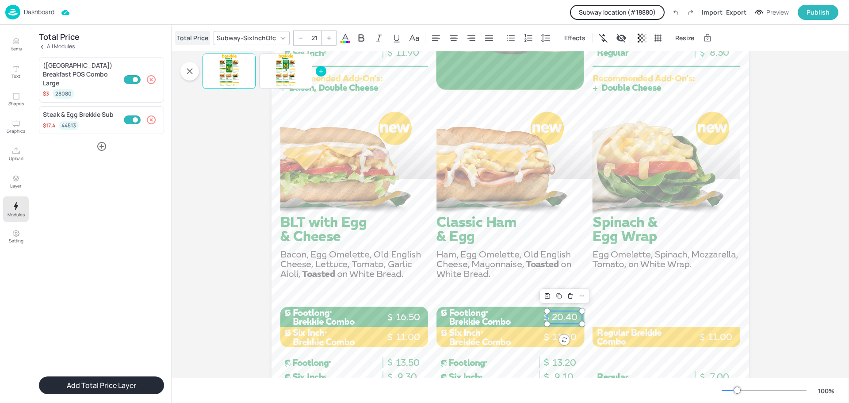
click at [193, 35] on div "Total Price" at bounding box center [192, 38] width 35 height 14
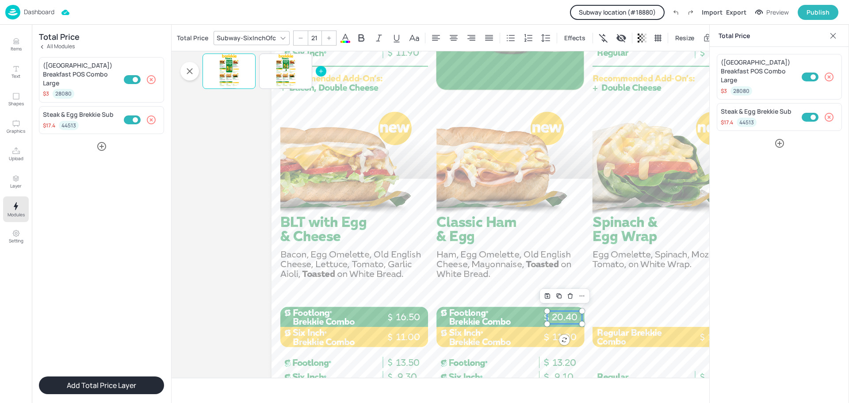
click at [832, 113] on icon "button" at bounding box center [828, 117] width 9 height 9
click at [778, 107] on icon "button" at bounding box center [779, 112] width 11 height 11
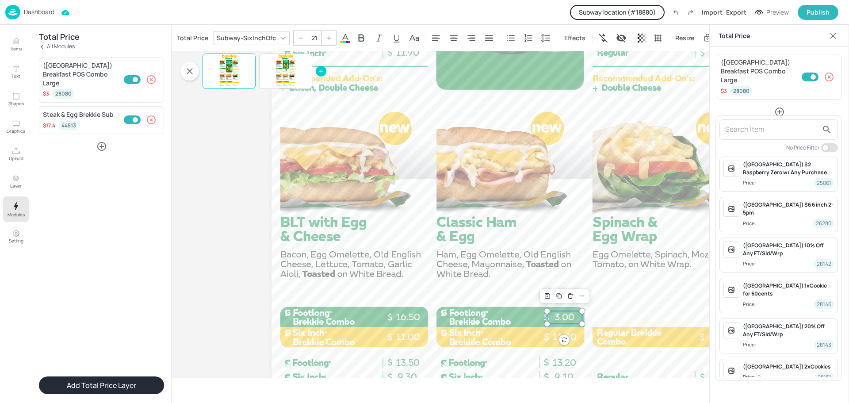
click at [764, 129] on input "text" at bounding box center [771, 129] width 93 height 14
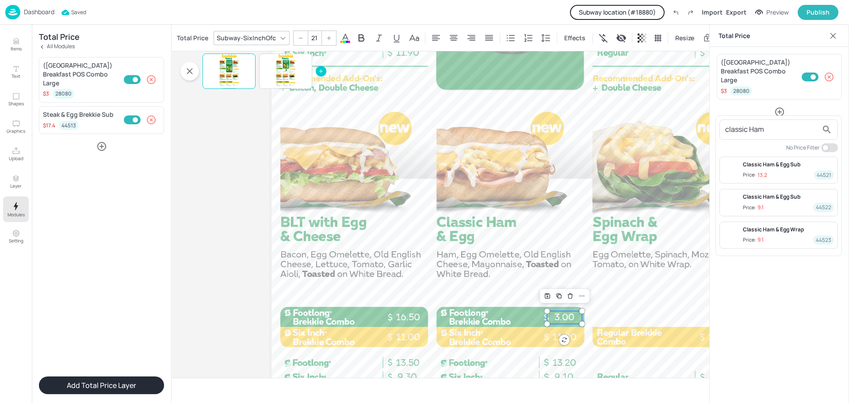
type input "classic Ham"
click at [778, 168] on div "Classic Ham & Egg Sub" at bounding box center [788, 164] width 91 height 8
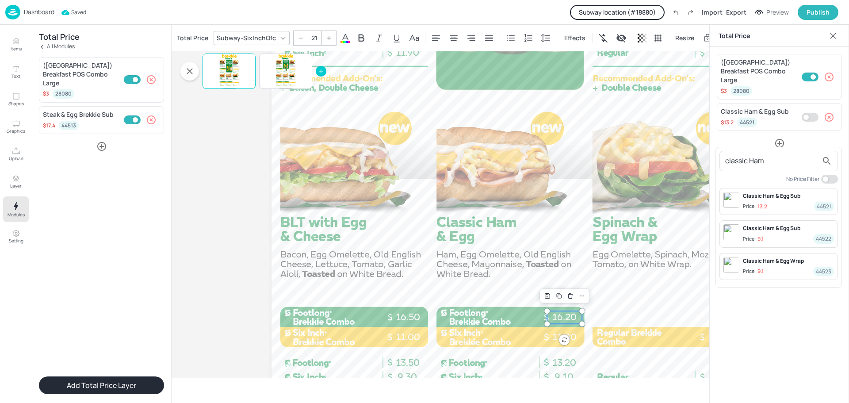
click at [808, 107] on div at bounding box center [424, 201] width 849 height 403
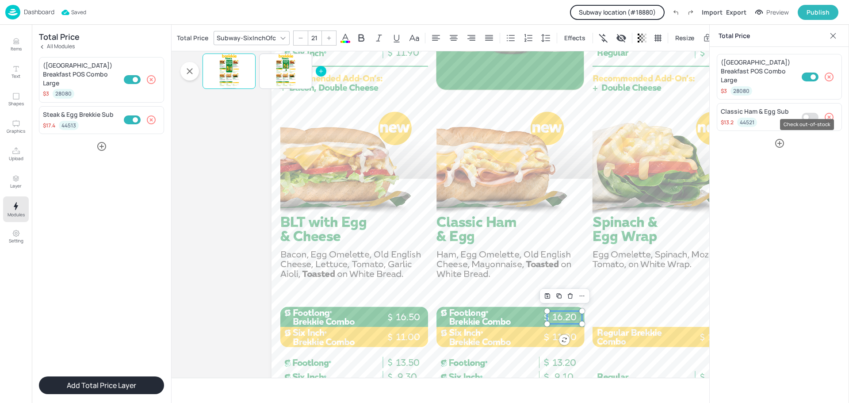
click at [809, 113] on input "Check out-of-stock" at bounding box center [806, 117] width 27 height 9
checkbox input "true"
click at [832, 34] on icon at bounding box center [832, 35] width 9 height 9
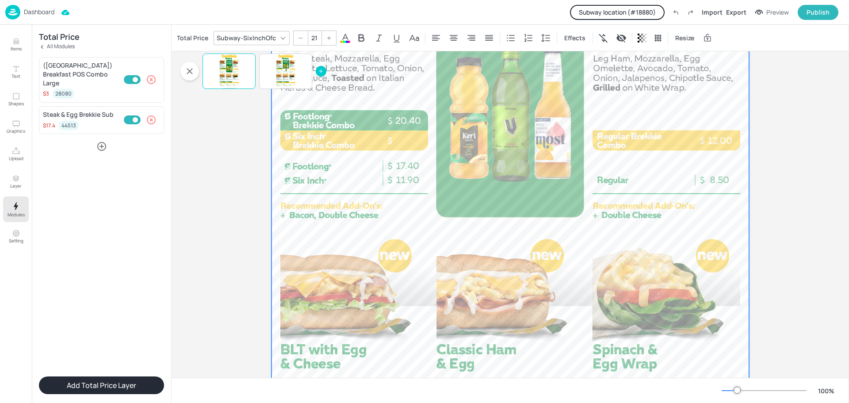
scroll to position [308, 0]
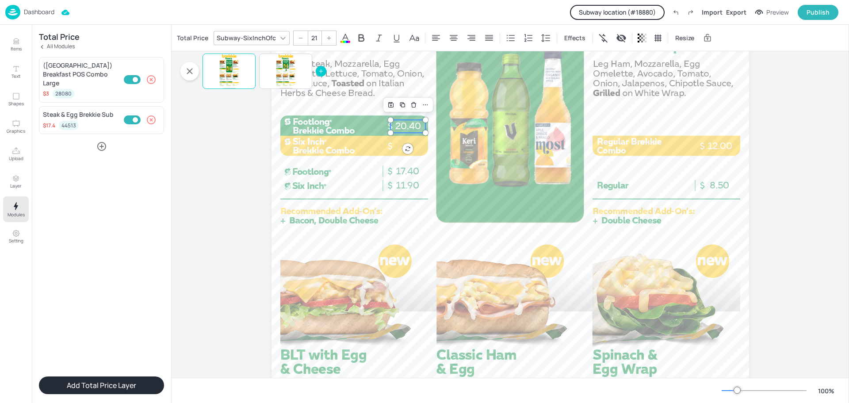
click at [403, 128] on p "20.40" at bounding box center [407, 126] width 35 height 13
click at [402, 101] on div "Duplicate" at bounding box center [402, 104] width 11 height 11
type input "--"
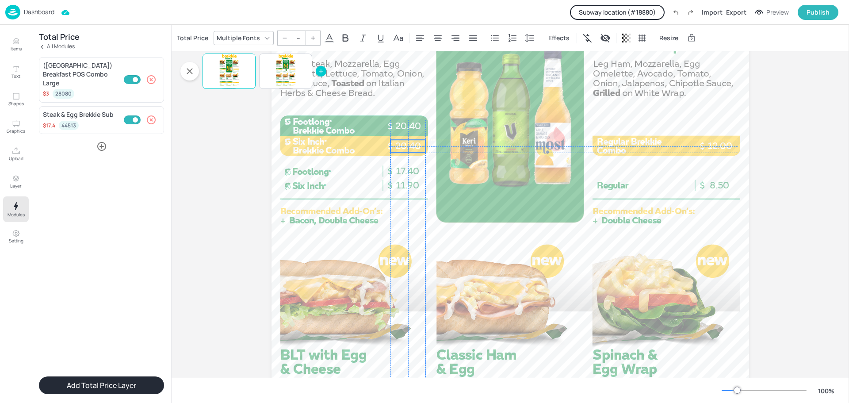
drag, startPoint x: 407, startPoint y: 131, endPoint x: 401, endPoint y: 146, distance: 16.1
click at [401, 146] on p "20.40" at bounding box center [407, 146] width 35 height 13
click at [191, 38] on div "Total Price" at bounding box center [192, 38] width 35 height 14
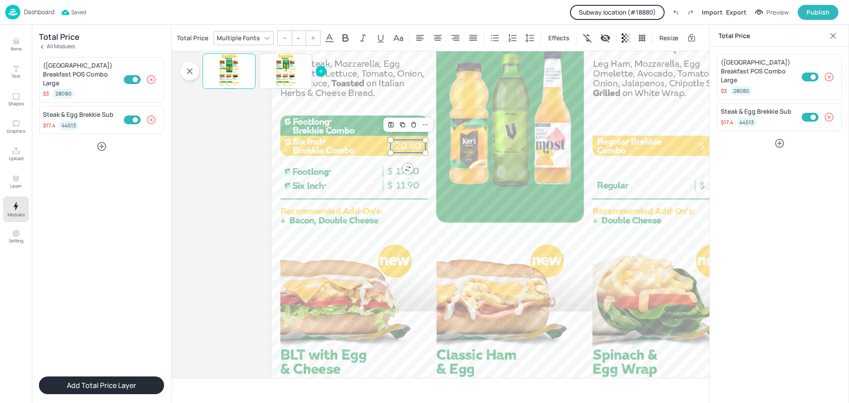
click at [832, 74] on icon "button" at bounding box center [829, 77] width 11 height 11
click at [828, 69] on icon "button" at bounding box center [828, 68] width 9 height 9
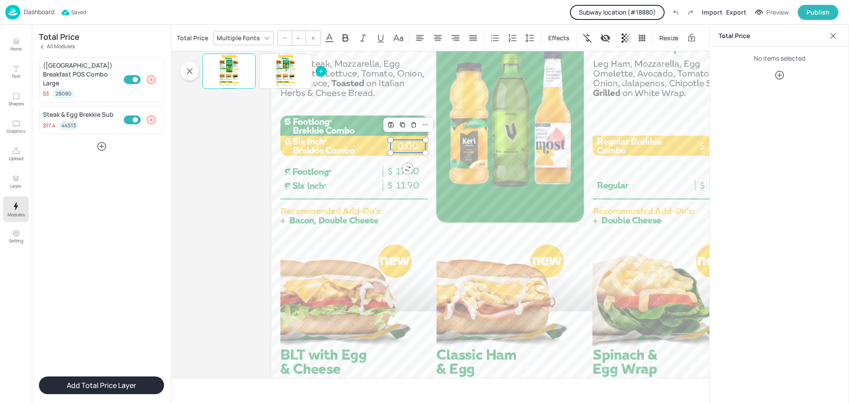
click at [782, 76] on icon "button" at bounding box center [779, 75] width 11 height 11
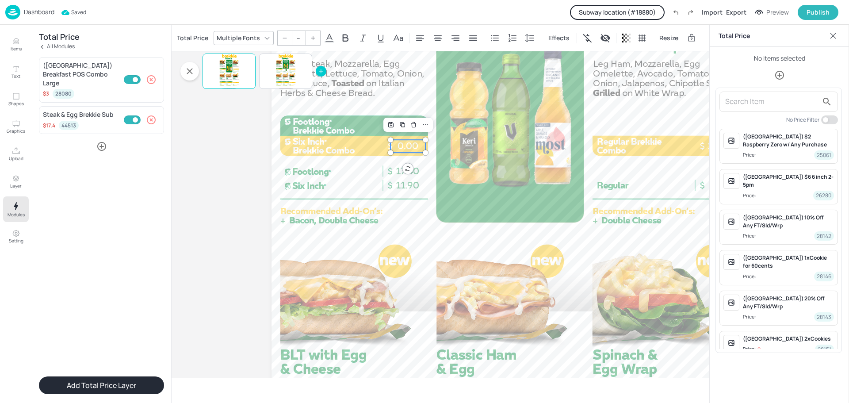
click at [743, 102] on input "text" at bounding box center [771, 102] width 93 height 14
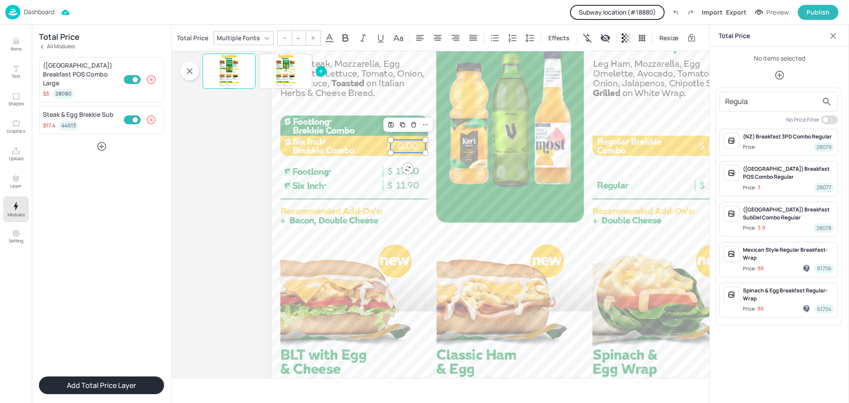
type input "Regula"
click at [777, 174] on div "(NZ) Breakfast POS Combo Regular Price: 3 28077" at bounding box center [788, 178] width 91 height 27
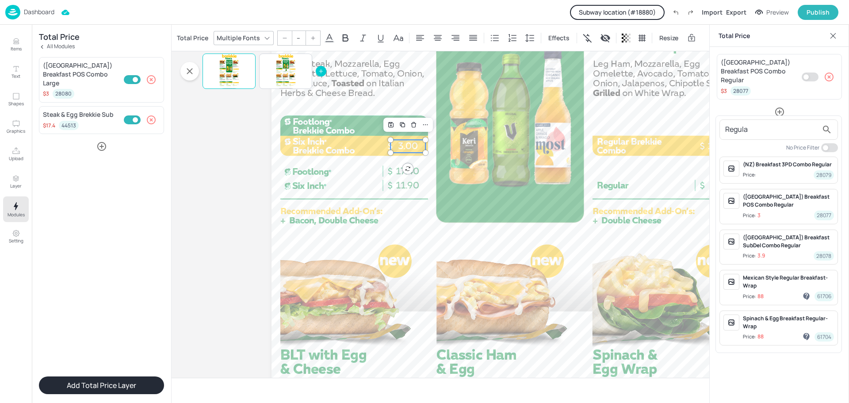
click at [810, 69] on div at bounding box center [424, 201] width 849 height 403
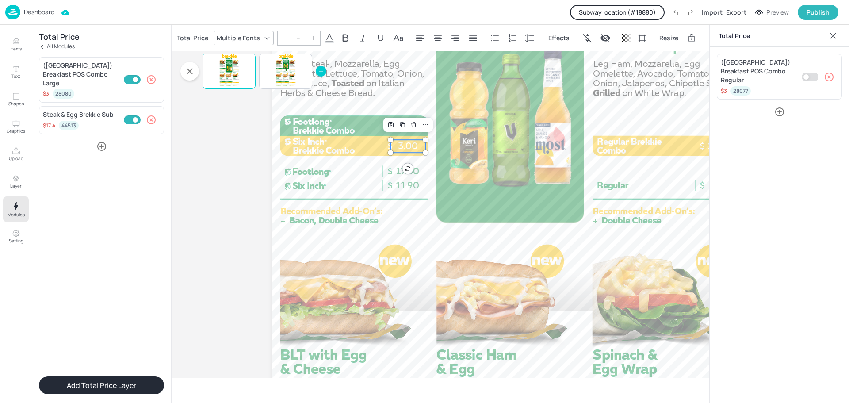
click at [809, 73] on input "Check out-of-stock" at bounding box center [806, 76] width 27 height 9
checkbox input "true"
click at [782, 107] on icon "button" at bounding box center [779, 112] width 11 height 11
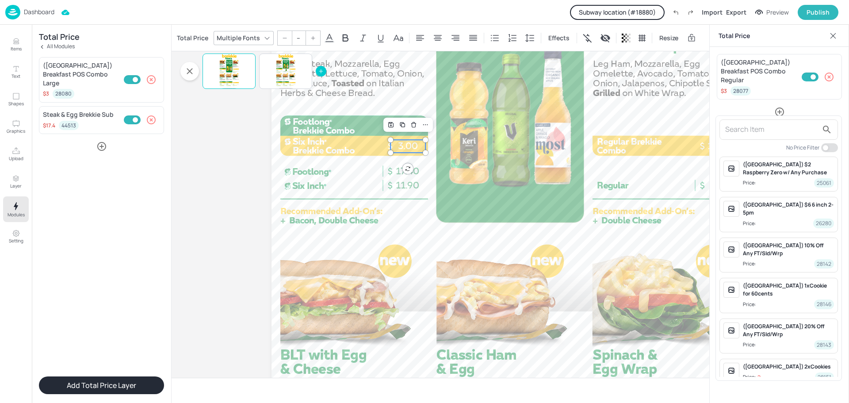
click at [770, 132] on input "text" at bounding box center [771, 129] width 93 height 14
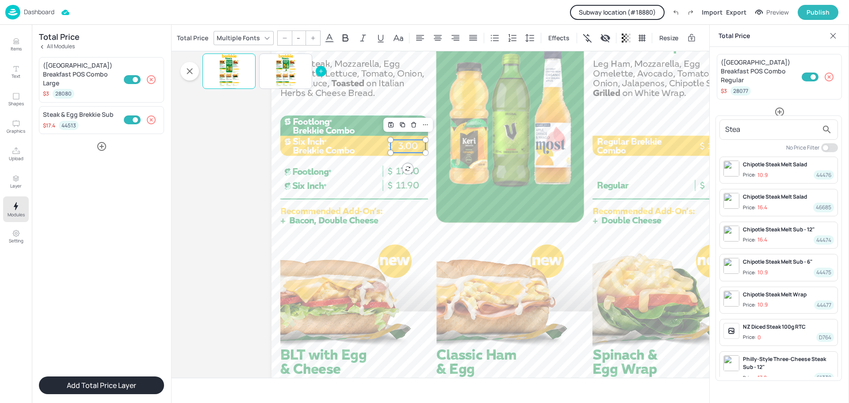
type input "Steak"
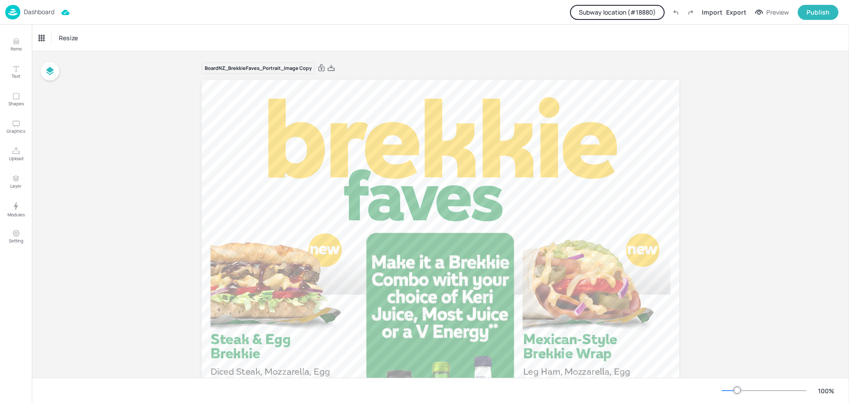
click at [31, 15] on p "Dashboard" at bounding box center [39, 12] width 31 height 6
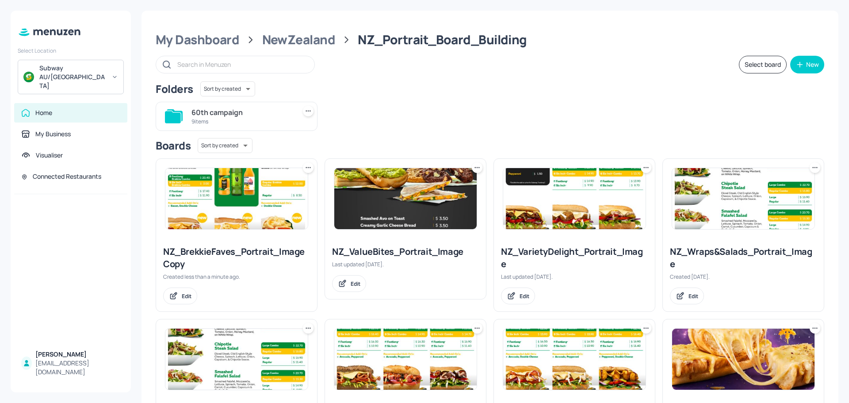
click at [309, 169] on icon at bounding box center [308, 167] width 9 height 9
click at [263, 212] on p "Move" at bounding box center [258, 216] width 13 height 8
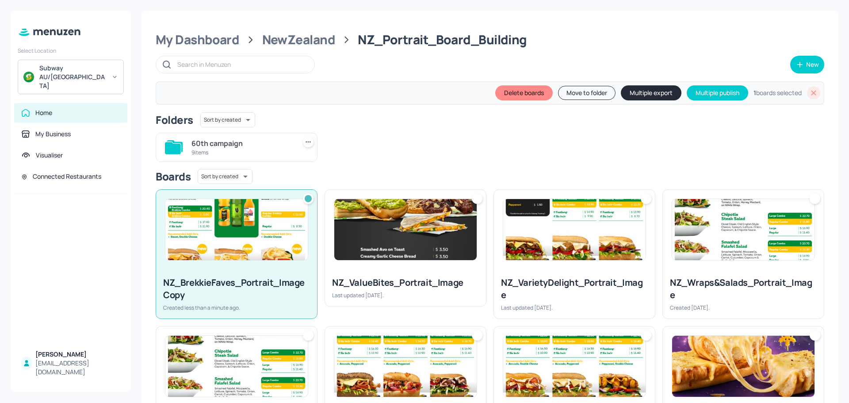
click at [575, 93] on button "Move to folder" at bounding box center [586, 93] width 57 height 14
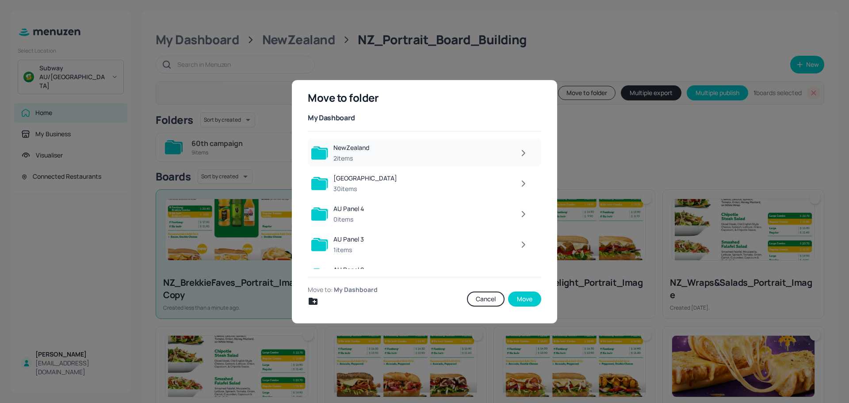
click at [522, 153] on icon "button" at bounding box center [523, 152] width 3 height 5
click at [525, 153] on icon "button" at bounding box center [523, 152] width 3 height 5
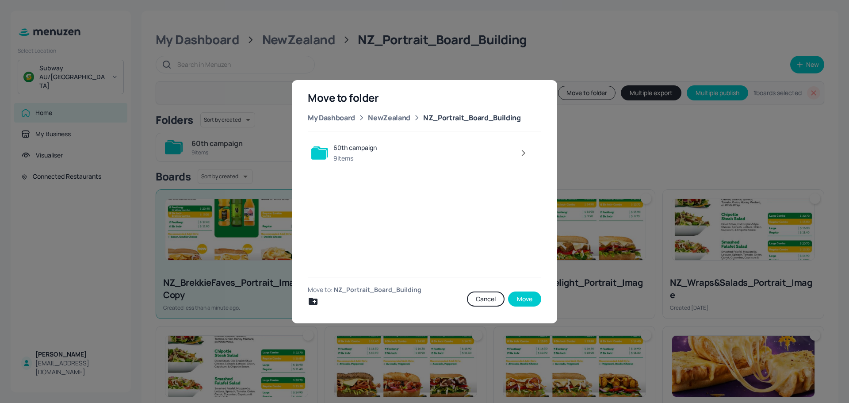
click at [525, 153] on icon "button" at bounding box center [523, 152] width 3 height 5
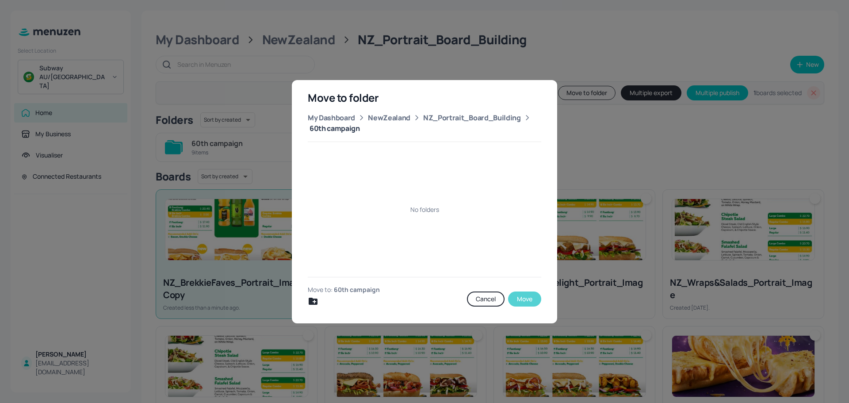
click at [530, 297] on button "Move" at bounding box center [524, 298] width 33 height 15
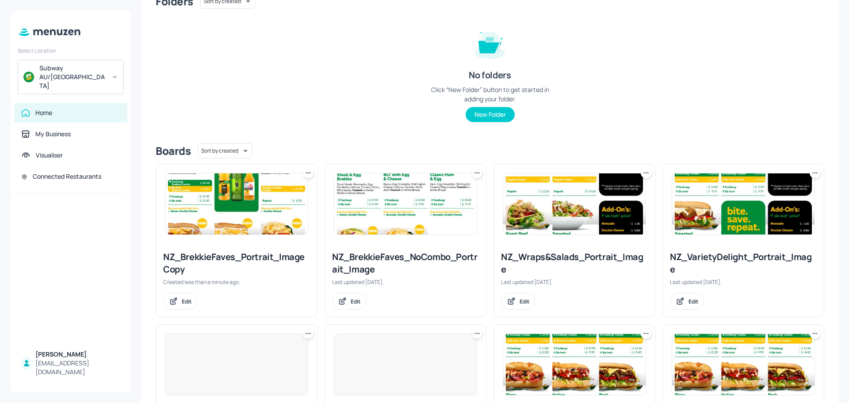
scroll to position [88, 0]
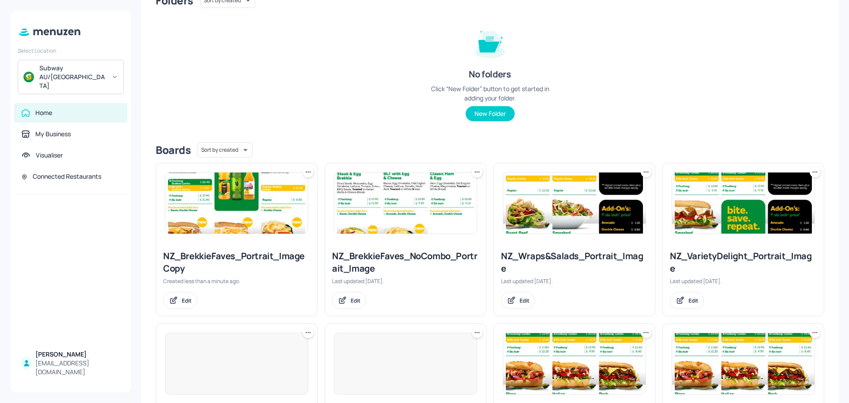
click at [305, 174] on icon at bounding box center [308, 172] width 9 height 9
click at [275, 192] on div "Rename" at bounding box center [274, 190] width 71 height 15
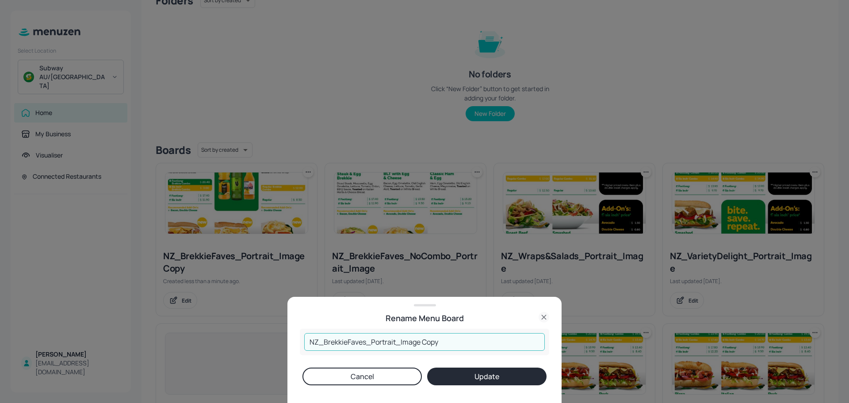
click at [427, 343] on input "NZ_BrekkieFaves_Portrait_Image Copy" at bounding box center [424, 342] width 240 height 18
type input "NZ_BrekkieFaves_Portrait_Image"
click at [484, 378] on button "Update" at bounding box center [486, 376] width 119 height 18
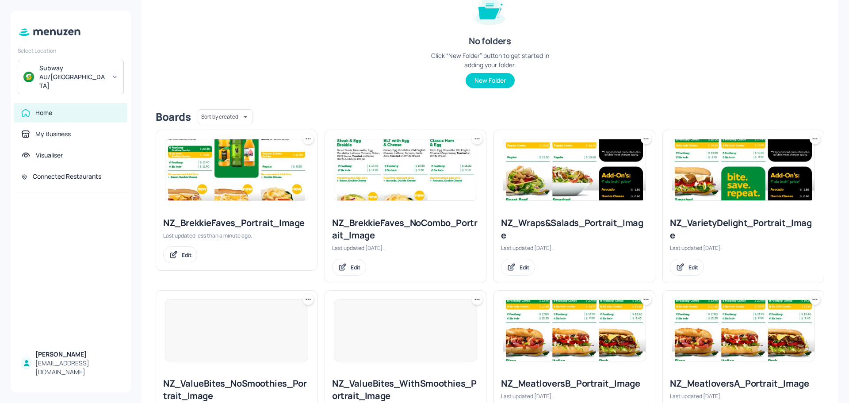
scroll to position [0, 0]
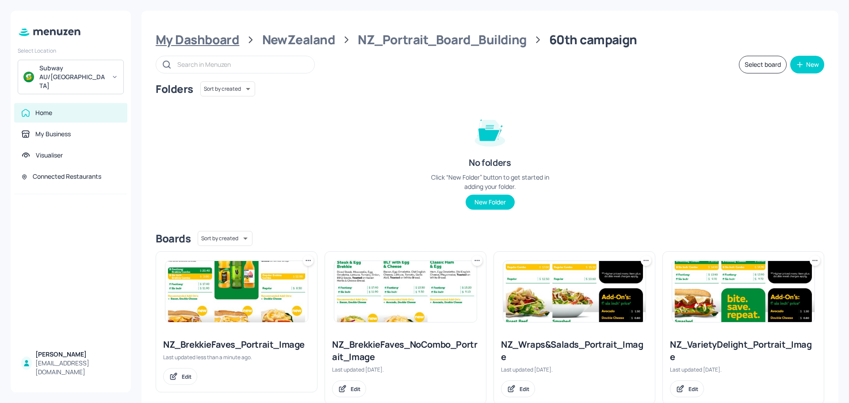
click at [223, 41] on div "My Dashboard" at bounding box center [198, 40] width 84 height 16
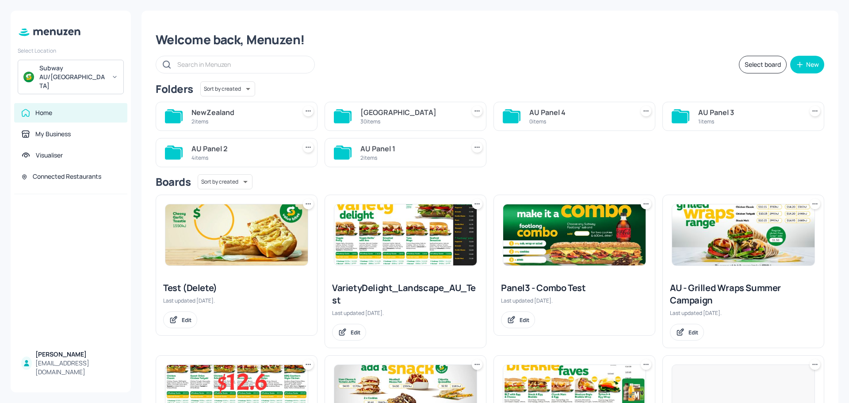
click at [372, 123] on div "30 items" at bounding box center [410, 122] width 101 height 8
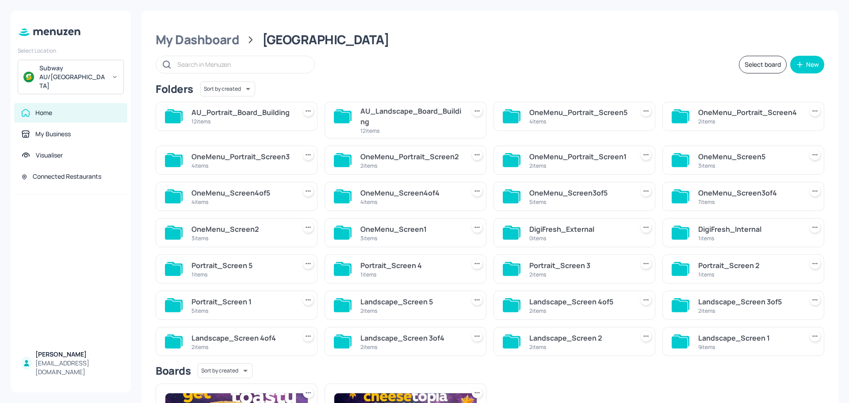
click at [243, 121] on div "12 items" at bounding box center [241, 122] width 101 height 8
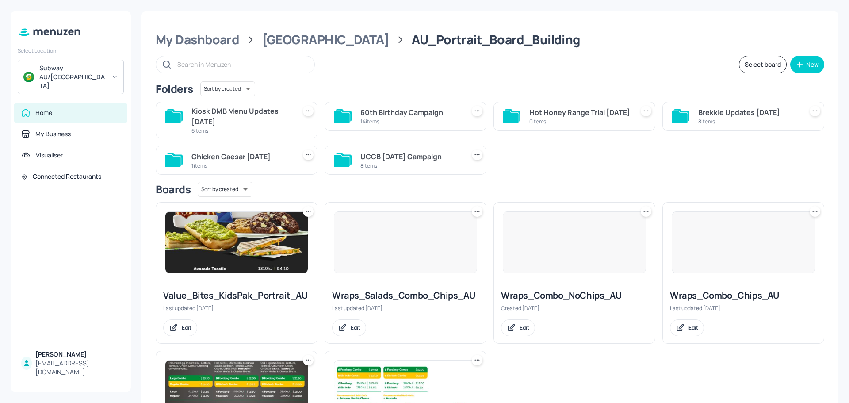
click at [388, 115] on div "60th Birthday Campaign" at bounding box center [410, 112] width 101 height 11
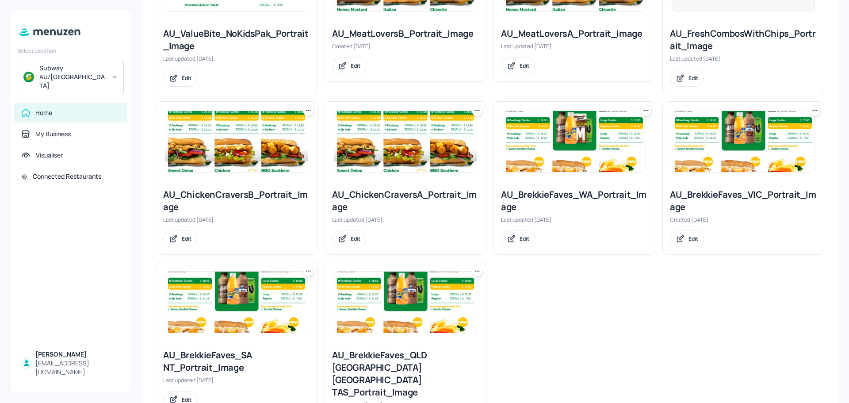
scroll to position [505, 0]
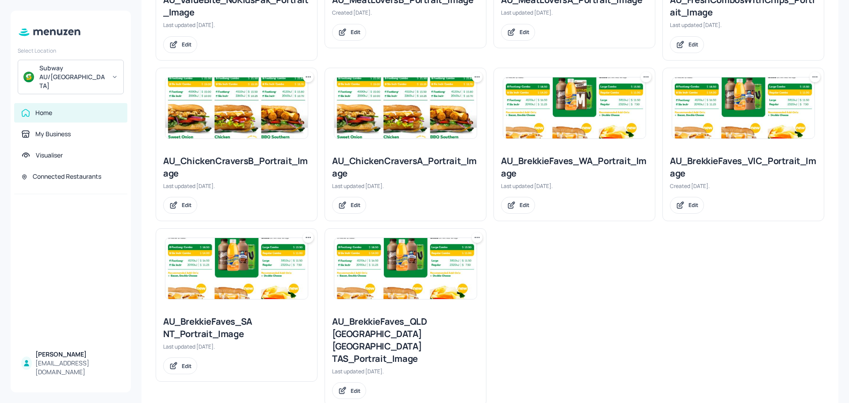
click at [473, 237] on icon at bounding box center [477, 237] width 9 height 9
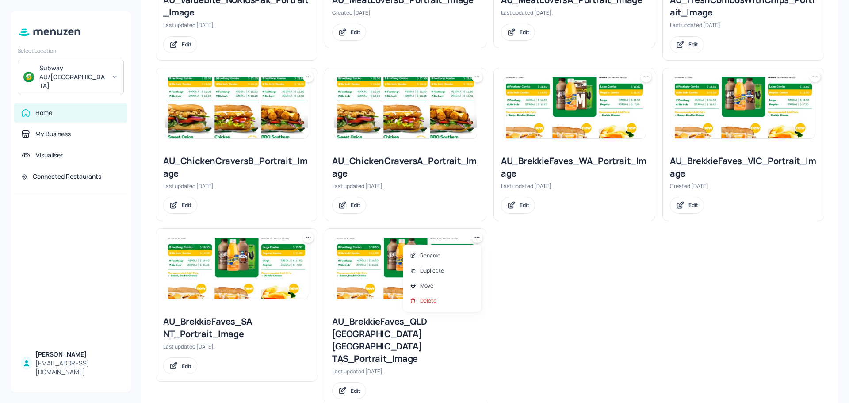
click at [514, 284] on div at bounding box center [424, 201] width 849 height 403
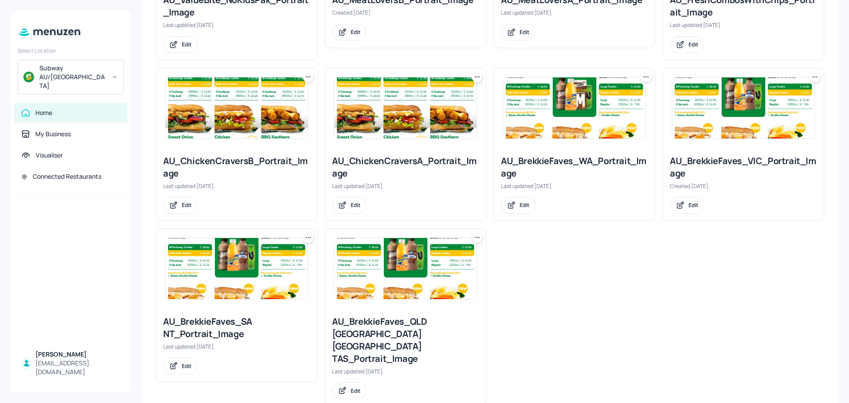
click at [434, 290] on img at bounding box center [405, 268] width 142 height 61
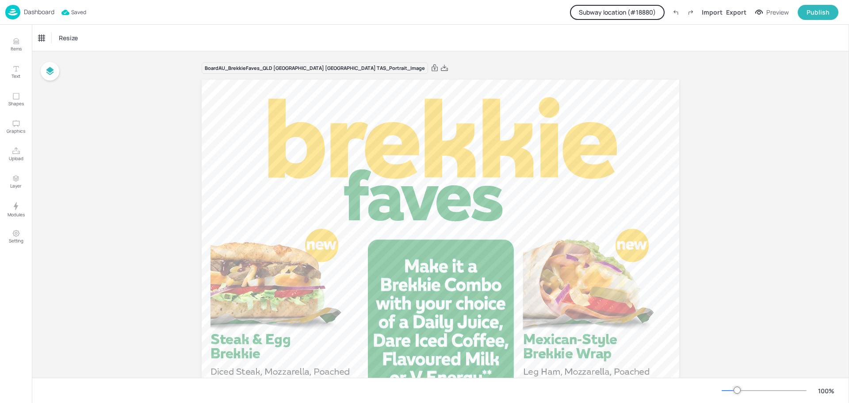
click at [33, 12] on p "Dashboard" at bounding box center [39, 12] width 31 height 6
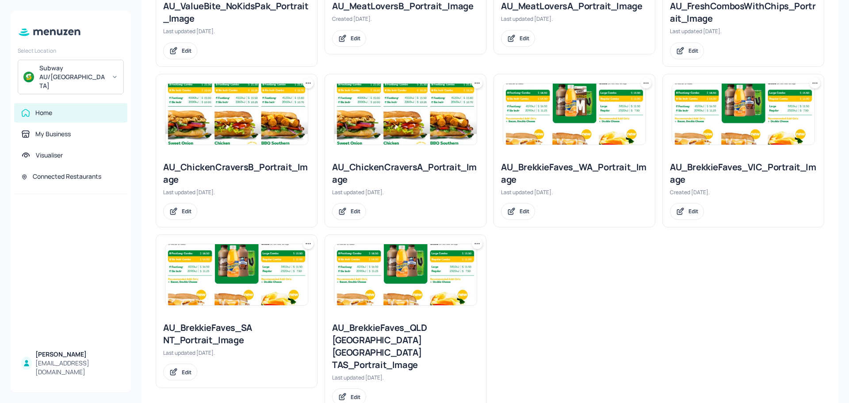
scroll to position [505, 0]
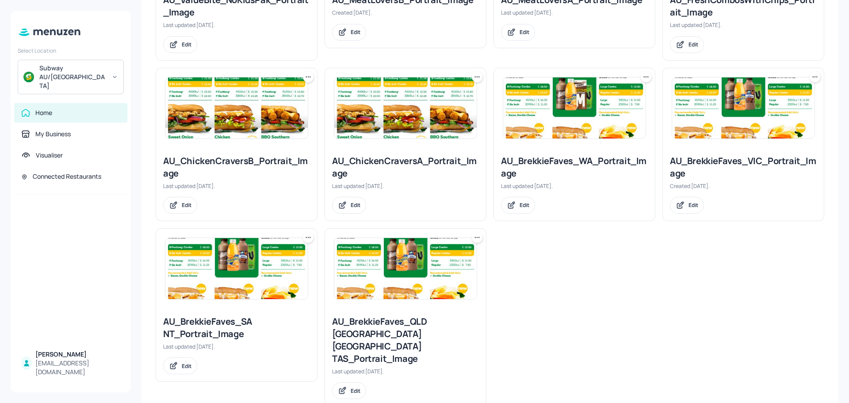
click at [474, 237] on icon at bounding box center [474, 237] width 1 height 1
click at [430, 269] on p "Duplicate" at bounding box center [432, 271] width 24 height 8
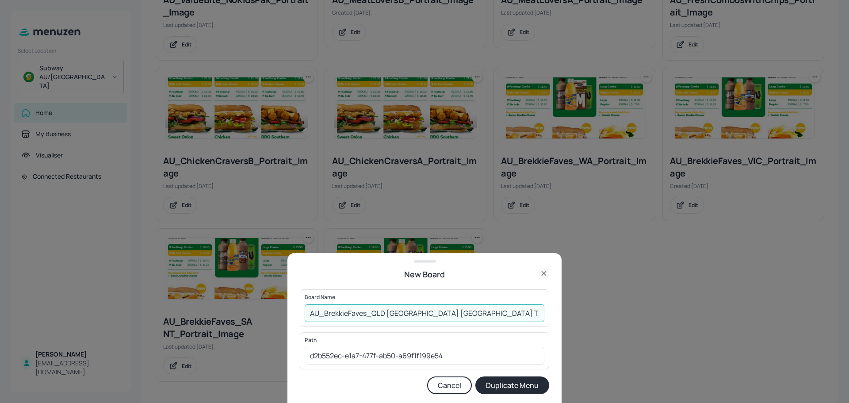
click at [496, 314] on input "AU_BrekkieFaves_QLD NSW ACT TAS_Portrait_Image Copy" at bounding box center [425, 313] width 240 height 18
type input "AU_BrekkieFaves_QLD NSW ACT TAS_Portrait_ImageCC"
click at [507, 386] on button "Duplicate Menu" at bounding box center [512, 385] width 74 height 18
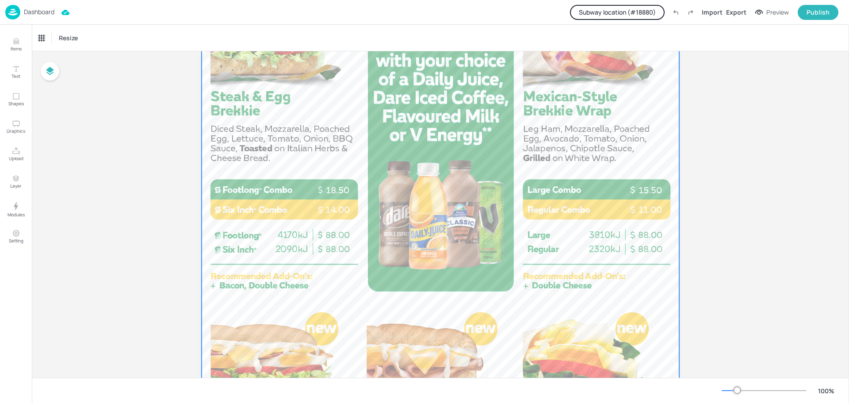
scroll to position [265, 0]
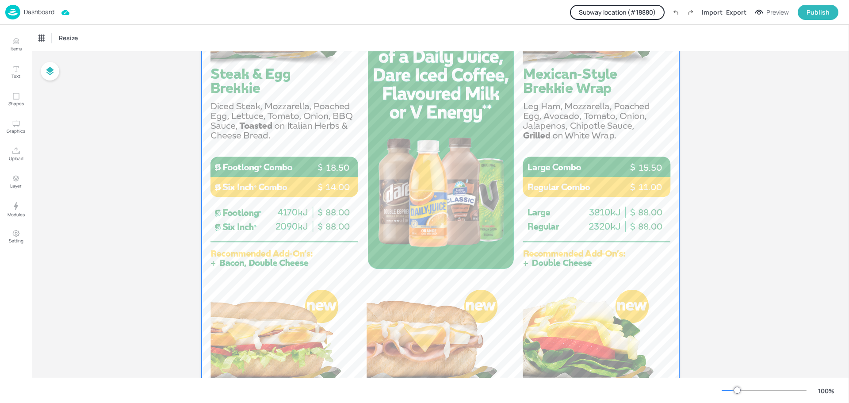
click at [304, 145] on div at bounding box center [440, 238] width 477 height 849
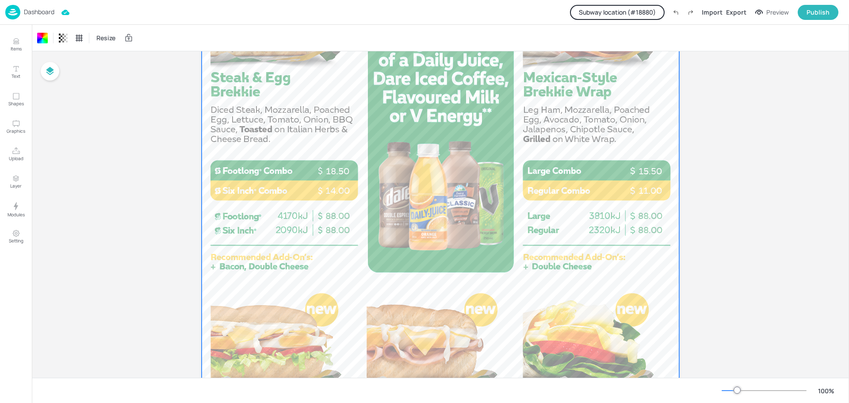
scroll to position [263, 0]
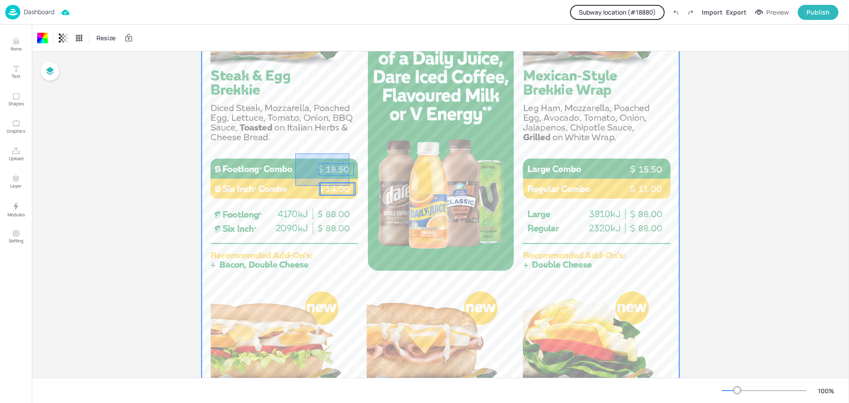
drag, startPoint x: 295, startPoint y: 153, endPoint x: 350, endPoint y: 180, distance: 60.5
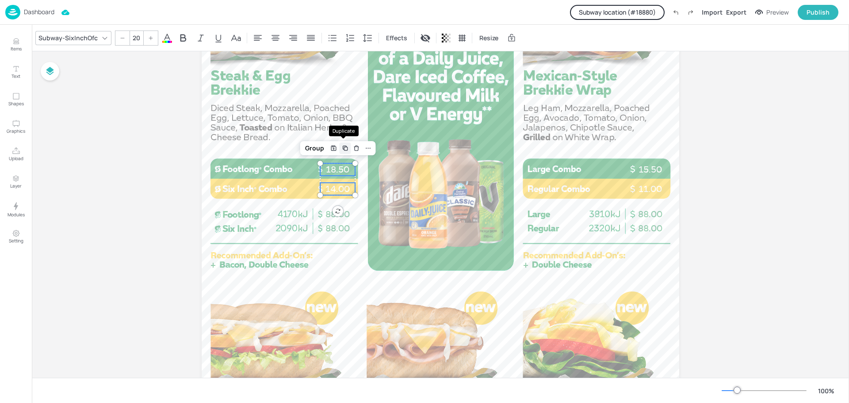
click at [341, 149] on icon "Duplicate" at bounding box center [344, 148] width 7 height 7
type input "--"
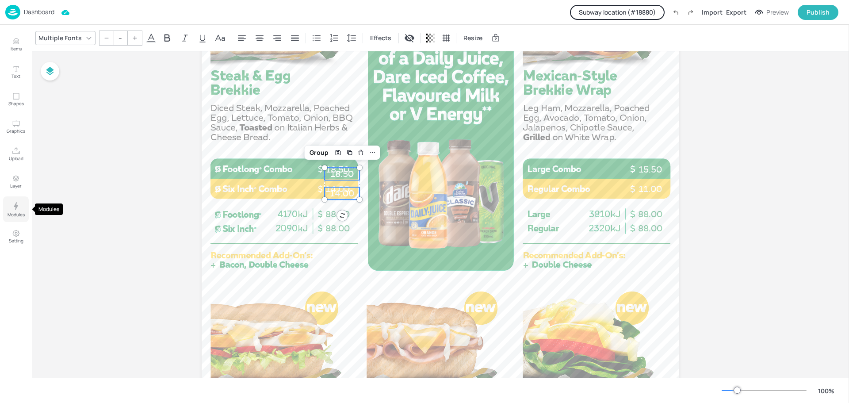
click at [13, 204] on icon "Modules" at bounding box center [16, 206] width 11 height 11
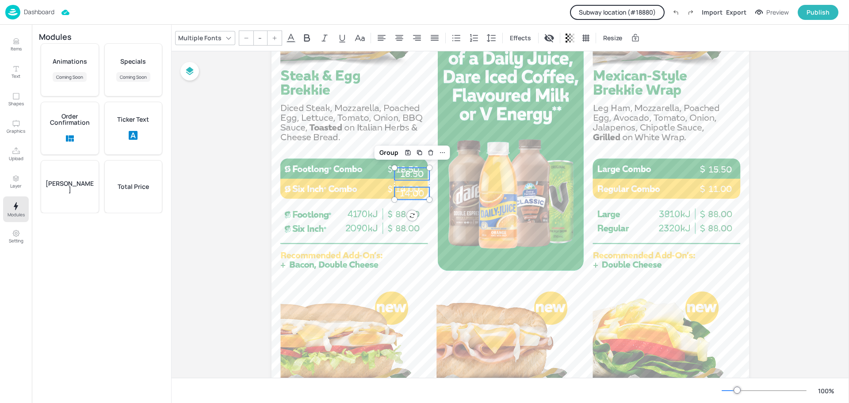
click at [131, 186] on p "Total Price" at bounding box center [133, 186] width 31 height 6
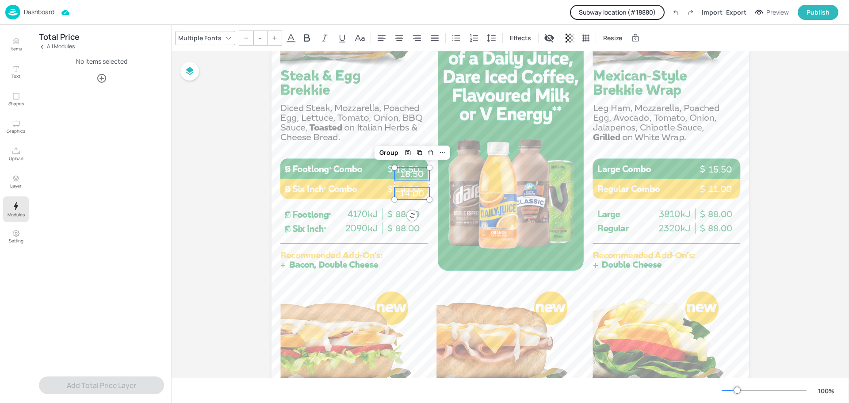
click at [103, 79] on icon "button" at bounding box center [101, 78] width 11 height 11
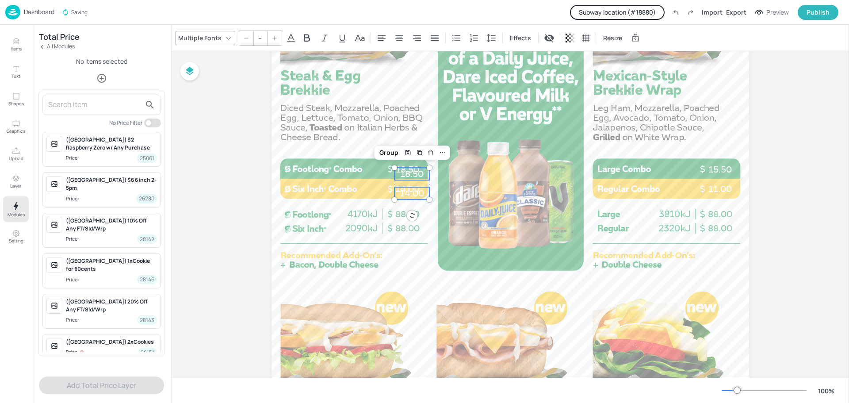
click at [101, 102] on input "text" at bounding box center [94, 105] width 93 height 14
click at [298, 122] on div at bounding box center [424, 201] width 849 height 403
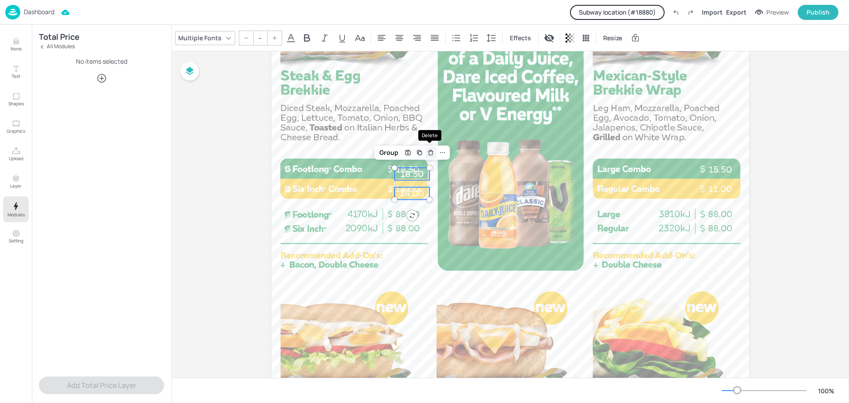
click at [430, 152] on icon "Delete" at bounding box center [430, 152] width 7 height 7
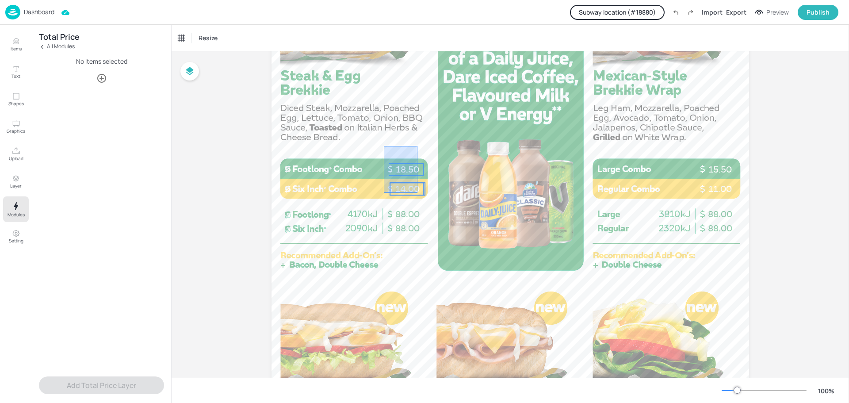
drag, startPoint x: 384, startPoint y: 146, endPoint x: 418, endPoint y: 193, distance: 57.9
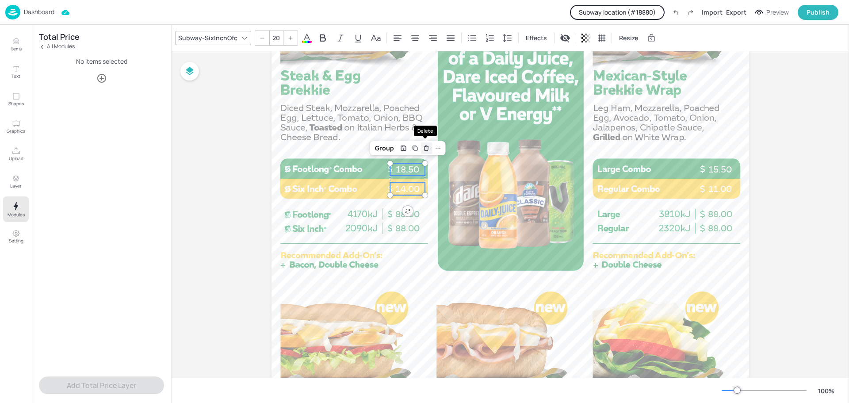
click at [426, 149] on icon "Delete" at bounding box center [426, 148] width 7 height 7
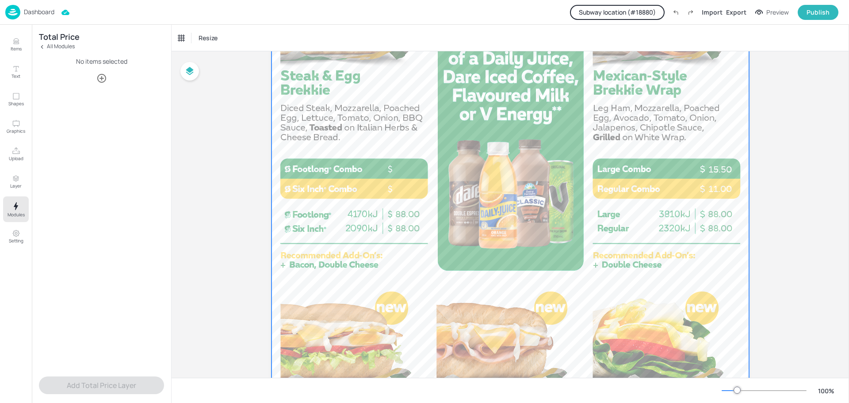
click at [399, 118] on div at bounding box center [509, 240] width 477 height 849
click at [40, 15] on p "Dashboard" at bounding box center [39, 12] width 31 height 6
click at [30, 16] on div "Dashboard" at bounding box center [29, 12] width 49 height 15
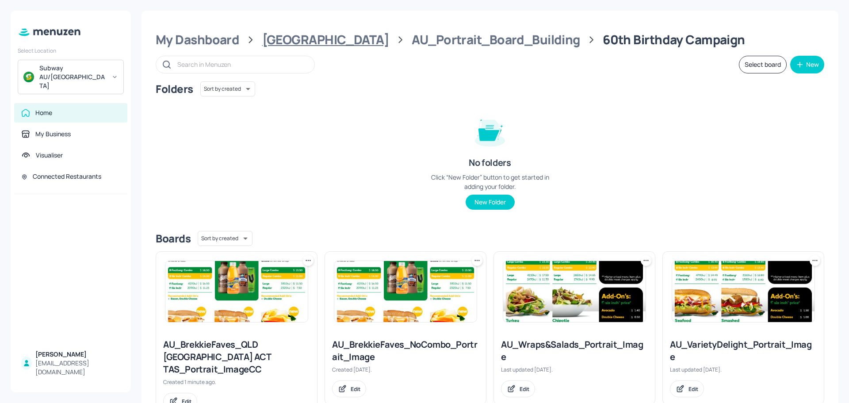
click at [298, 42] on div "[GEOGRAPHIC_DATA]" at bounding box center [325, 40] width 127 height 16
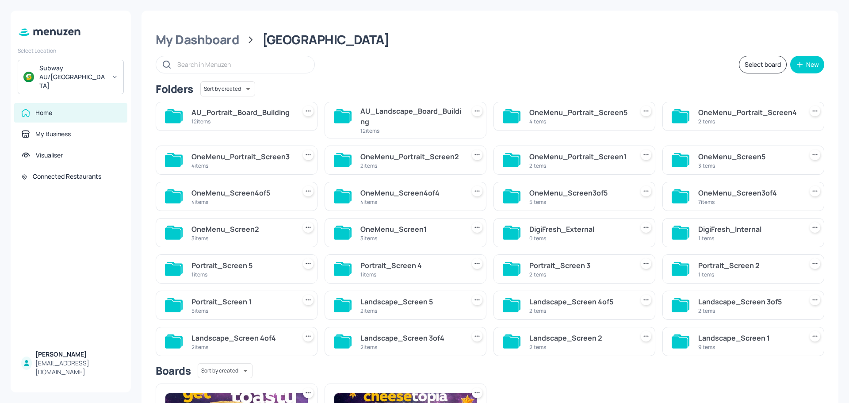
click at [405, 118] on div "AU_Landscape_Board_Building" at bounding box center [410, 116] width 101 height 21
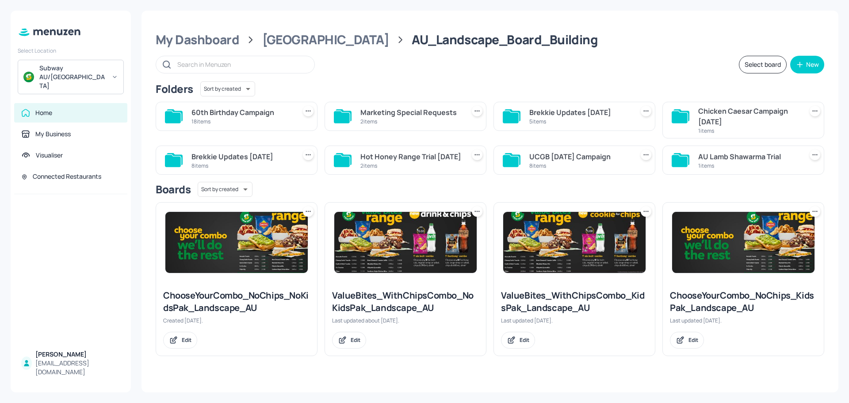
click at [253, 123] on div "18 items" at bounding box center [241, 122] width 101 height 8
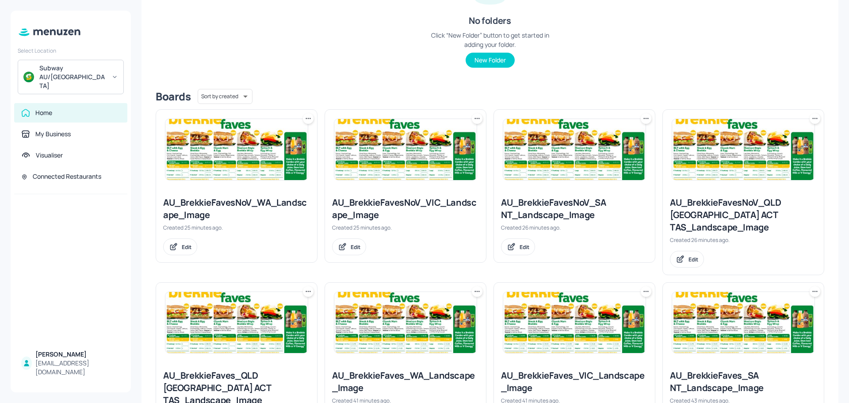
scroll to position [177, 0]
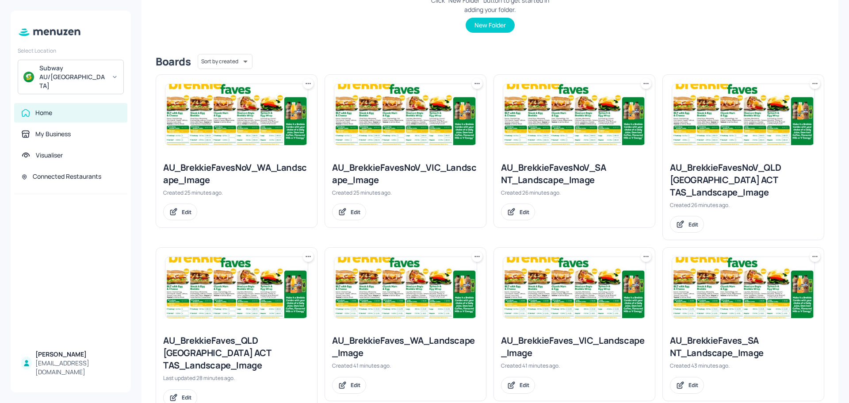
click at [246, 137] on img at bounding box center [236, 114] width 142 height 61
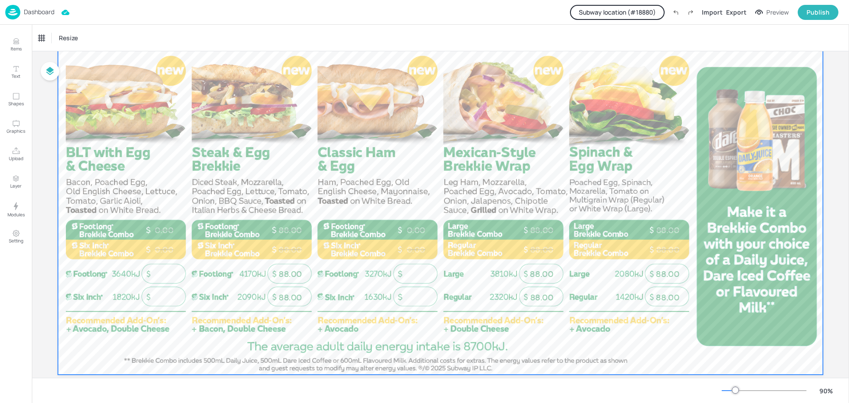
scroll to position [154, 0]
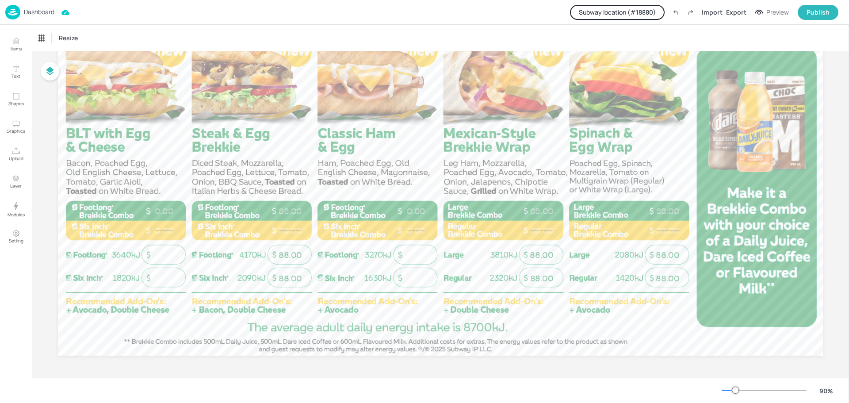
click at [637, 11] on button "Subway location (# 18880 )" at bounding box center [617, 12] width 95 height 15
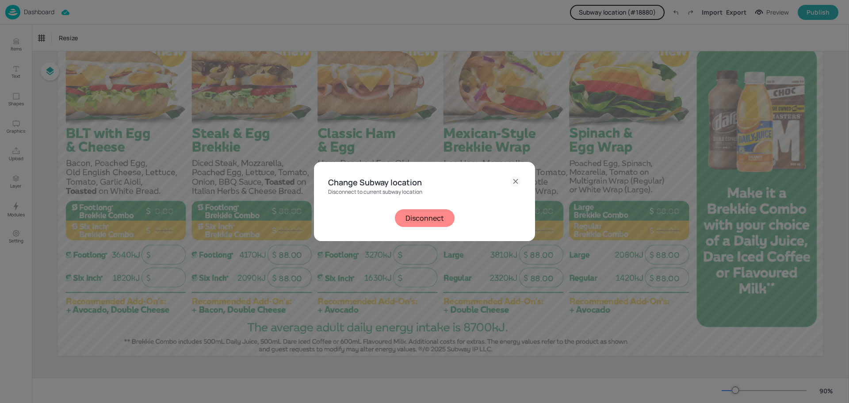
click at [431, 222] on button "Disconnect" at bounding box center [425, 218] width 60 height 18
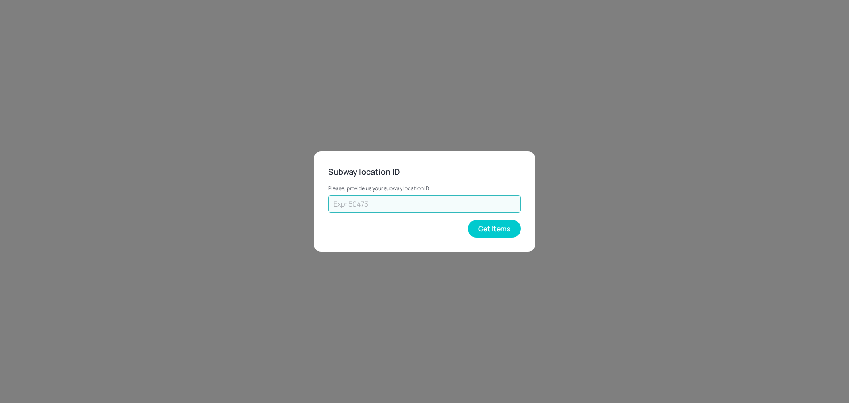
click at [410, 207] on input "text" at bounding box center [424, 204] width 193 height 18
type input "73602"
click at [482, 231] on button "Get Items" at bounding box center [494, 229] width 53 height 18
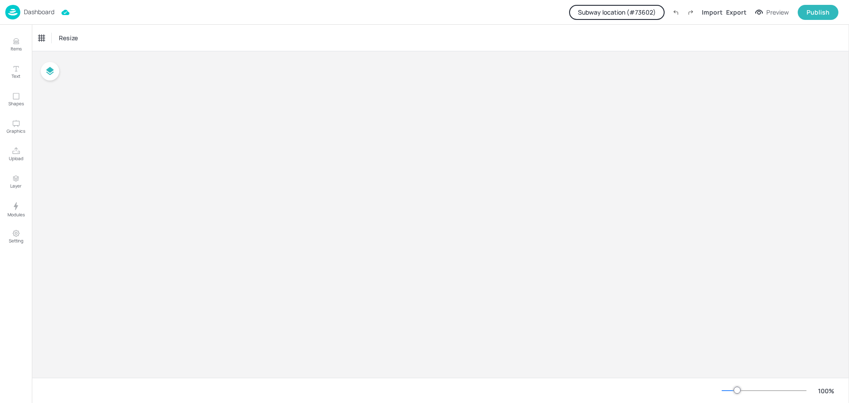
type input "$NZD - [GEOGRAPHIC_DATA]"
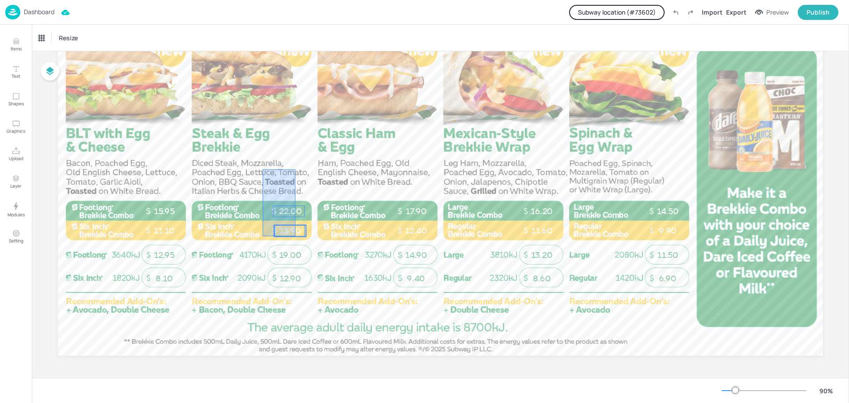
drag, startPoint x: 263, startPoint y: 169, endPoint x: 295, endPoint y: 236, distance: 74.3
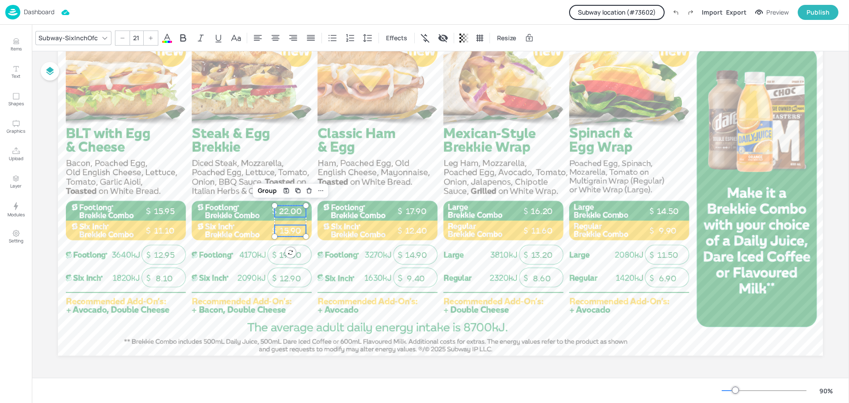
click at [37, 13] on p "Dashboard" at bounding box center [39, 12] width 31 height 6
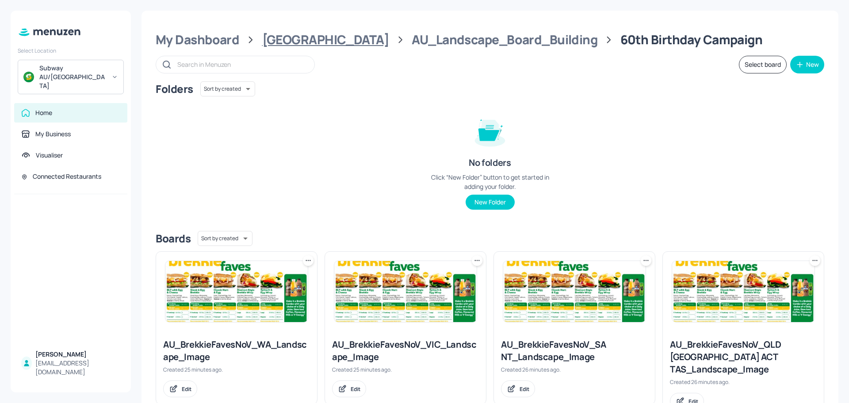
click at [263, 37] on div "[GEOGRAPHIC_DATA]" at bounding box center [325, 40] width 127 height 16
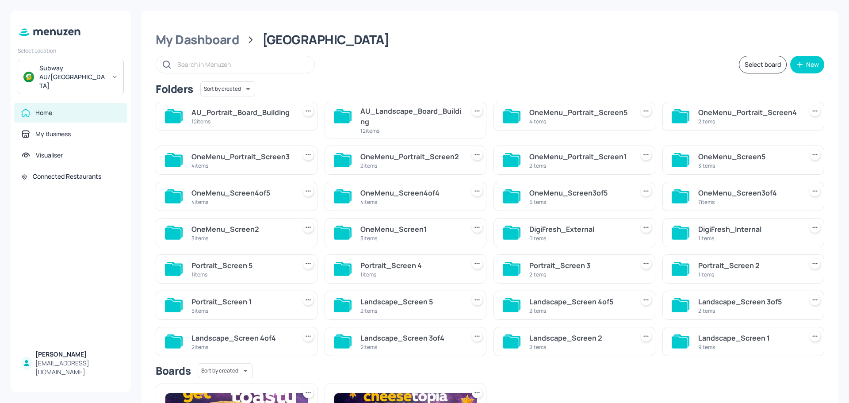
click at [231, 128] on div "AU_Portrait_Board_Building 12 items" at bounding box center [237, 116] width 162 height 29
click at [232, 118] on div "12 items" at bounding box center [241, 122] width 101 height 8
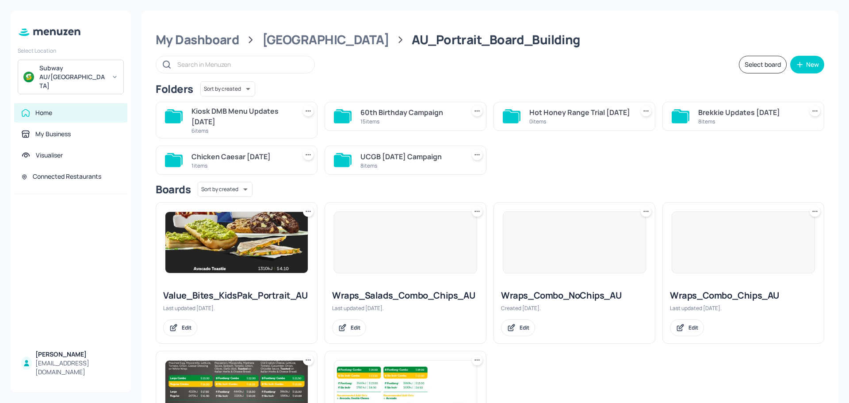
click at [376, 121] on div "15 items" at bounding box center [410, 122] width 101 height 8
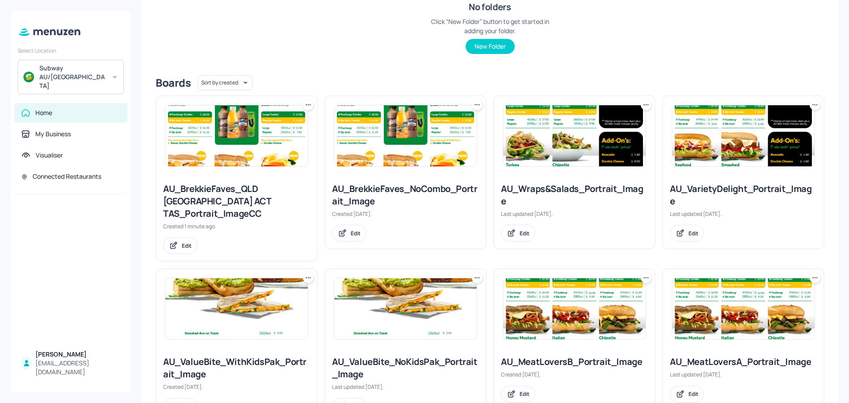
scroll to position [177, 0]
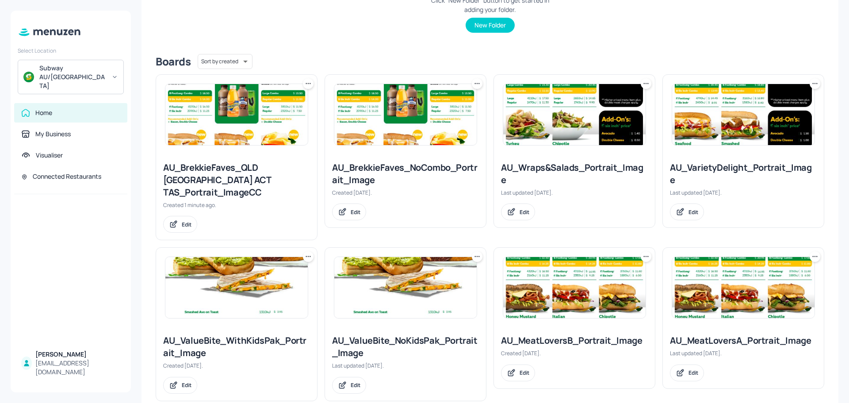
click at [262, 133] on img at bounding box center [236, 114] width 142 height 61
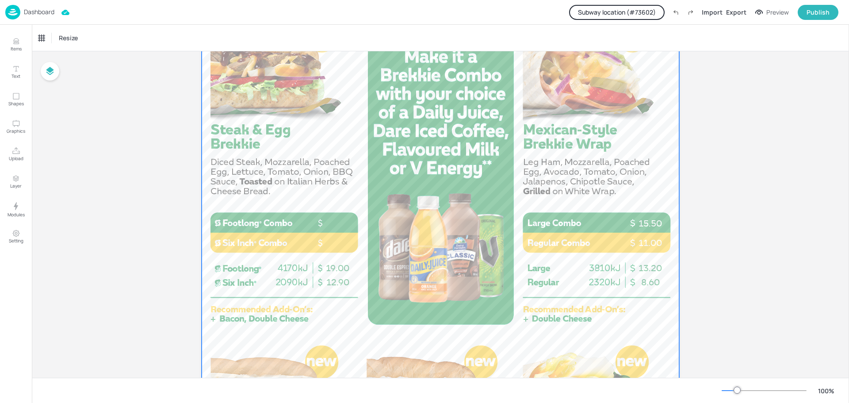
scroll to position [221, 0]
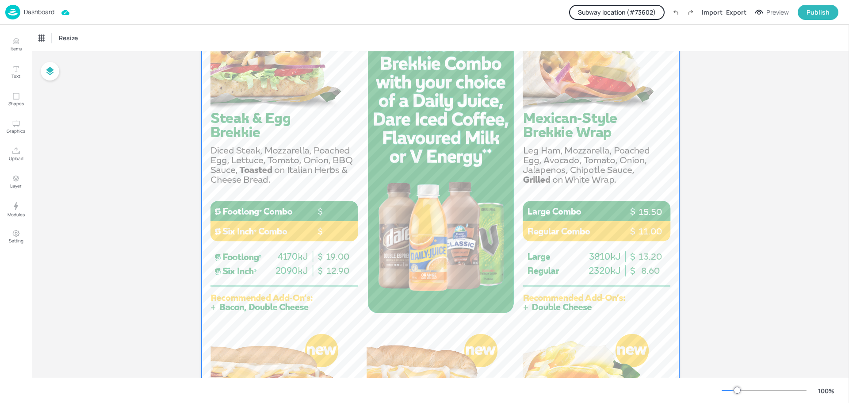
click at [317, 137] on div at bounding box center [440, 283] width 477 height 849
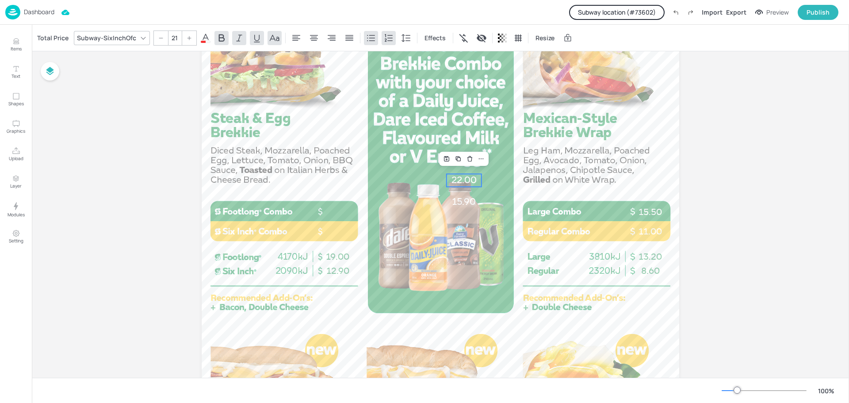
click at [373, 147] on div at bounding box center [440, 283] width 477 height 849
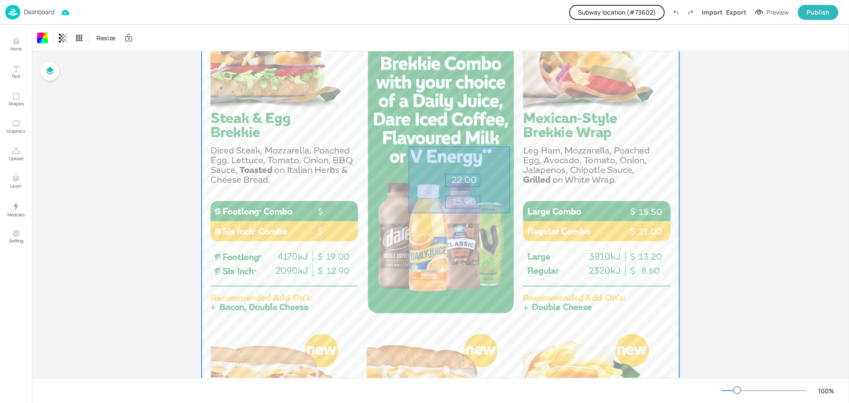
drag, startPoint x: 412, startPoint y: 148, endPoint x: 510, endPoint y: 213, distance: 117.0
click at [510, 213] on div at bounding box center [440, 283] width 477 height 849
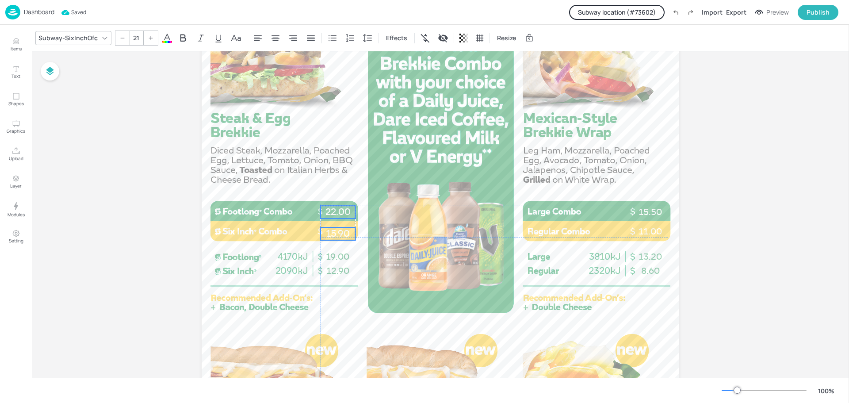
drag, startPoint x: 460, startPoint y: 188, endPoint x: 334, endPoint y: 218, distance: 130.1
type input "20"
click at [347, 259] on span "19.00" at bounding box center [337, 256] width 23 height 11
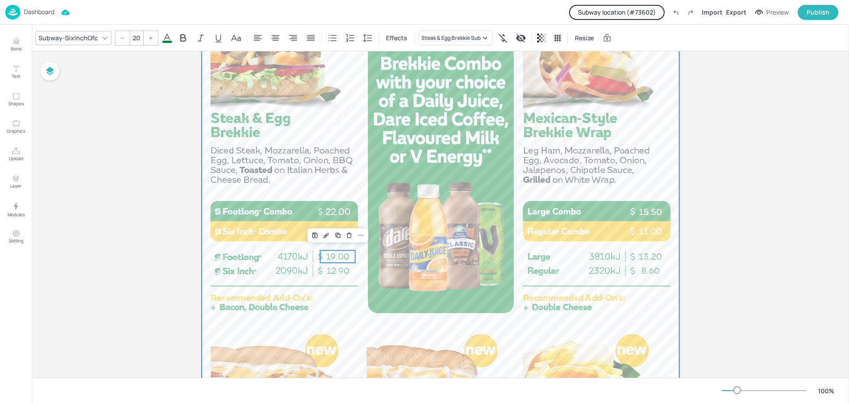
click at [414, 214] on div at bounding box center [440, 283] width 477 height 849
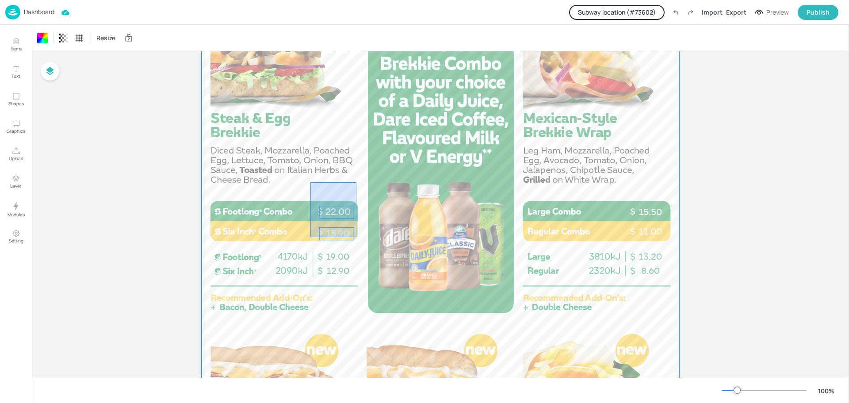
drag, startPoint x: 310, startPoint y: 182, endPoint x: 356, endPoint y: 237, distance: 71.5
click at [356, 237] on div at bounding box center [440, 283] width 477 height 849
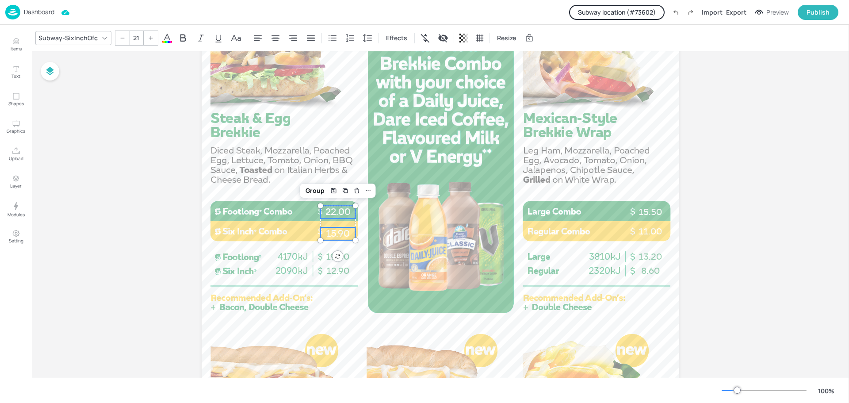
click at [133, 39] on input "21" at bounding box center [136, 38] width 12 height 14
click at [120, 38] on icon at bounding box center [122, 37] width 5 height 5
type input "20"
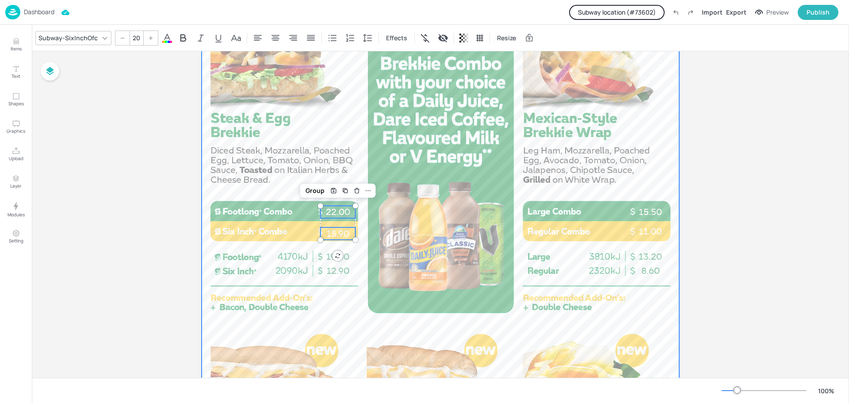
click at [249, 106] on div at bounding box center [440, 283] width 477 height 849
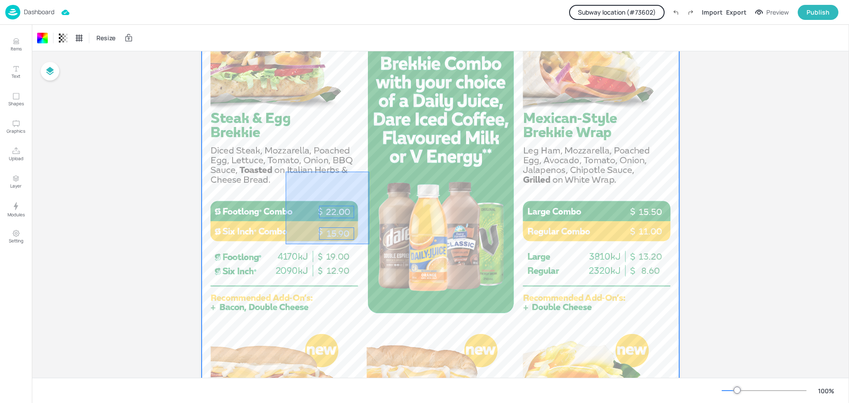
drag, startPoint x: 286, startPoint y: 172, endPoint x: 369, endPoint y: 244, distance: 110.6
click at [369, 244] on div at bounding box center [440, 283] width 477 height 849
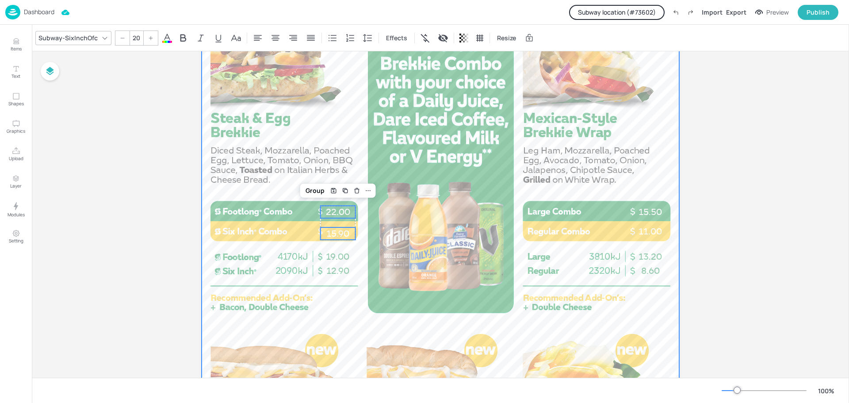
click at [397, 236] on div at bounding box center [440, 283] width 477 height 849
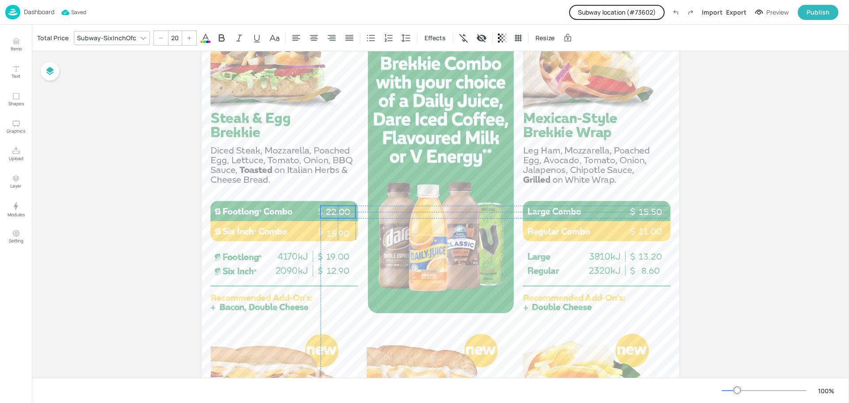
click at [335, 209] on p "22.00" at bounding box center [337, 212] width 35 height 12
type input "20"
click at [347, 230] on p "15.90" at bounding box center [337, 231] width 35 height 12
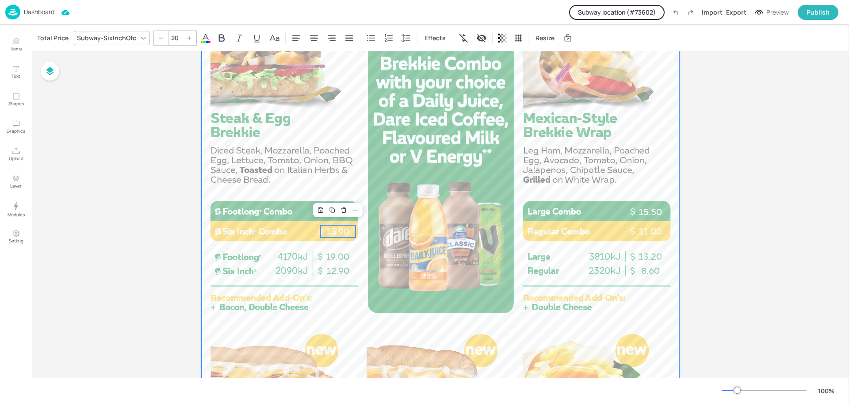
click at [404, 234] on div at bounding box center [440, 283] width 477 height 849
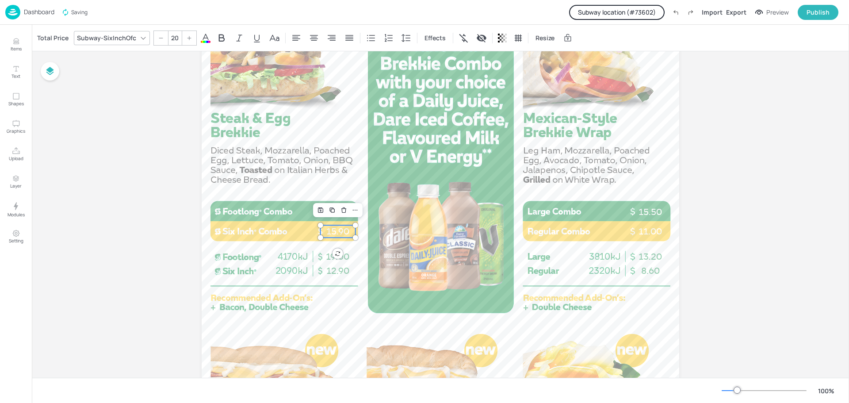
click at [344, 228] on p "15.90" at bounding box center [337, 231] width 35 height 12
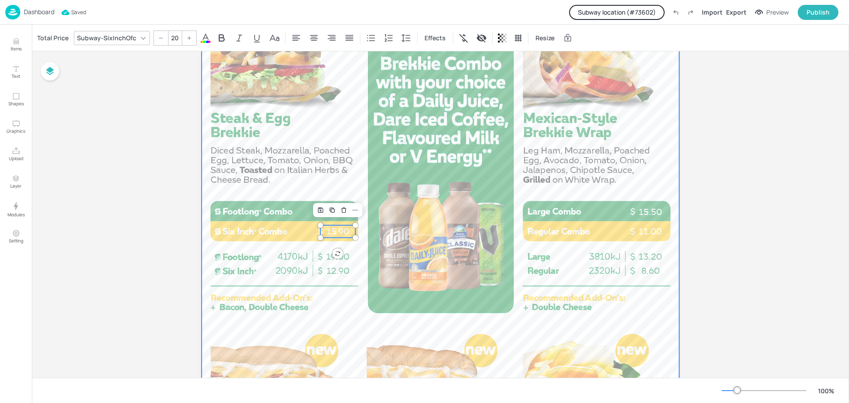
click at [397, 229] on div at bounding box center [440, 283] width 477 height 849
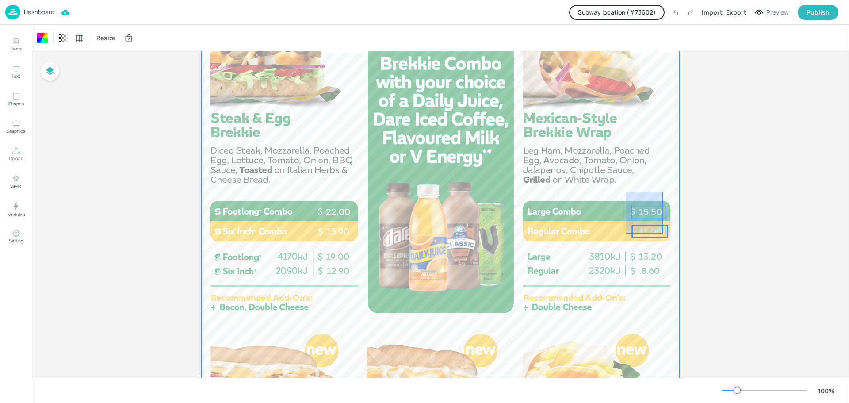
drag, startPoint x: 625, startPoint y: 191, endPoint x: 663, endPoint y: 233, distance: 56.1
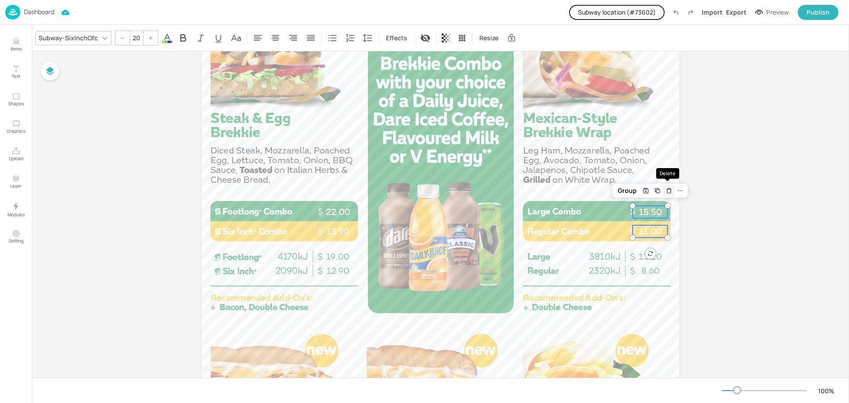
click at [666, 191] on icon "Delete" at bounding box center [668, 190] width 7 height 7
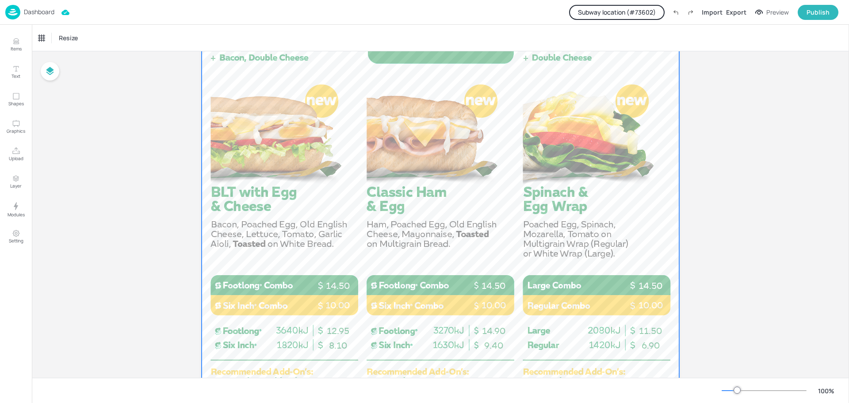
scroll to position [486, 0]
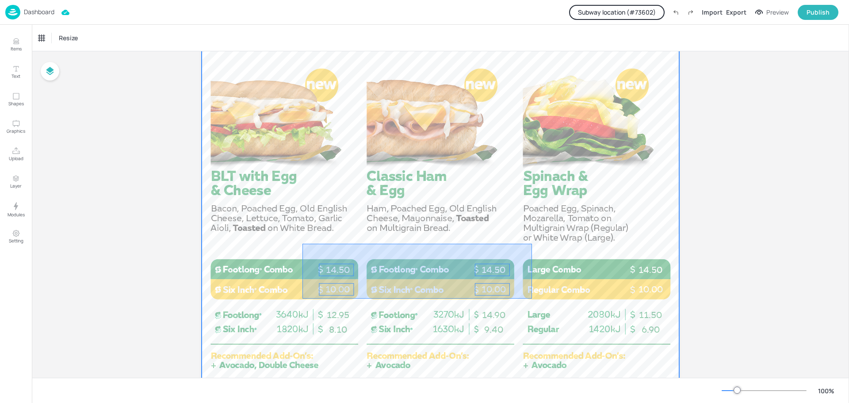
drag, startPoint x: 302, startPoint y: 244, endPoint x: 532, endPoint y: 298, distance: 235.9
click at [532, 298] on div at bounding box center [440, 17] width 477 height 849
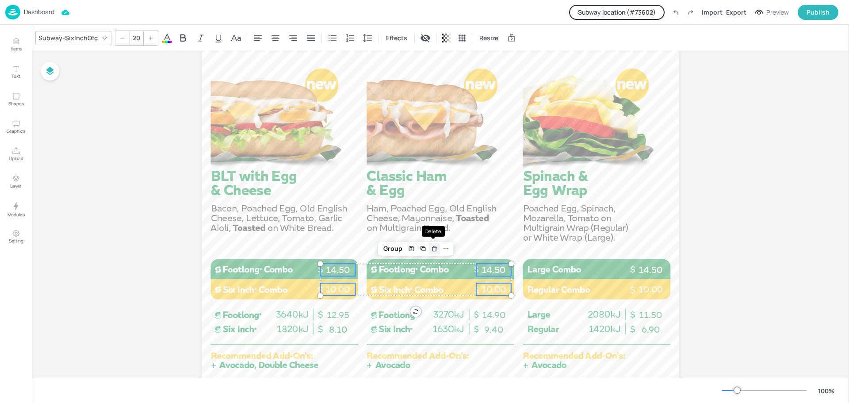
click at [434, 248] on icon "Delete" at bounding box center [434, 248] width 7 height 7
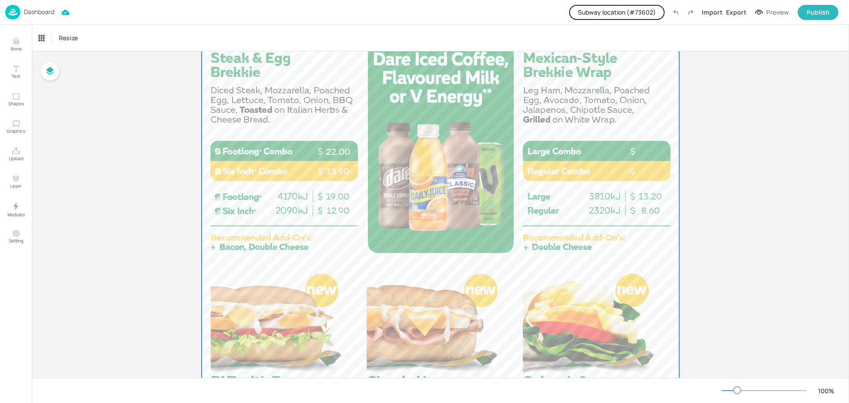
scroll to position [265, 0]
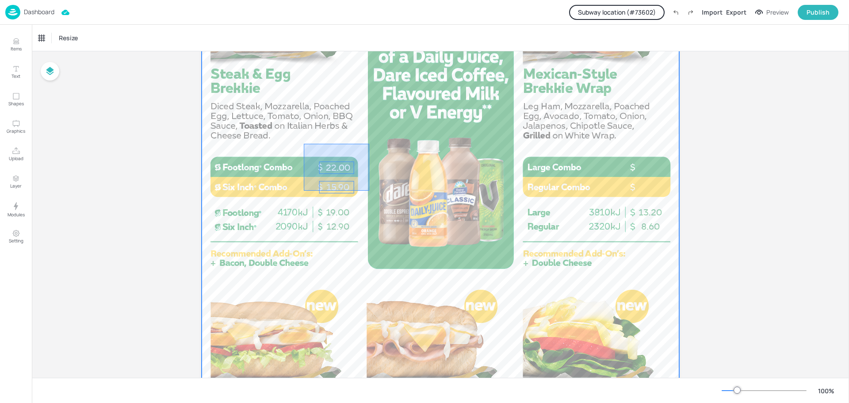
drag, startPoint x: 304, startPoint y: 144, endPoint x: 369, endPoint y: 191, distance: 80.5
click at [369, 191] on div at bounding box center [440, 238] width 477 height 849
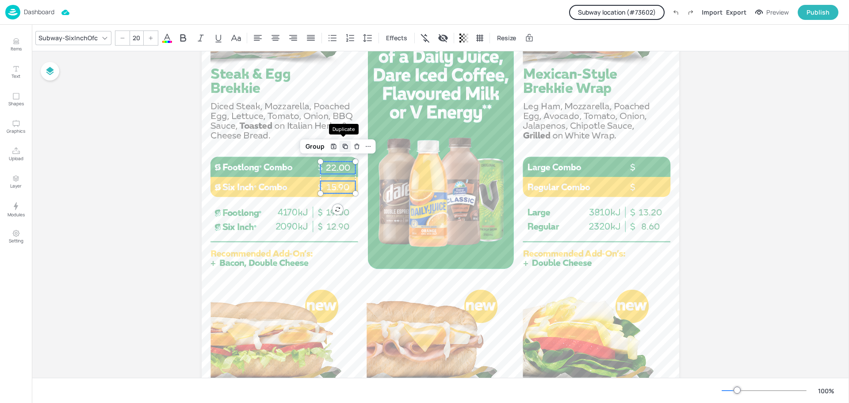
click at [343, 147] on icon "Duplicate" at bounding box center [345, 146] width 7 height 7
type input "--"
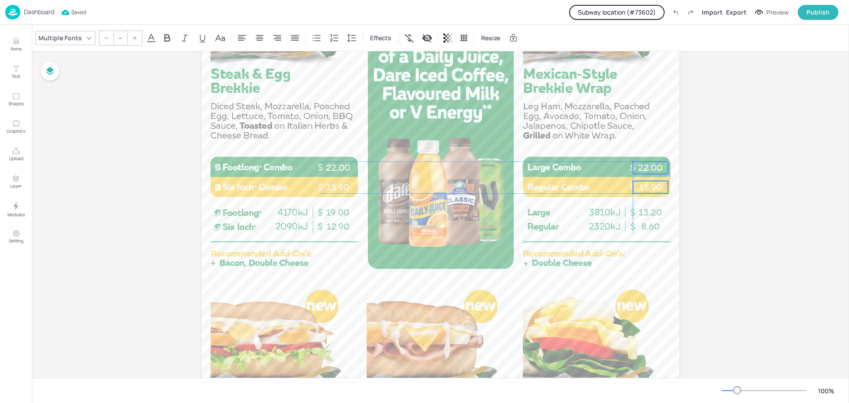
drag, startPoint x: 343, startPoint y: 181, endPoint x: 648, endPoint y: 175, distance: 305.9
click at [558, 139] on div at bounding box center [440, 238] width 477 height 849
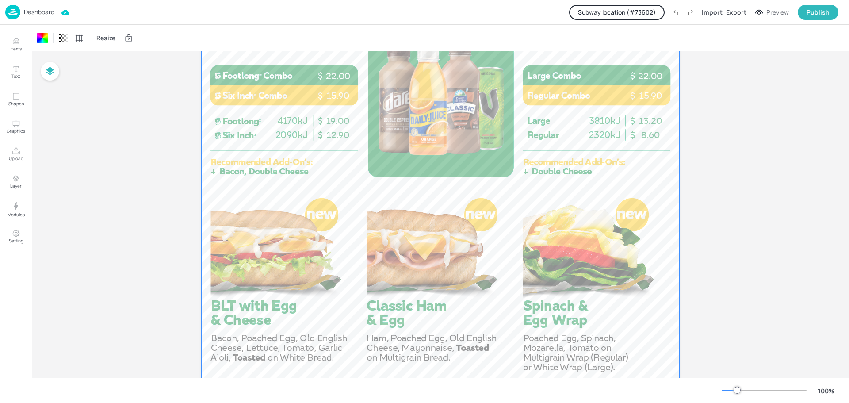
scroll to position [442, 0]
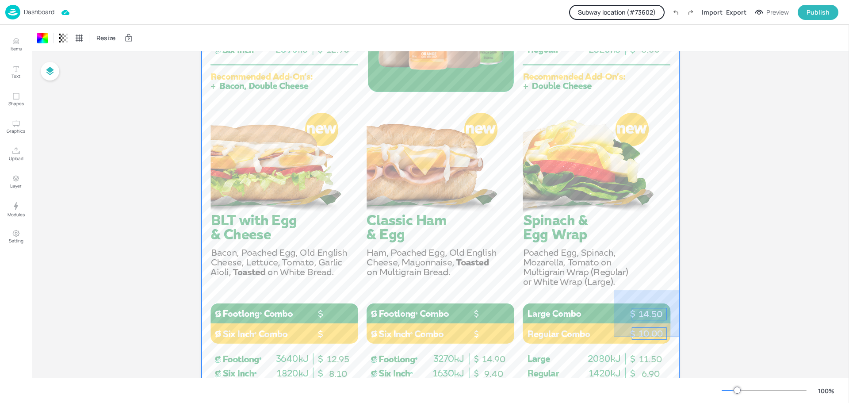
drag, startPoint x: 614, startPoint y: 290, endPoint x: 679, endPoint y: 337, distance: 80.6
click at [679, 337] on div "Board AU_BrekkieFaves_QLD NSW ACT TAS_Portrait_ImageCC 12.95 8.10 12.90 19.00 8…" at bounding box center [440, 58] width 527 height 899
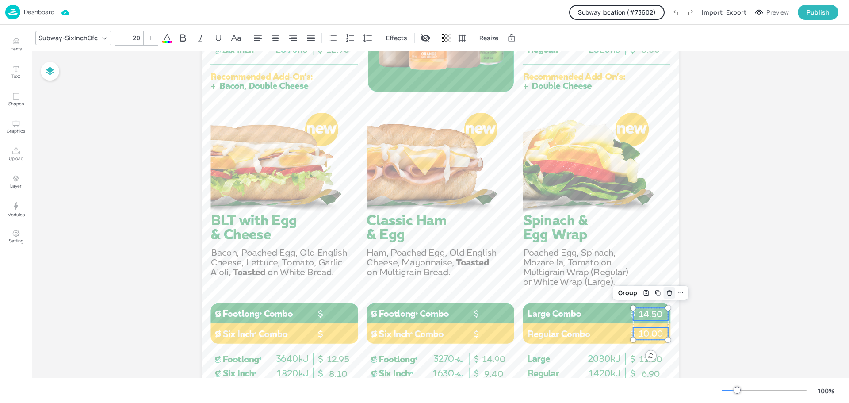
click at [669, 291] on icon "Delete" at bounding box center [669, 292] width 7 height 7
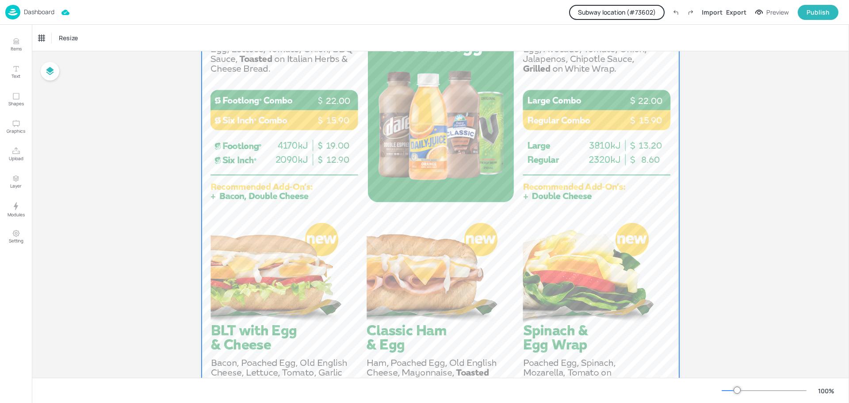
scroll to position [309, 0]
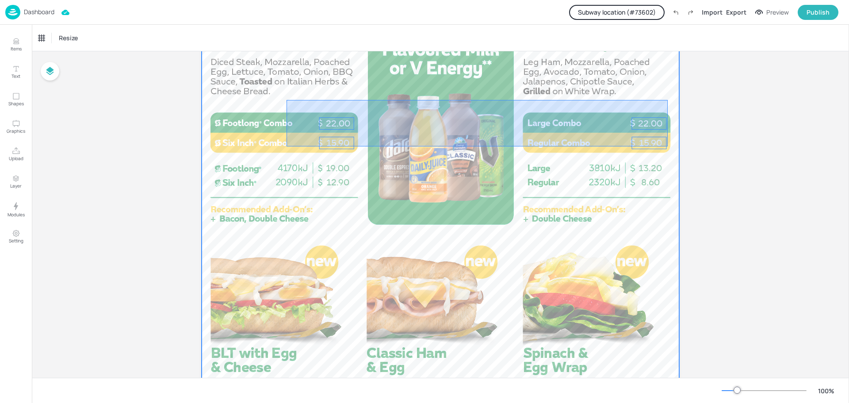
drag, startPoint x: 286, startPoint y: 100, endPoint x: 667, endPoint y: 146, distance: 383.9
click at [667, 146] on div at bounding box center [440, 194] width 477 height 849
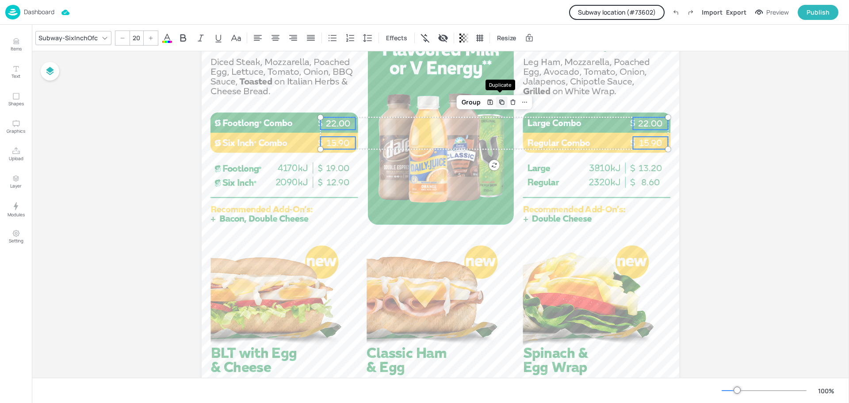
click at [501, 100] on icon "Duplicate" at bounding box center [501, 102] width 7 height 7
type input "--"
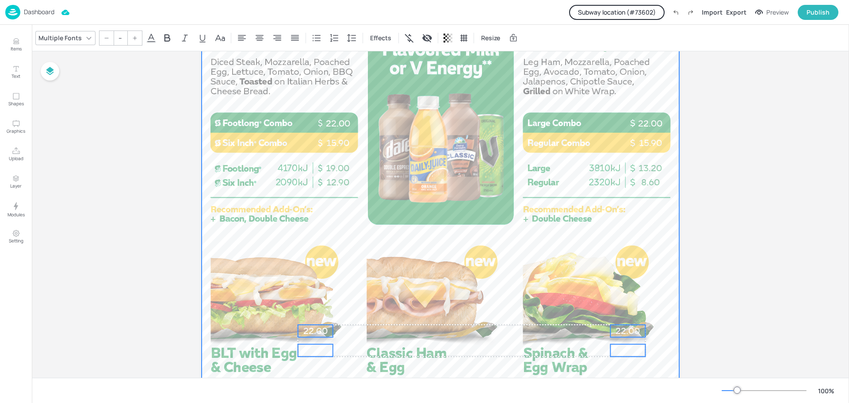
drag, startPoint x: 480, startPoint y: 134, endPoint x: 454, endPoint y: 337, distance: 204.7
click at [454, 337] on div at bounding box center [440, 194] width 477 height 849
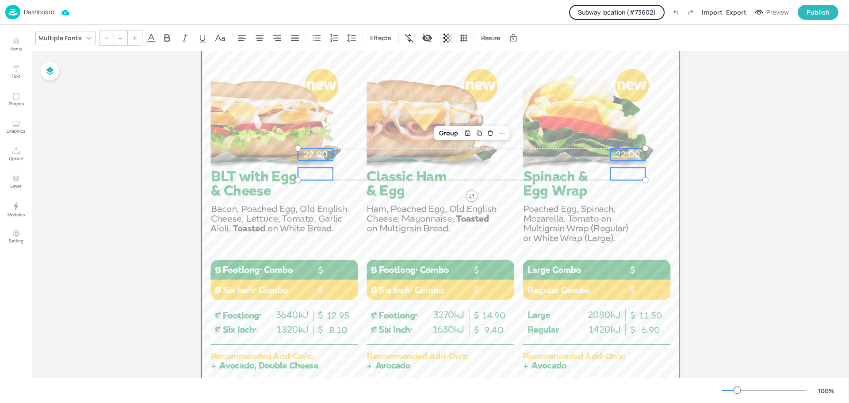
scroll to position [486, 0]
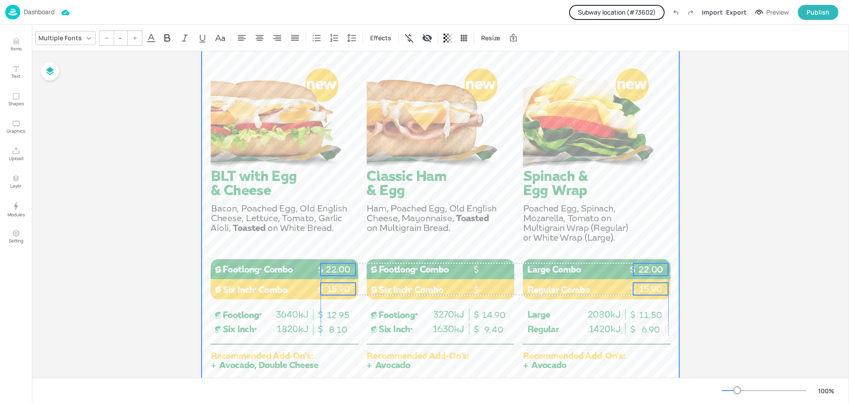
drag, startPoint x: 458, startPoint y: 164, endPoint x: 479, endPoint y: 279, distance: 117.3
click at [479, 279] on div at bounding box center [440, 17] width 477 height 849
click at [446, 200] on div at bounding box center [440, 17] width 477 height 849
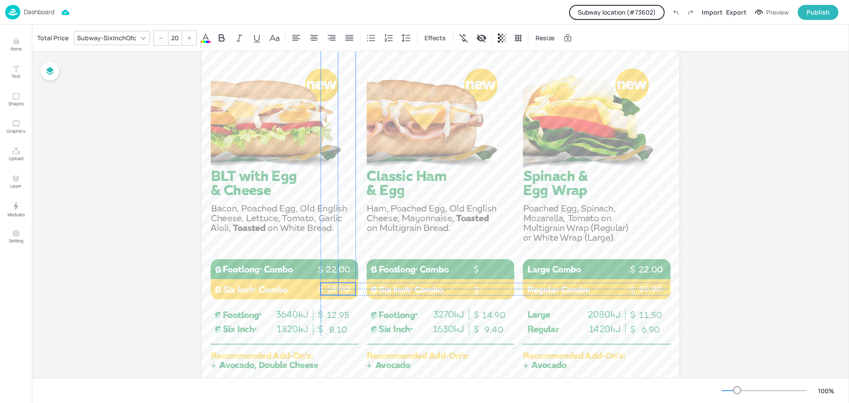
click at [336, 289] on p "15.90" at bounding box center [337, 288] width 35 height 12
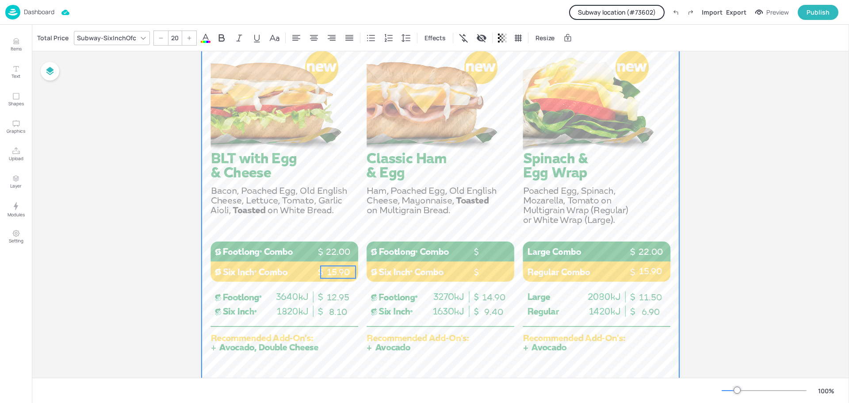
scroll to position [522, 0]
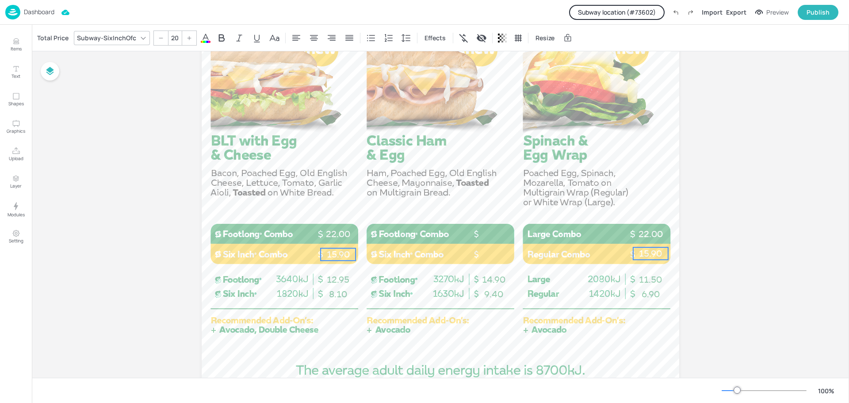
type input "20"
click at [656, 256] on p "15.90" at bounding box center [650, 254] width 35 height 12
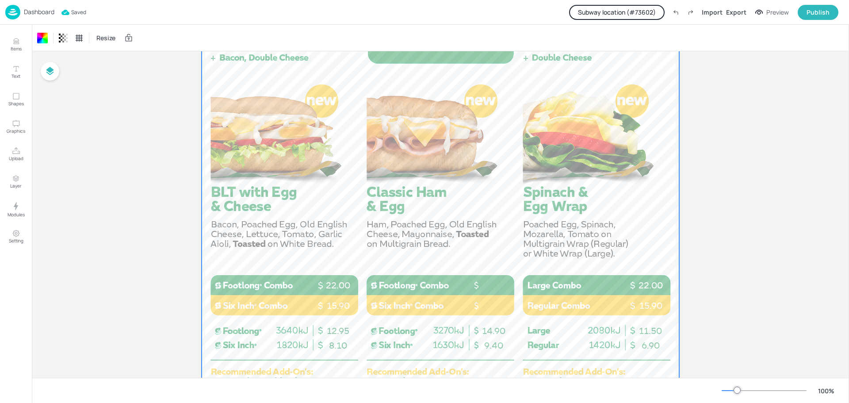
scroll to position [477, 0]
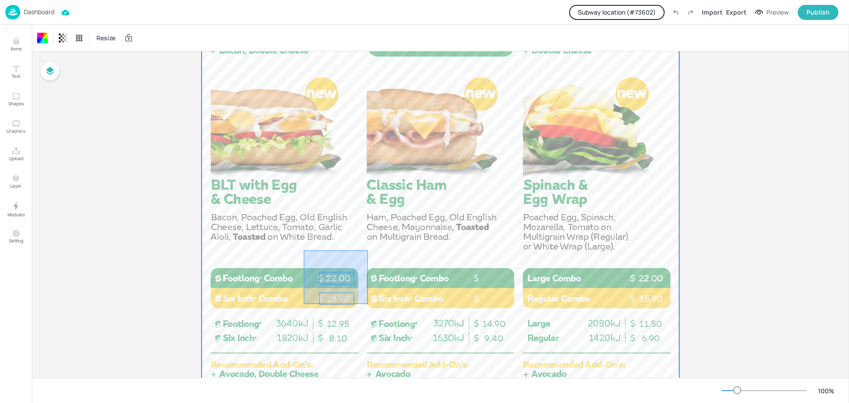
drag, startPoint x: 304, startPoint y: 250, endPoint x: 368, endPoint y: 304, distance: 83.5
click at [368, 304] on div at bounding box center [440, 26] width 477 height 849
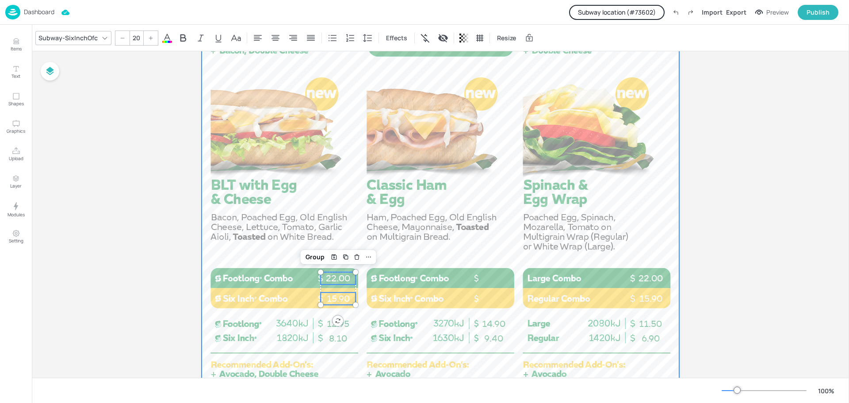
click at [343, 256] on icon "Duplicate" at bounding box center [345, 256] width 7 height 7
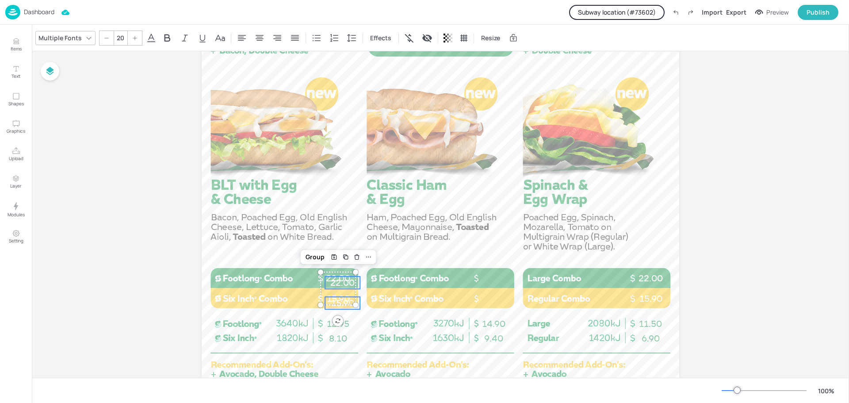
type input "--"
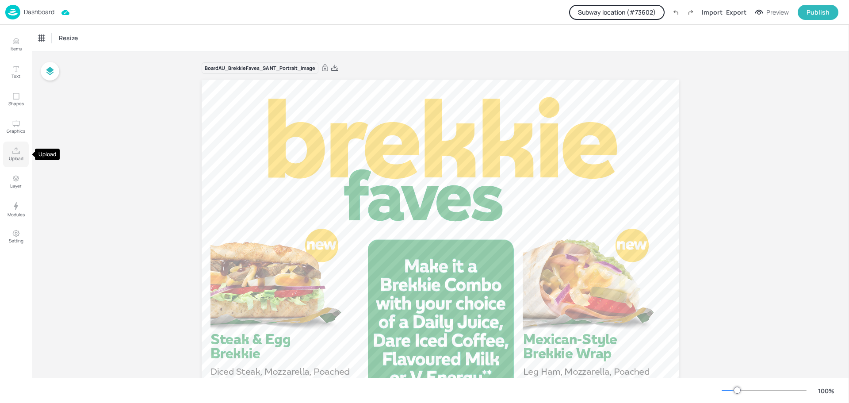
click at [12, 152] on icon "Upload" at bounding box center [16, 151] width 8 height 8
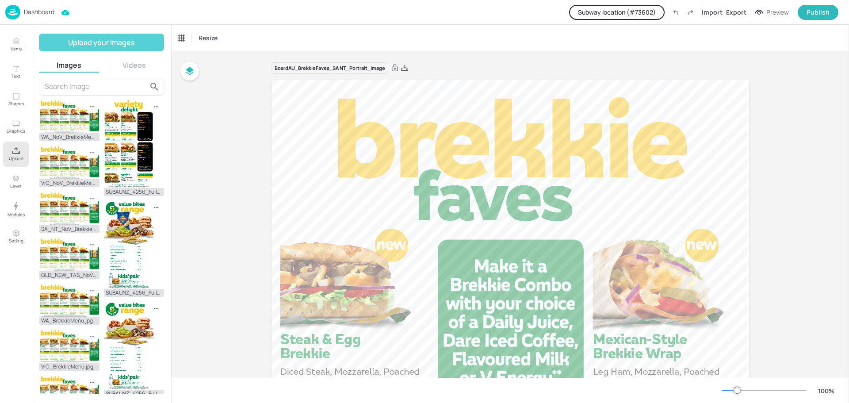
click at [107, 47] on button "Upload your images" at bounding box center [101, 43] width 125 height 18
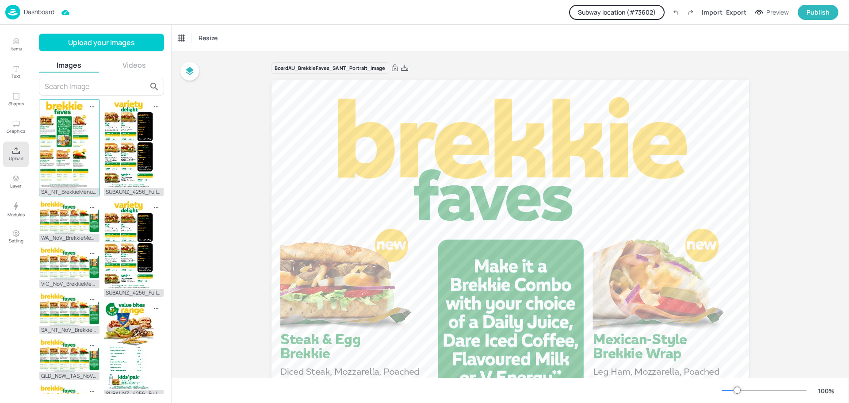
click at [68, 128] on img at bounding box center [64, 143] width 50 height 88
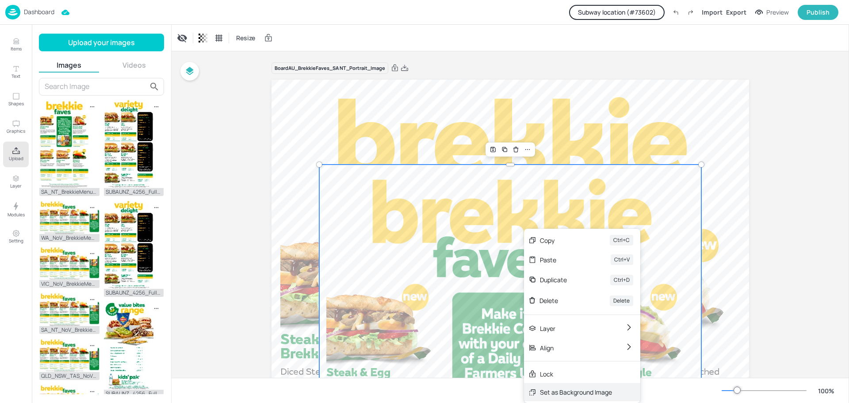
click at [561, 389] on div "Set as Background Image" at bounding box center [576, 391] width 72 height 9
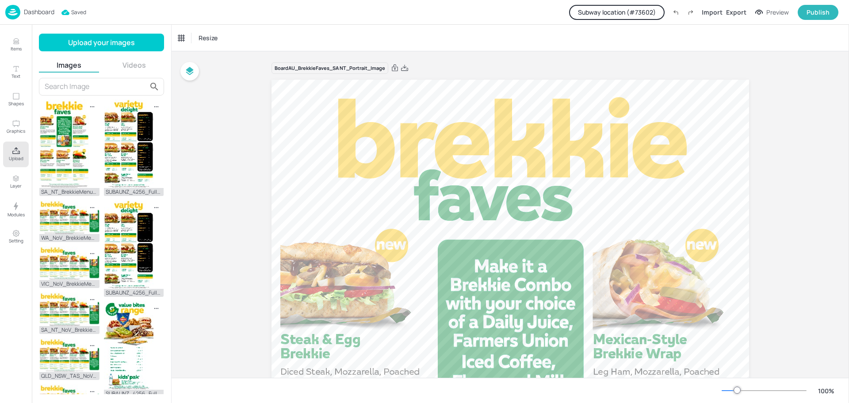
click at [42, 14] on p "Dashboard" at bounding box center [39, 12] width 31 height 6
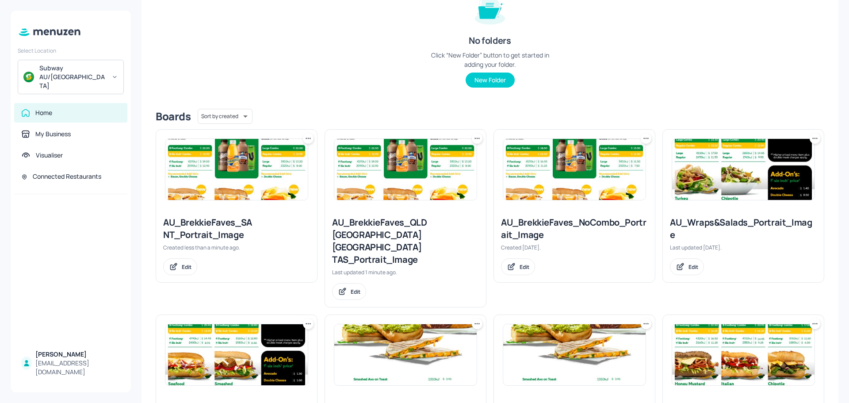
scroll to position [133, 0]
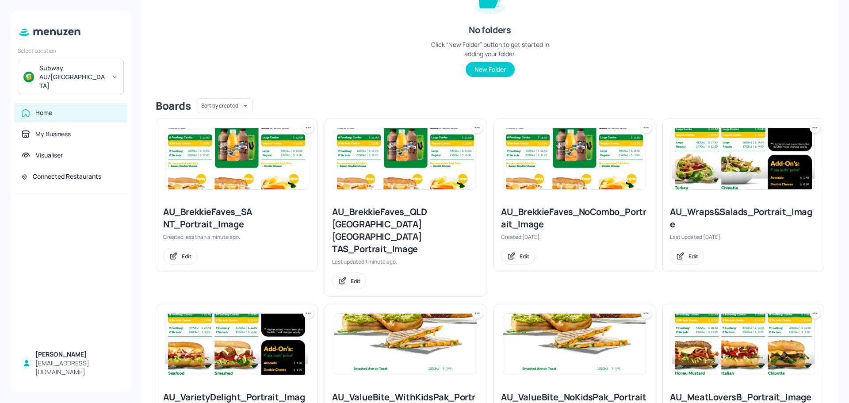
click at [309, 130] on icon at bounding box center [308, 127] width 9 height 9
click at [274, 156] on div "Duplicate" at bounding box center [274, 160] width 71 height 15
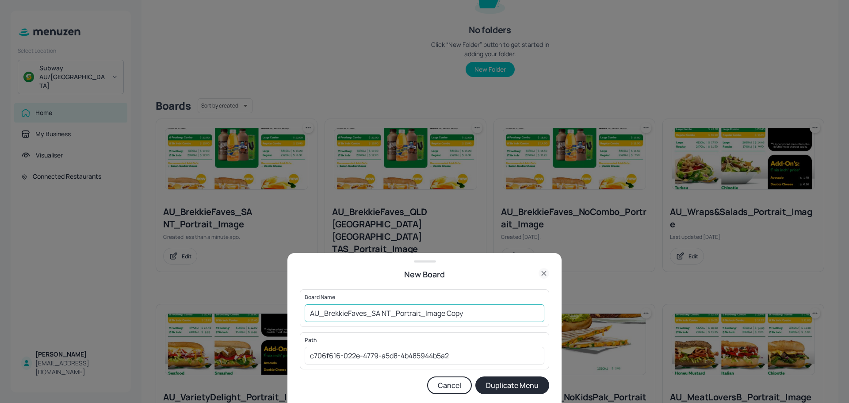
click at [452, 313] on input "AU_BrekkieFaves_SA NT_Portrait_Image Copy" at bounding box center [425, 313] width 240 height 18
drag, startPoint x: 389, startPoint y: 312, endPoint x: 369, endPoint y: 312, distance: 19.4
click at [369, 312] on input "AU_BrekkieFaves_SA NT_Portrait_Image" at bounding box center [425, 313] width 240 height 18
type input "AU_BrekkieFaves_VIC_Portrait_Image"
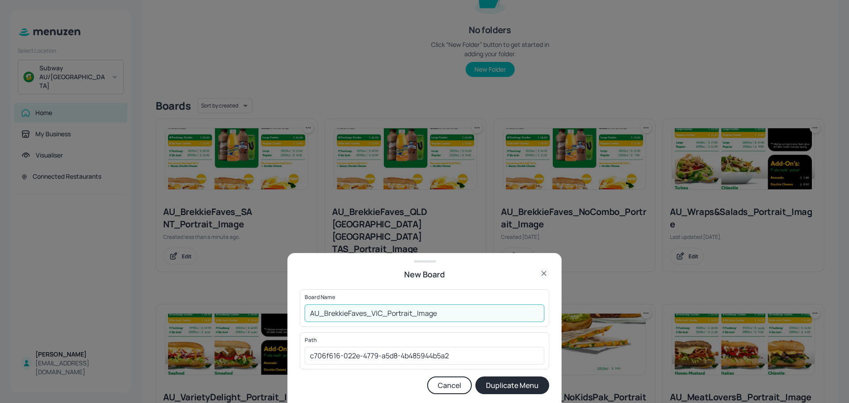
click at [496, 385] on button "Duplicate Menu" at bounding box center [512, 385] width 74 height 18
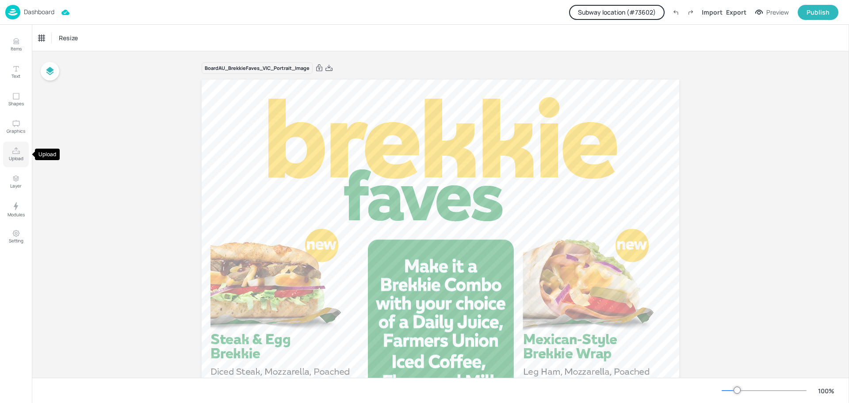
click at [15, 149] on icon "Upload" at bounding box center [16, 151] width 8 height 8
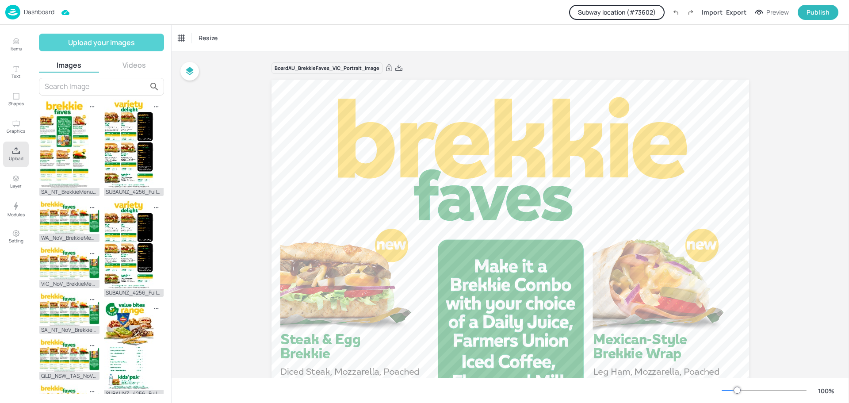
click at [95, 42] on button "Upload your images" at bounding box center [101, 43] width 125 height 18
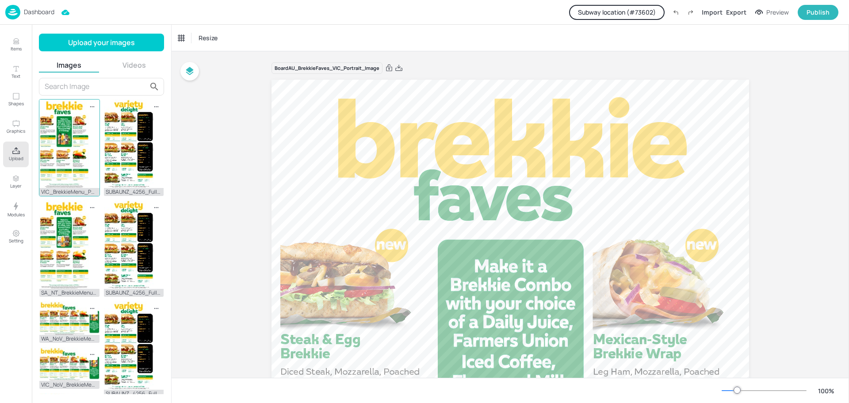
click at [80, 154] on img at bounding box center [64, 143] width 50 height 88
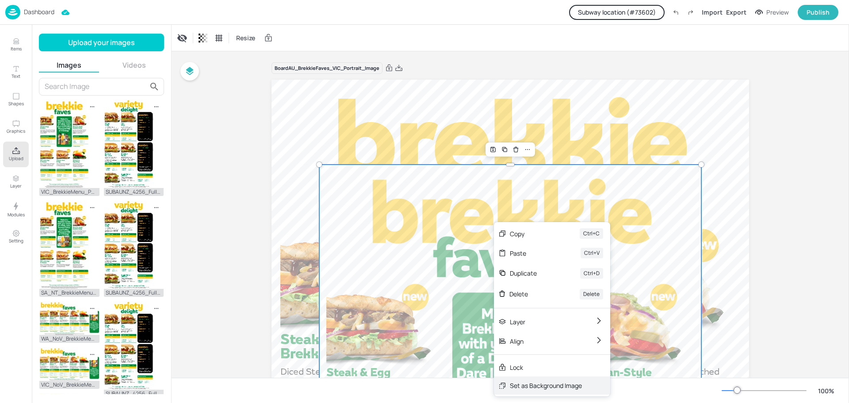
click at [543, 384] on div "Set as Background Image" at bounding box center [546, 385] width 72 height 9
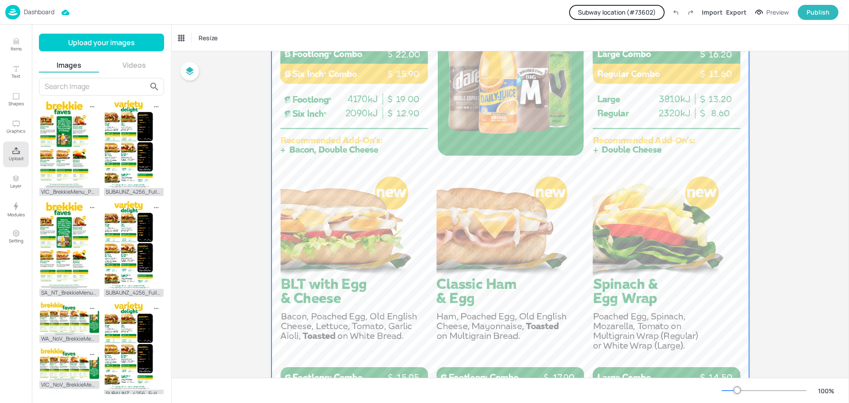
scroll to position [221, 0]
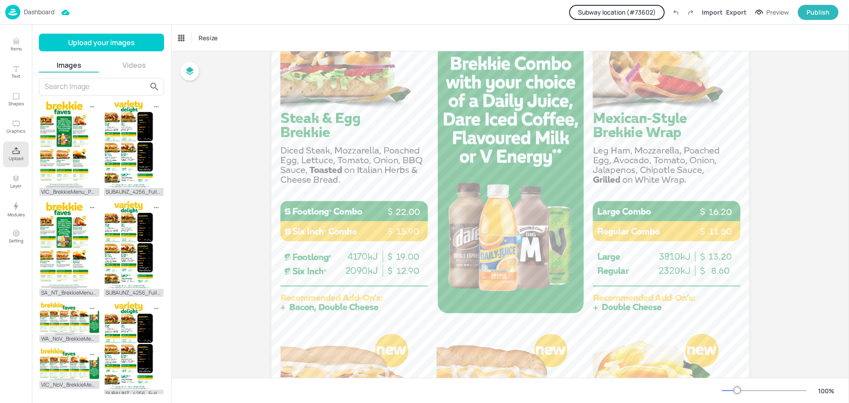
click at [38, 14] on p "Dashboard" at bounding box center [39, 12] width 31 height 6
click at [39, 10] on p "Dashboard" at bounding box center [39, 12] width 31 height 6
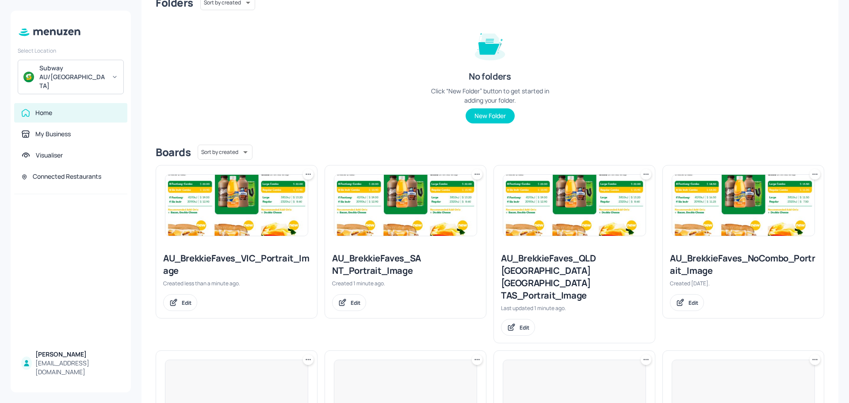
scroll to position [88, 0]
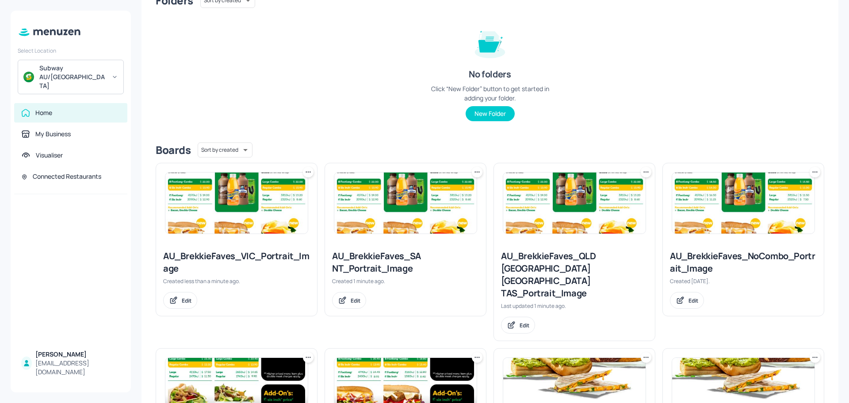
click at [307, 172] on icon at bounding box center [308, 172] width 9 height 9
click at [265, 202] on p "Duplicate" at bounding box center [264, 205] width 24 height 8
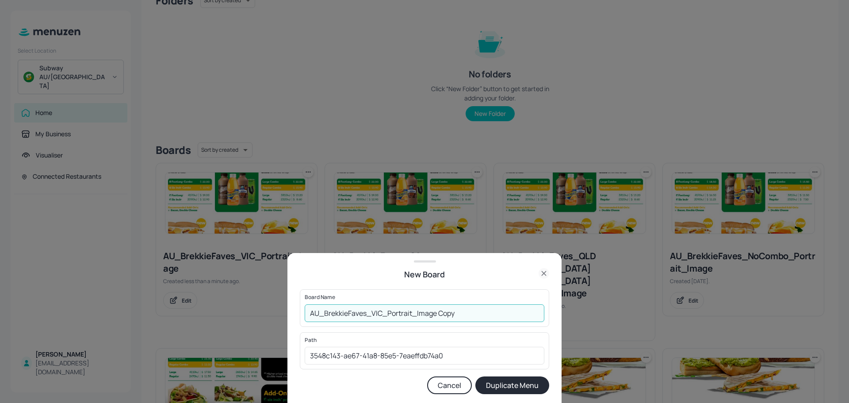
drag, startPoint x: 382, startPoint y: 313, endPoint x: 372, endPoint y: 313, distance: 9.7
click at [372, 313] on input "AU_BrekkieFaves_VIC_Portrait_Image Copy" at bounding box center [425, 313] width 240 height 18
click at [443, 316] on input "AU_BrekkieFaves_WA_Portrait_Image Copy" at bounding box center [425, 313] width 240 height 18
type input "AU_BrekkieFaves_WA_Portrait_Image"
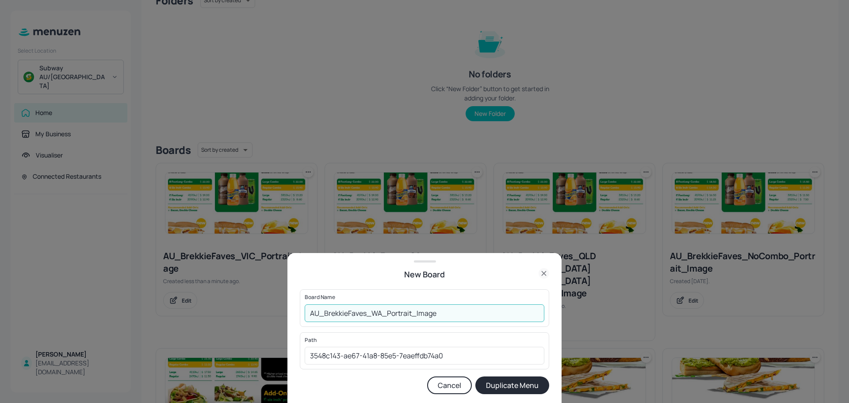
click at [493, 382] on button "Duplicate Menu" at bounding box center [512, 385] width 74 height 18
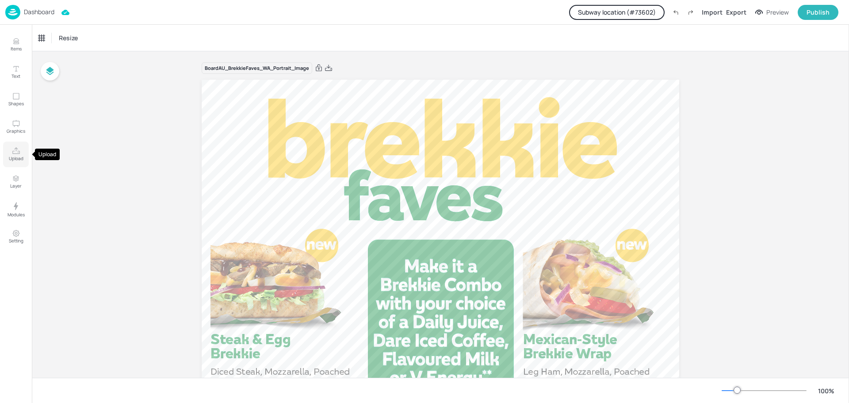
click at [17, 154] on icon "Upload" at bounding box center [16, 150] width 8 height 7
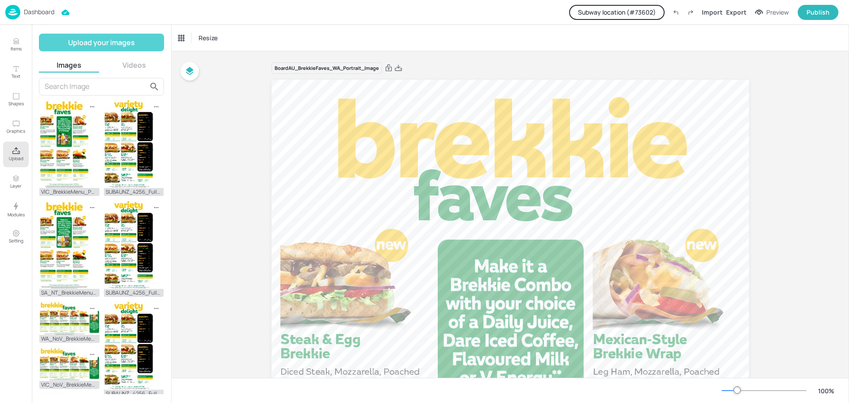
click at [135, 46] on button "Upload your images" at bounding box center [101, 43] width 125 height 18
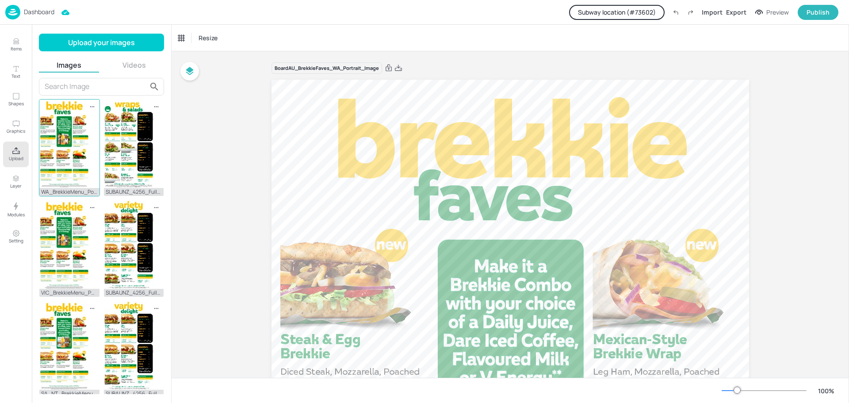
click at [68, 143] on img at bounding box center [64, 143] width 50 height 88
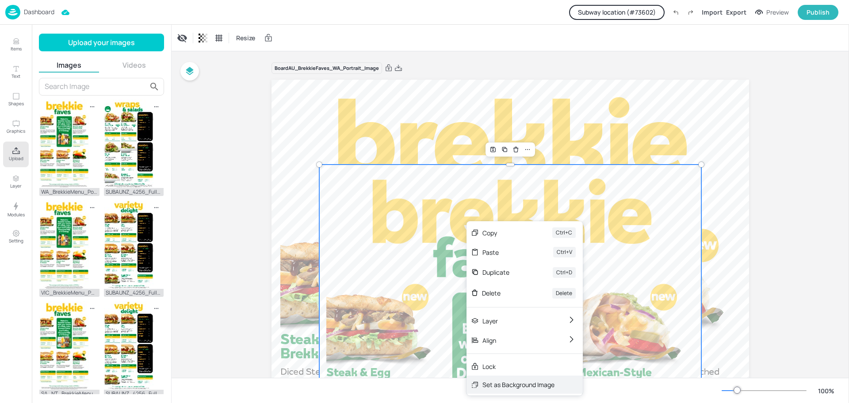
click at [505, 386] on div "Set as Background Image" at bounding box center [518, 384] width 72 height 9
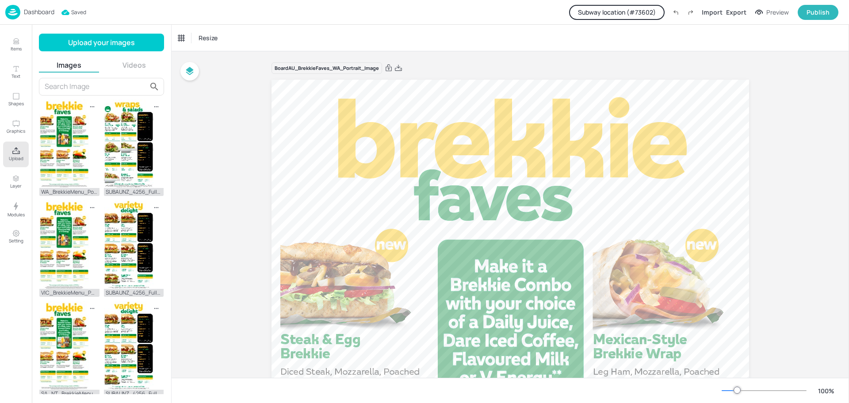
click at [42, 11] on p "Dashboard" at bounding box center [39, 12] width 31 height 6
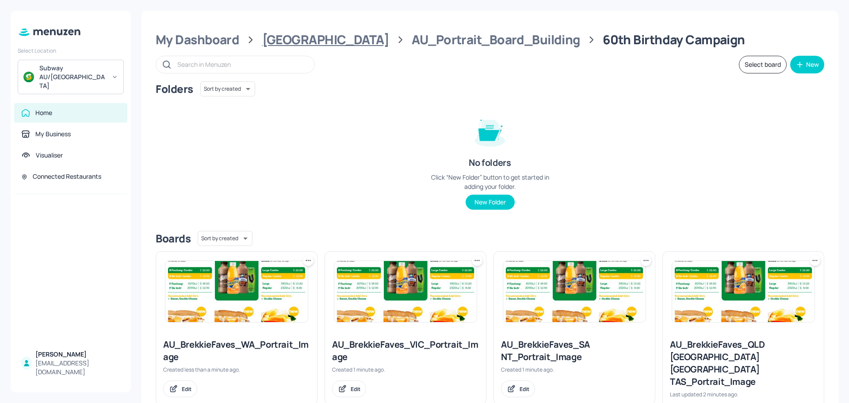
click at [299, 46] on div "[GEOGRAPHIC_DATA]" at bounding box center [325, 40] width 127 height 16
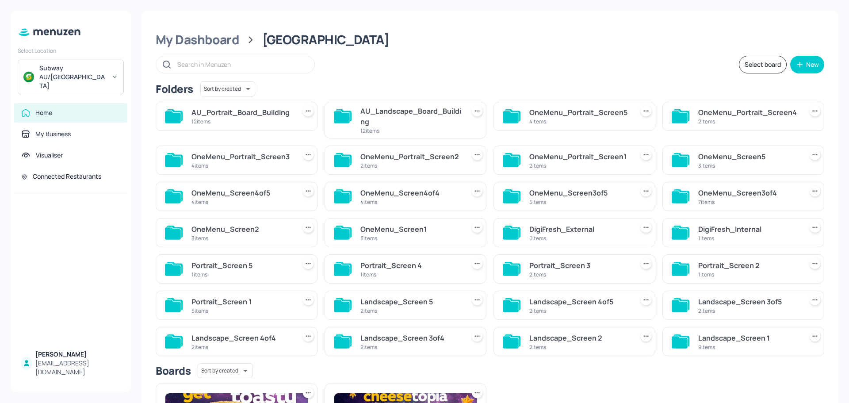
click at [383, 127] on div "12 items" at bounding box center [410, 131] width 101 height 8
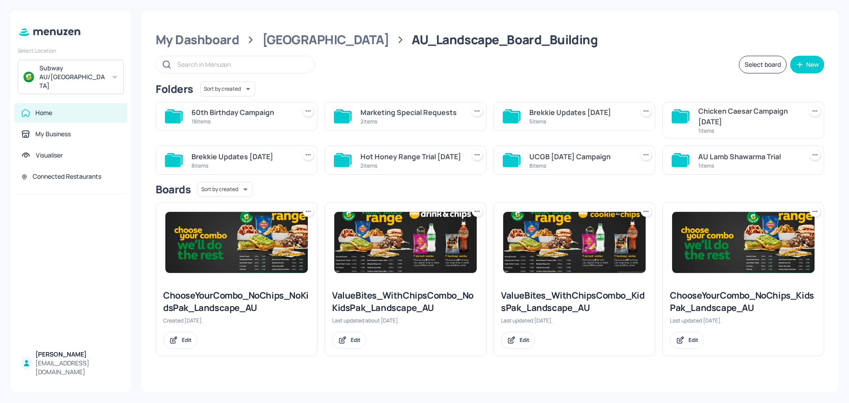
click at [251, 118] on div "18 items" at bounding box center [241, 122] width 101 height 8
